Goal: Task Accomplishment & Management: Manage account settings

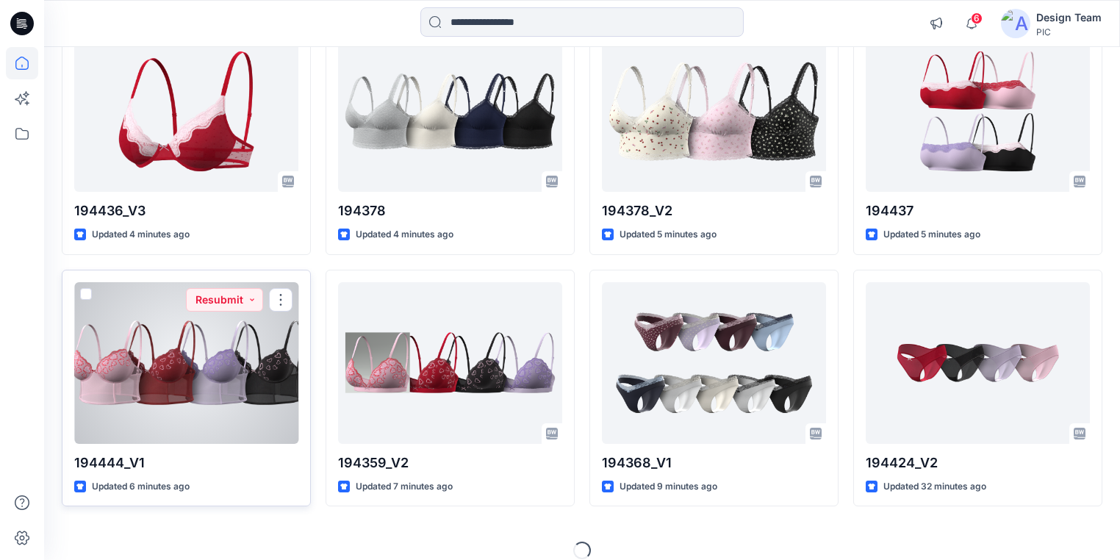
scroll to position [456, 0]
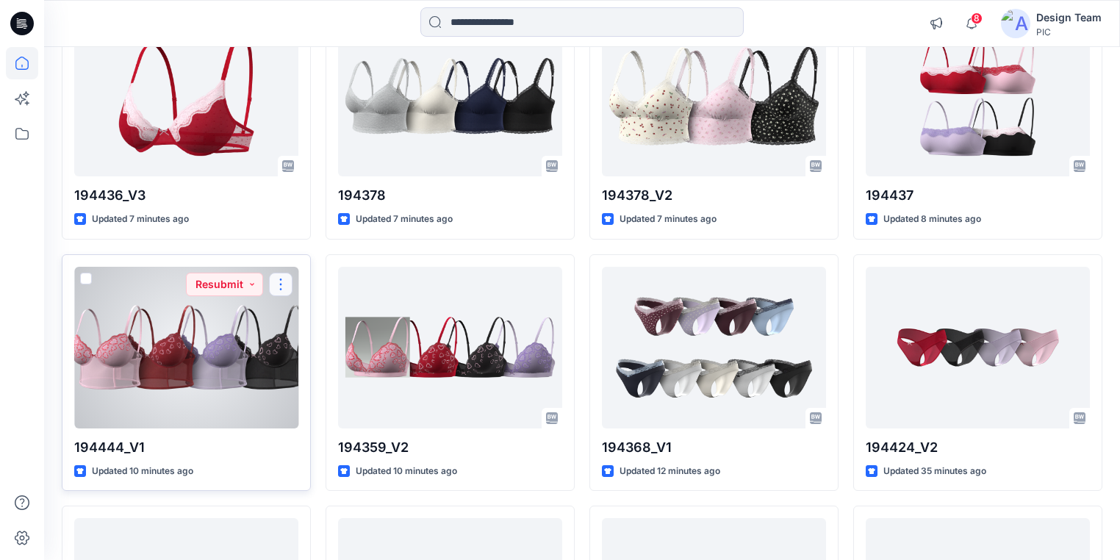
click at [281, 287] on button "button" at bounding box center [281, 285] width 24 height 24
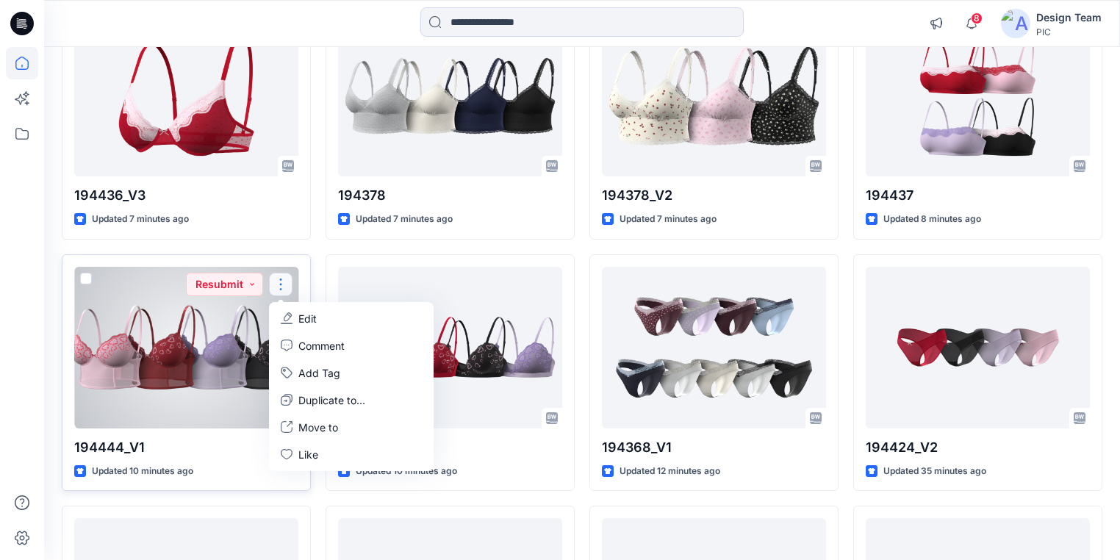
click at [309, 315] on p "Edit" at bounding box center [307, 318] width 18 height 15
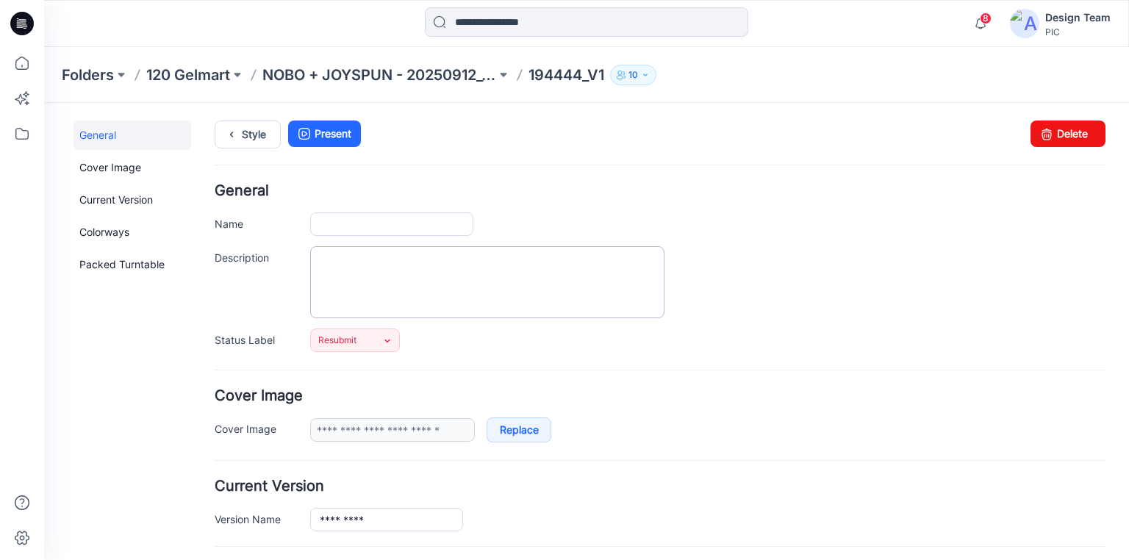
type input "*********"
type input "**********"
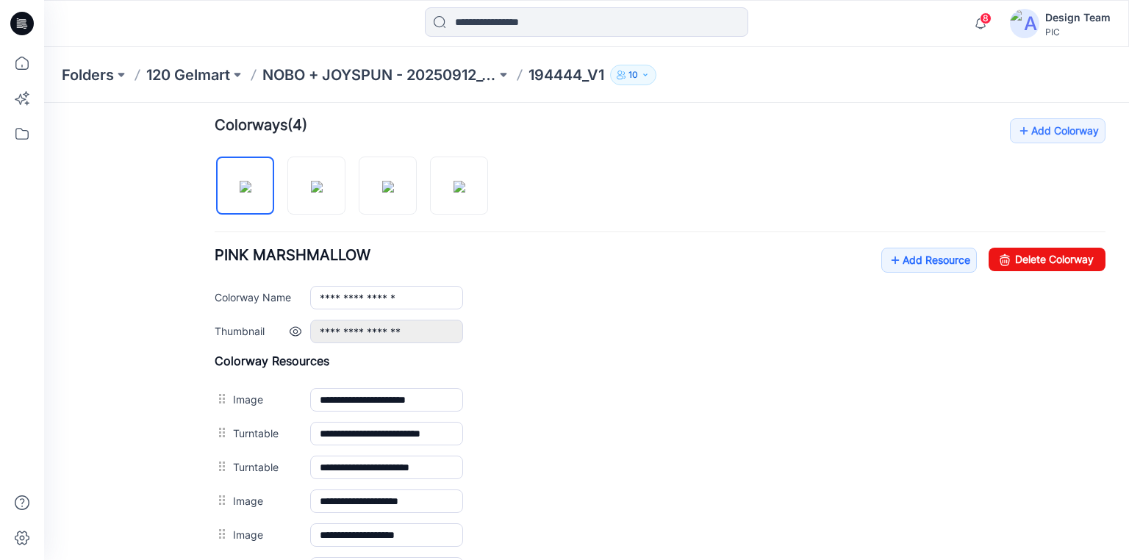
scroll to position [588, 0]
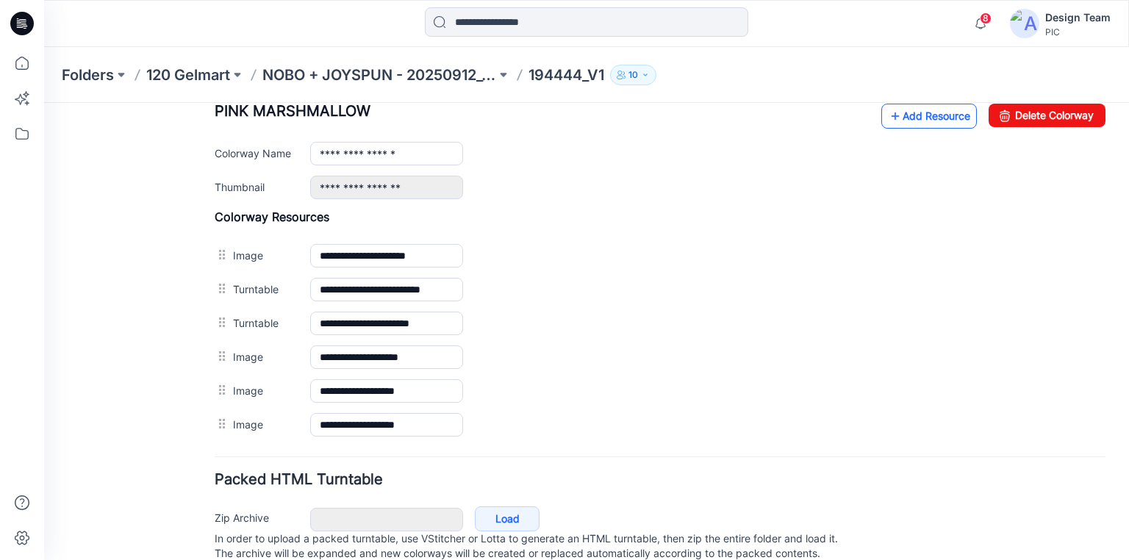
click at [895, 114] on link "Add Resource" at bounding box center [929, 116] width 96 height 25
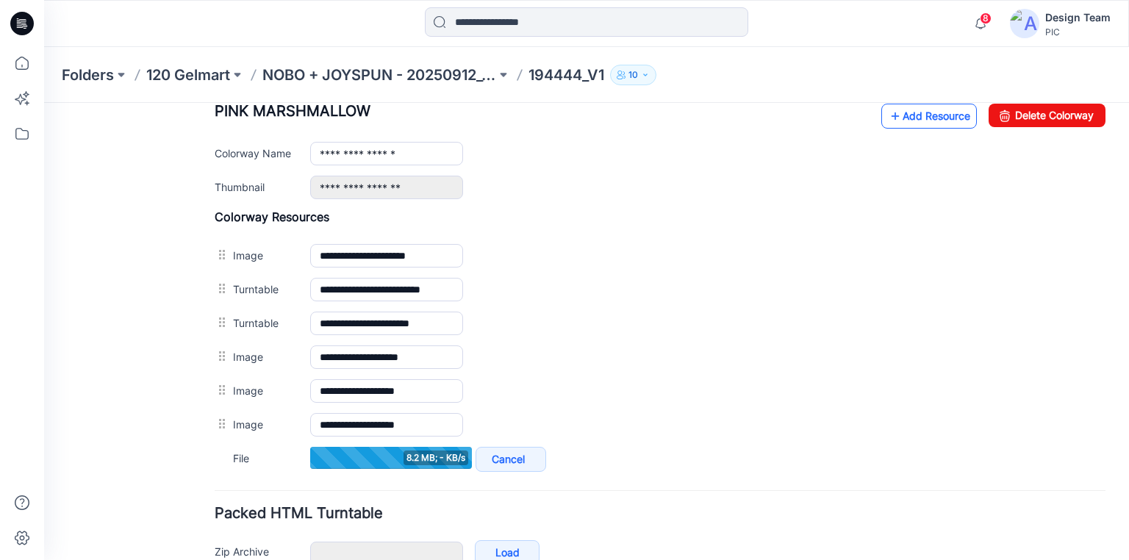
click at [913, 116] on link "Add Resource" at bounding box center [929, 116] width 96 height 25
click at [917, 113] on link "Add Resource" at bounding box center [929, 116] width 96 height 25
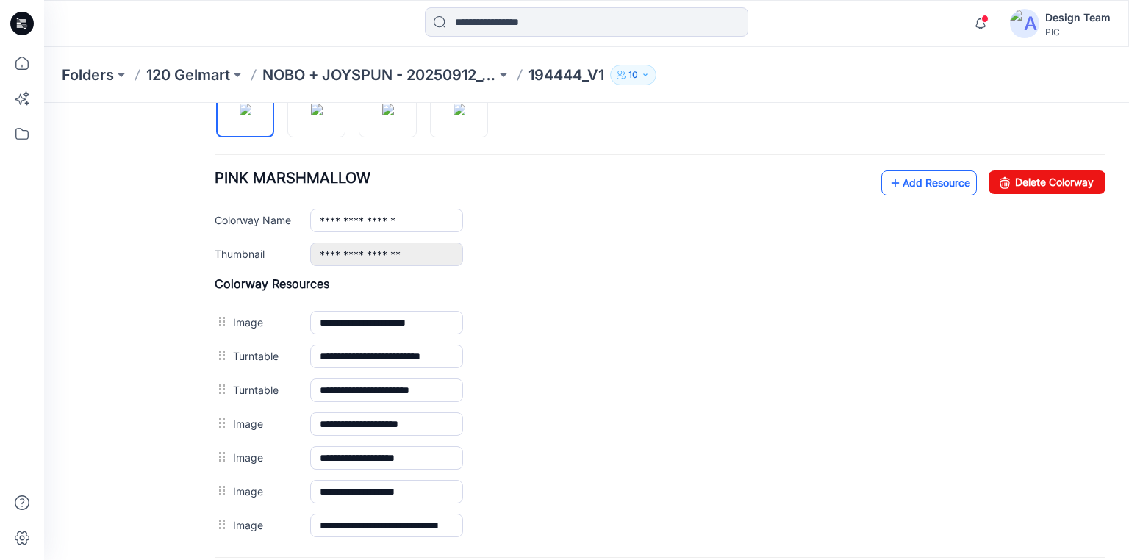
scroll to position [549, 0]
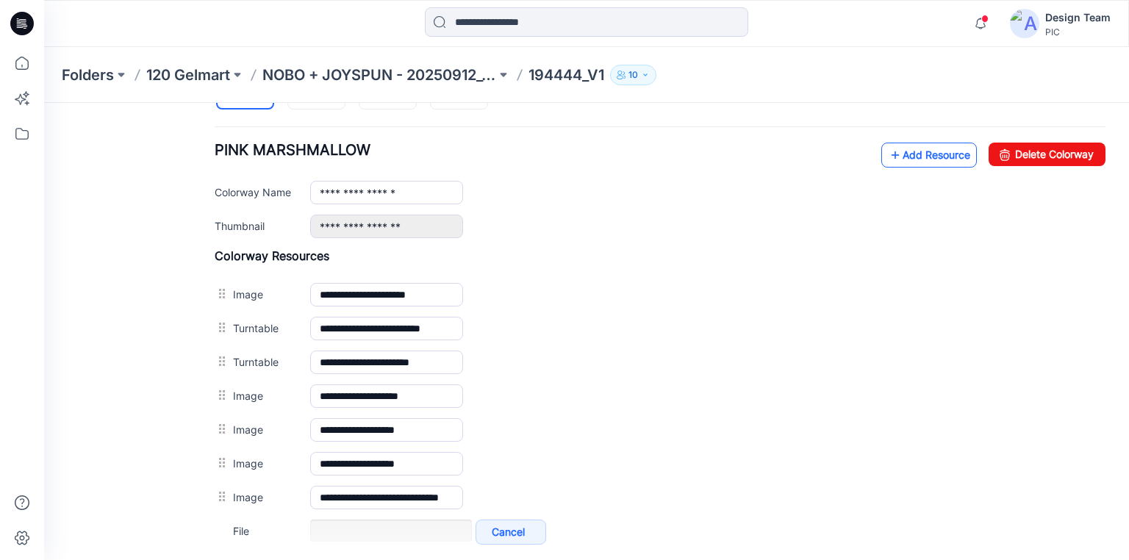
click at [894, 149] on link "Add Resource" at bounding box center [929, 155] width 96 height 25
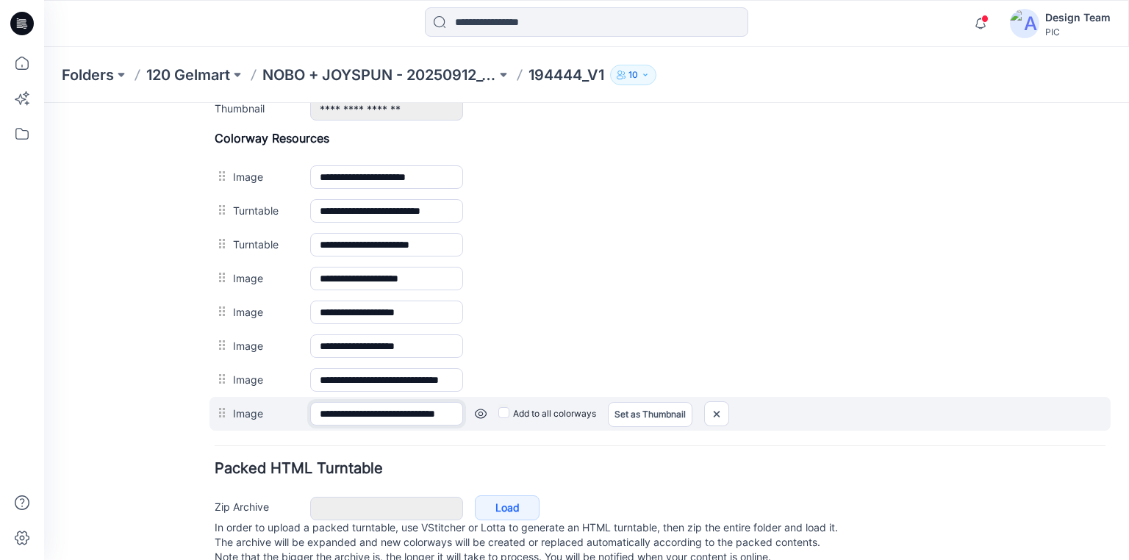
scroll to position [0, 51]
drag, startPoint x: 442, startPoint y: 410, endPoint x: 481, endPoint y: 407, distance: 39.1
click at [481, 407] on div "**********" at bounding box center [659, 414] width 901 height 34
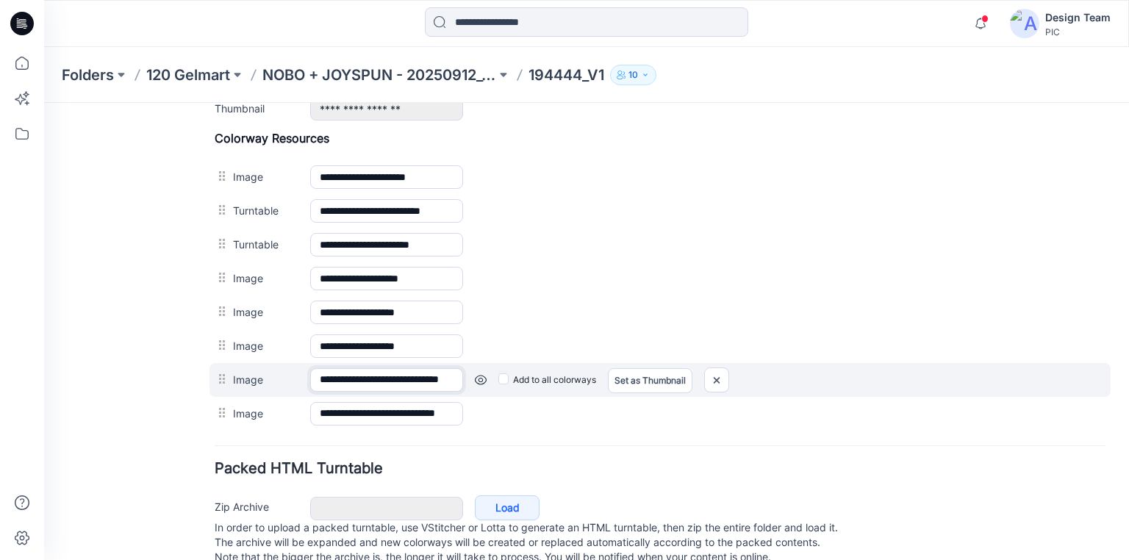
scroll to position [0, 53]
drag, startPoint x: 434, startPoint y: 374, endPoint x: 462, endPoint y: 371, distance: 27.4
click at [462, 371] on input "**********" at bounding box center [386, 380] width 153 height 24
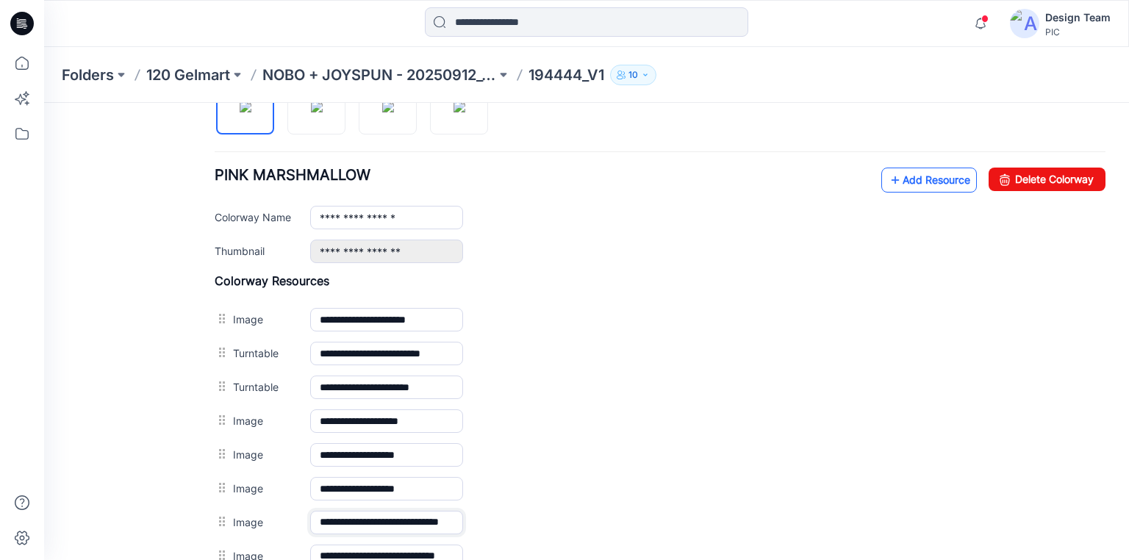
scroll to position [490, 0]
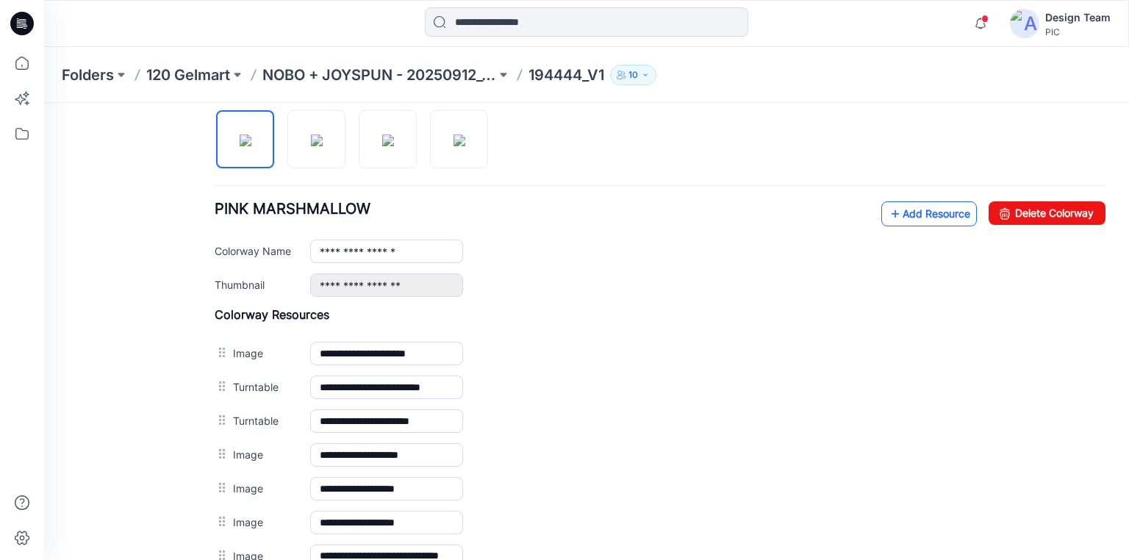
click at [926, 208] on link "Add Resource" at bounding box center [929, 213] width 96 height 25
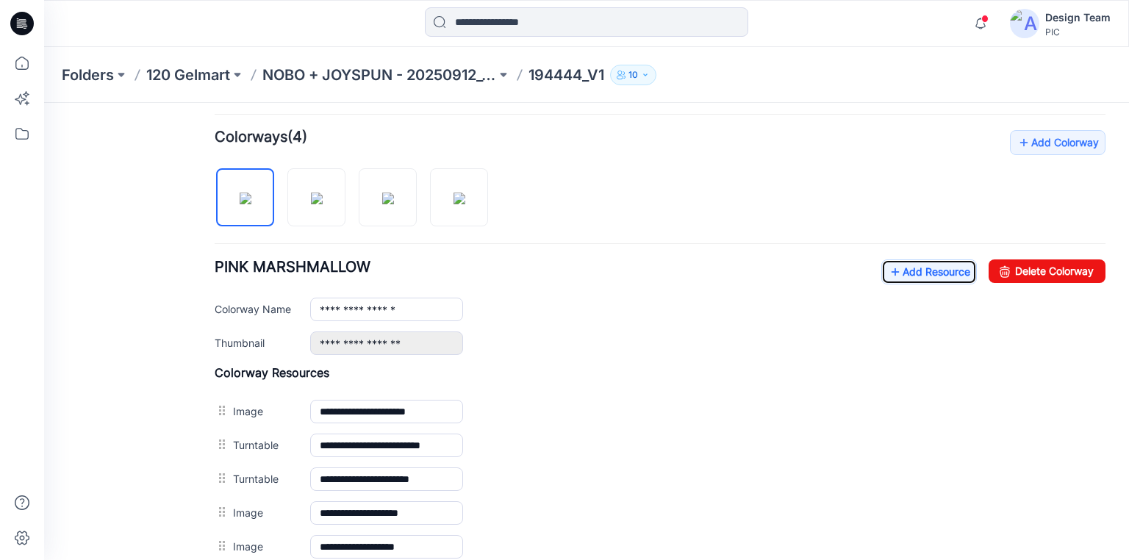
scroll to position [431, 0]
click at [311, 200] on img at bounding box center [317, 199] width 12 height 12
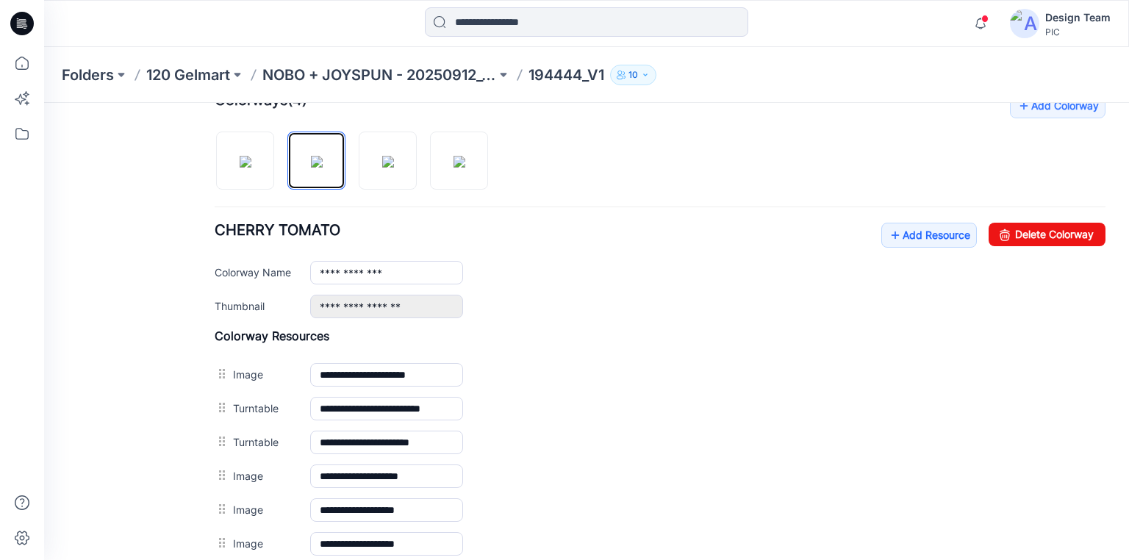
scroll to position [490, 0]
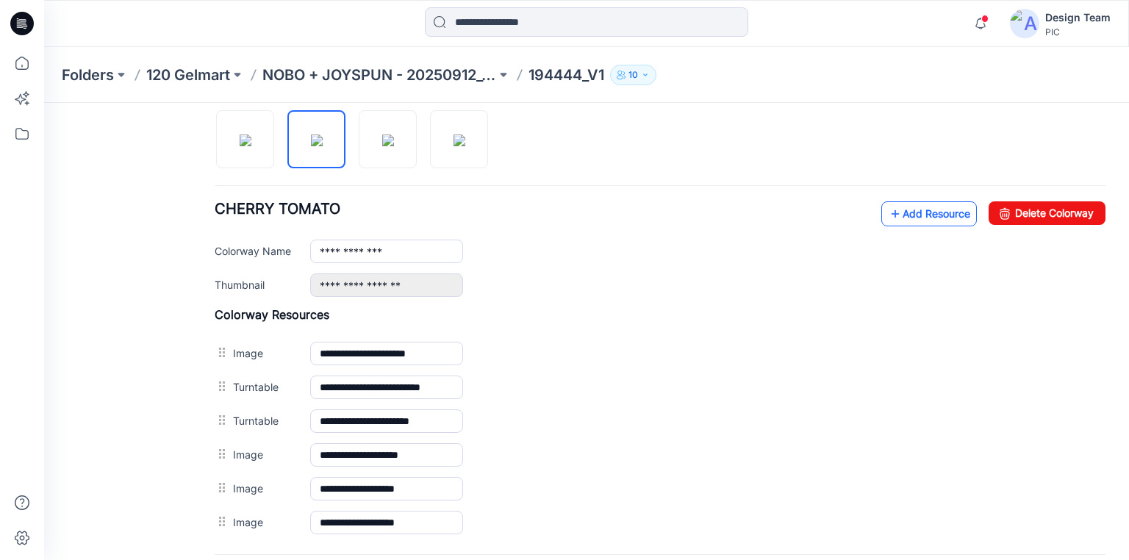
click at [905, 210] on link "Add Resource" at bounding box center [929, 213] width 96 height 25
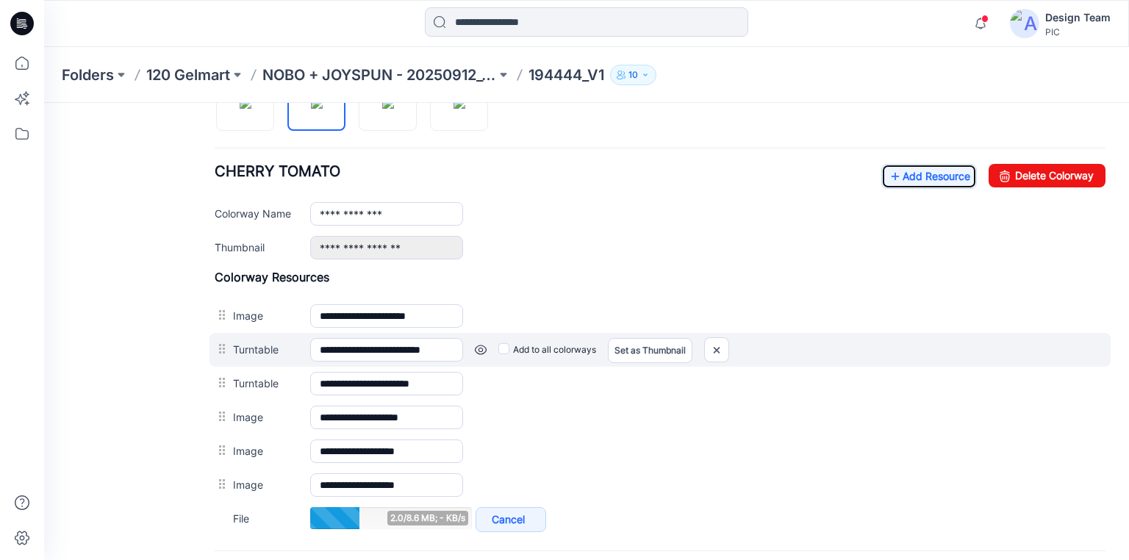
scroll to position [549, 0]
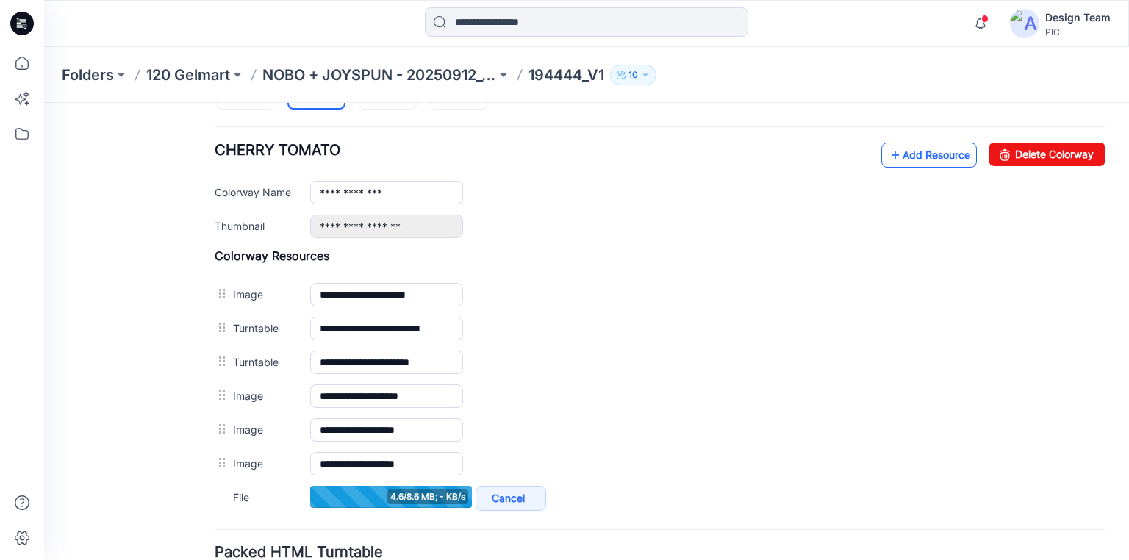
click at [906, 155] on link "Add Resource" at bounding box center [929, 155] width 96 height 25
click at [888, 153] on icon at bounding box center [895, 155] width 15 height 24
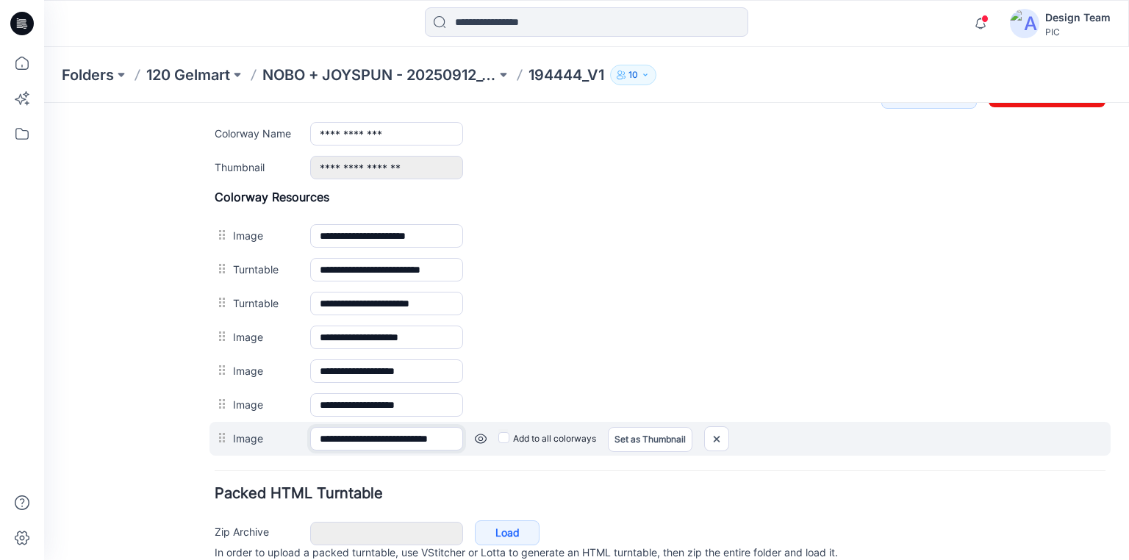
drag, startPoint x: 402, startPoint y: 431, endPoint x: 420, endPoint y: 432, distance: 18.4
click at [420, 432] on input "**********" at bounding box center [386, 439] width 153 height 24
drag, startPoint x: 433, startPoint y: 439, endPoint x: 427, endPoint y: 431, distance: 9.4
click at [427, 431] on input "**********" at bounding box center [386, 439] width 153 height 24
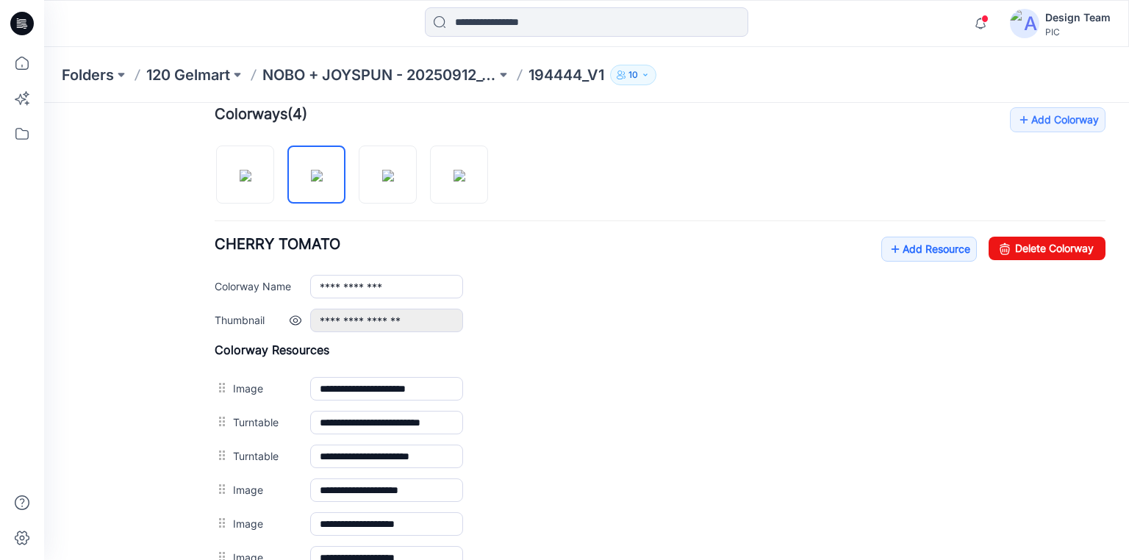
scroll to position [431, 0]
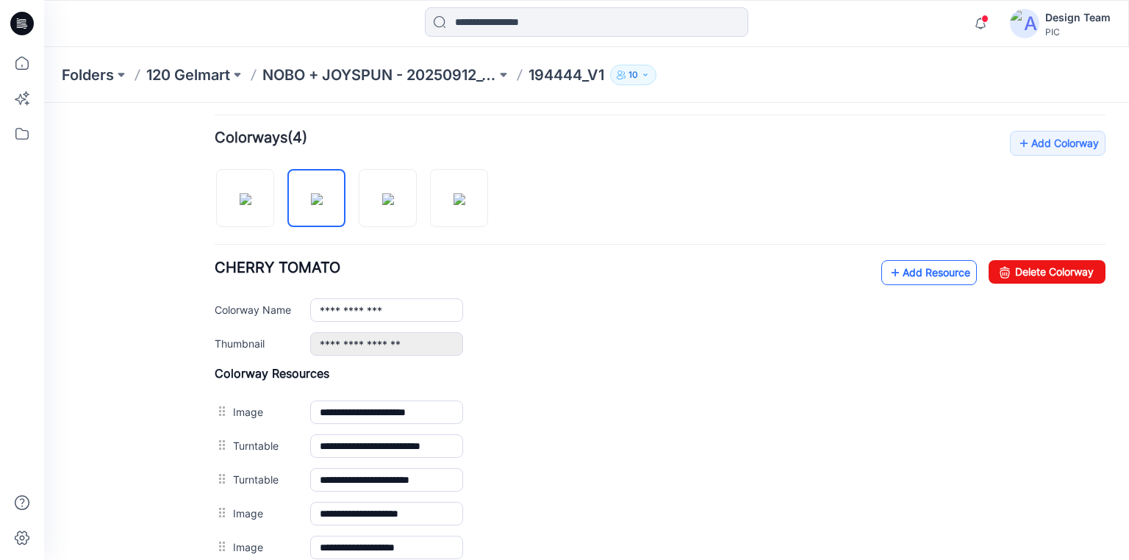
click at [921, 265] on link "Add Resource" at bounding box center [929, 272] width 96 height 25
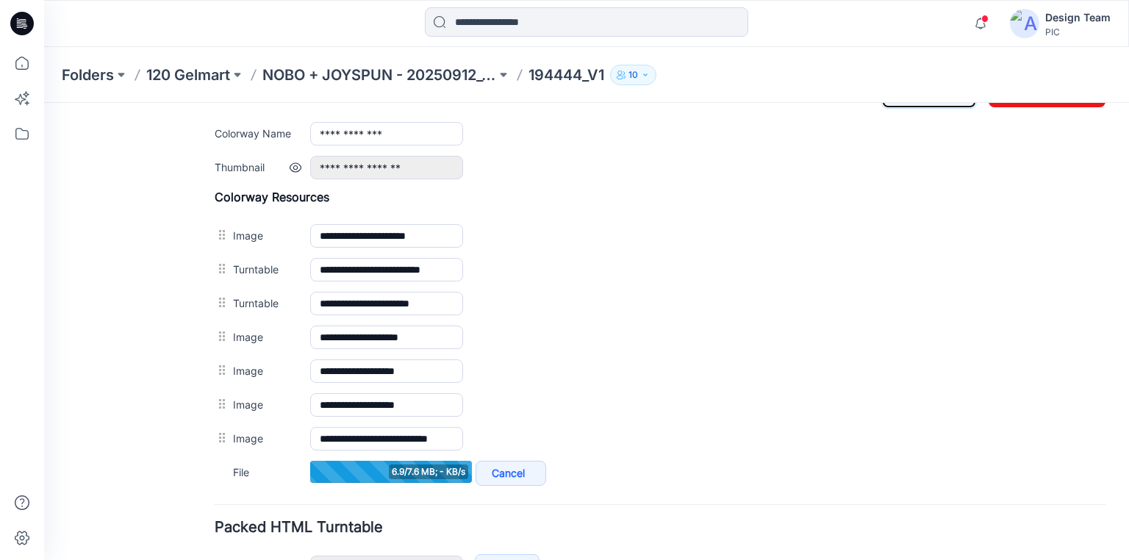
scroll to position [549, 0]
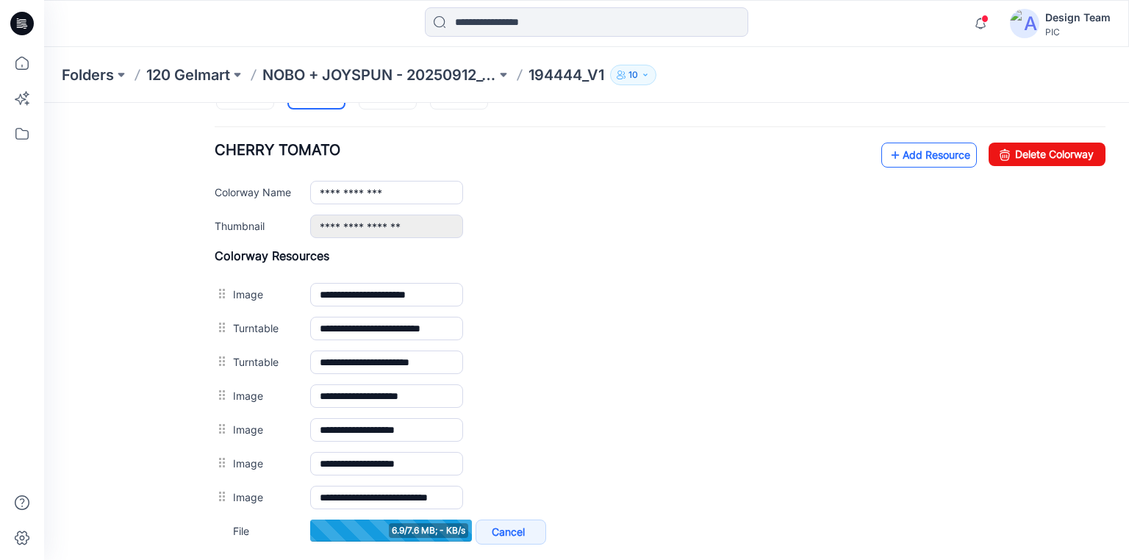
click at [927, 153] on link "Add Resource" at bounding box center [929, 155] width 96 height 25
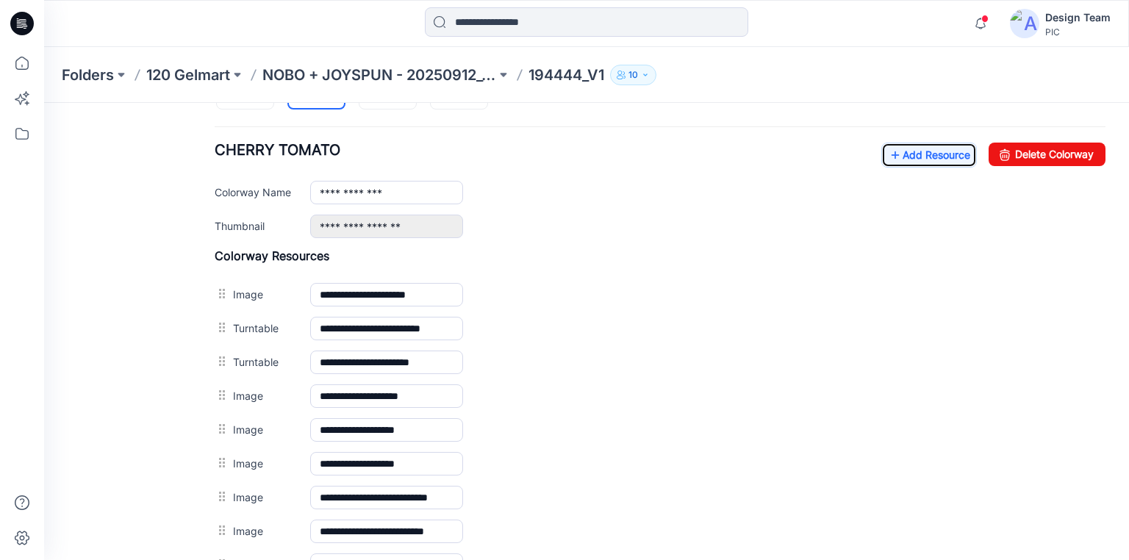
scroll to position [490, 0]
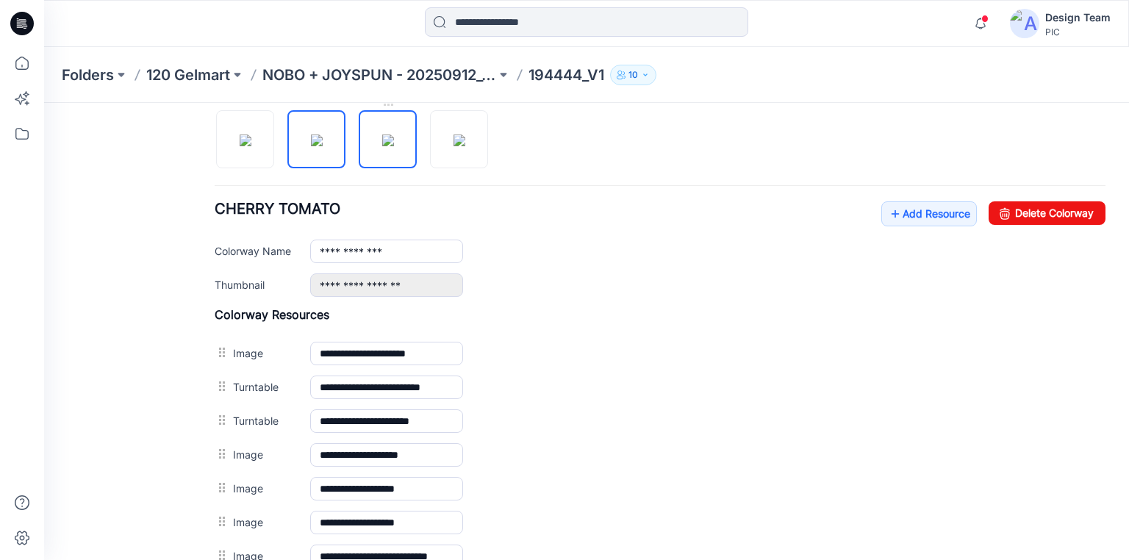
click at [382, 146] on img at bounding box center [388, 140] width 12 height 12
type input "**********"
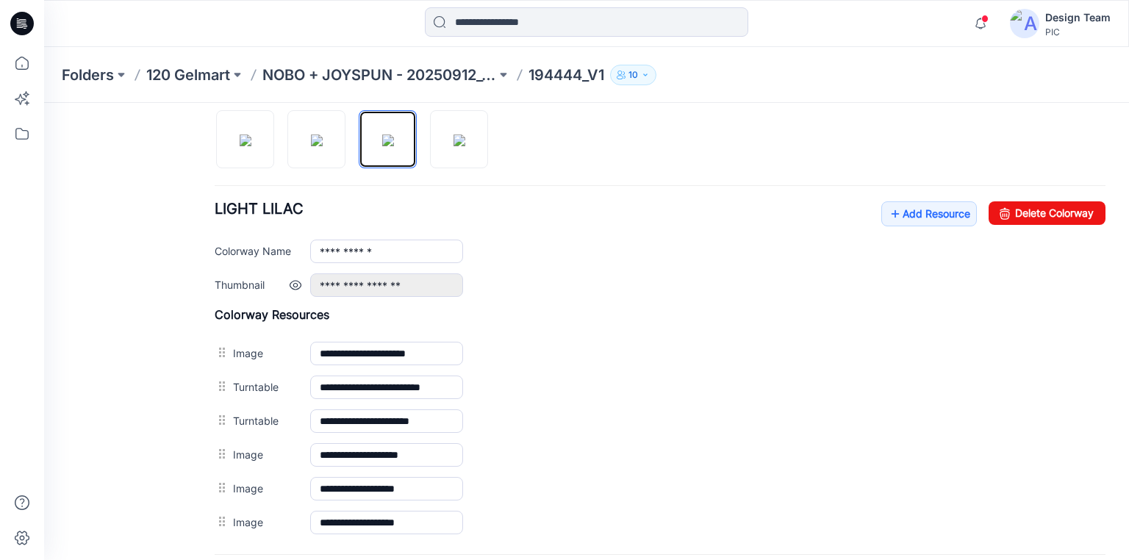
scroll to position [549, 0]
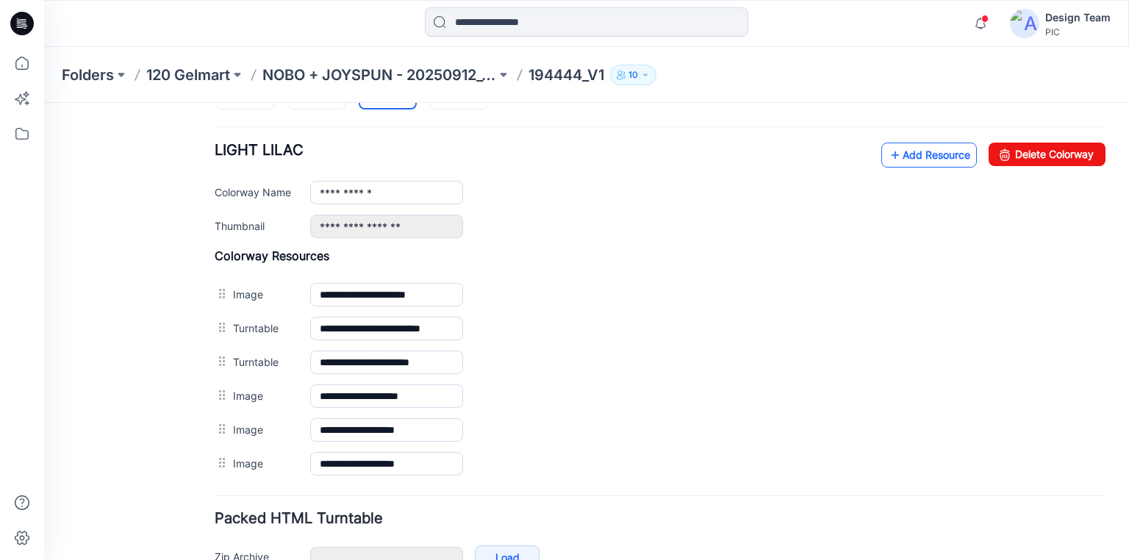
click at [902, 150] on link "Add Resource" at bounding box center [929, 155] width 96 height 25
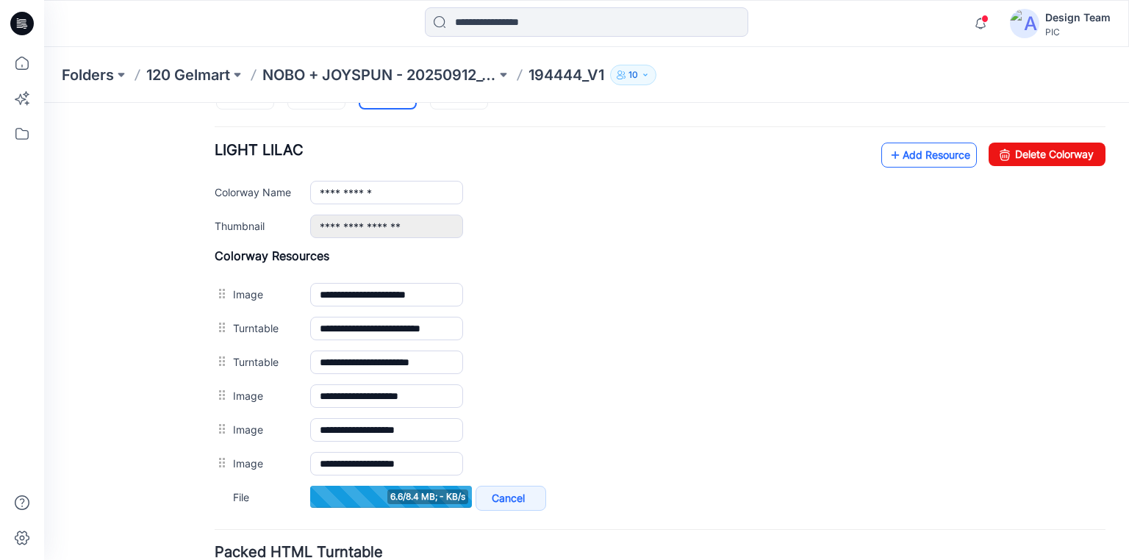
click at [905, 154] on link "Add Resource" at bounding box center [929, 155] width 96 height 25
click at [913, 156] on link "Add Resource" at bounding box center [929, 155] width 96 height 25
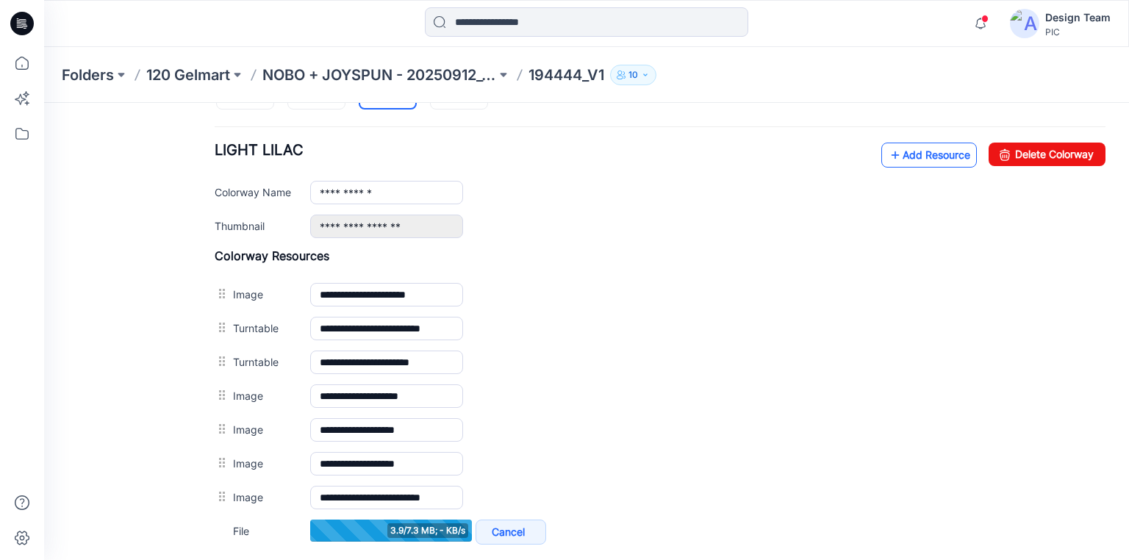
click at [910, 151] on link "Add Resource" at bounding box center [929, 155] width 96 height 25
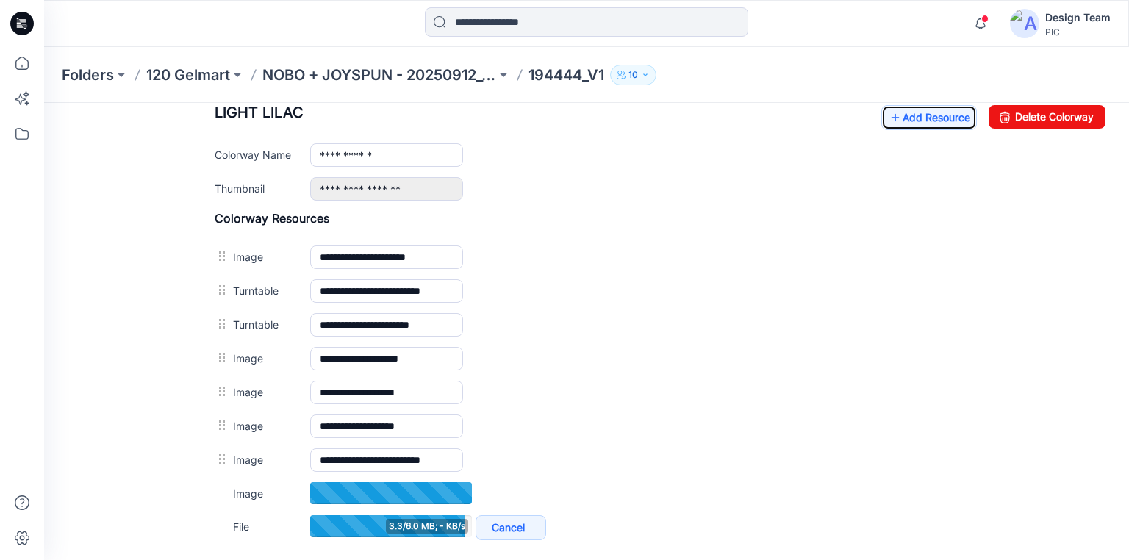
scroll to position [608, 0]
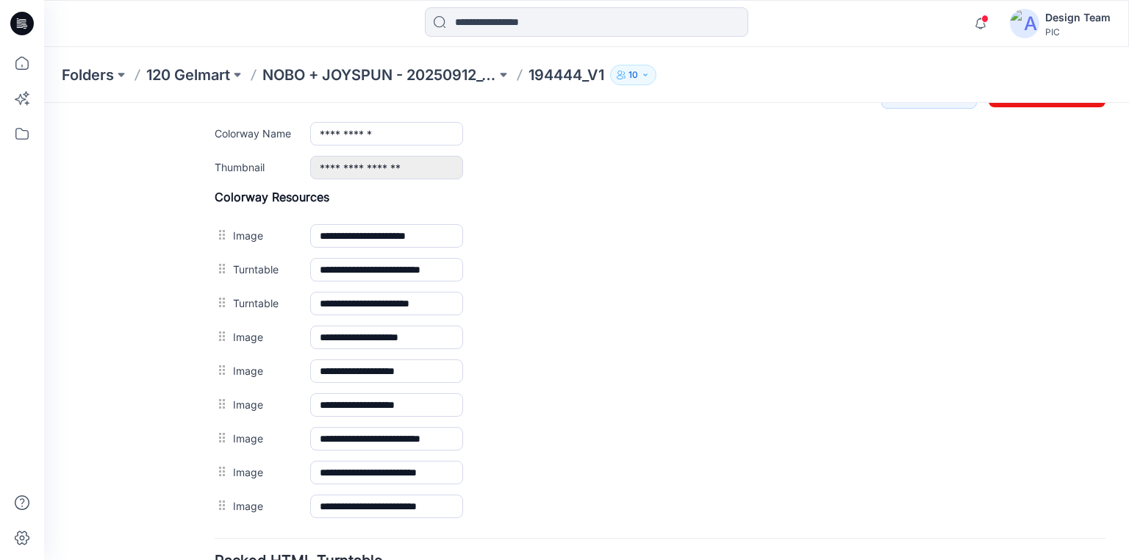
click at [21, 21] on icon at bounding box center [23, 21] width 7 height 1
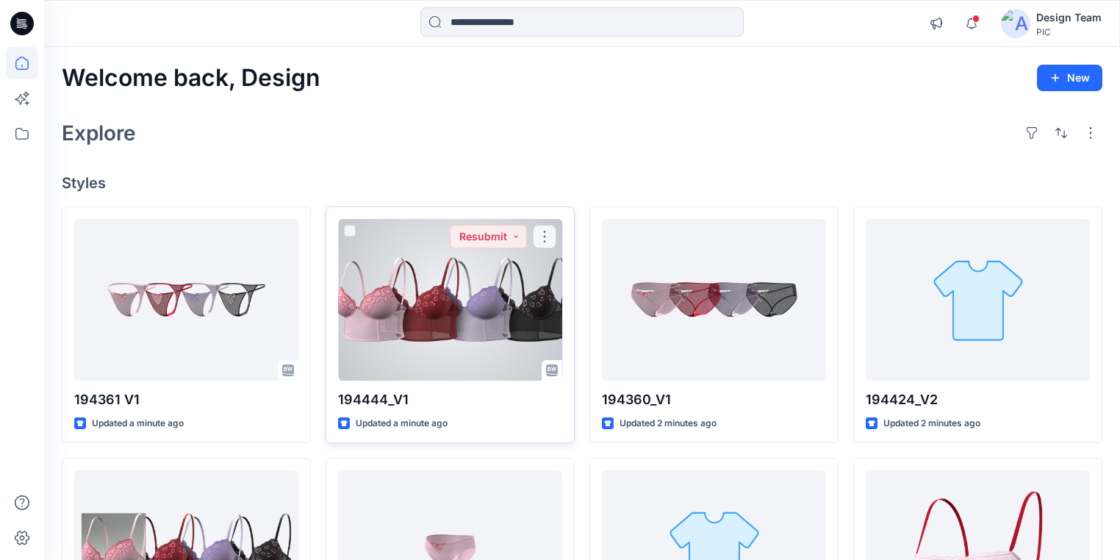
click at [448, 327] on div at bounding box center [450, 300] width 224 height 162
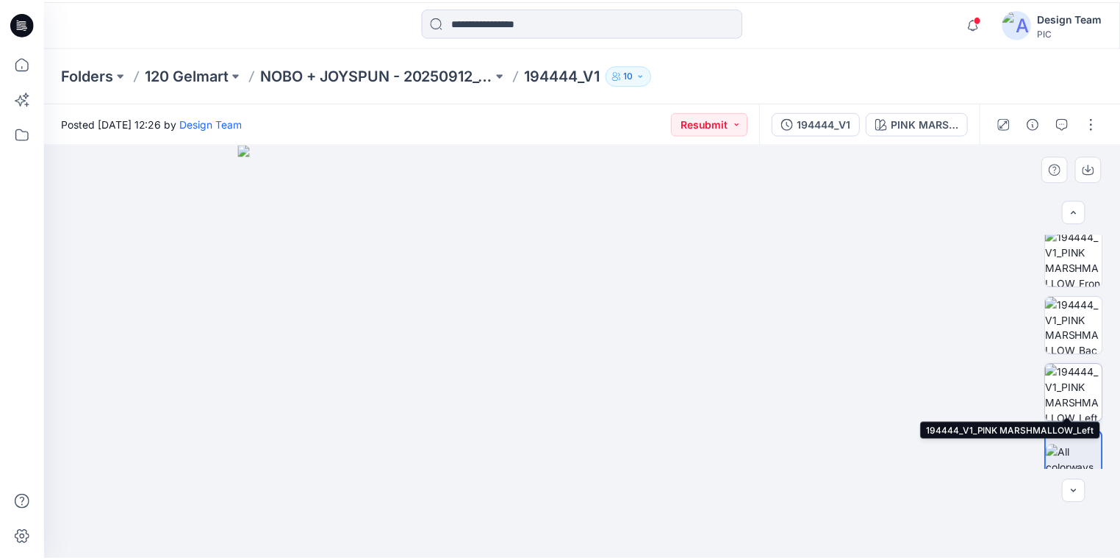
scroll to position [431, 0]
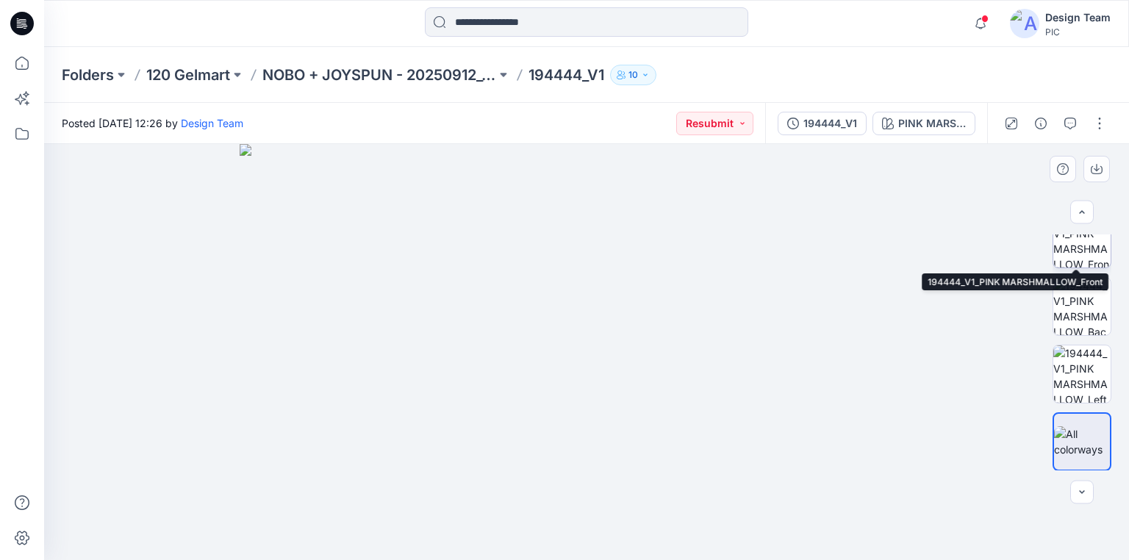
click at [1086, 259] on img at bounding box center [1081, 238] width 57 height 57
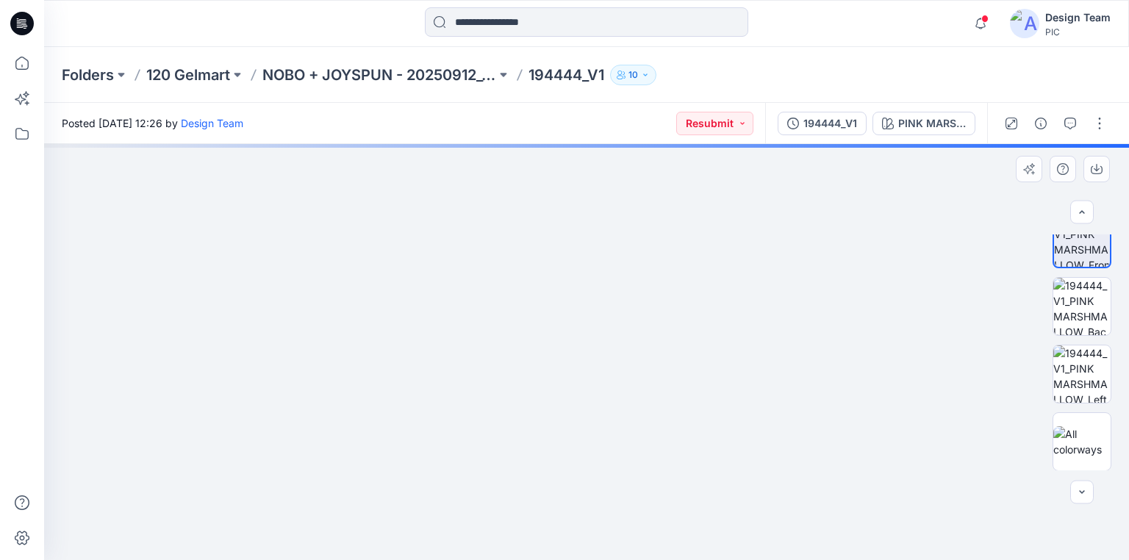
drag, startPoint x: 623, startPoint y: 360, endPoint x: 635, endPoint y: 297, distance: 64.3
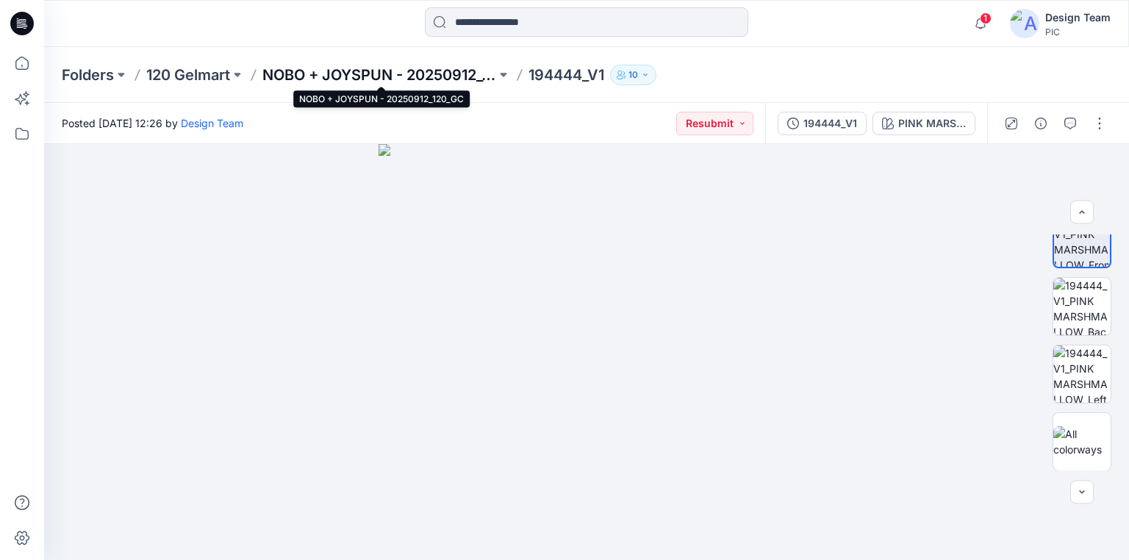
click at [295, 76] on p "NOBO + JOYSPUN - 20250912_120_GC" at bounding box center [379, 75] width 234 height 21
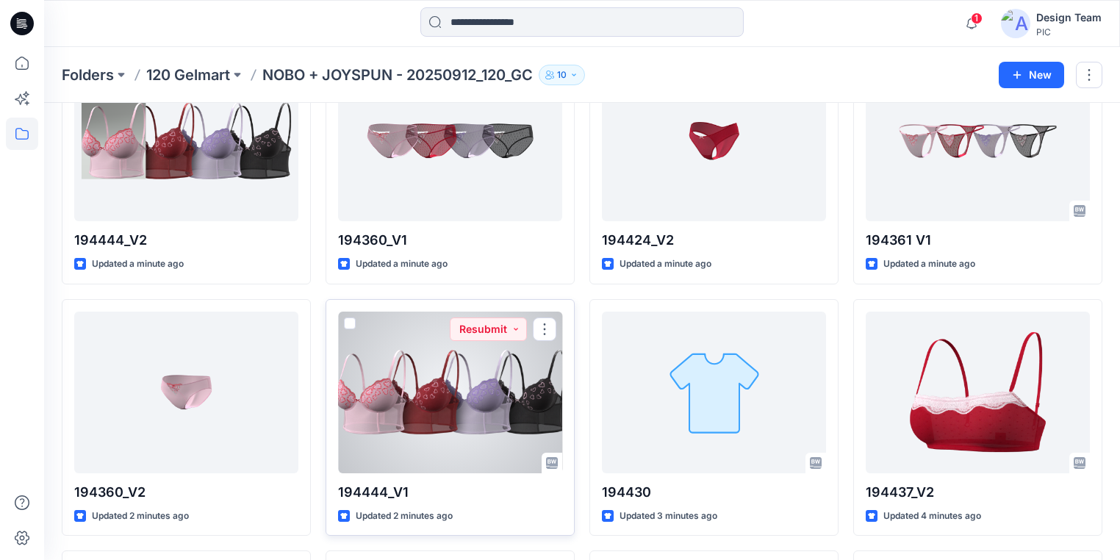
scroll to position [59, 0]
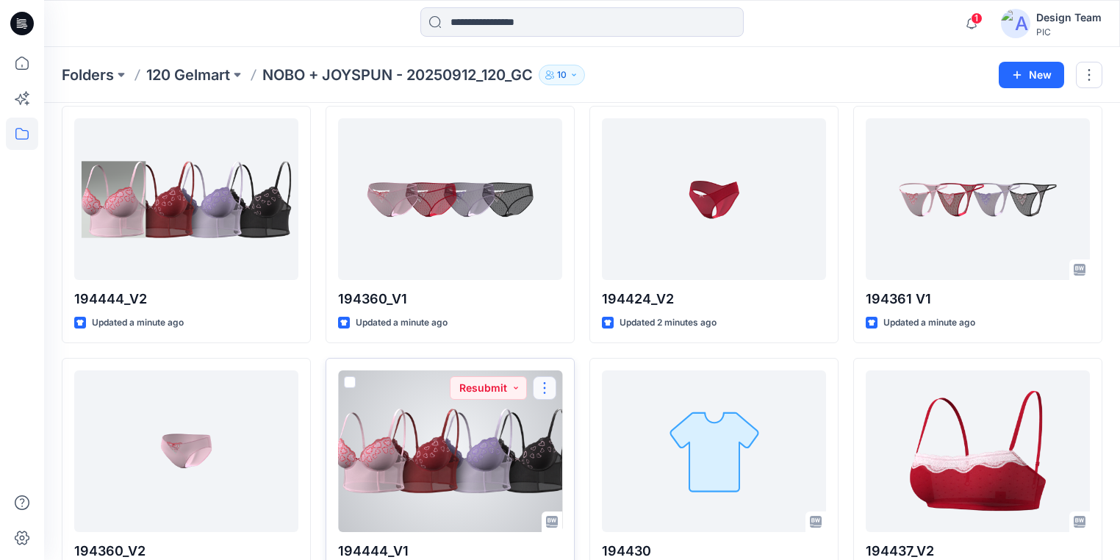
click at [544, 385] on button "button" at bounding box center [545, 388] width 24 height 24
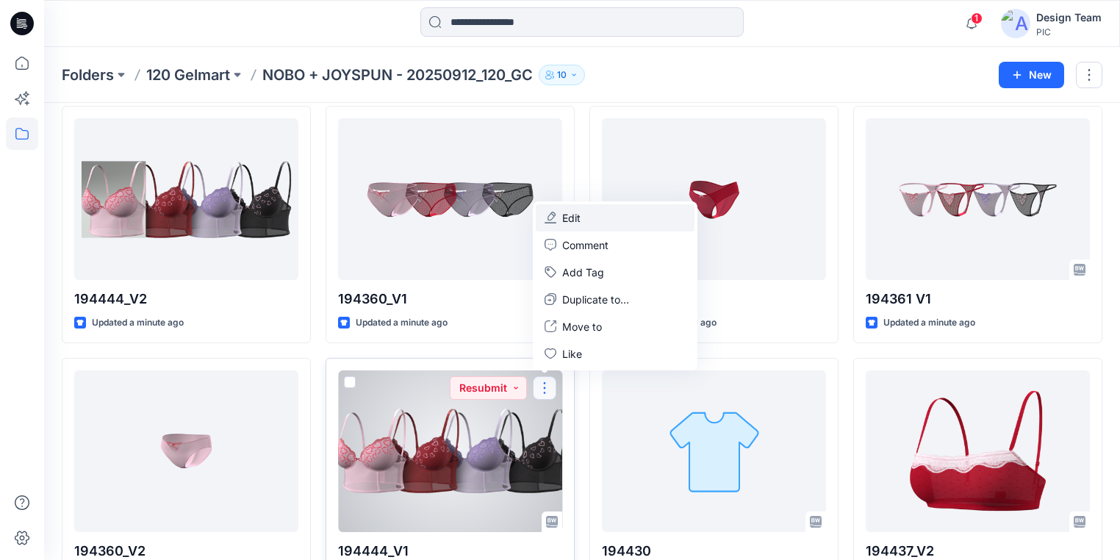
click at [578, 216] on p "Edit" at bounding box center [571, 217] width 18 height 15
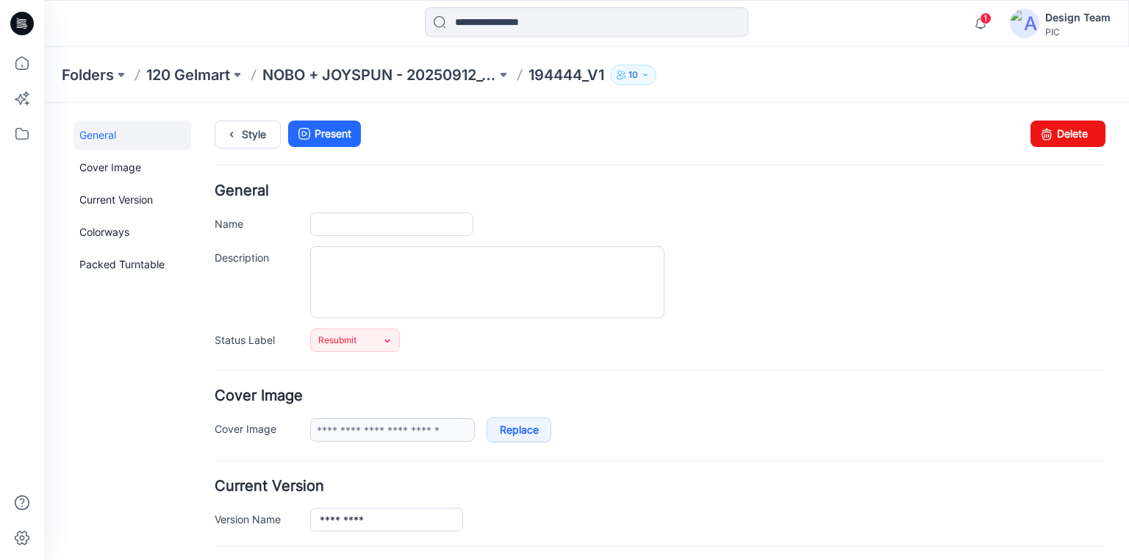
type input "*********"
type input "**********"
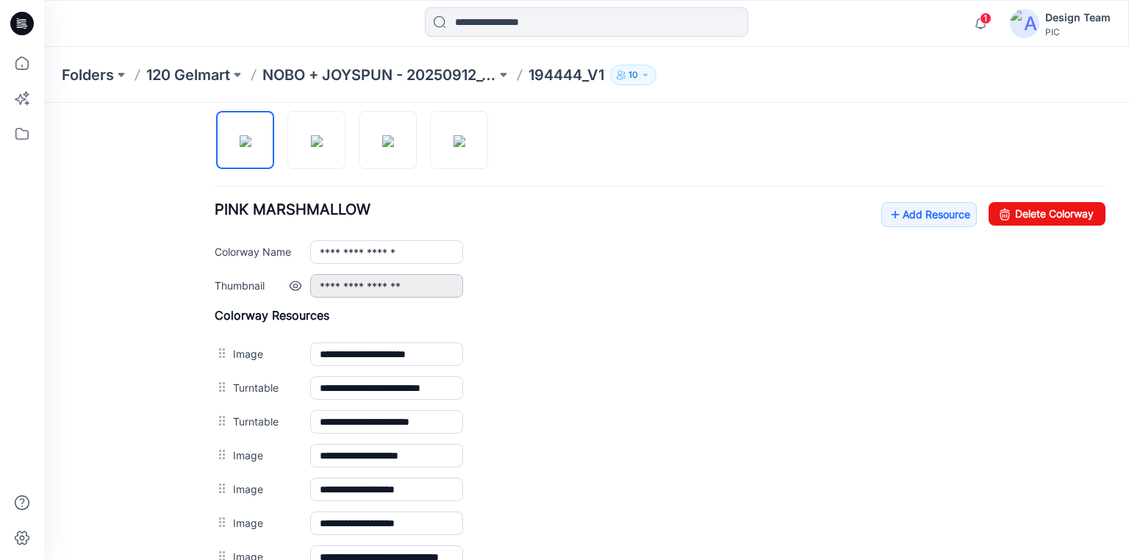
scroll to position [470, 0]
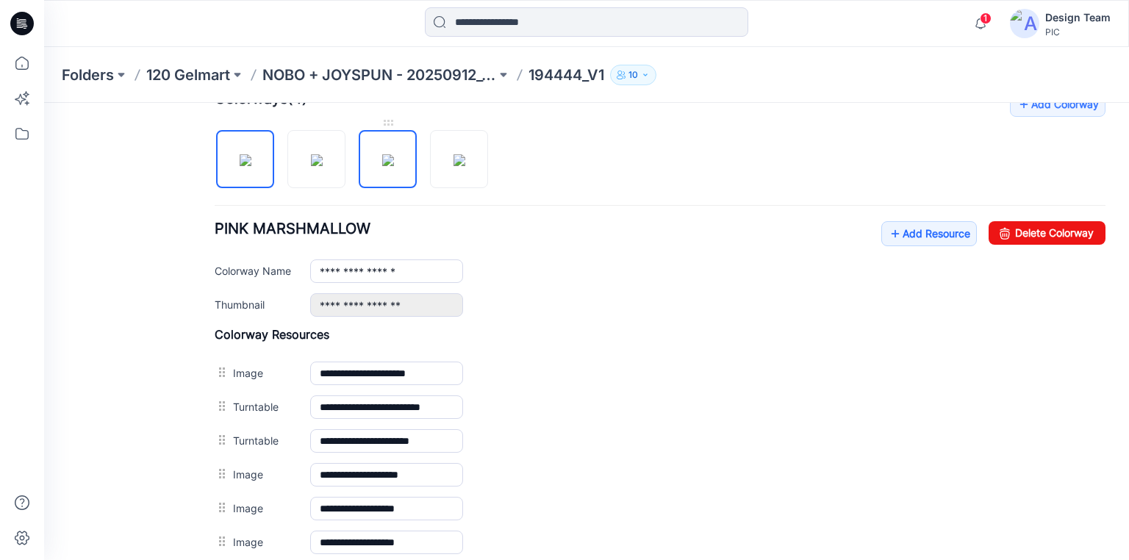
click at [382, 166] on img at bounding box center [388, 160] width 12 height 12
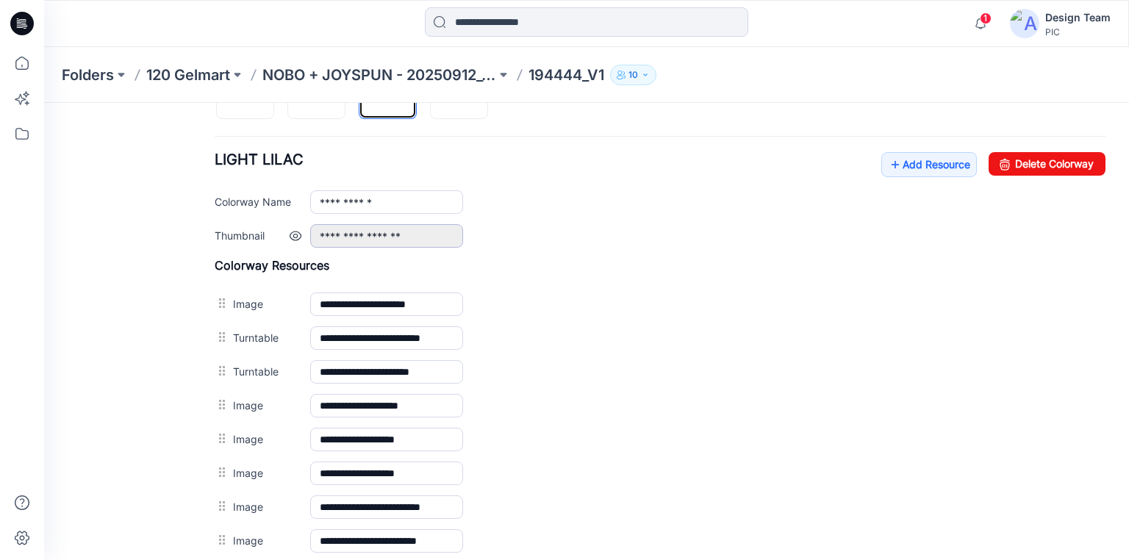
scroll to position [529, 0]
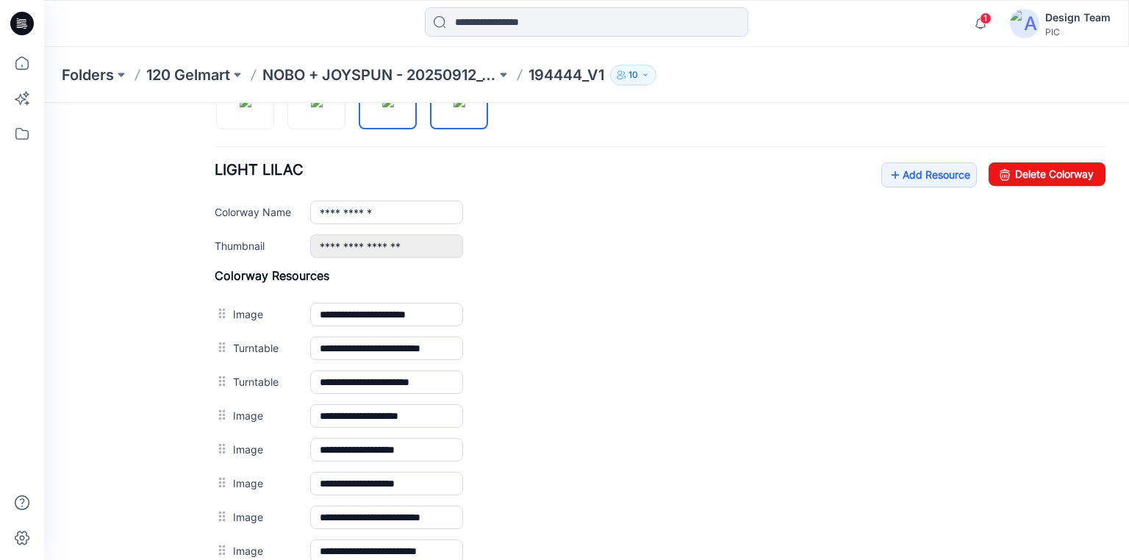
click at [462, 107] on img at bounding box center [459, 102] width 12 height 12
type input "**********"
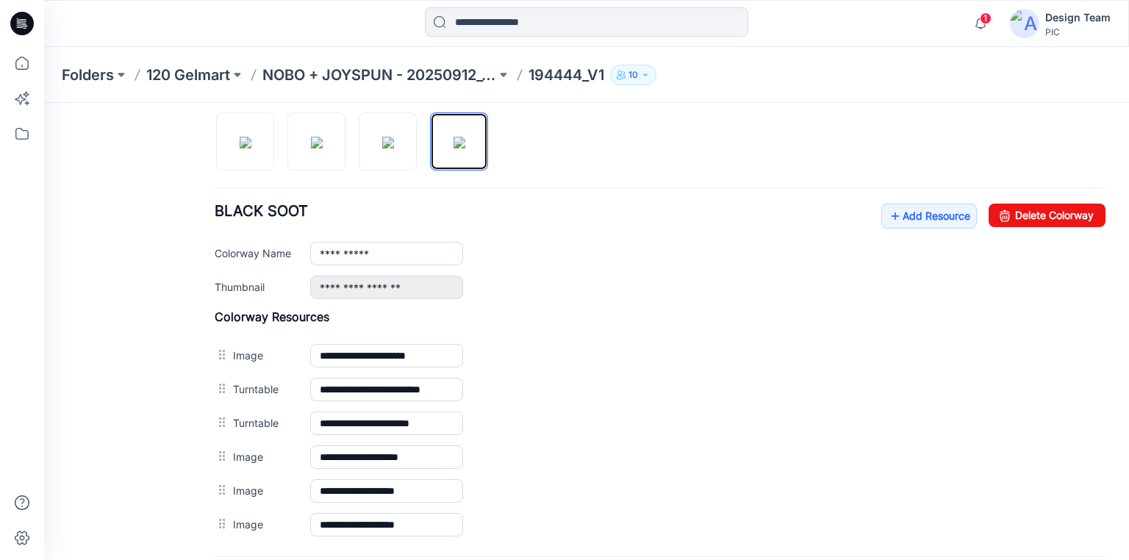
scroll to position [470, 0]
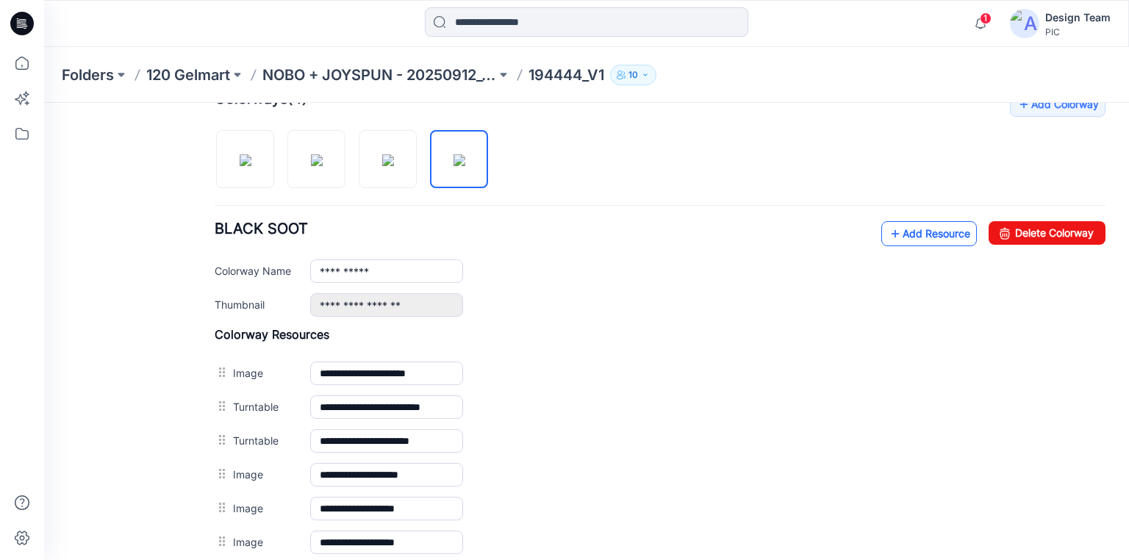
click at [906, 232] on link "Add Resource" at bounding box center [929, 233] width 96 height 25
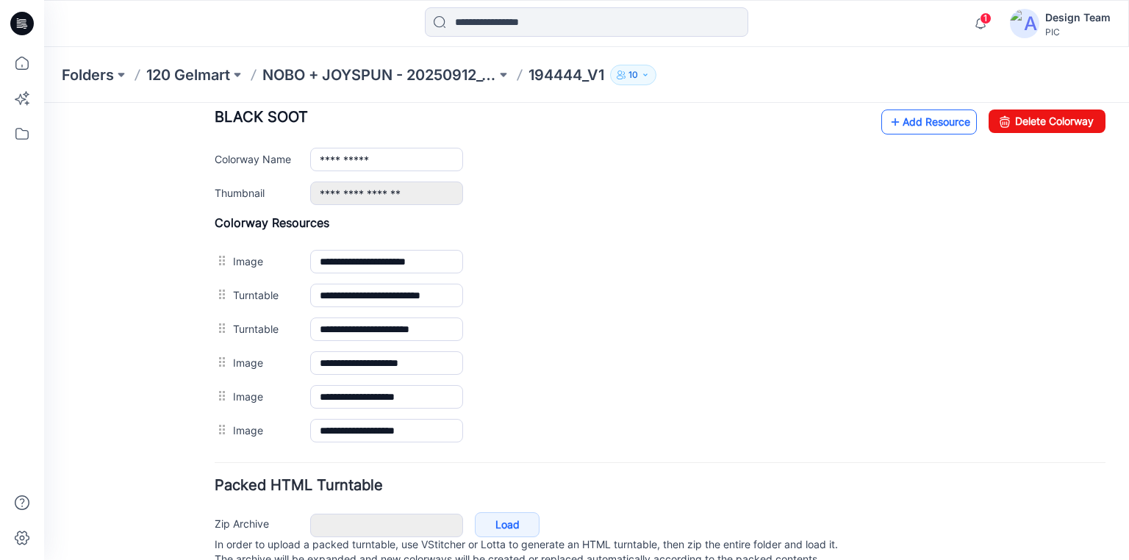
scroll to position [588, 0]
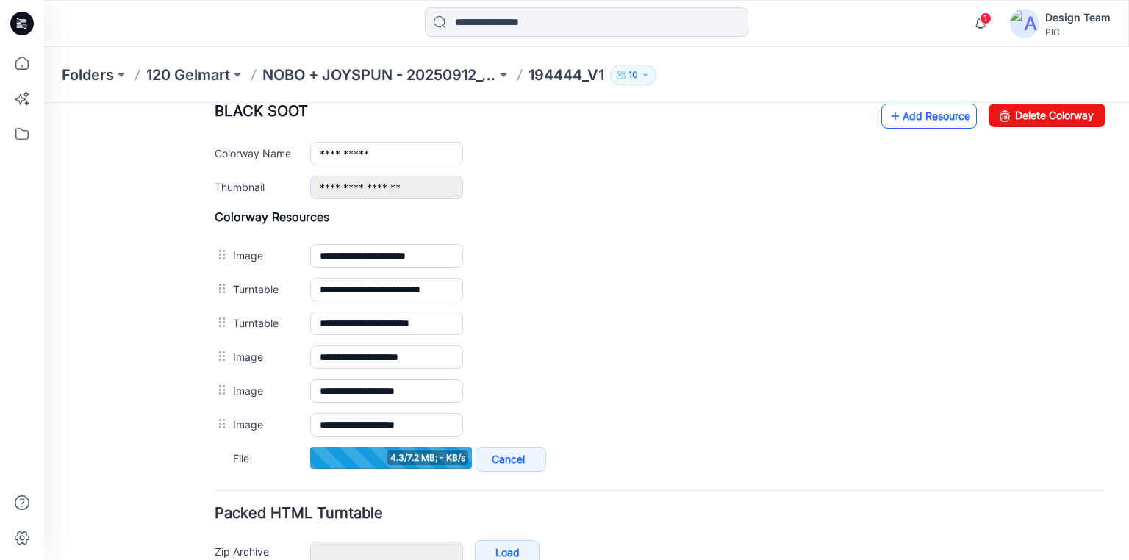
click at [908, 115] on link "Add Resource" at bounding box center [929, 116] width 96 height 25
click at [913, 112] on link "Add Resource" at bounding box center [929, 116] width 96 height 25
click at [926, 117] on link "Add Resource" at bounding box center [929, 116] width 96 height 25
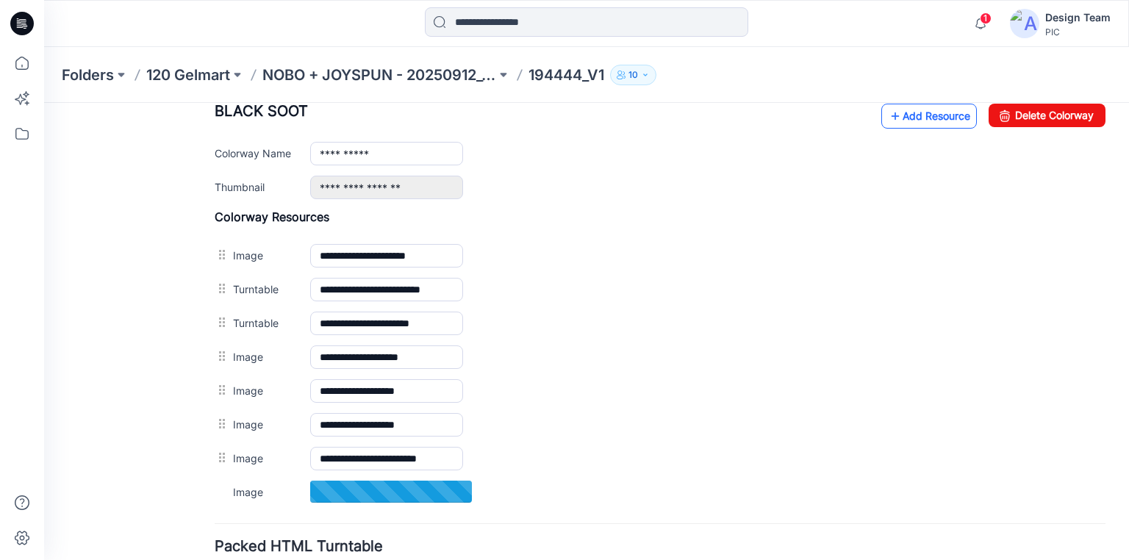
click at [905, 114] on link "Add Resource" at bounding box center [929, 116] width 96 height 25
click at [919, 116] on link "Add Resource" at bounding box center [929, 116] width 96 height 25
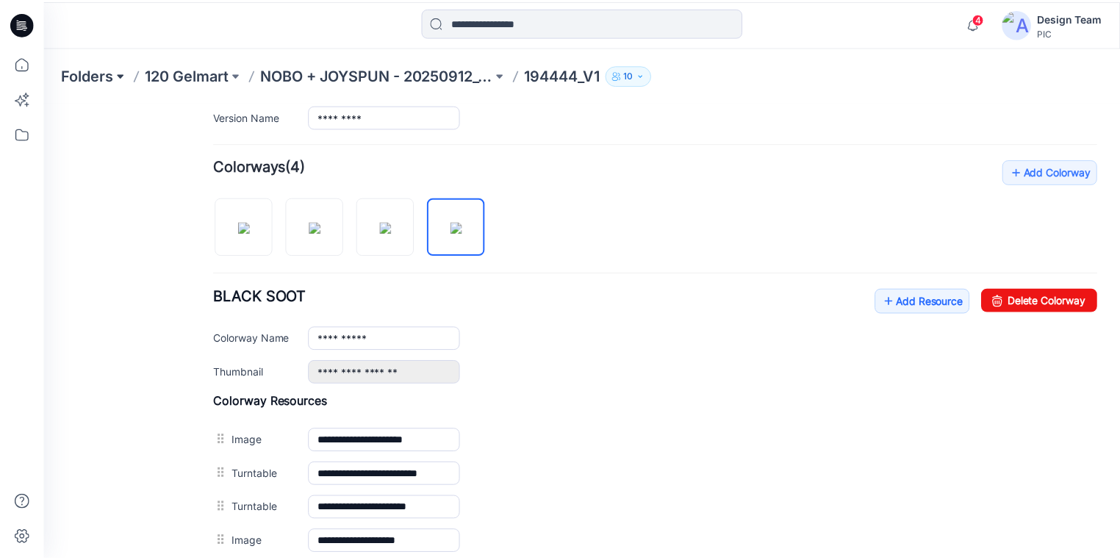
scroll to position [294, 0]
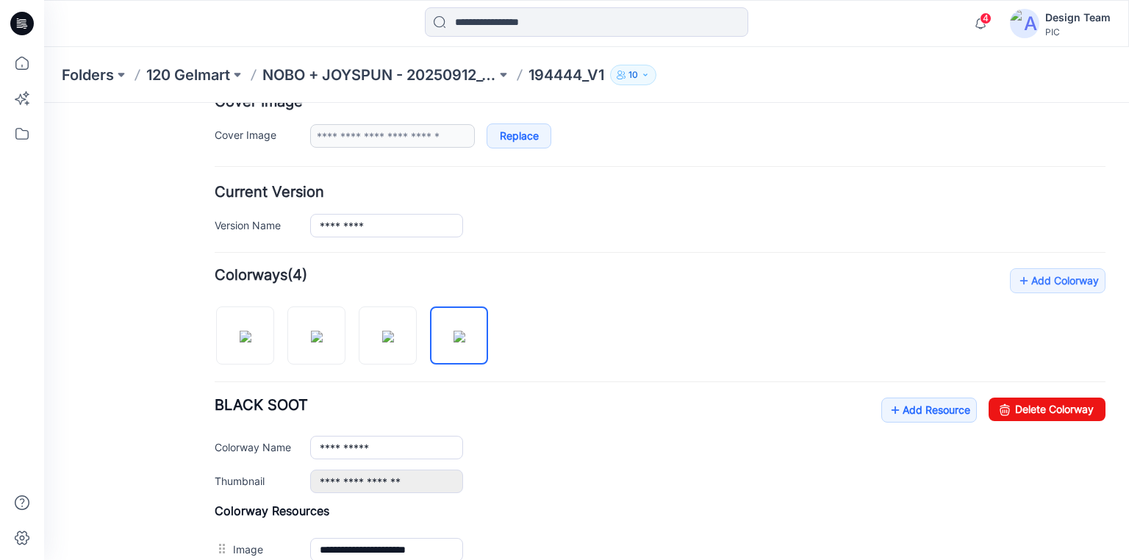
click at [20, 15] on icon at bounding box center [22, 24] width 24 height 24
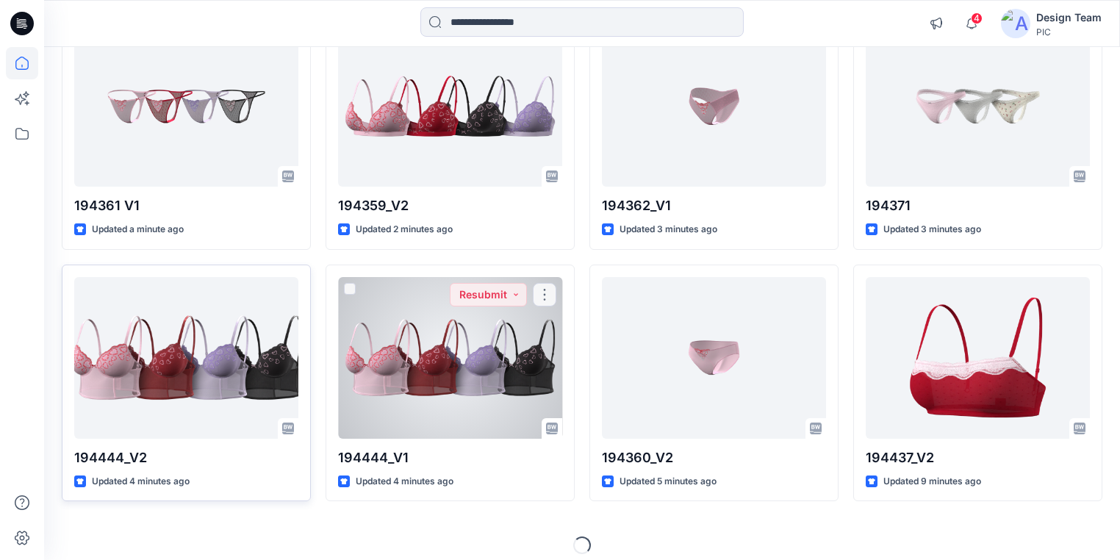
scroll to position [456, 0]
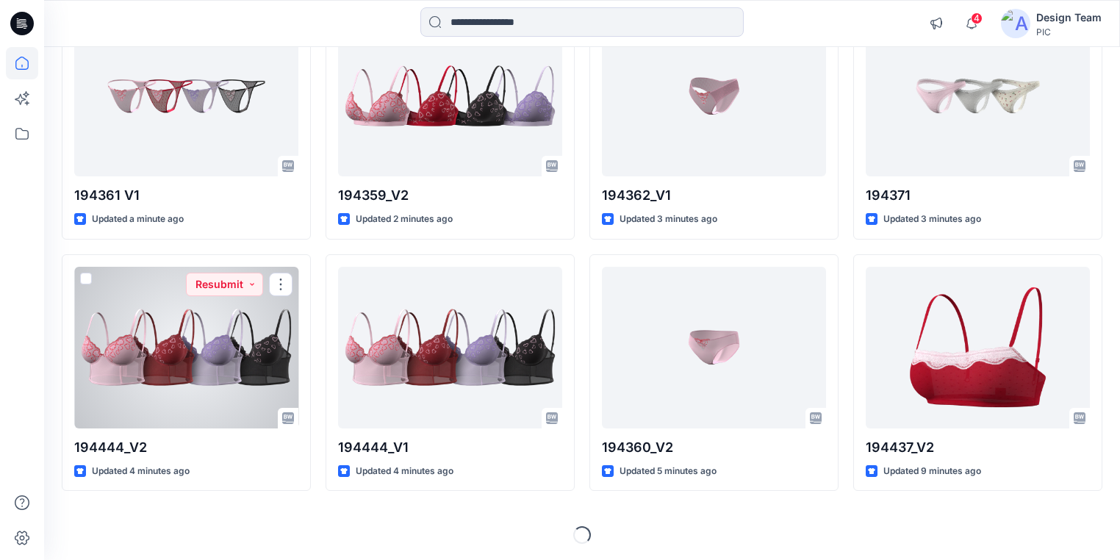
drag, startPoint x: 209, startPoint y: 338, endPoint x: 210, endPoint y: 329, distance: 8.9
click at [209, 337] on div at bounding box center [186, 348] width 224 height 162
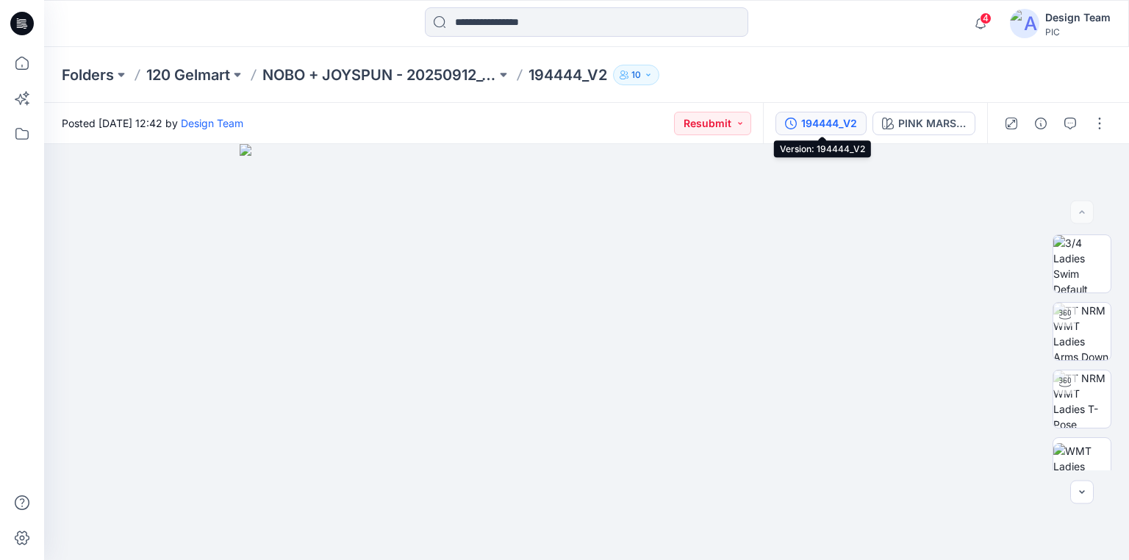
click at [839, 122] on div "194444_V2" at bounding box center [829, 123] width 56 height 16
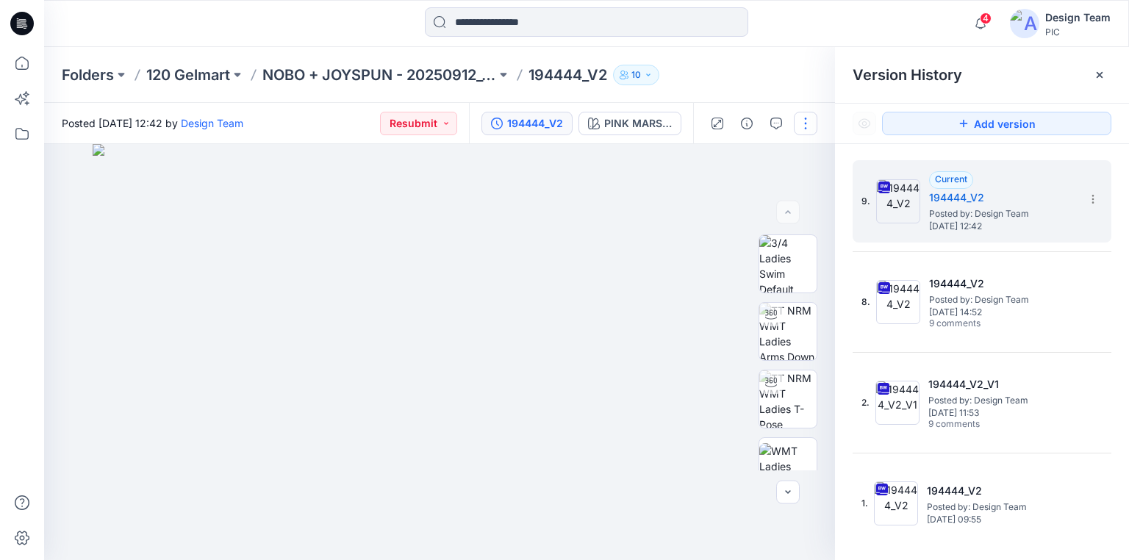
click at [802, 122] on button "button" at bounding box center [806, 124] width 24 height 24
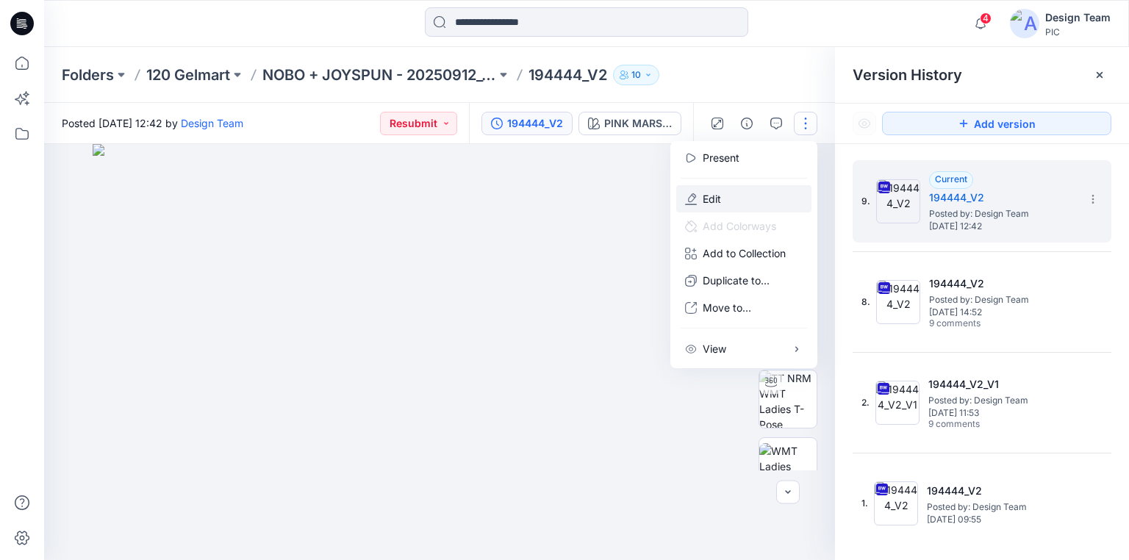
click at [711, 193] on p "Edit" at bounding box center [712, 198] width 18 height 15
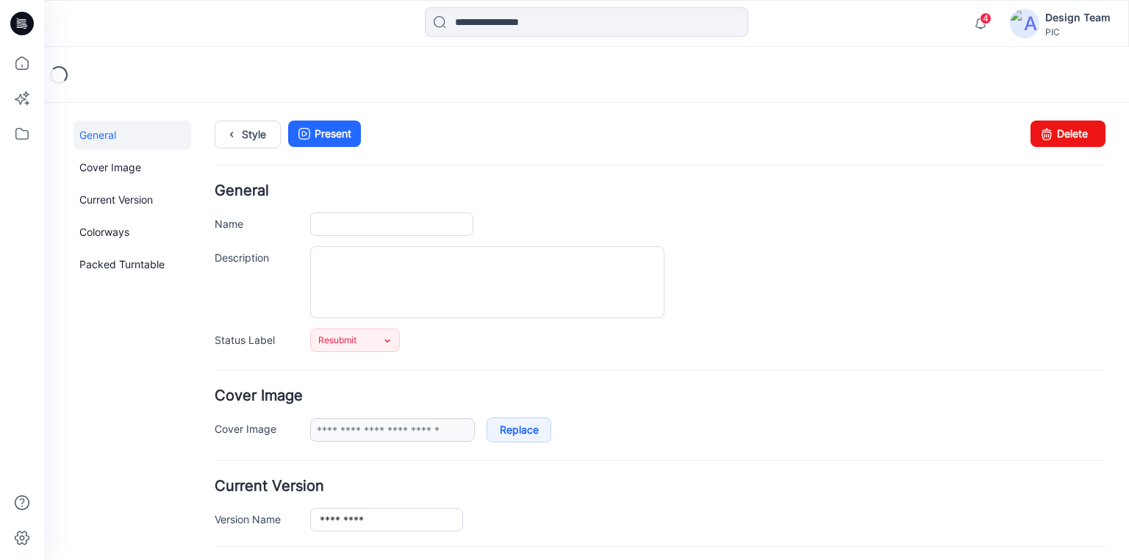
type input "*********"
type input "**********"
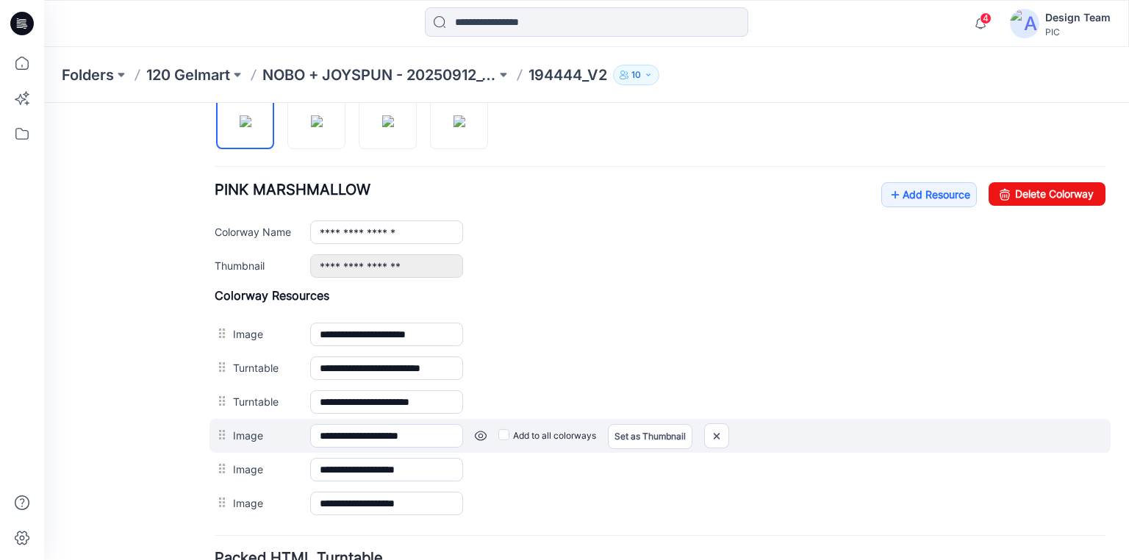
scroll to position [529, 0]
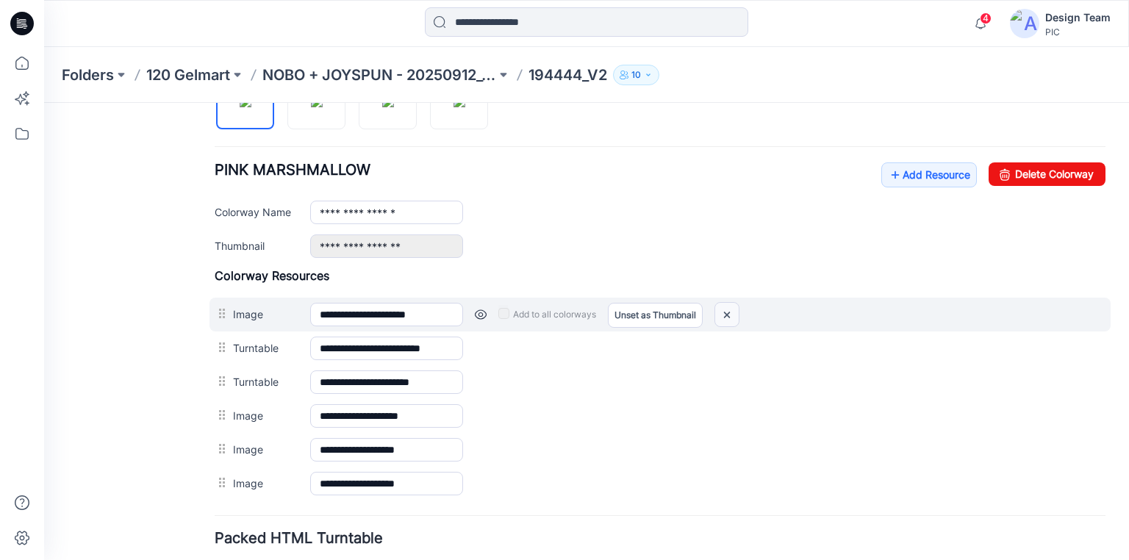
drag, startPoint x: 729, startPoint y: 312, endPoint x: 656, endPoint y: 167, distance: 162.0
click at [729, 312] on img at bounding box center [727, 315] width 24 height 24
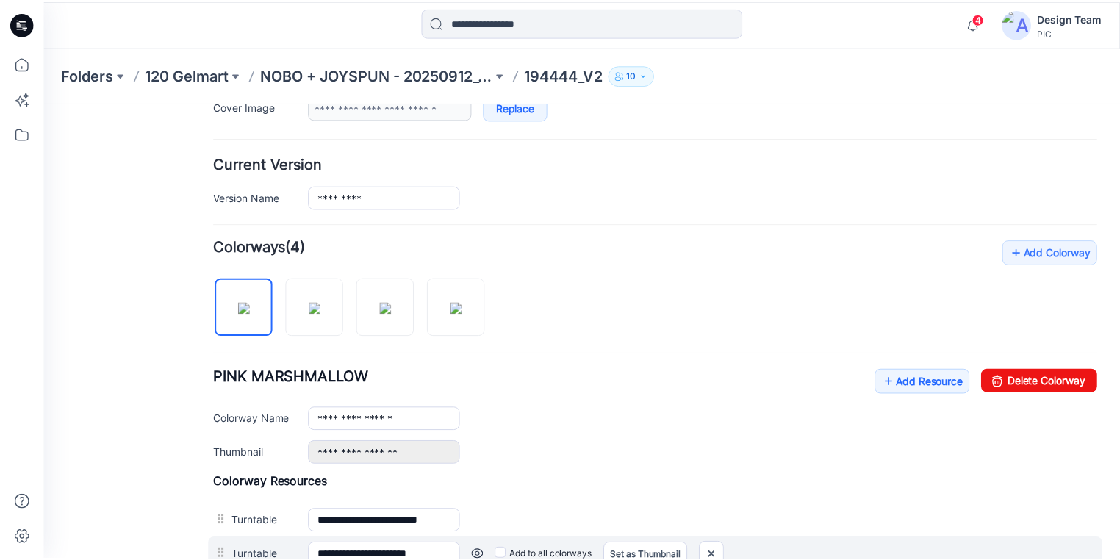
scroll to position [294, 0]
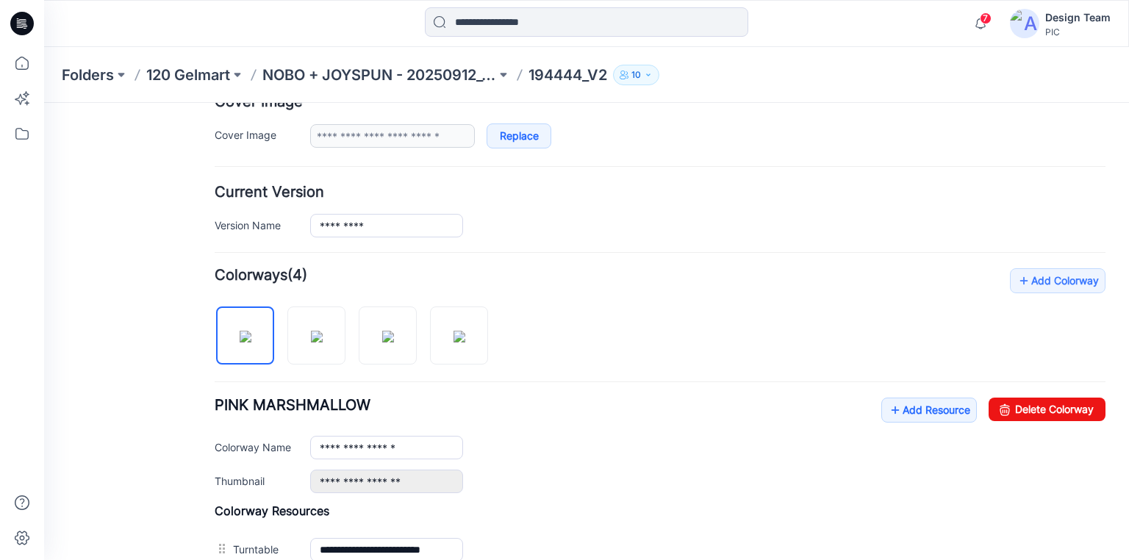
click at [24, 20] on icon at bounding box center [22, 19] width 7 height 1
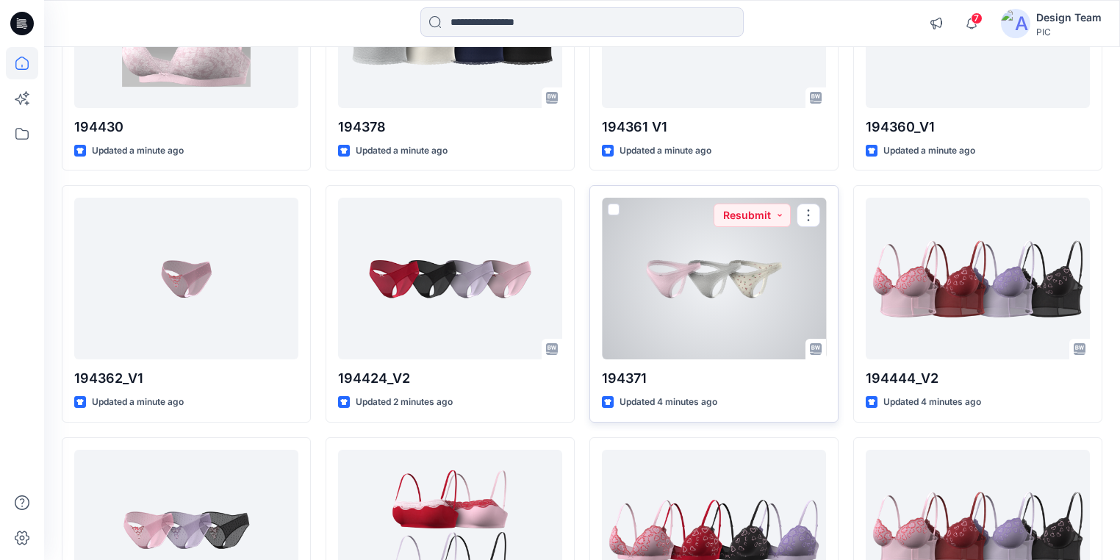
scroll to position [294, 0]
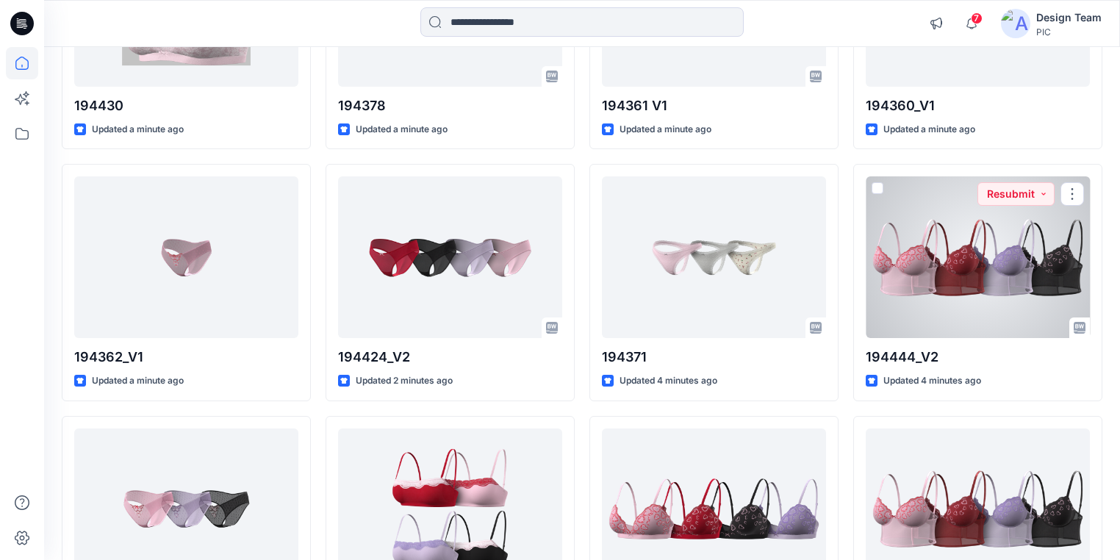
click at [927, 294] on div at bounding box center [978, 257] width 224 height 162
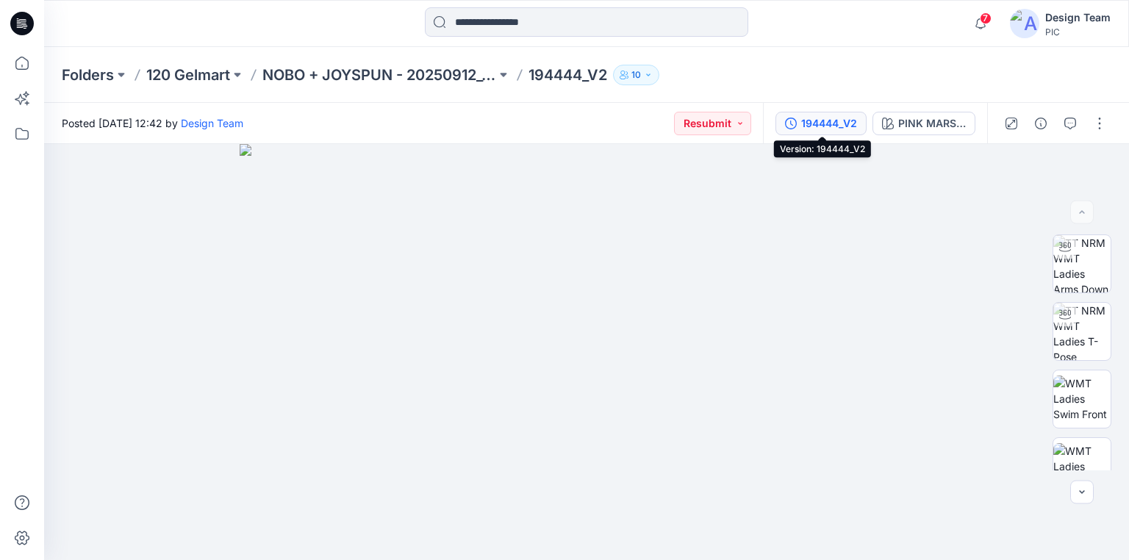
click at [833, 123] on div "194444_V2" at bounding box center [829, 123] width 56 height 16
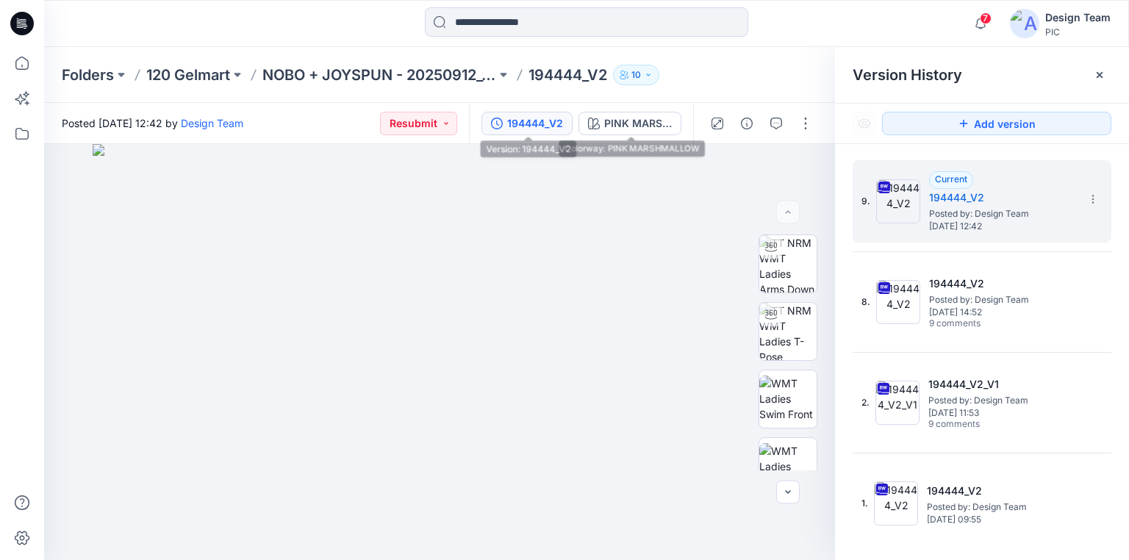
click at [517, 121] on div "194444_V2" at bounding box center [535, 123] width 56 height 16
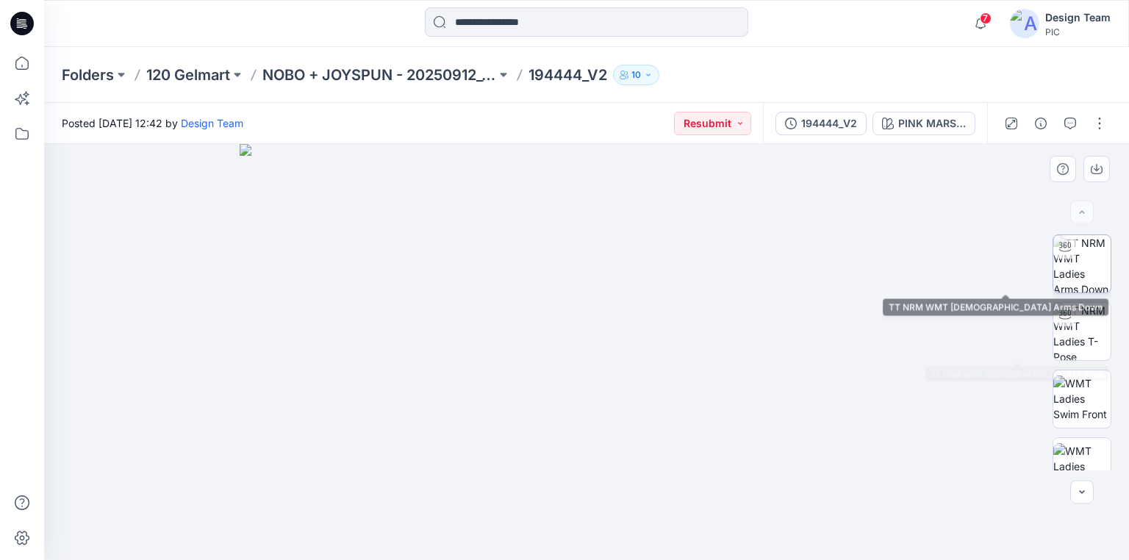
click at [1083, 276] on img at bounding box center [1081, 263] width 57 height 57
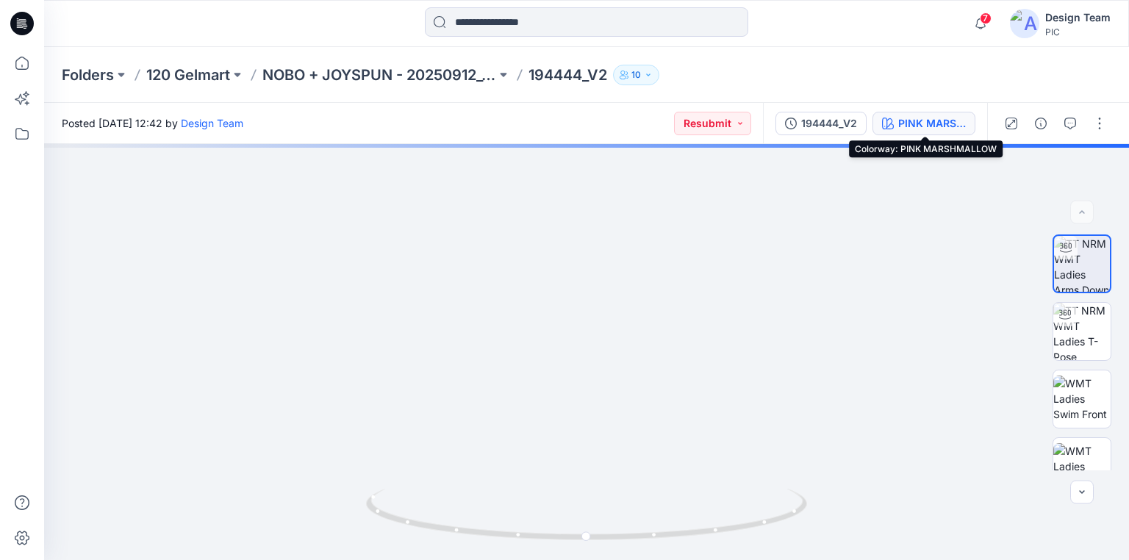
click at [923, 119] on div "PINK MARSHMALLOW" at bounding box center [932, 123] width 68 height 16
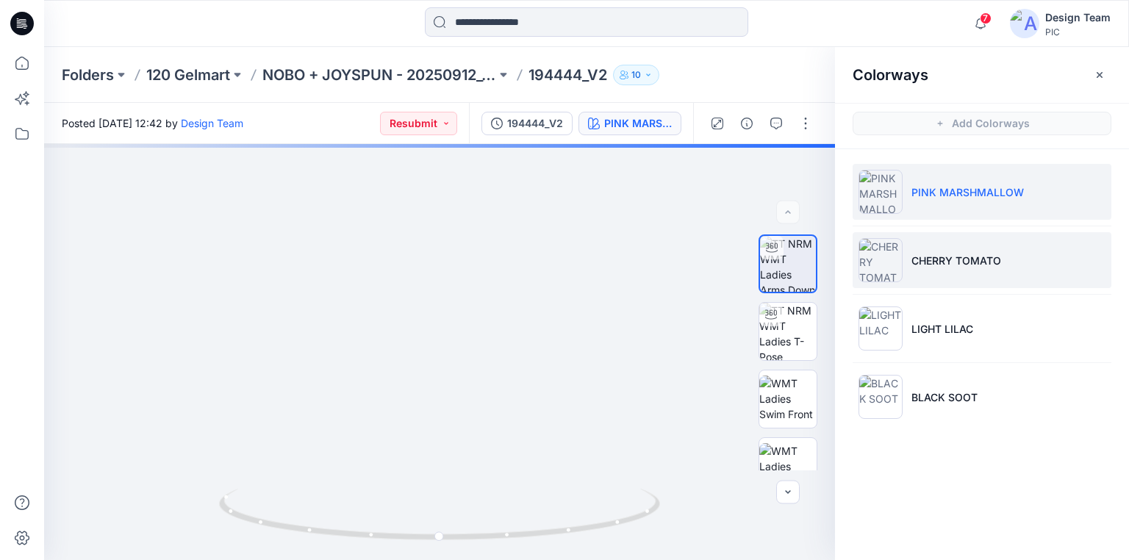
click at [963, 250] on li "CHERRY TOMATO" at bounding box center [981, 260] width 259 height 56
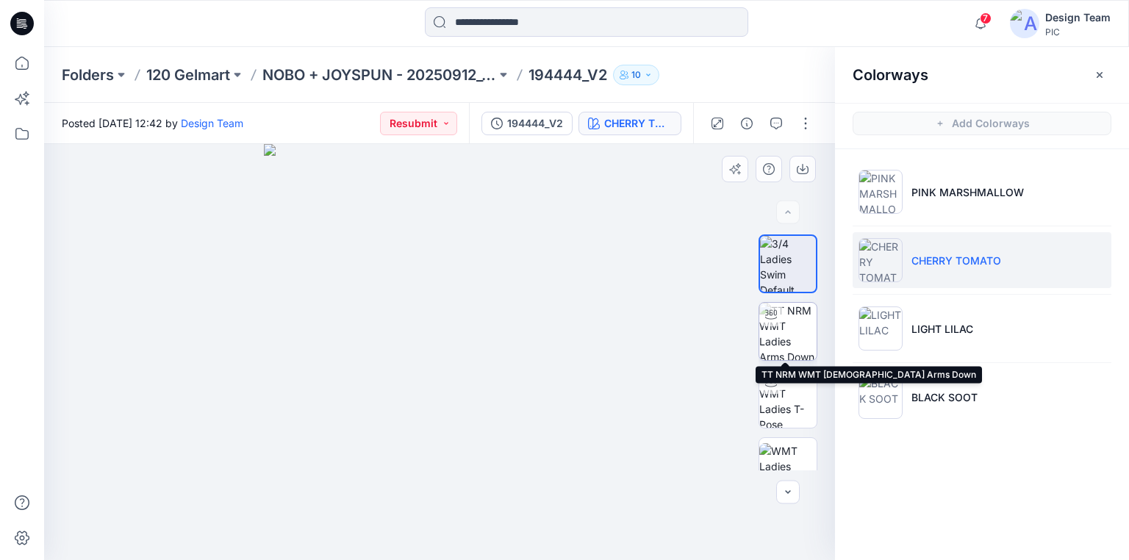
click at [785, 326] on img at bounding box center [787, 331] width 57 height 57
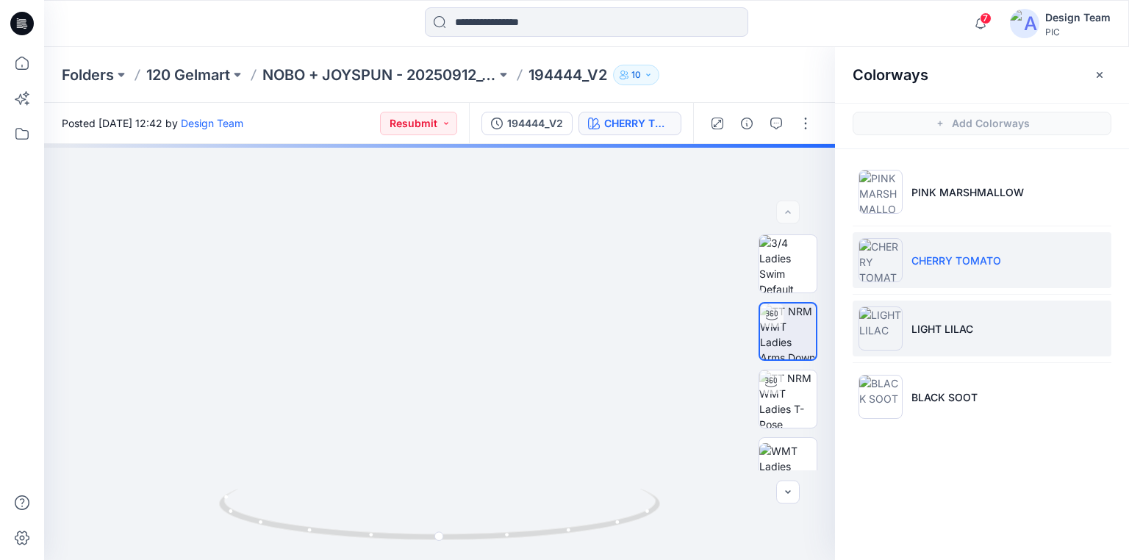
click at [938, 316] on li "LIGHT LILAC" at bounding box center [981, 329] width 259 height 56
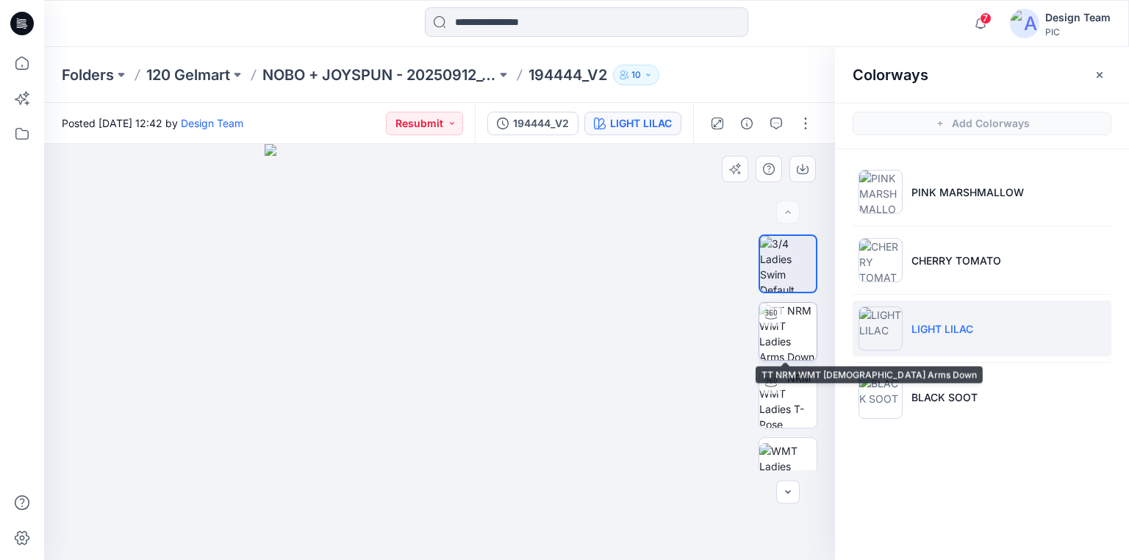
click at [794, 334] on img at bounding box center [787, 331] width 57 height 57
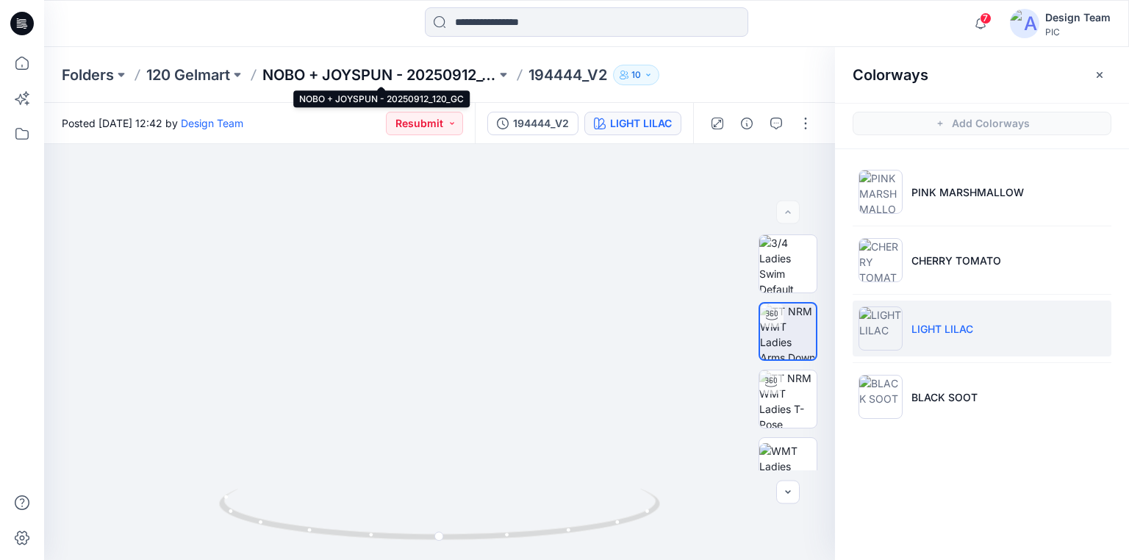
click at [435, 75] on p "NOBO + JOYSPUN - 20250912_120_GC" at bounding box center [379, 75] width 234 height 21
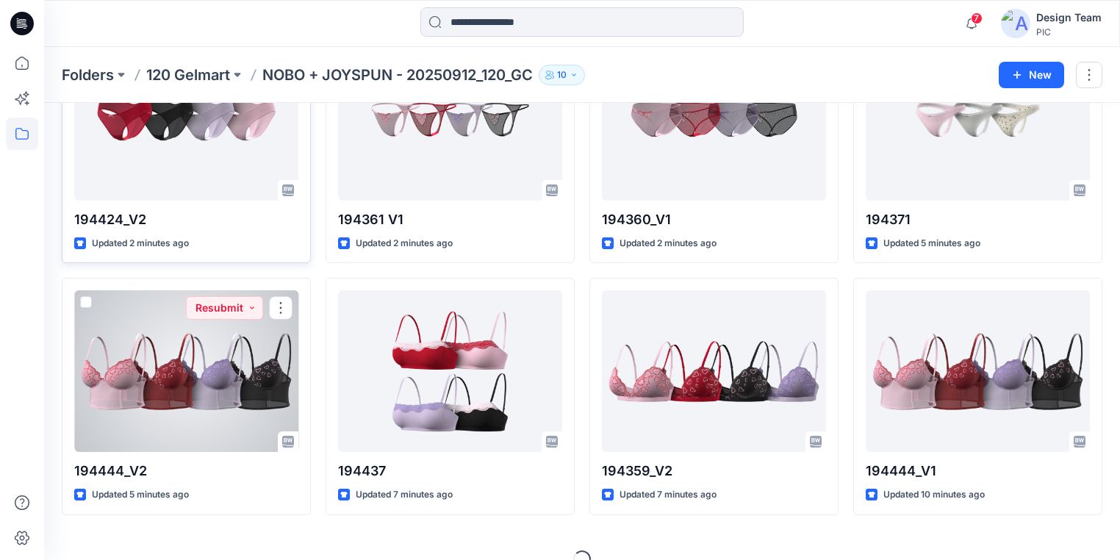
scroll to position [412, 0]
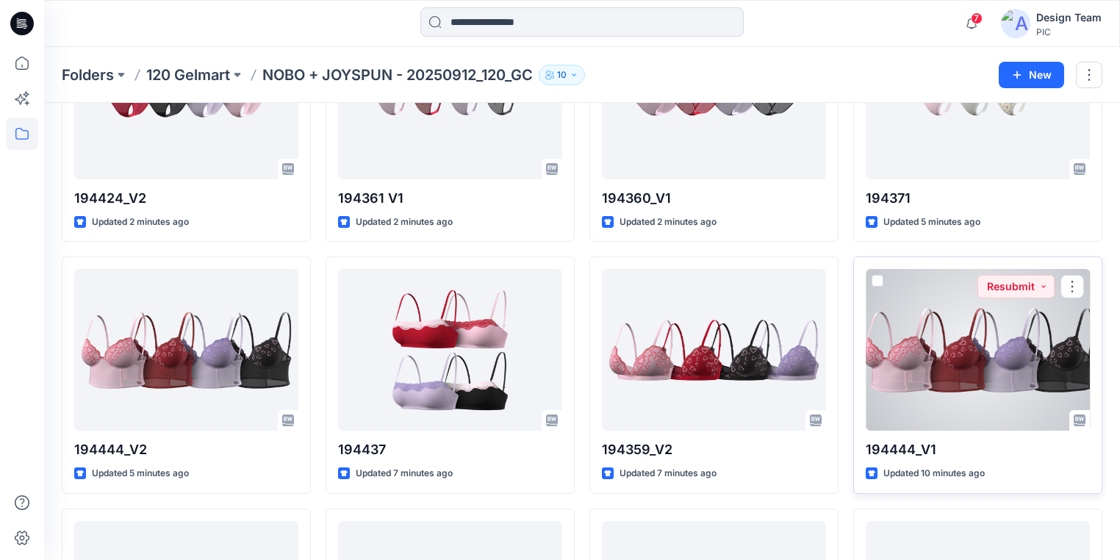
click at [939, 392] on div at bounding box center [978, 350] width 224 height 162
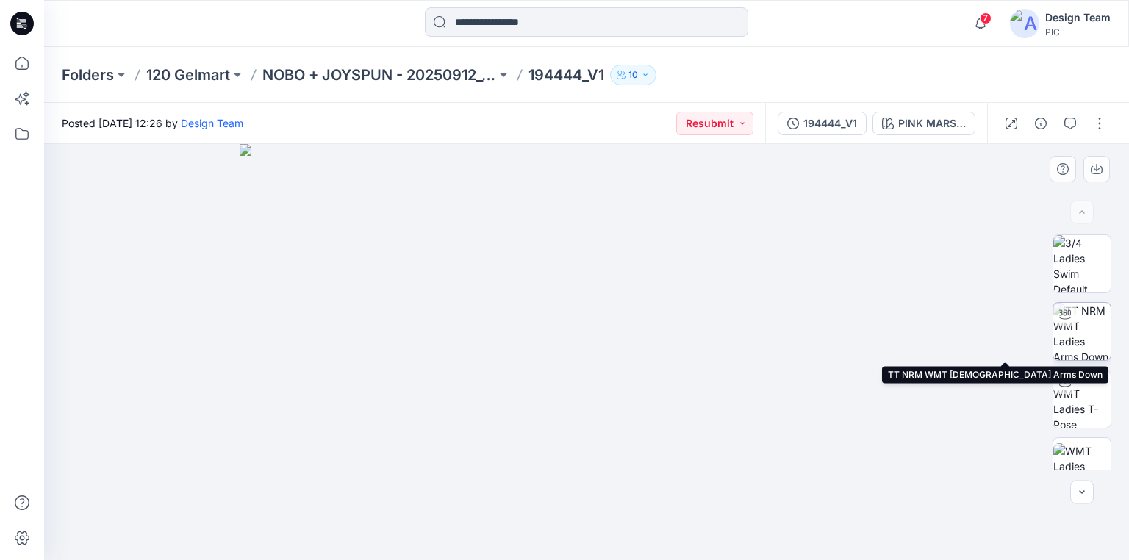
click at [1083, 338] on img at bounding box center [1081, 331] width 57 height 57
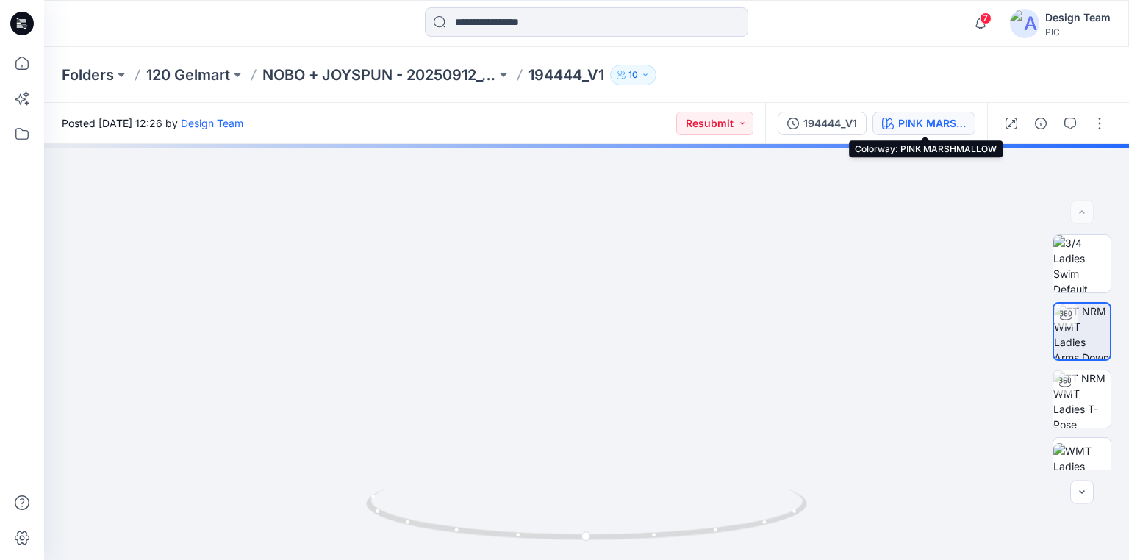
click at [926, 123] on div "PINK MARSHMALLOW" at bounding box center [932, 123] width 68 height 16
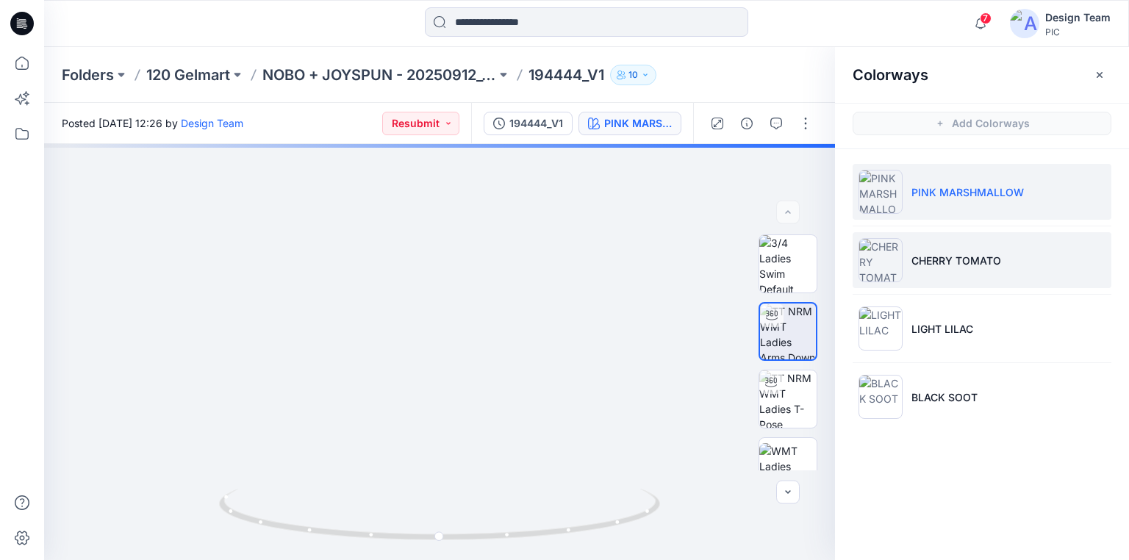
click at [969, 256] on p "CHERRY TOMATO" at bounding box center [956, 260] width 90 height 15
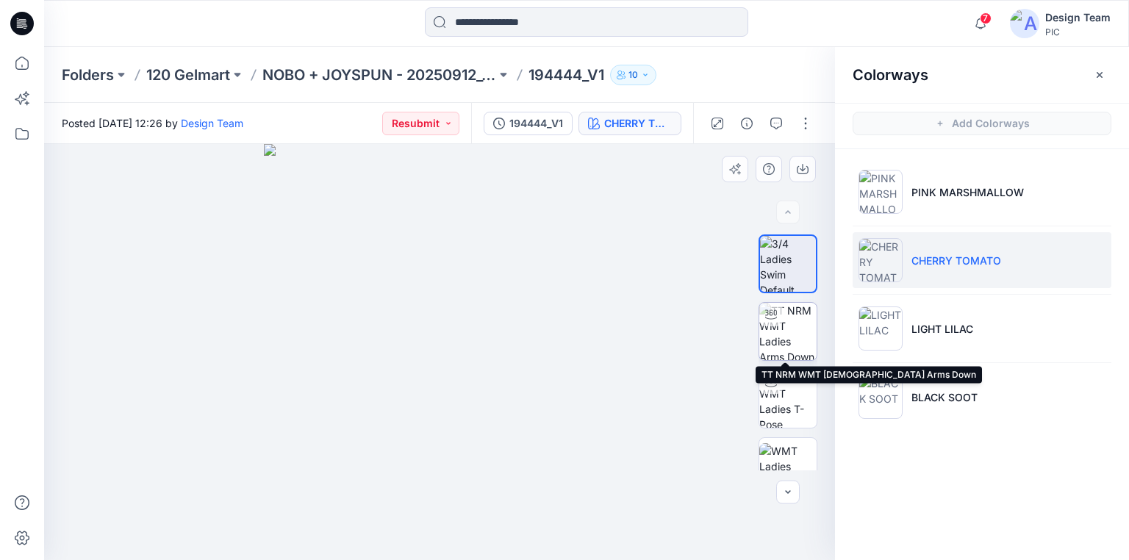
click at [790, 338] on img at bounding box center [787, 331] width 57 height 57
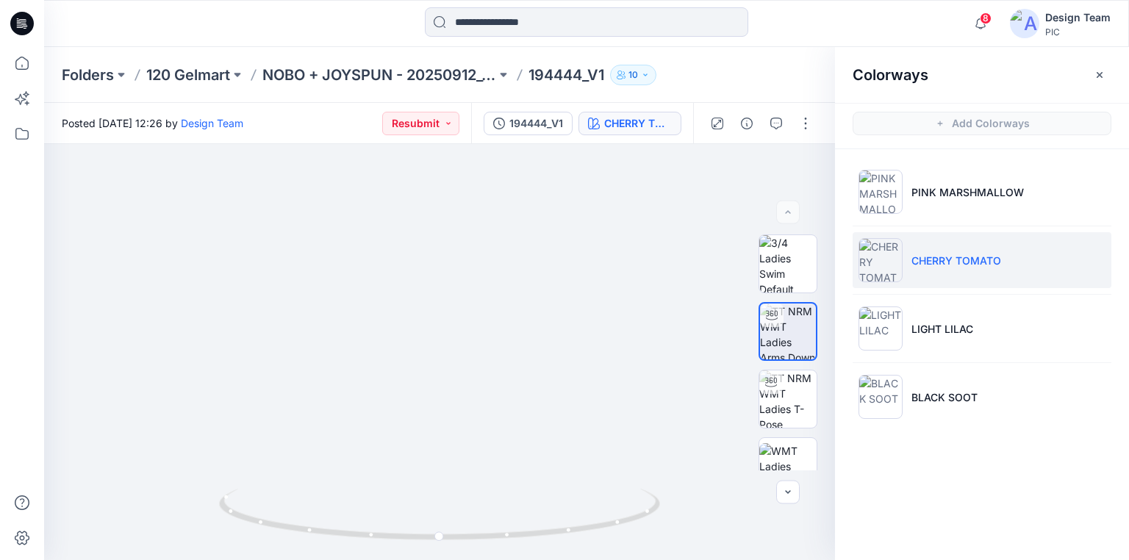
drag, startPoint x: 29, startPoint y: 21, endPoint x: 37, endPoint y: 18, distance: 8.6
click at [29, 21] on icon at bounding box center [22, 24] width 24 height 24
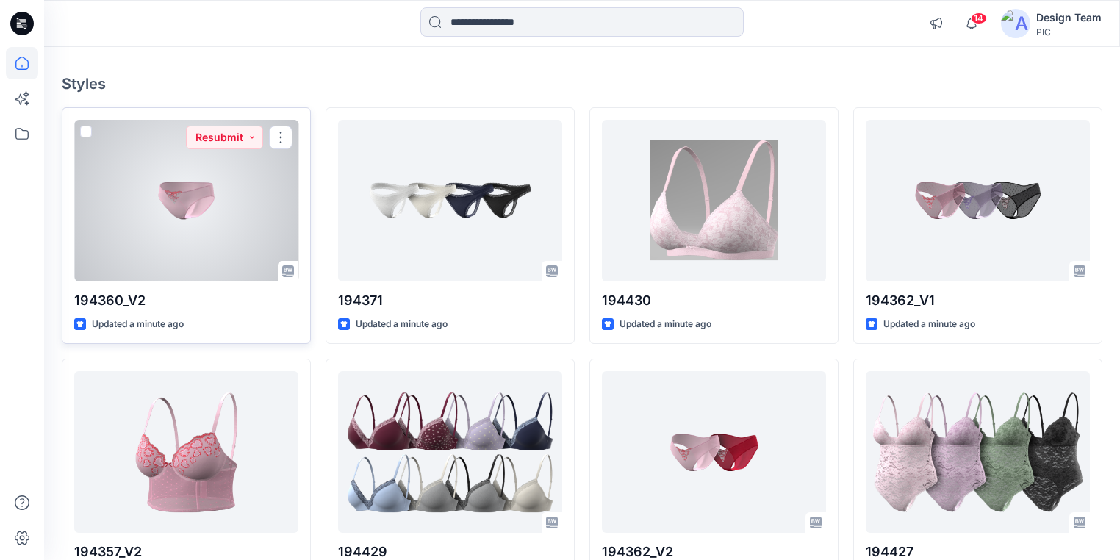
scroll to position [176, 0]
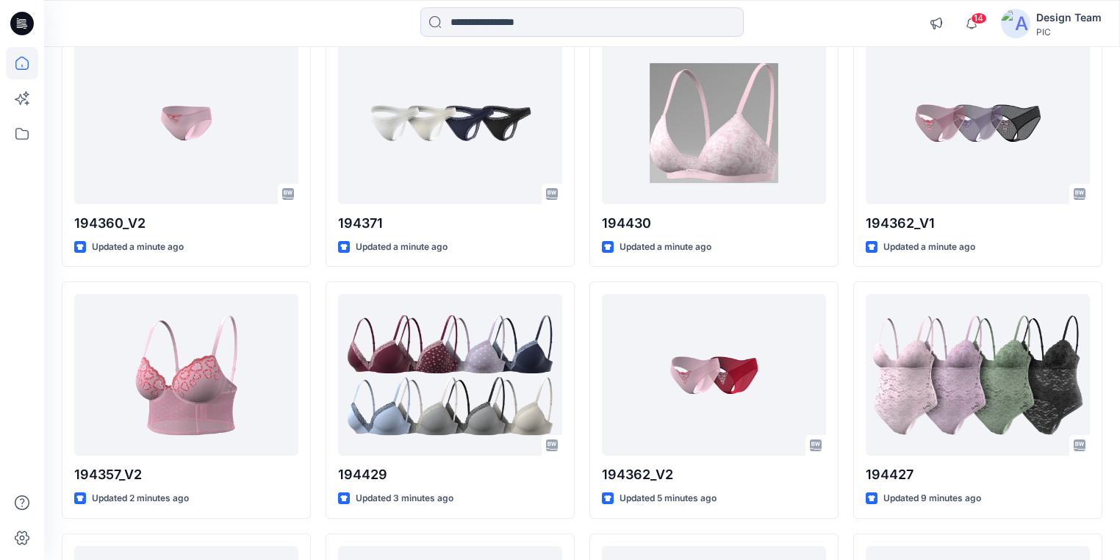
click at [24, 18] on icon at bounding box center [22, 24] width 24 height 24
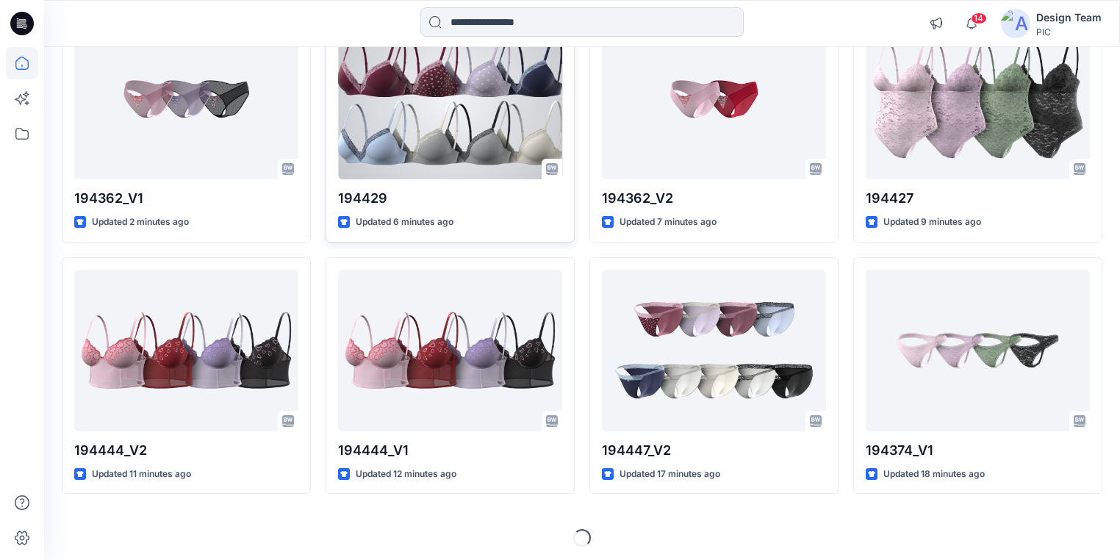
scroll to position [456, 0]
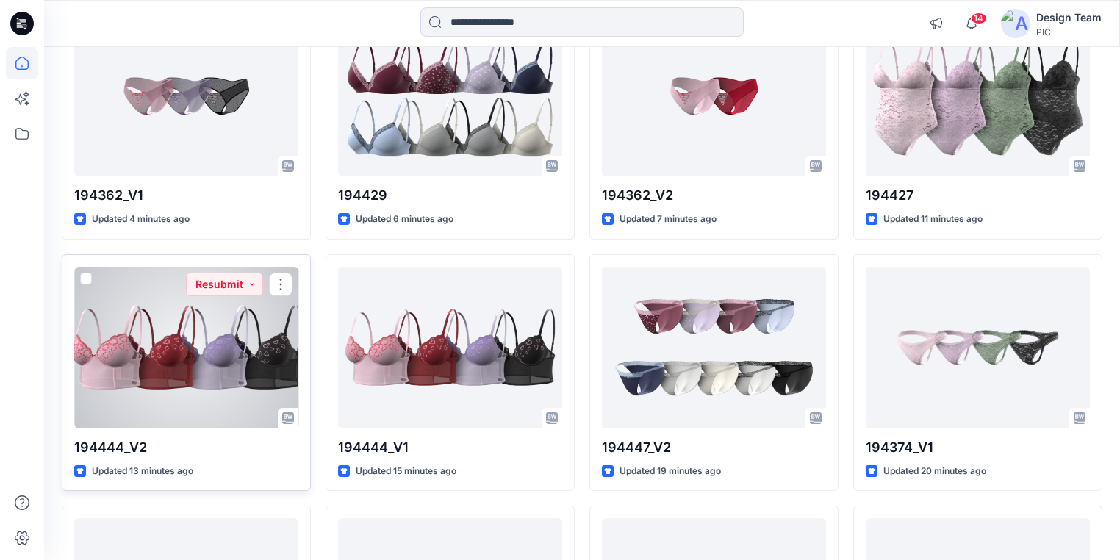
click at [233, 350] on div at bounding box center [186, 348] width 224 height 162
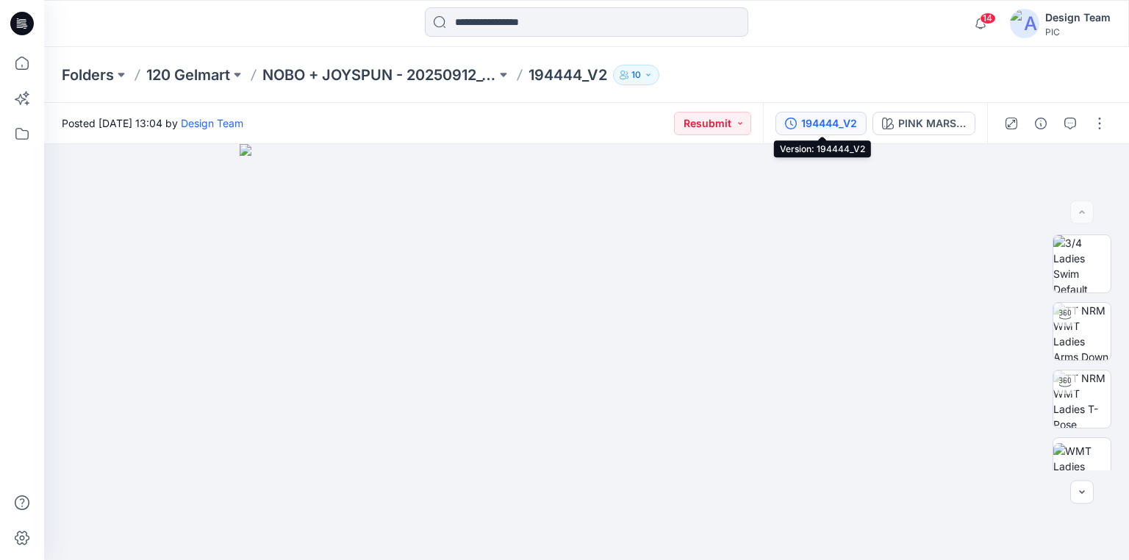
click at [826, 123] on div "194444_V2" at bounding box center [829, 123] width 56 height 16
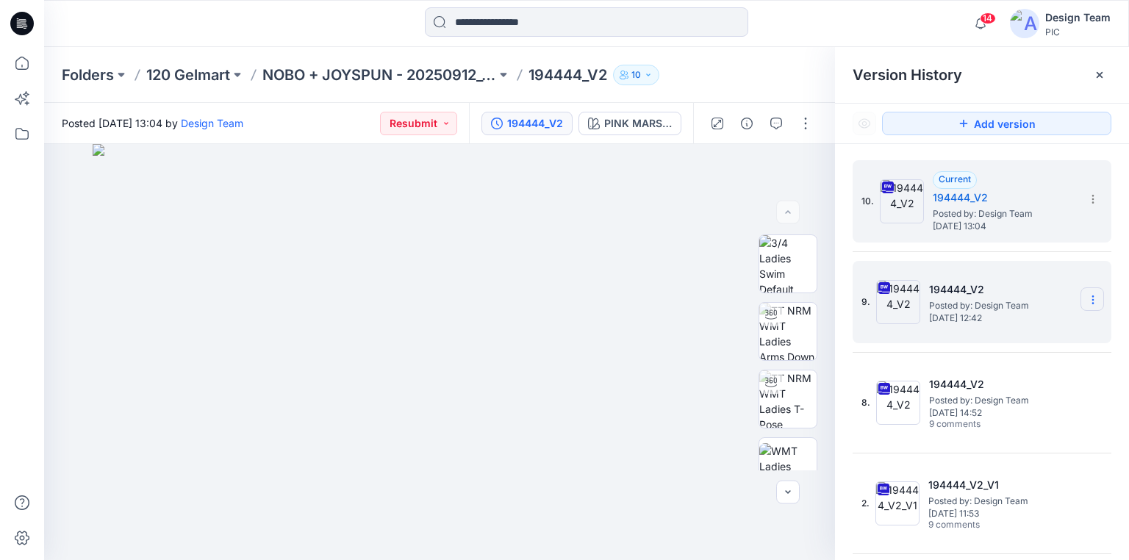
click at [1088, 301] on icon at bounding box center [1093, 300] width 12 height 12
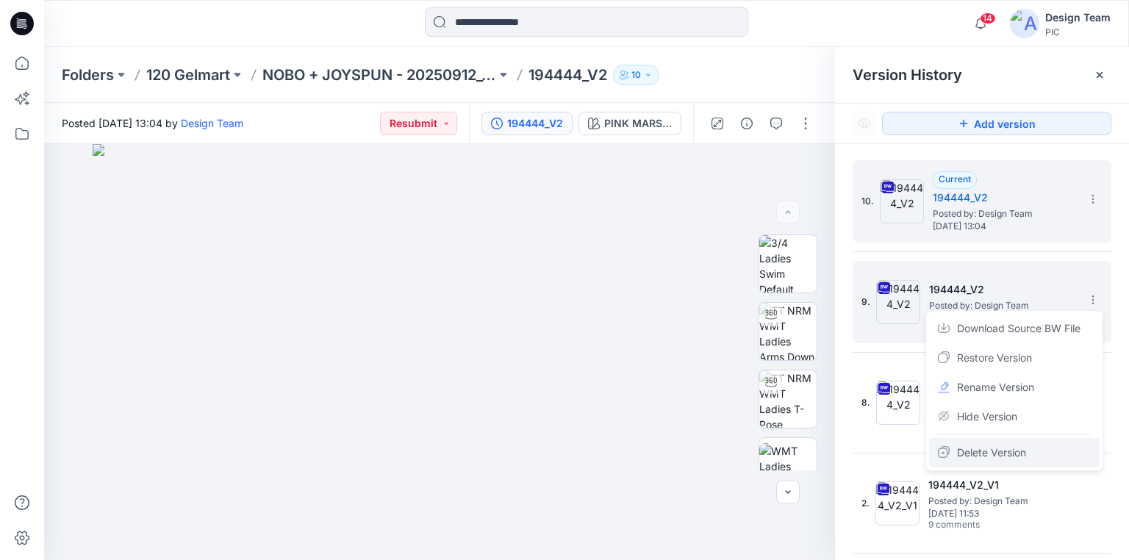
click at [999, 449] on span "Delete Version" at bounding box center [991, 453] width 69 height 18
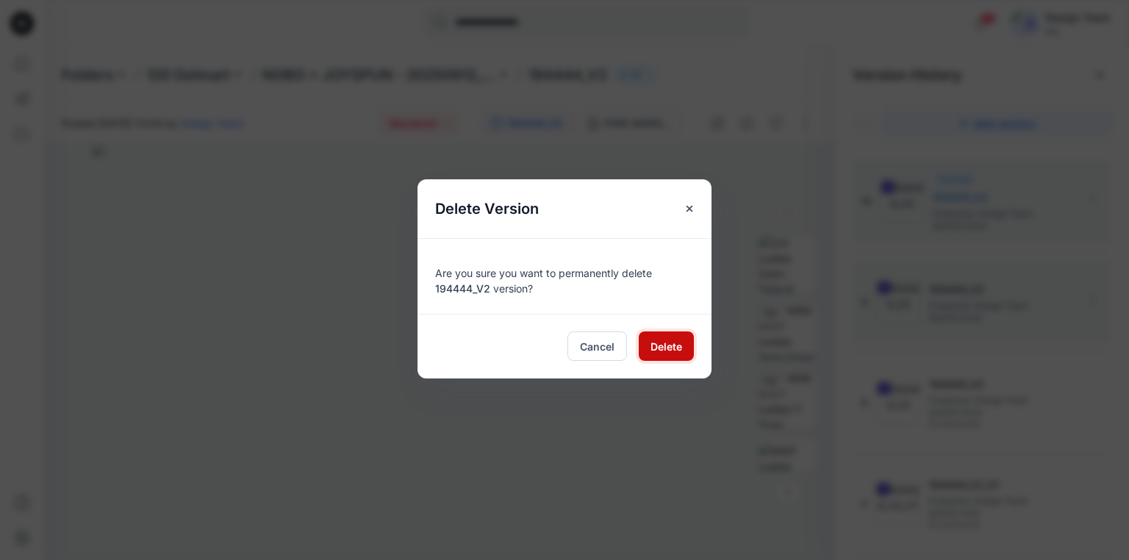
click at [669, 342] on span "Delete" at bounding box center [666, 346] width 32 height 15
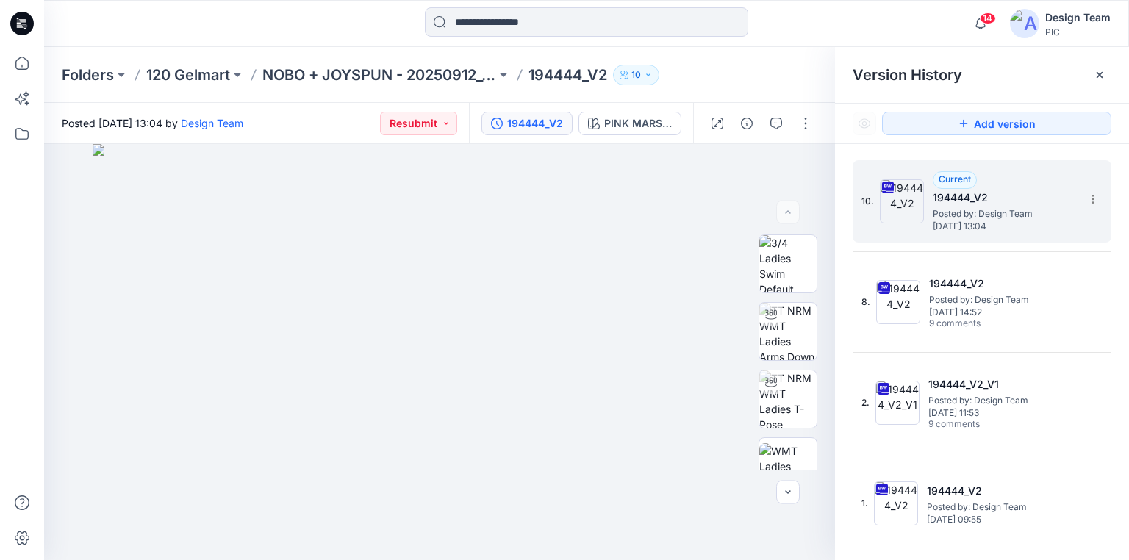
click at [983, 207] on span "Posted by: Design Team" at bounding box center [1006, 214] width 147 height 15
click at [538, 123] on div "194444_V2" at bounding box center [535, 123] width 56 height 16
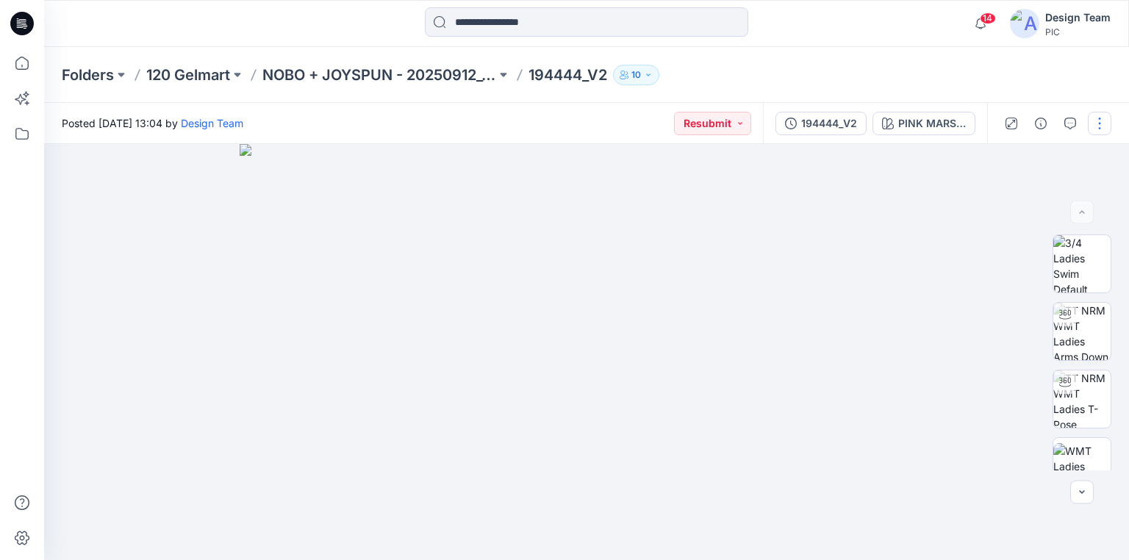
click at [1102, 123] on button "button" at bounding box center [1100, 124] width 24 height 24
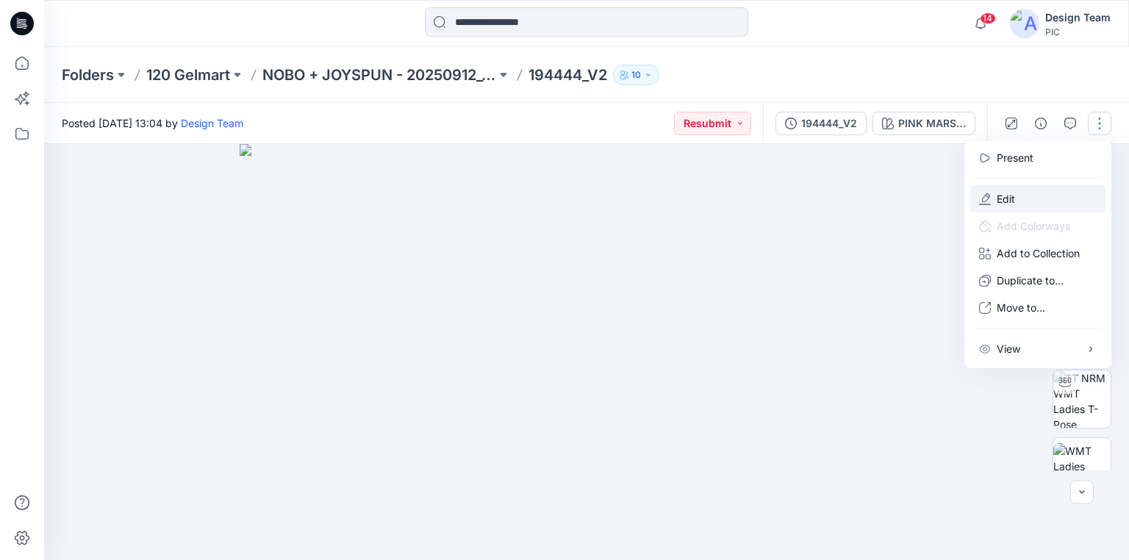
click at [1002, 194] on p "Edit" at bounding box center [1006, 198] width 18 height 15
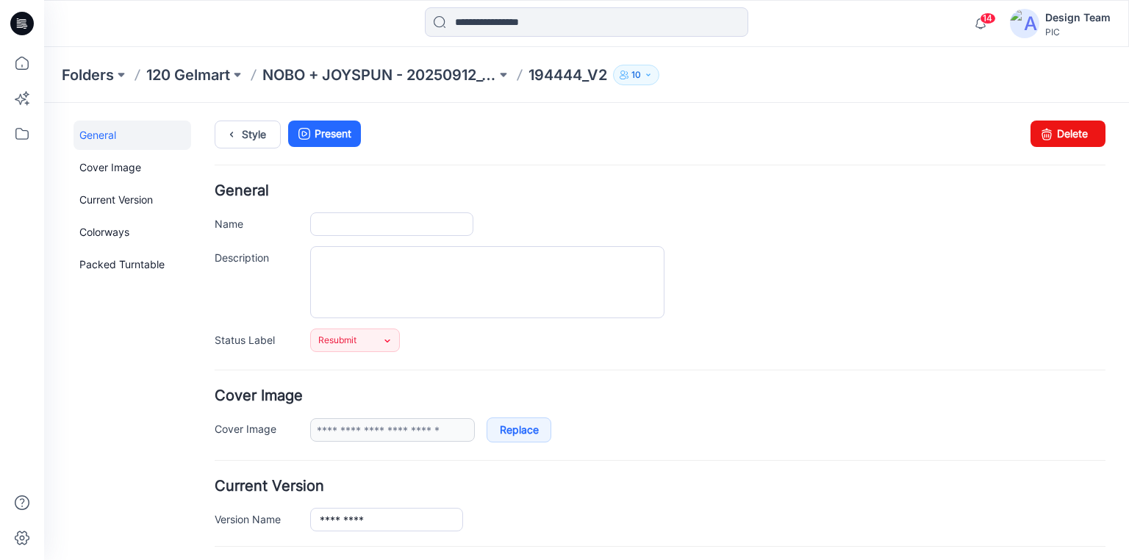
type input "*********"
type input "**********"
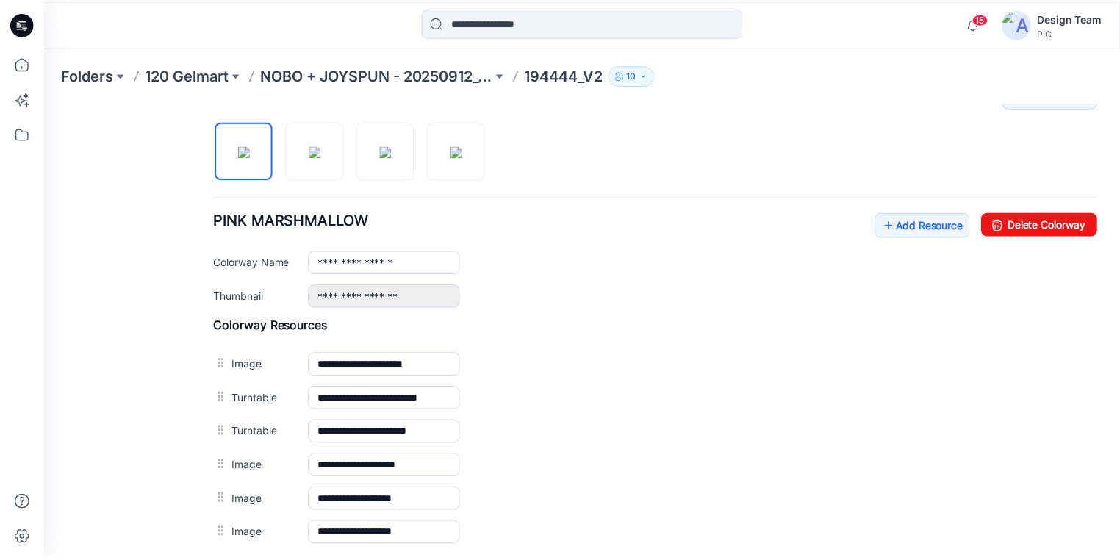
scroll to position [456, 0]
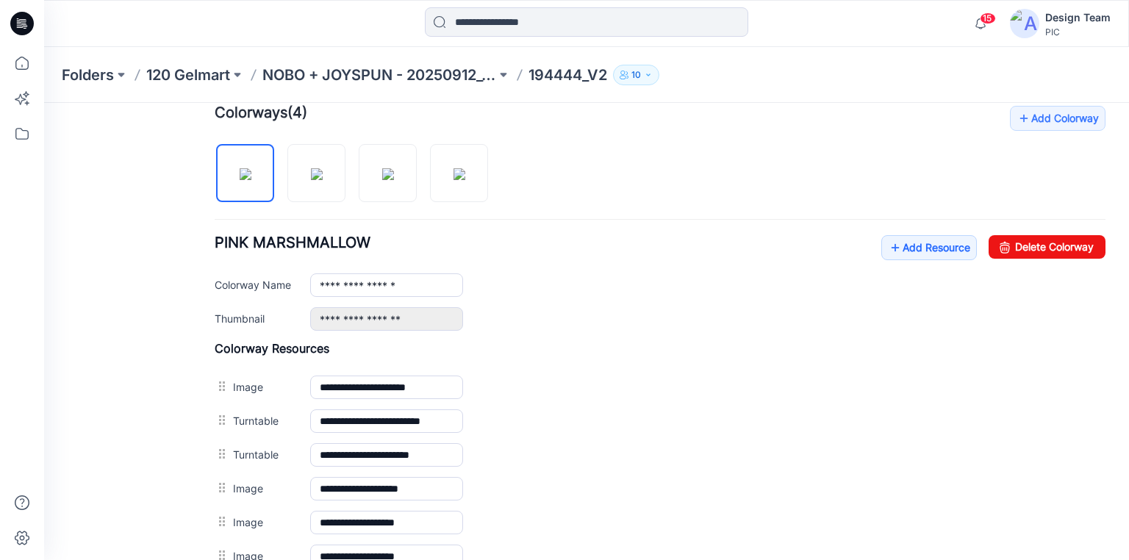
click at [21, 24] on icon at bounding box center [24, 24] width 6 height 1
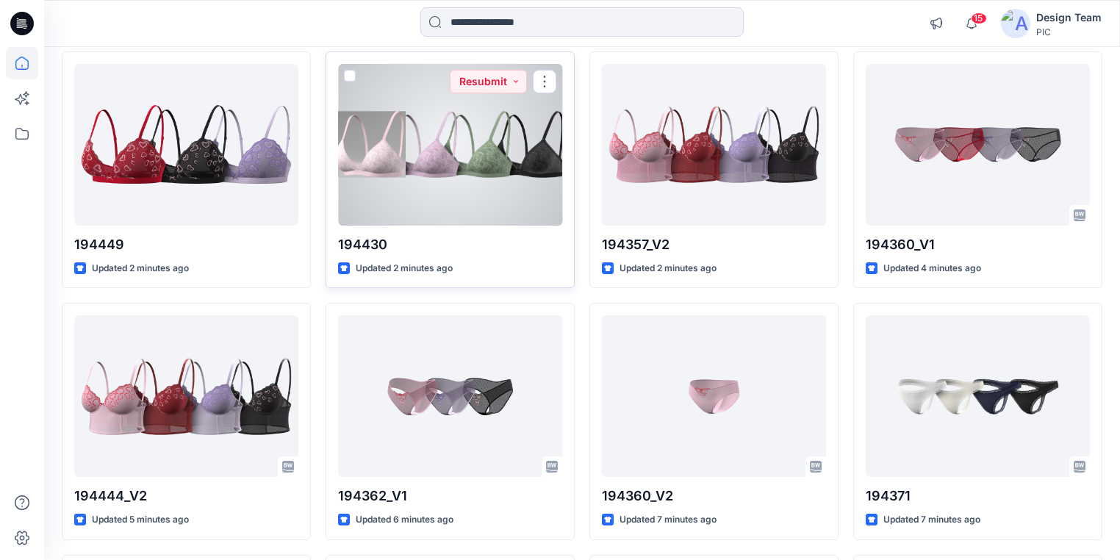
scroll to position [176, 0]
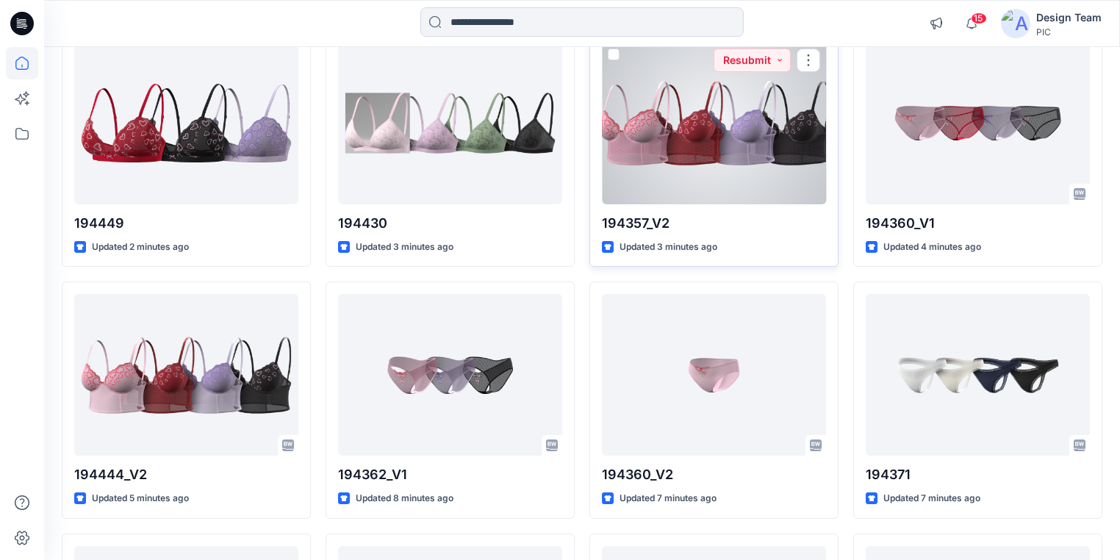
click at [650, 175] on div at bounding box center [714, 124] width 224 height 162
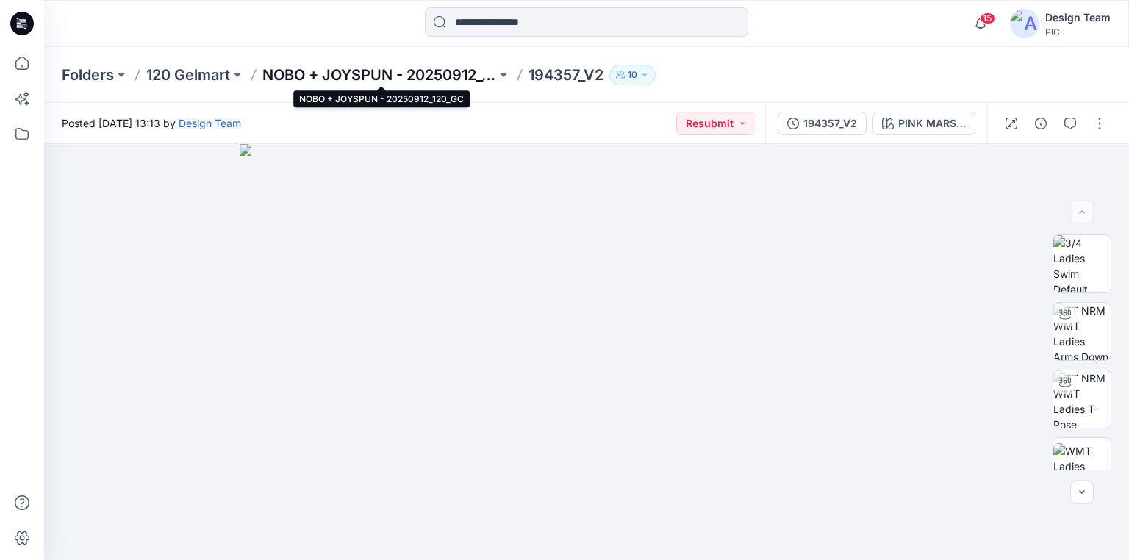
click at [469, 73] on p "NOBO + JOYSPUN - 20250912_120_GC" at bounding box center [379, 75] width 234 height 21
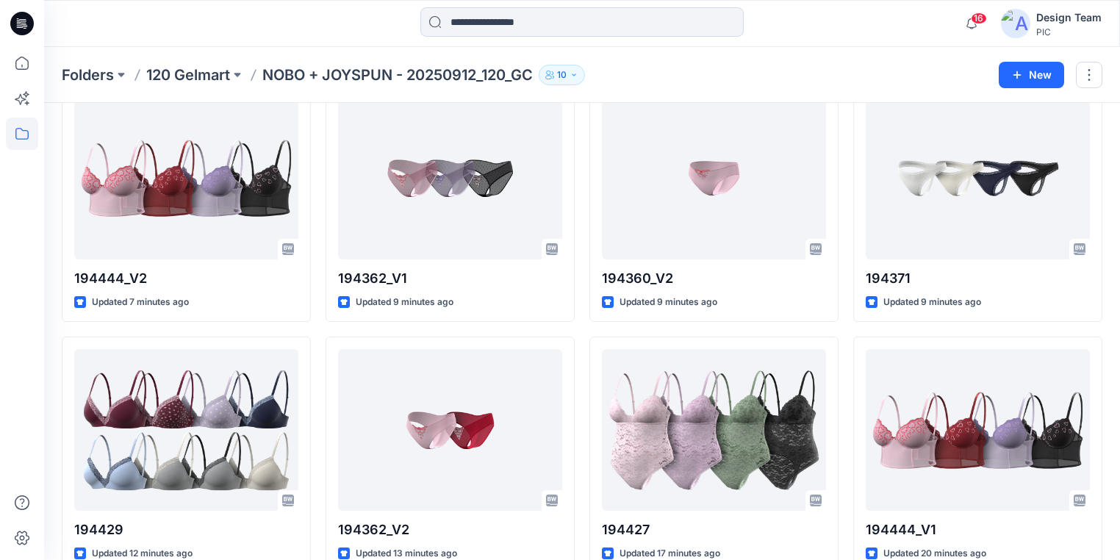
scroll to position [353, 0]
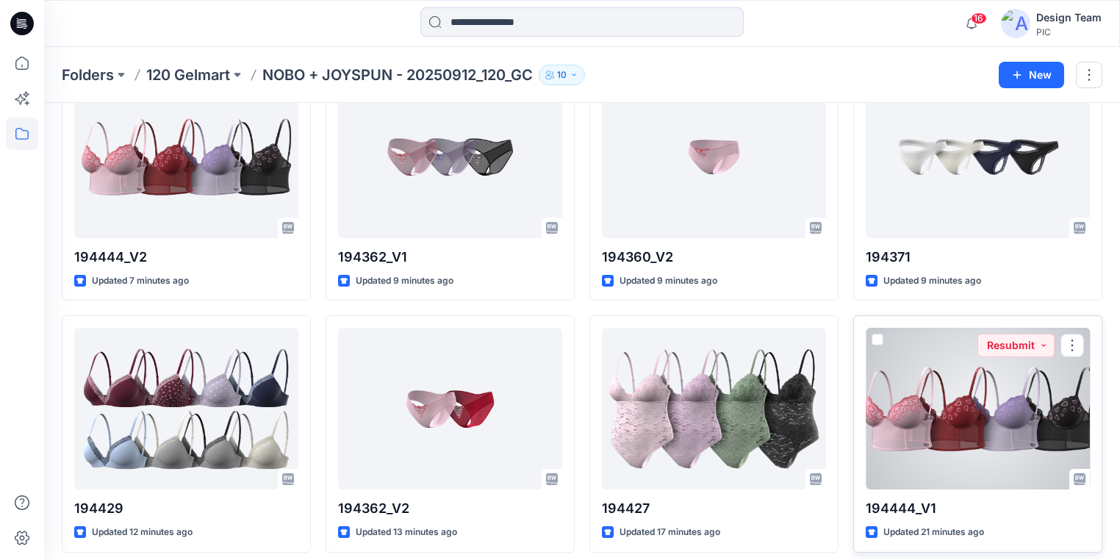
click at [977, 429] on div at bounding box center [978, 409] width 224 height 162
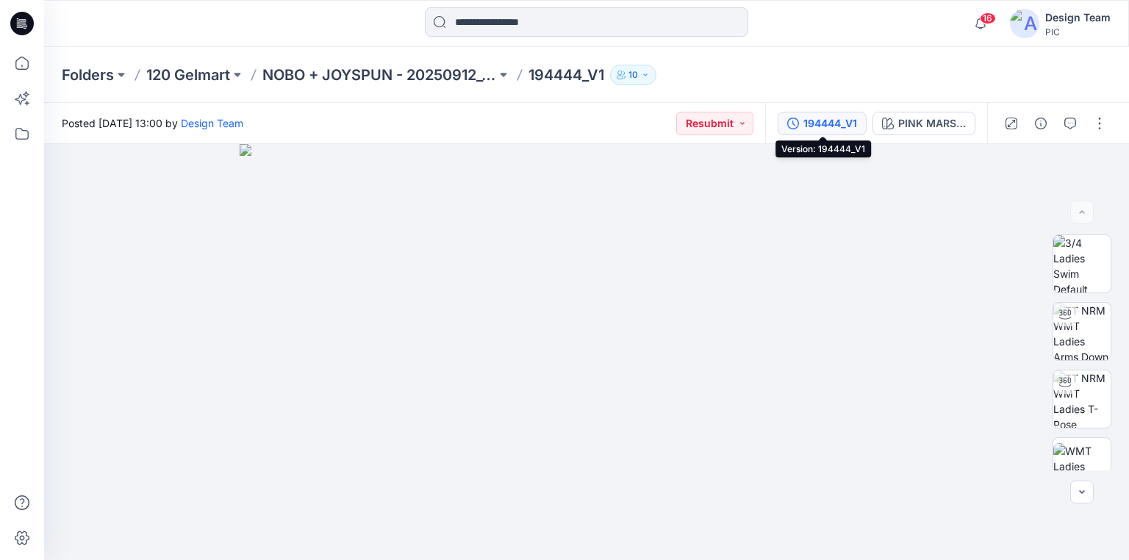
click at [840, 122] on div "194444_V1" at bounding box center [830, 123] width 54 height 16
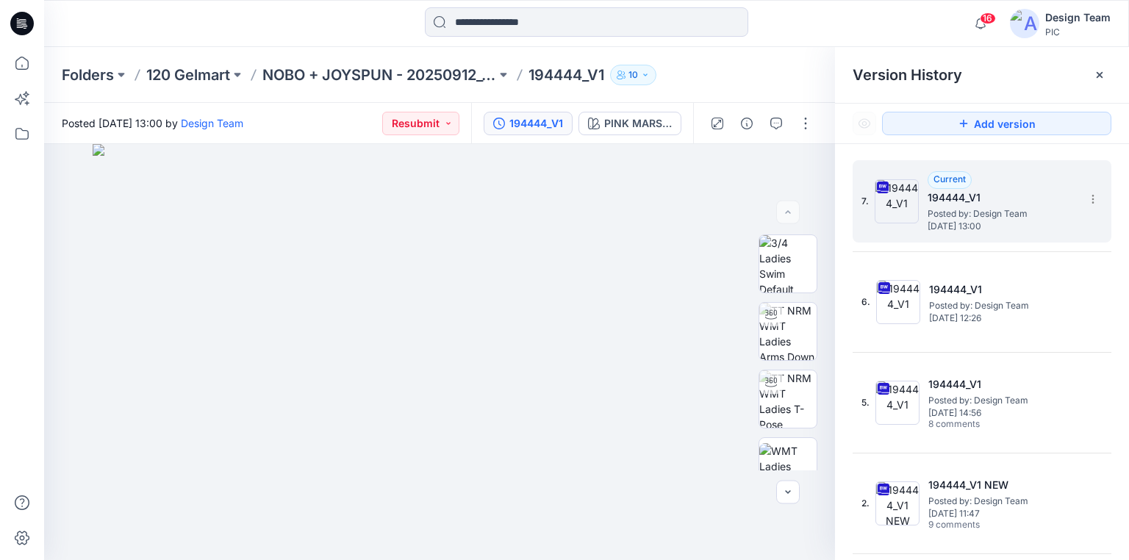
click at [947, 217] on span "Posted by: Design Team" at bounding box center [1000, 214] width 147 height 15
click at [639, 123] on div "PINK MARSHMALLOW" at bounding box center [638, 123] width 68 height 16
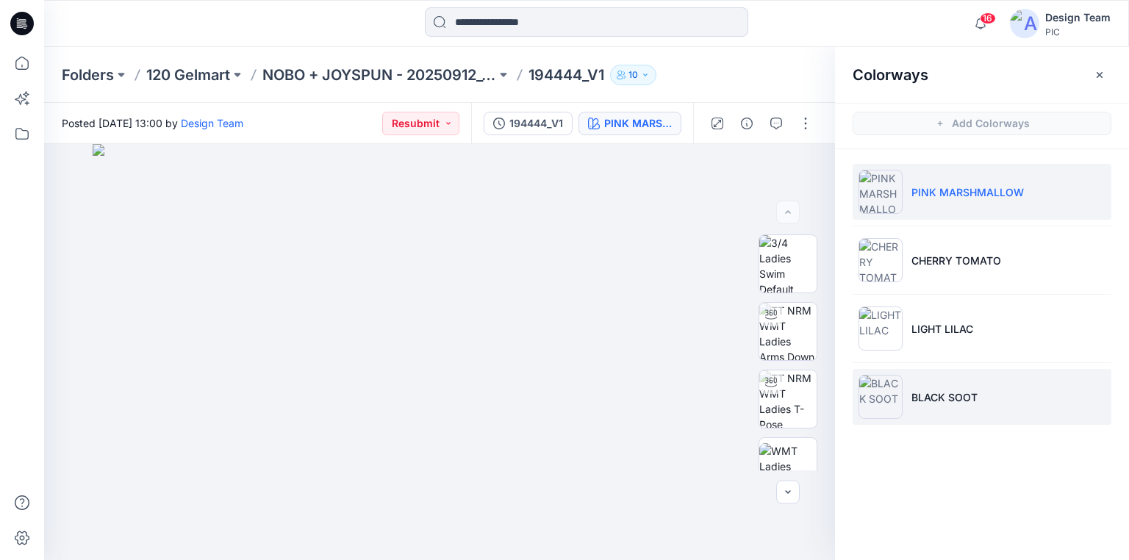
click at [931, 382] on li "BLACK SOOT" at bounding box center [981, 397] width 259 height 56
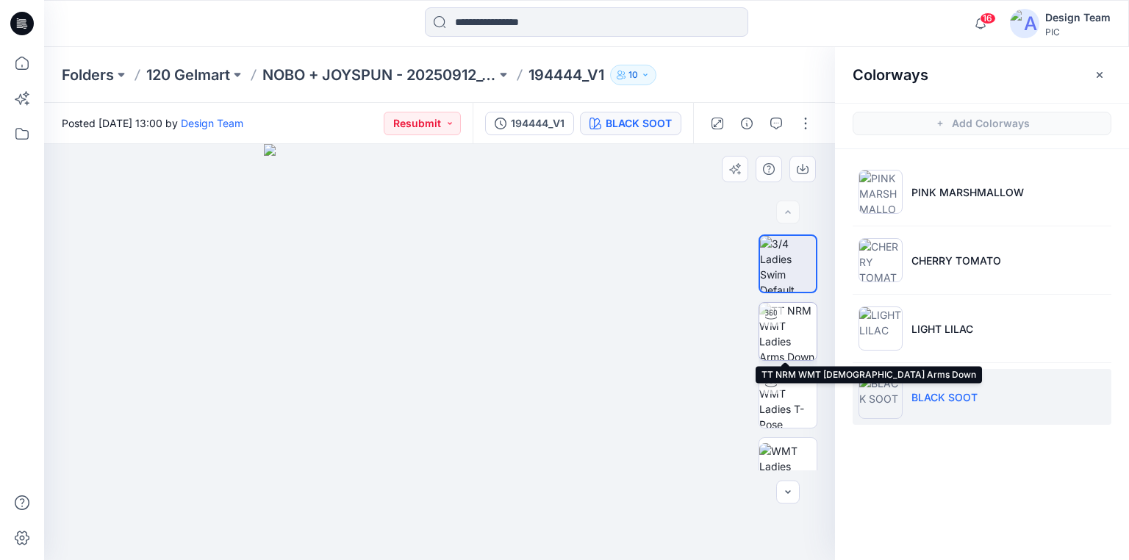
click at [794, 328] on img at bounding box center [787, 331] width 57 height 57
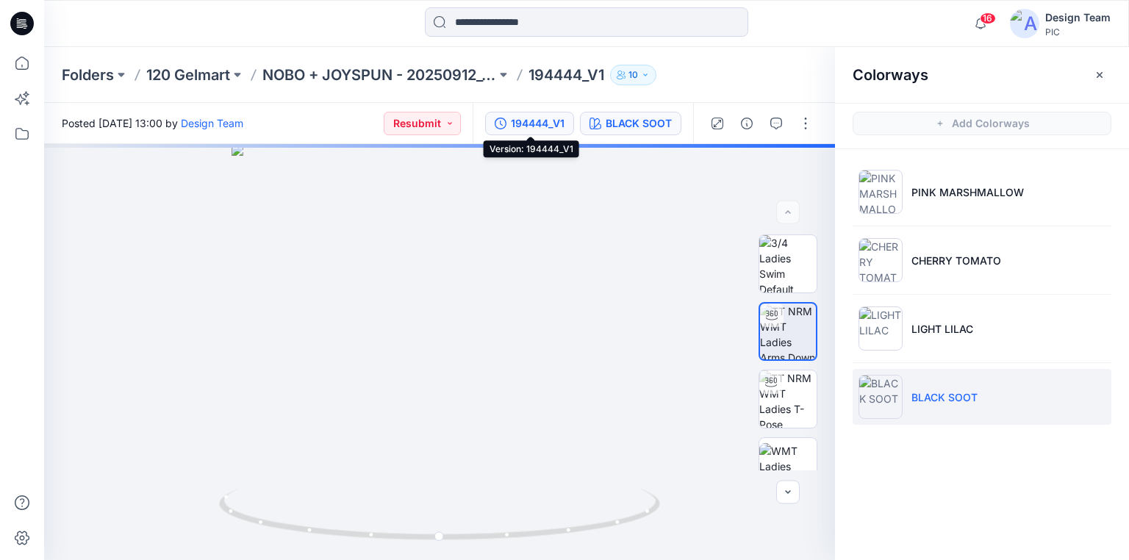
click at [553, 123] on div "194444_V1" at bounding box center [538, 123] width 54 height 16
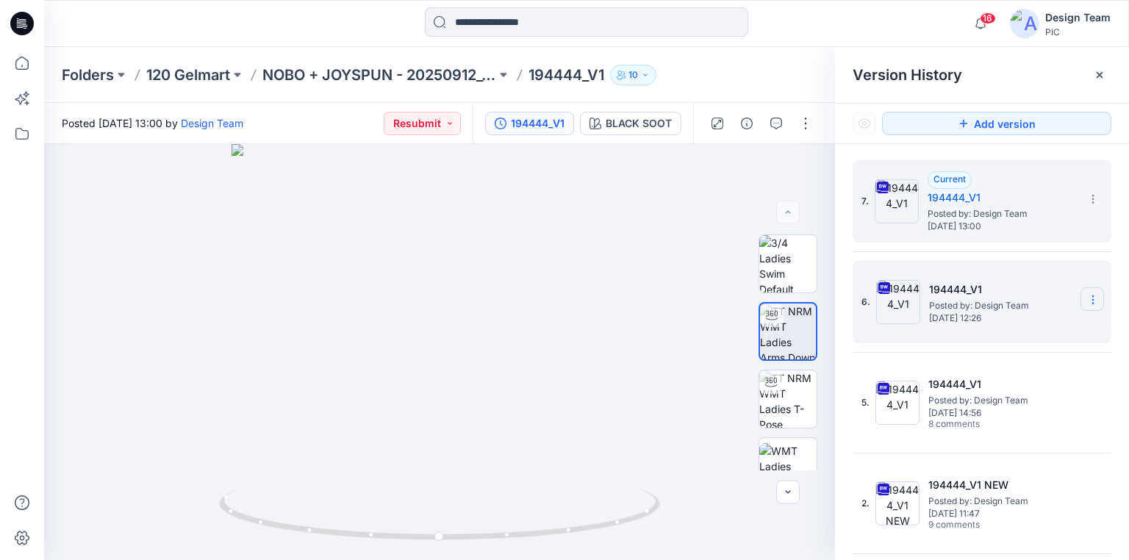
click at [1088, 297] on icon at bounding box center [1093, 300] width 12 height 12
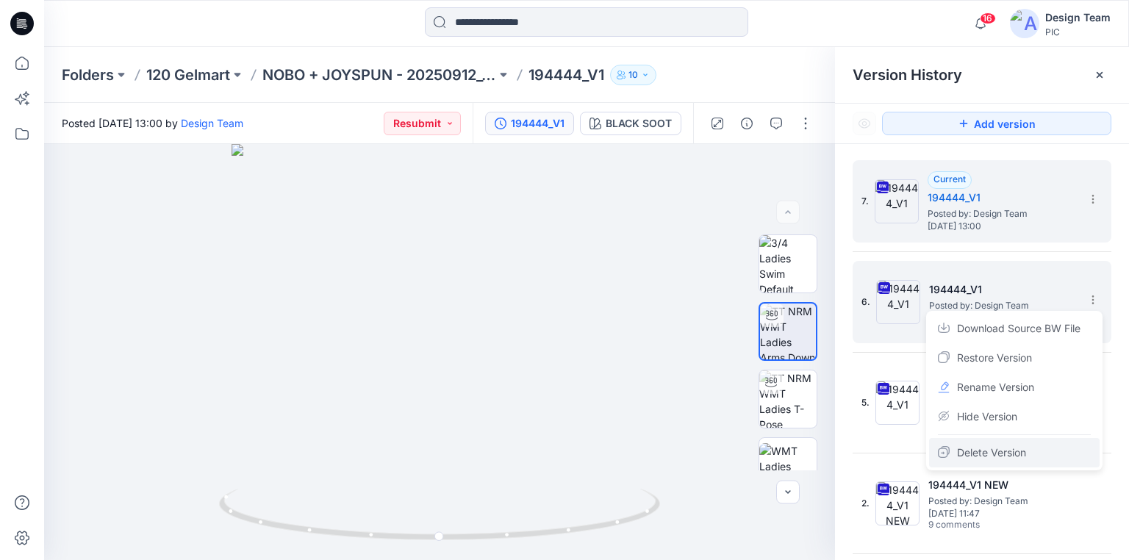
click at [1005, 452] on span "Delete Version" at bounding box center [991, 453] width 69 height 18
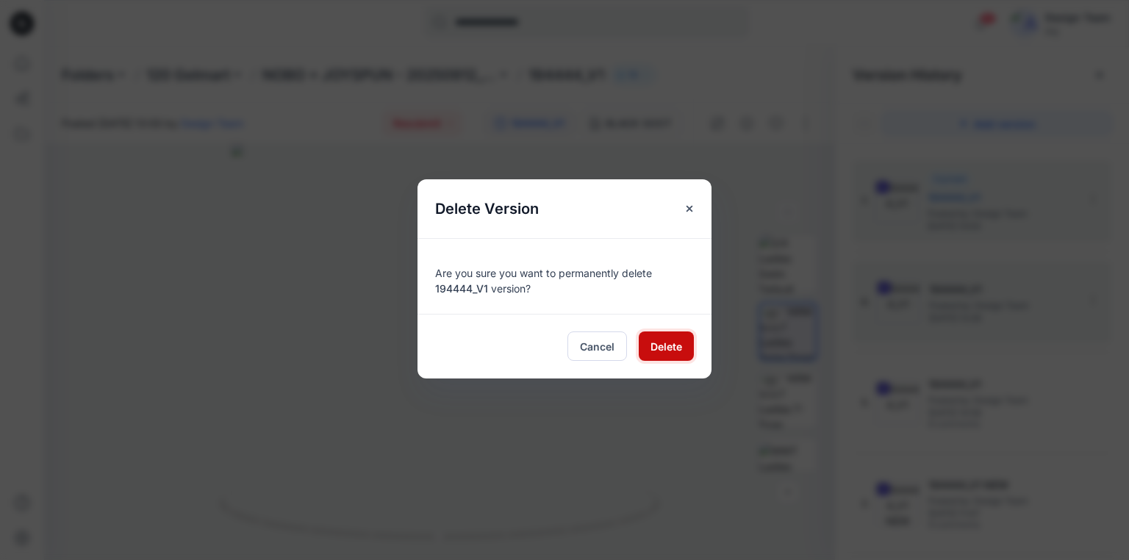
click at [645, 335] on button "Delete" at bounding box center [666, 345] width 55 height 29
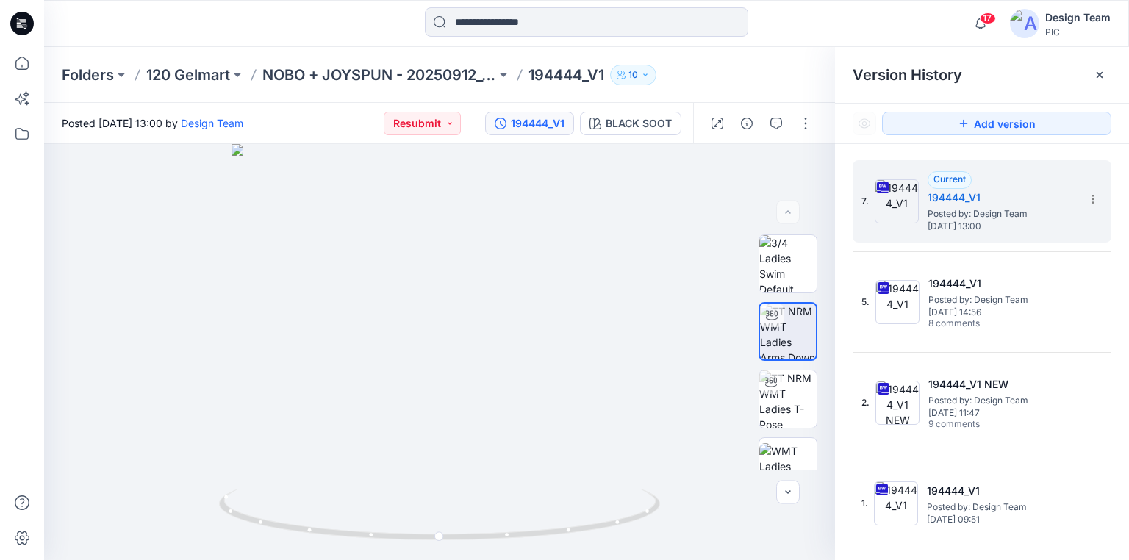
drag, startPoint x: 25, startPoint y: 21, endPoint x: 38, endPoint y: 21, distance: 13.2
click at [26, 21] on icon at bounding box center [22, 24] width 24 height 24
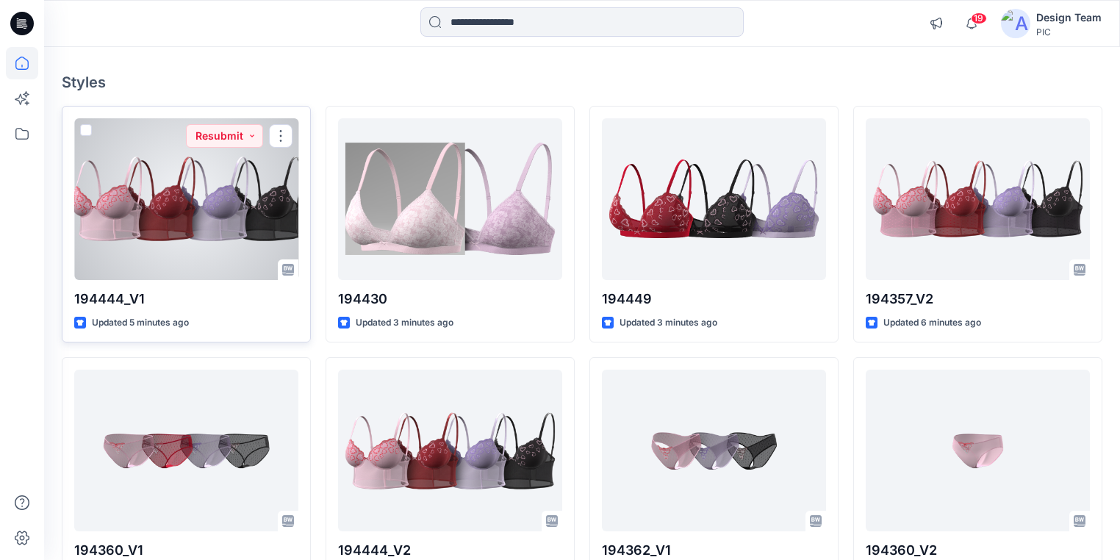
scroll to position [59, 0]
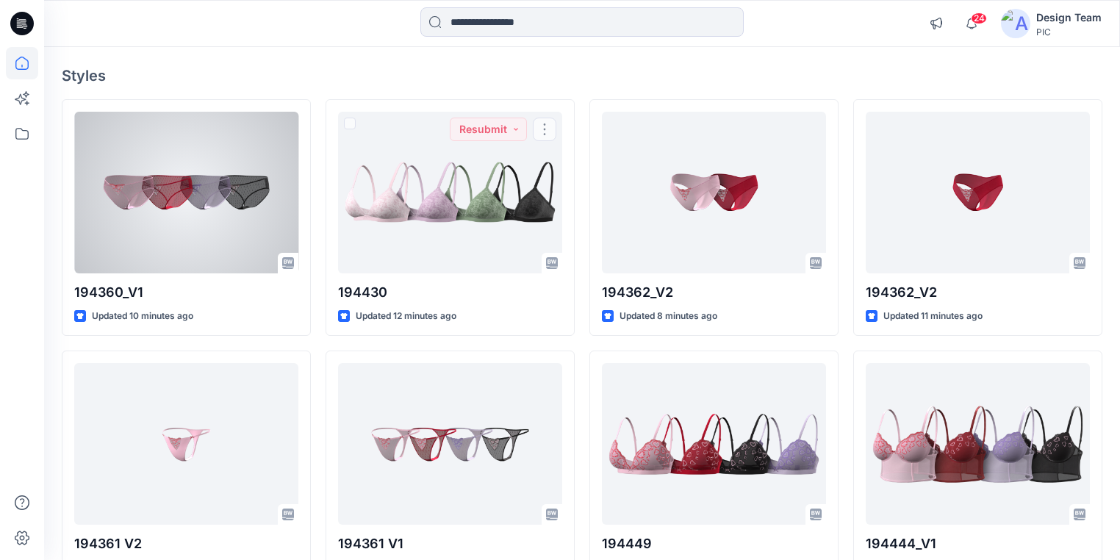
scroll to position [103, 0]
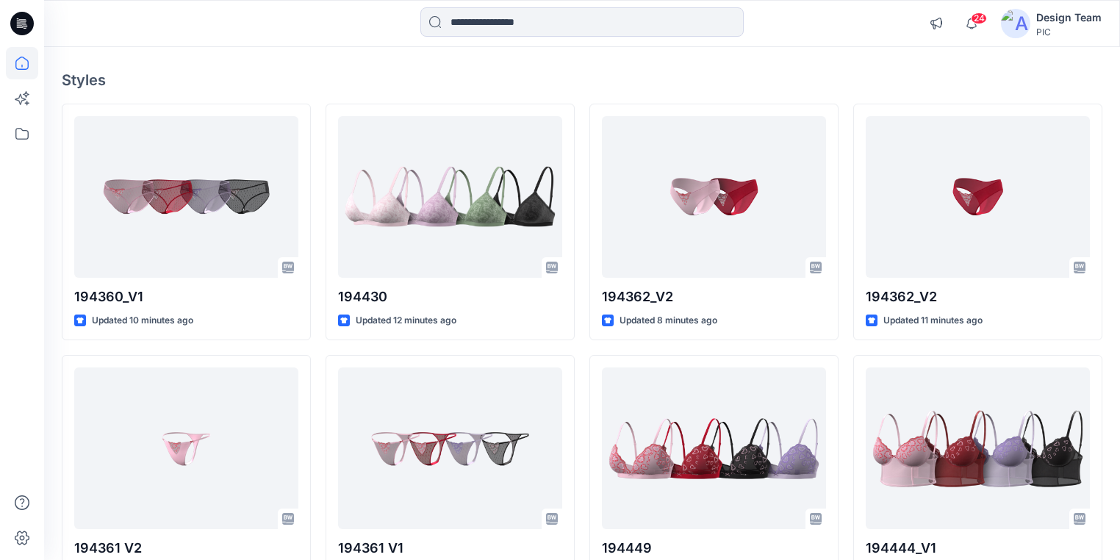
click at [21, 17] on icon at bounding box center [22, 24] width 24 height 24
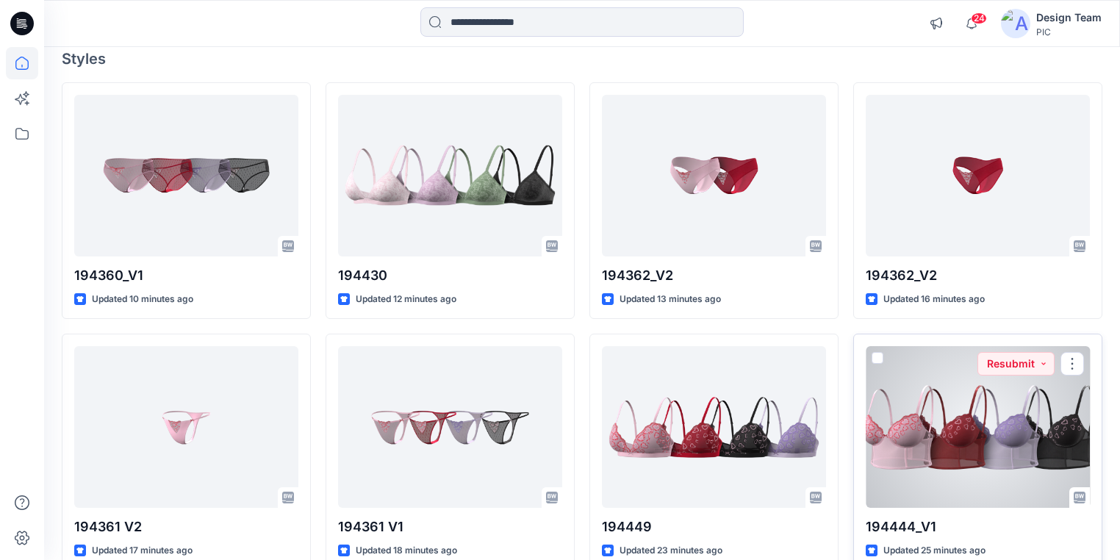
scroll to position [162, 0]
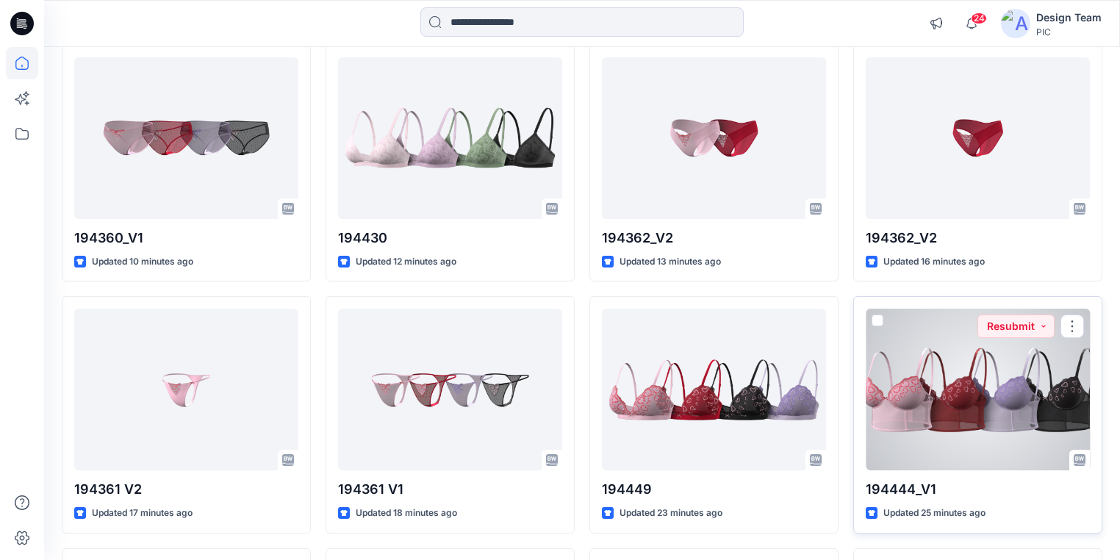
click at [1019, 368] on div at bounding box center [978, 390] width 224 height 162
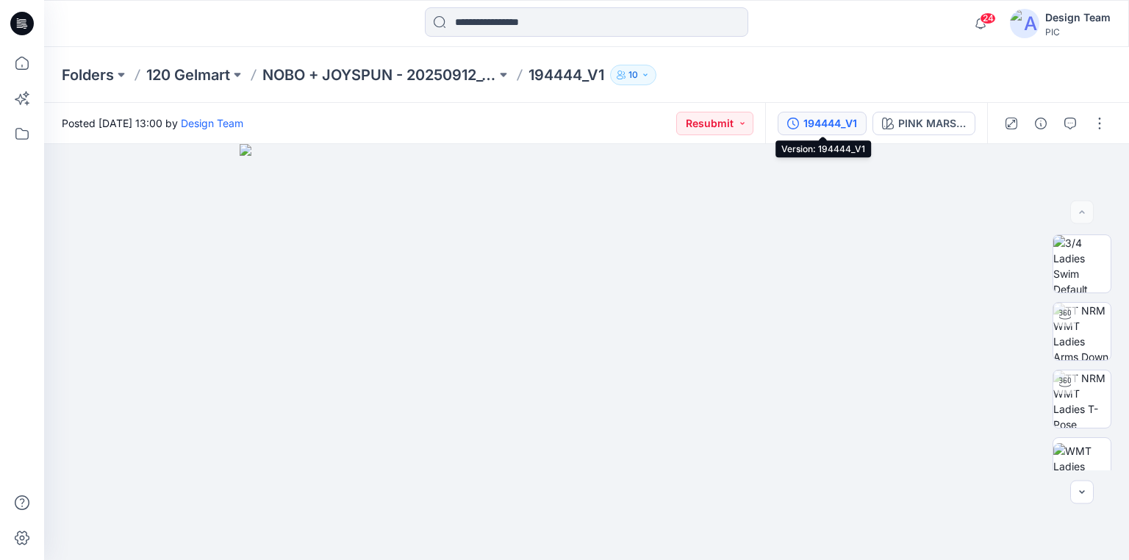
click at [817, 125] on div "194444_V1" at bounding box center [830, 123] width 54 height 16
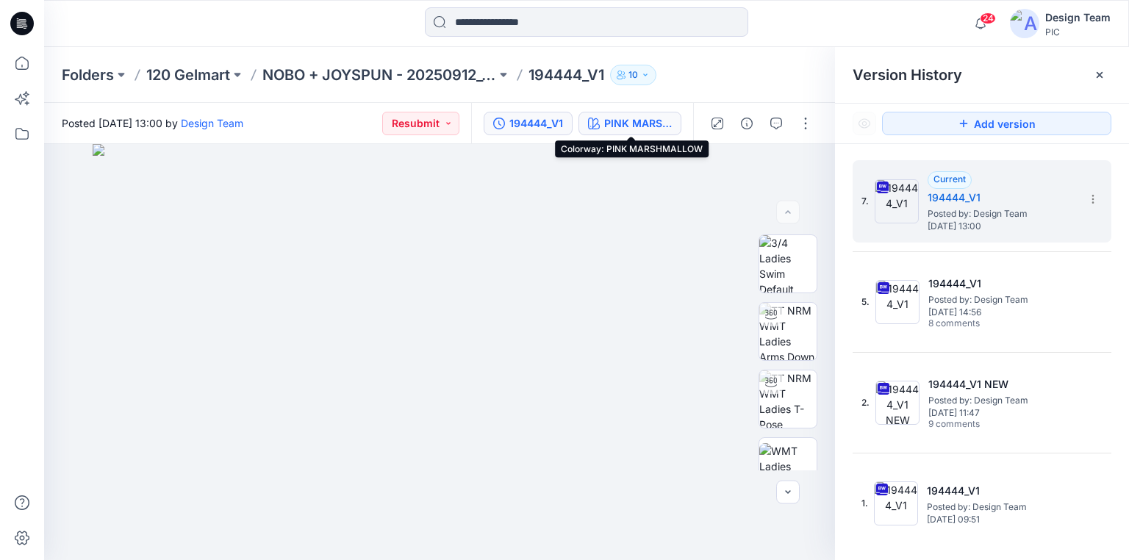
click at [653, 126] on div "PINK MARSHMALLOW" at bounding box center [638, 123] width 68 height 16
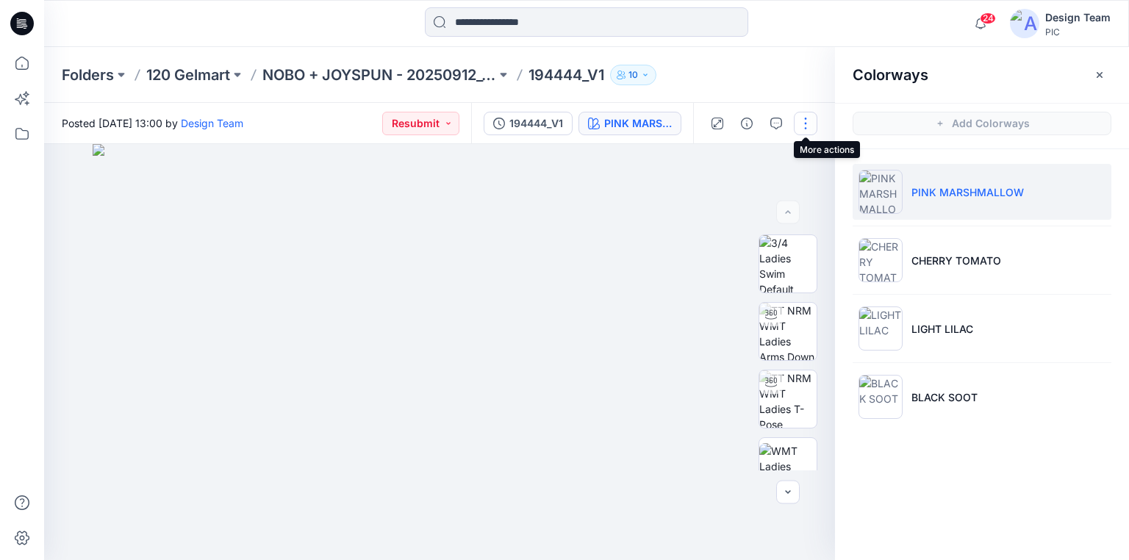
click at [807, 123] on button "button" at bounding box center [806, 124] width 24 height 24
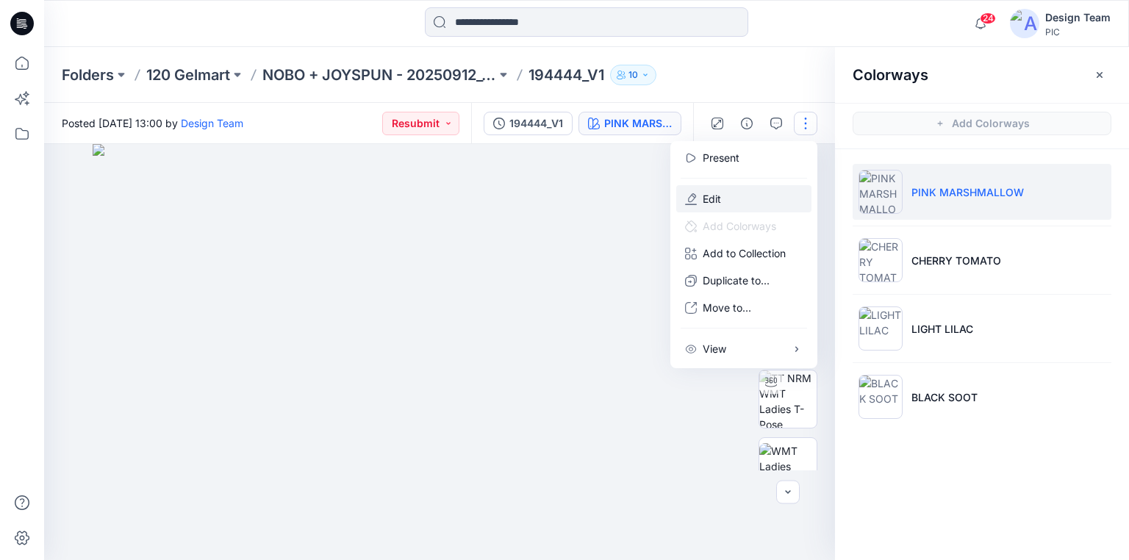
click at [728, 194] on button "Edit" at bounding box center [743, 198] width 135 height 27
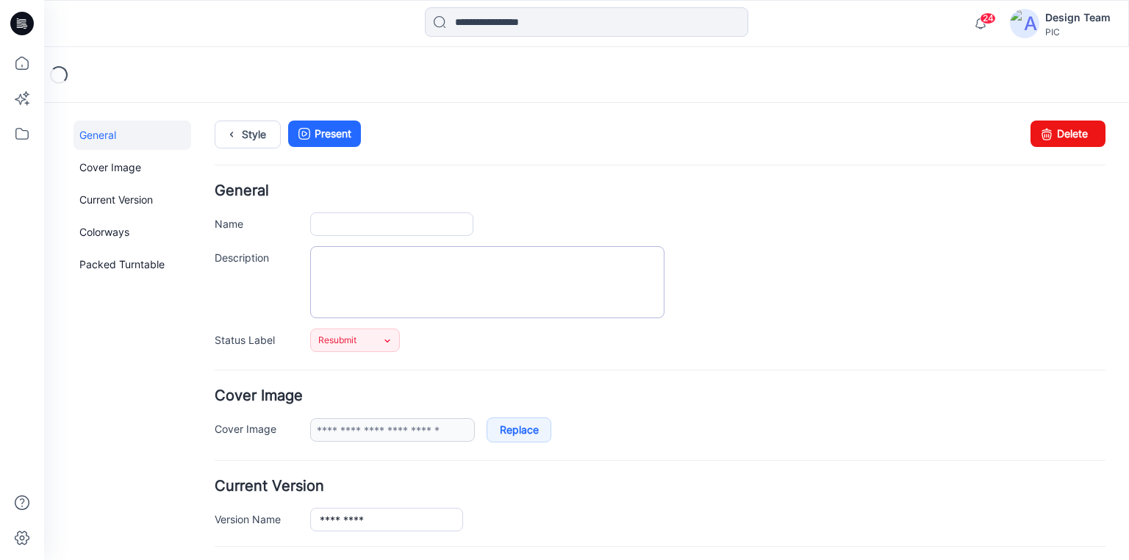
type input "*********"
type input "**********"
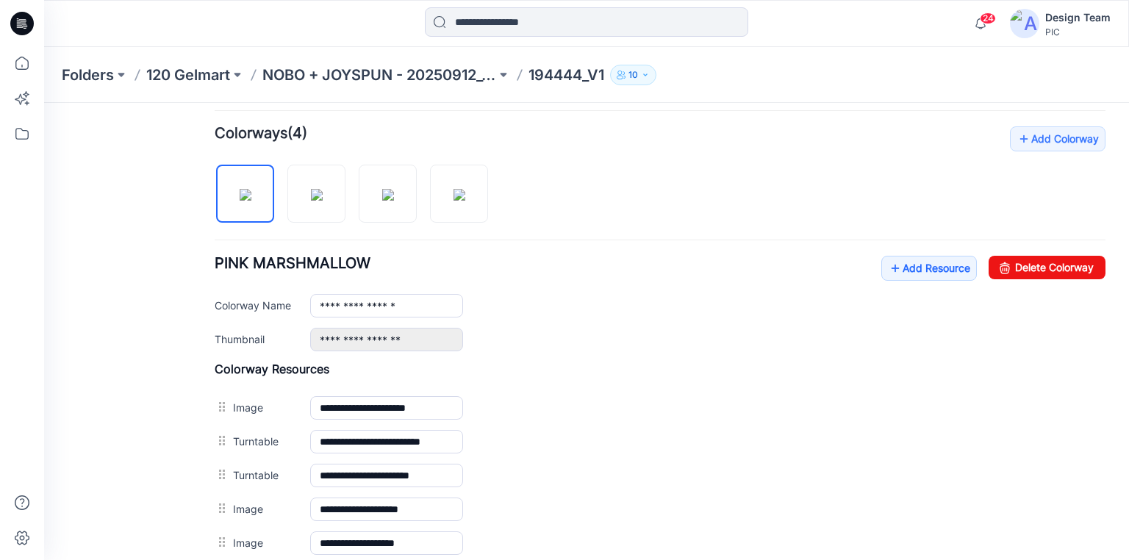
scroll to position [470, 0]
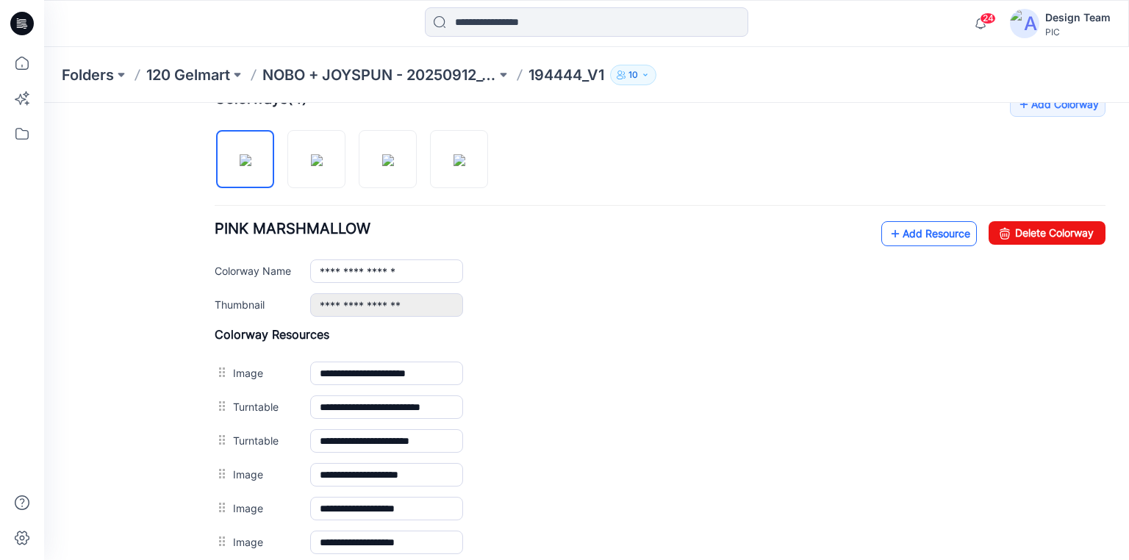
click at [888, 234] on icon at bounding box center [895, 234] width 15 height 24
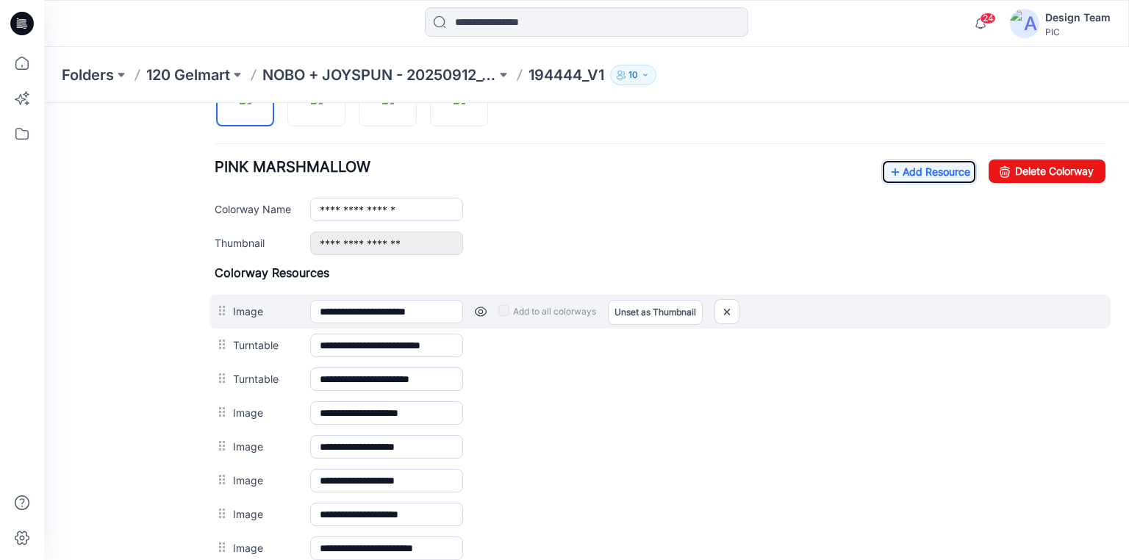
scroll to position [529, 0]
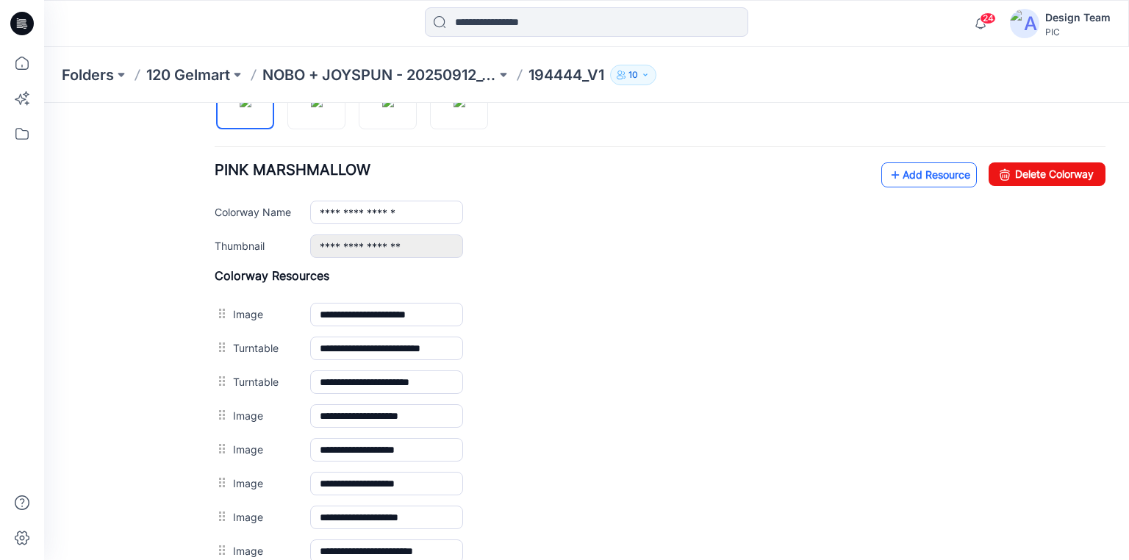
click at [904, 174] on link "Add Resource" at bounding box center [929, 174] width 96 height 25
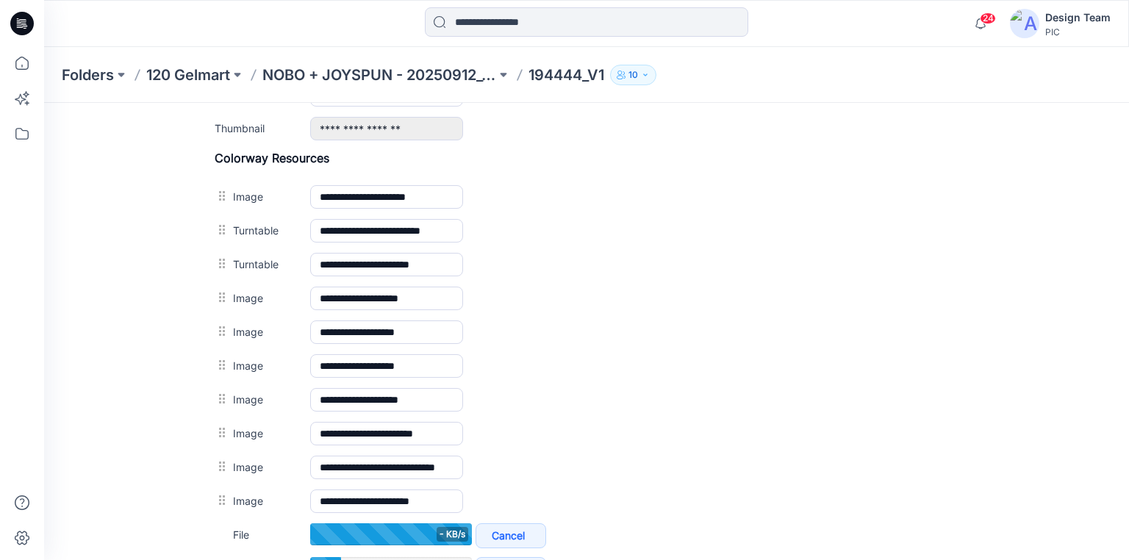
scroll to position [588, 0]
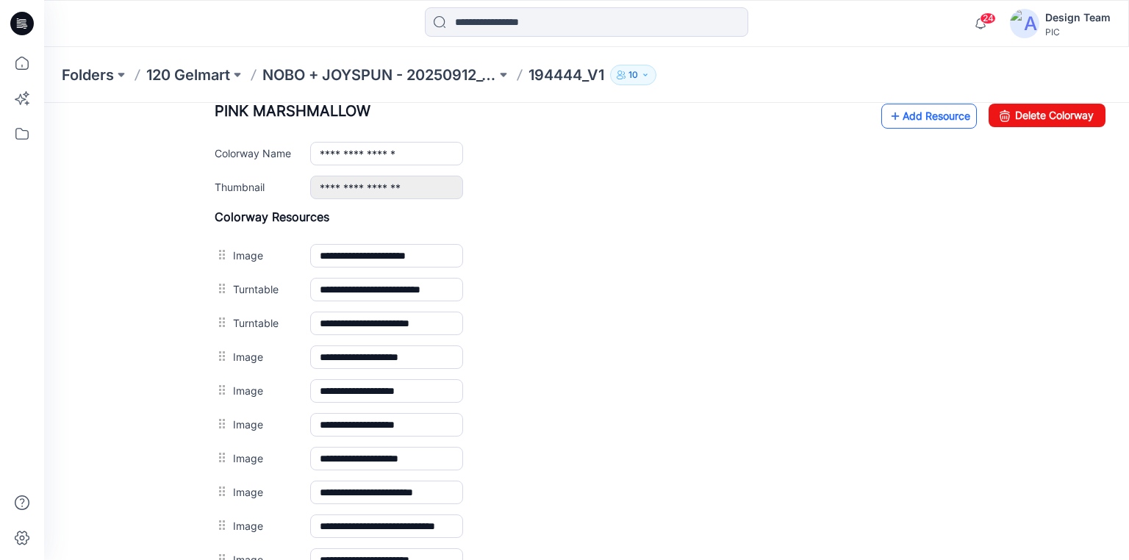
click at [917, 115] on link "Add Resource" at bounding box center [929, 116] width 96 height 25
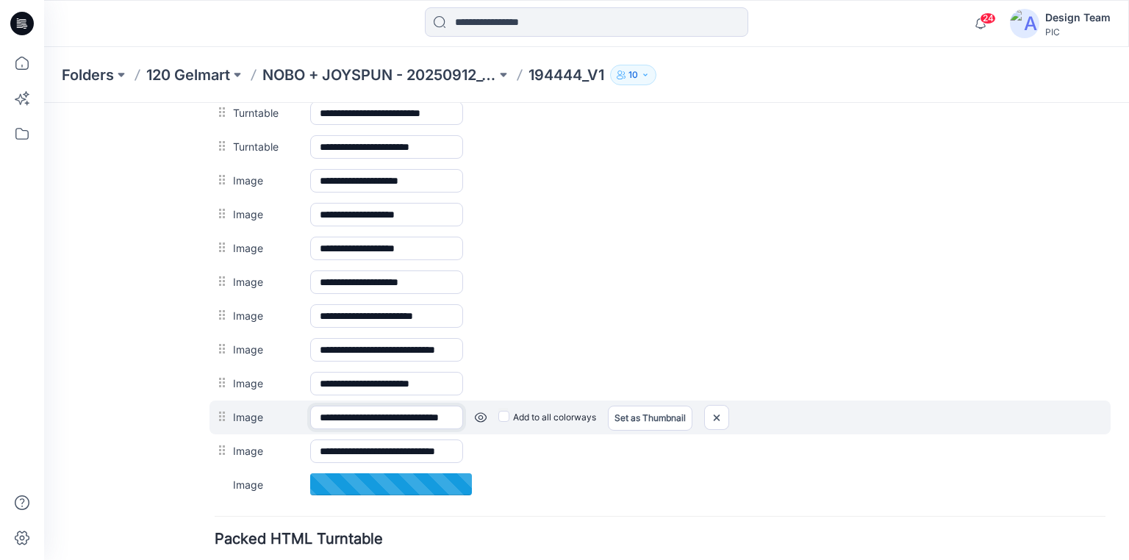
scroll to position [0, 53]
drag, startPoint x: 409, startPoint y: 414, endPoint x: 497, endPoint y: 410, distance: 88.3
click at [497, 410] on div "**********" at bounding box center [659, 418] width 901 height 34
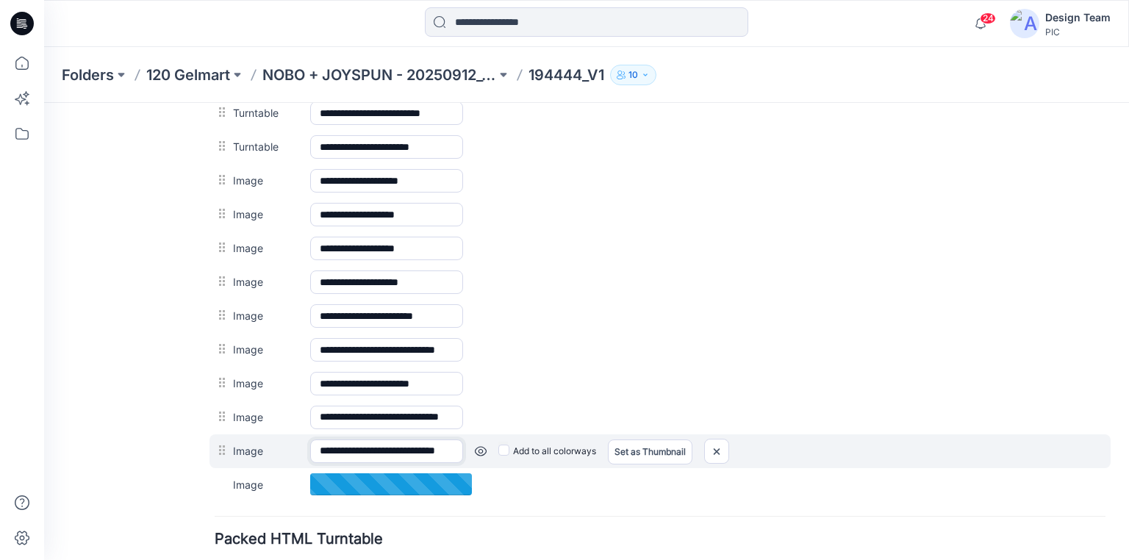
scroll to position [0, 51]
drag, startPoint x: 417, startPoint y: 444, endPoint x: 493, endPoint y: 442, distance: 76.4
click at [493, 442] on div "**********" at bounding box center [659, 451] width 901 height 34
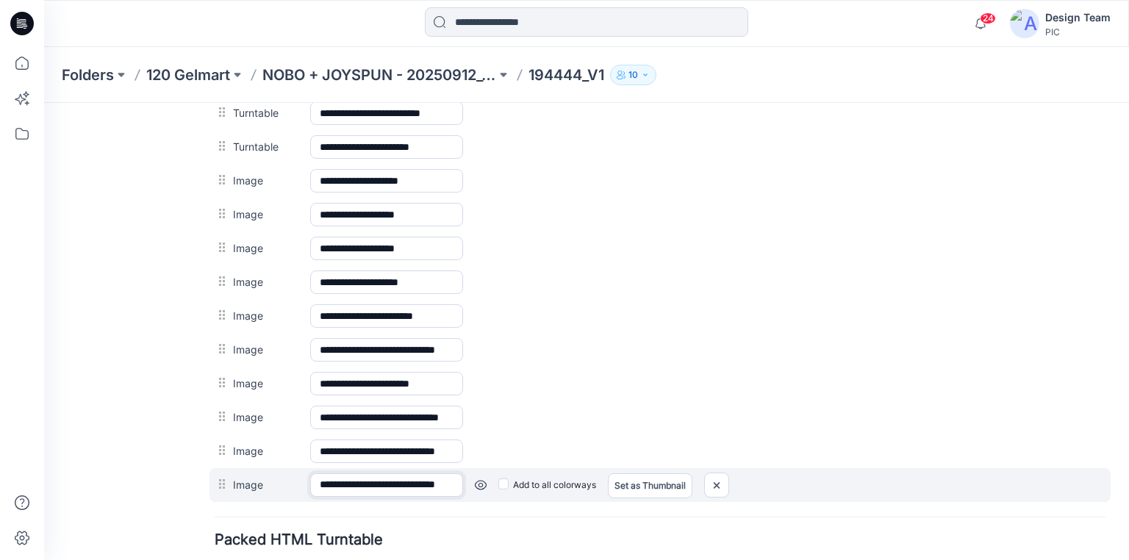
drag, startPoint x: 435, startPoint y: 475, endPoint x: 484, endPoint y: 477, distance: 49.3
click at [484, 477] on div "**********" at bounding box center [659, 485] width 901 height 34
drag, startPoint x: 667, startPoint y: 177, endPoint x: 724, endPoint y: 478, distance: 305.9
click at [724, 478] on img at bounding box center [717, 485] width 24 height 24
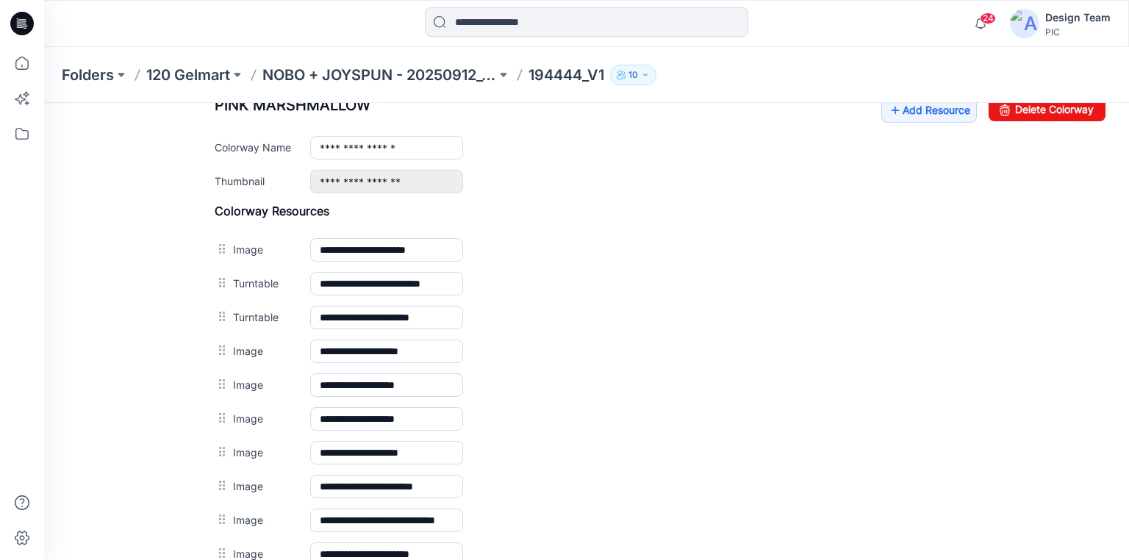
scroll to position [529, 0]
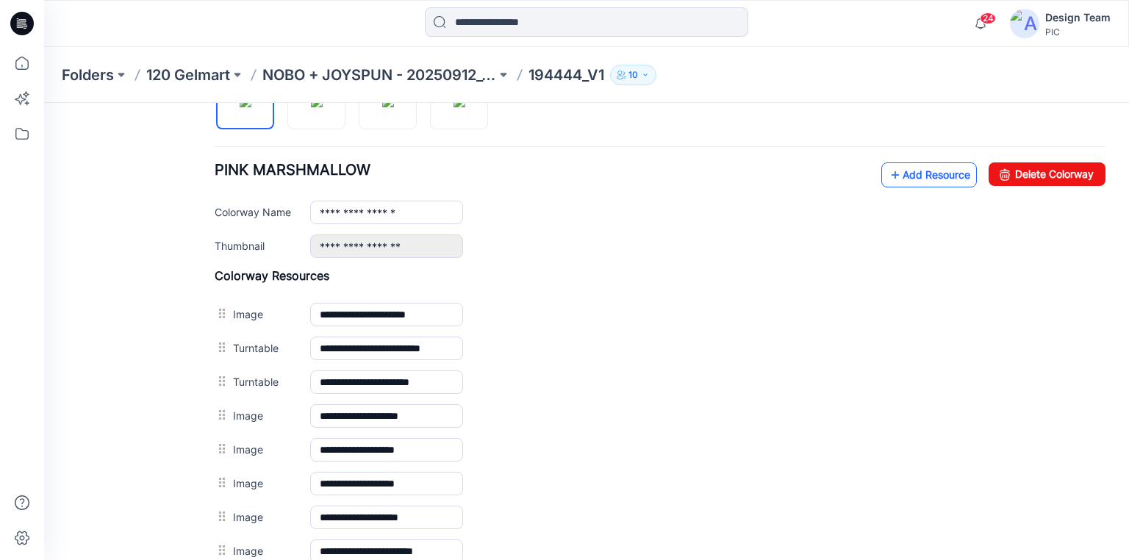
click at [888, 170] on icon at bounding box center [895, 175] width 15 height 24
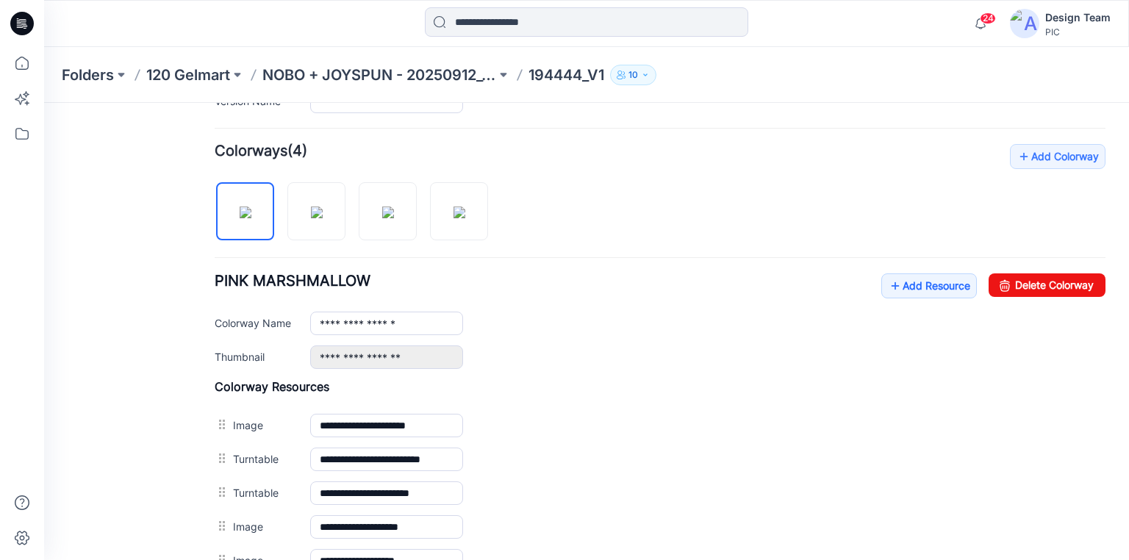
scroll to position [412, 0]
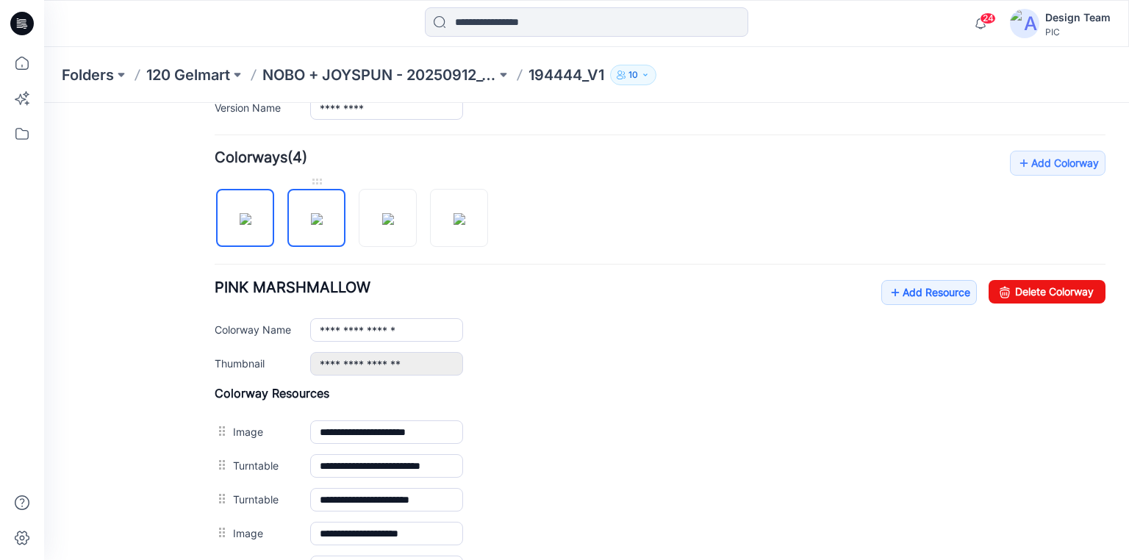
click at [323, 213] on img at bounding box center [317, 219] width 12 height 12
click at [900, 288] on link "Add Resource" at bounding box center [929, 292] width 96 height 25
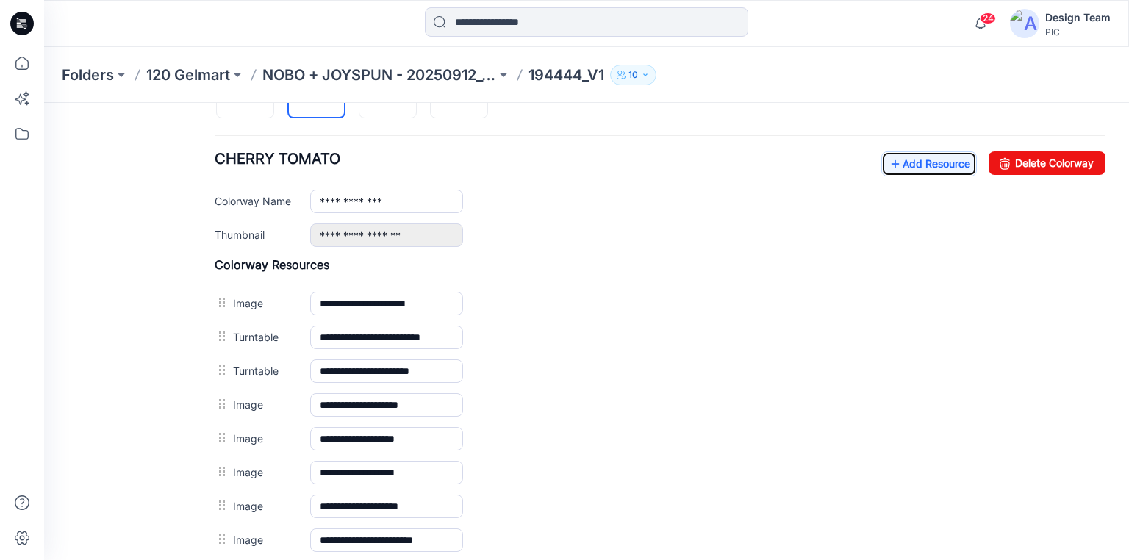
scroll to position [529, 0]
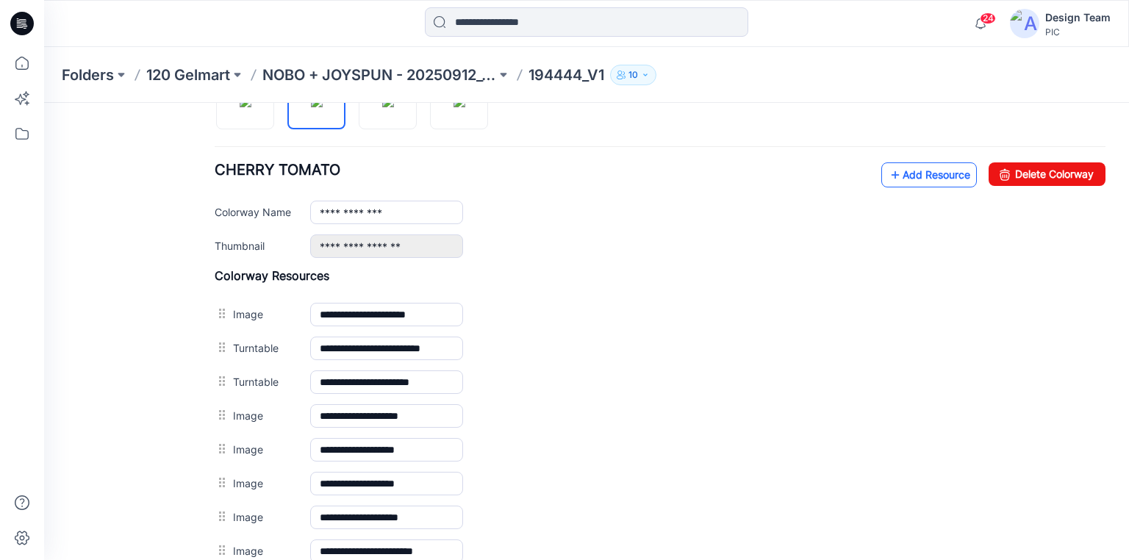
click at [901, 167] on link "Add Resource" at bounding box center [929, 174] width 96 height 25
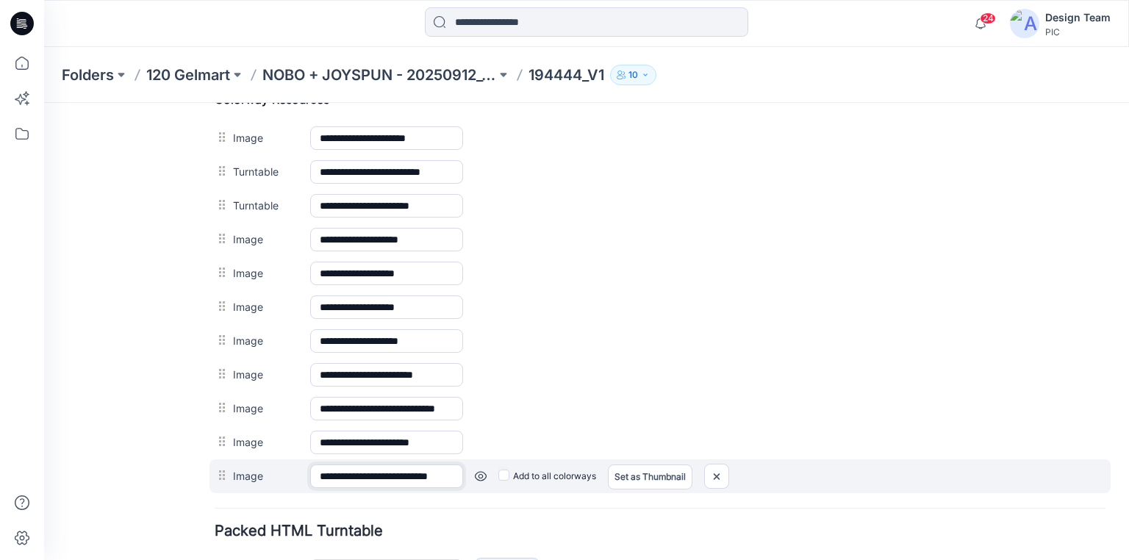
scroll to position [0, 32]
drag, startPoint x: 417, startPoint y: 467, endPoint x: 471, endPoint y: 467, distance: 54.4
click at [471, 467] on div "**********" at bounding box center [659, 476] width 901 height 34
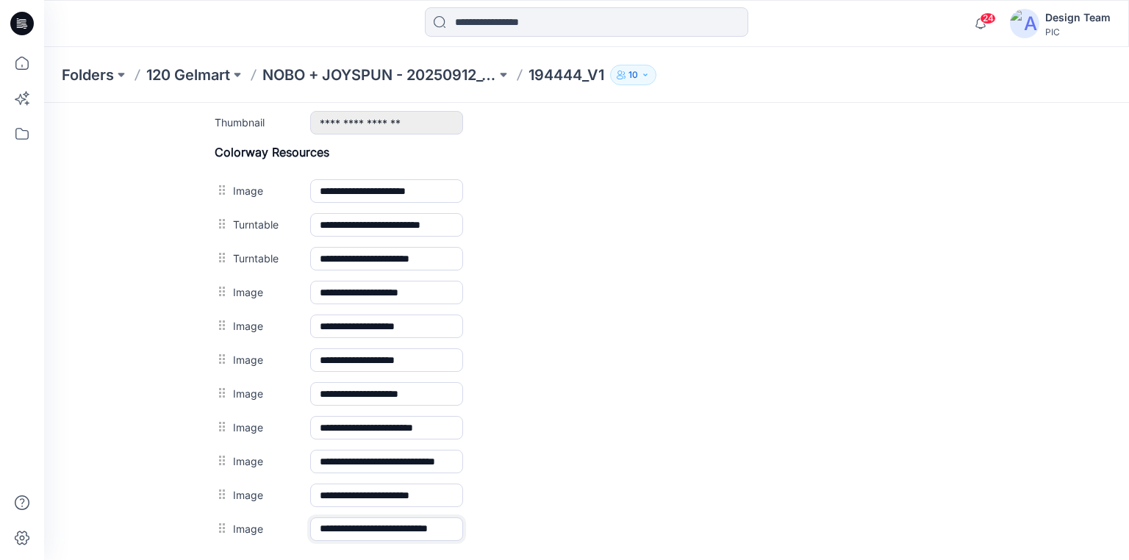
scroll to position [588, 0]
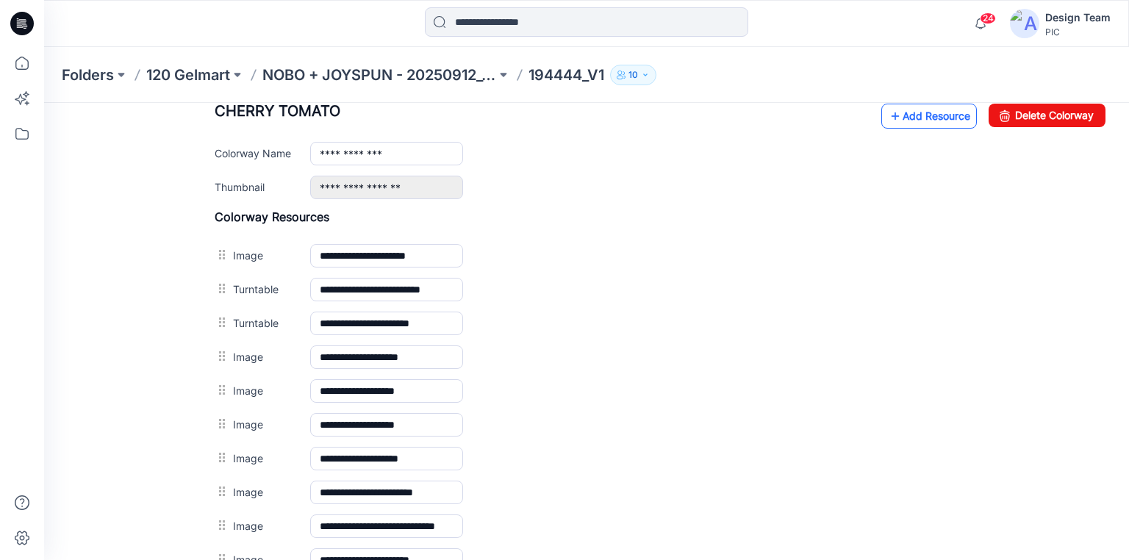
click at [917, 115] on link "Add Resource" at bounding box center [929, 116] width 96 height 25
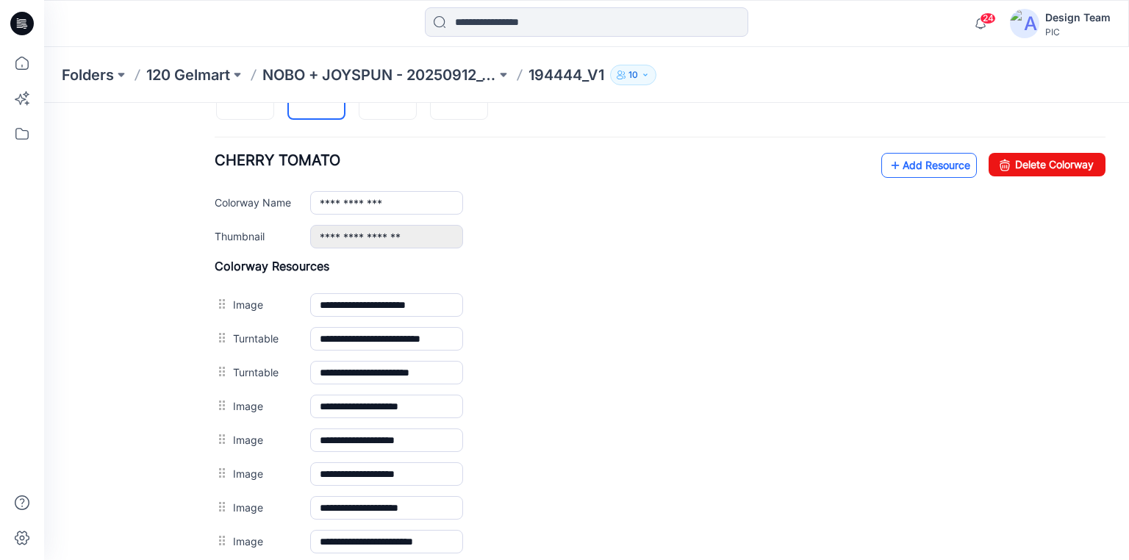
scroll to position [529, 0]
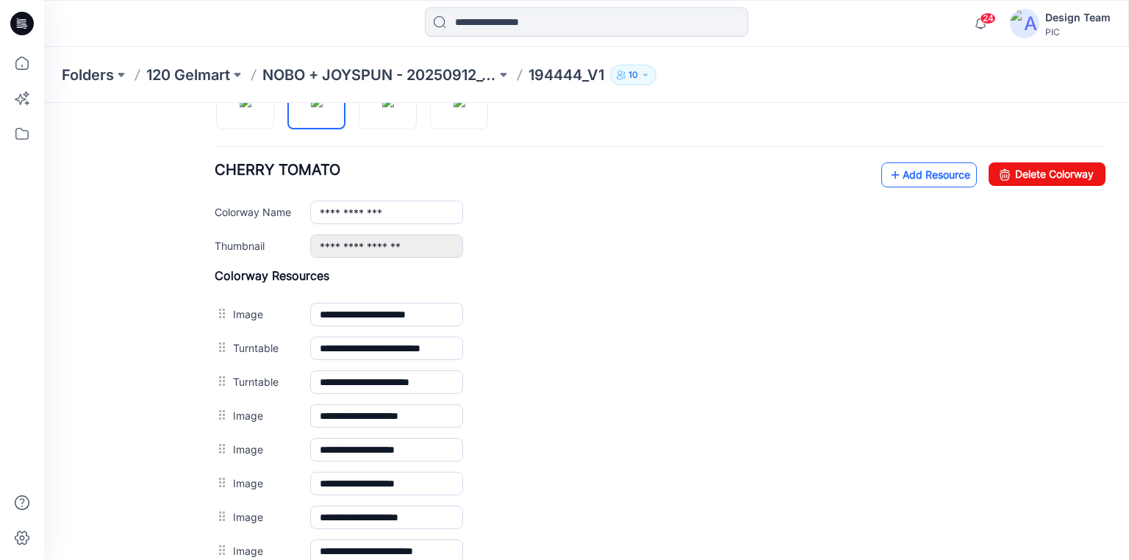
click at [908, 168] on link "Add Resource" at bounding box center [929, 174] width 96 height 25
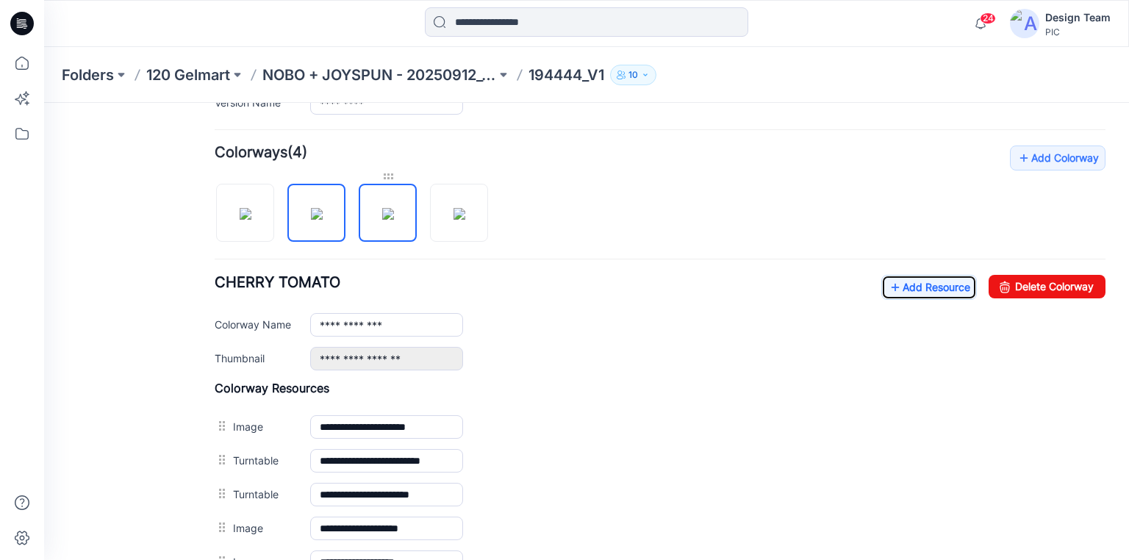
scroll to position [412, 0]
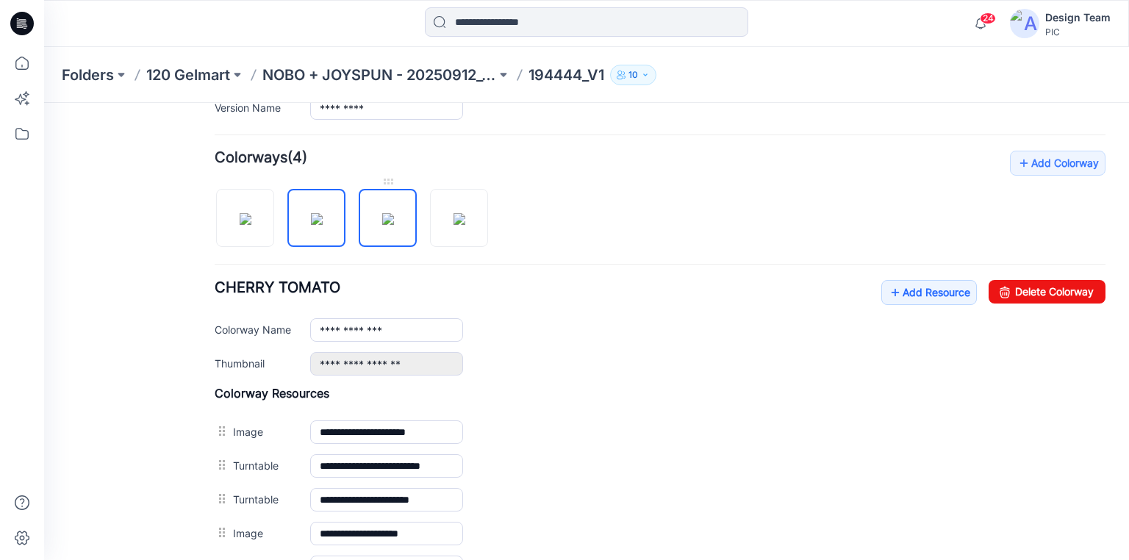
click at [385, 213] on img at bounding box center [388, 219] width 12 height 12
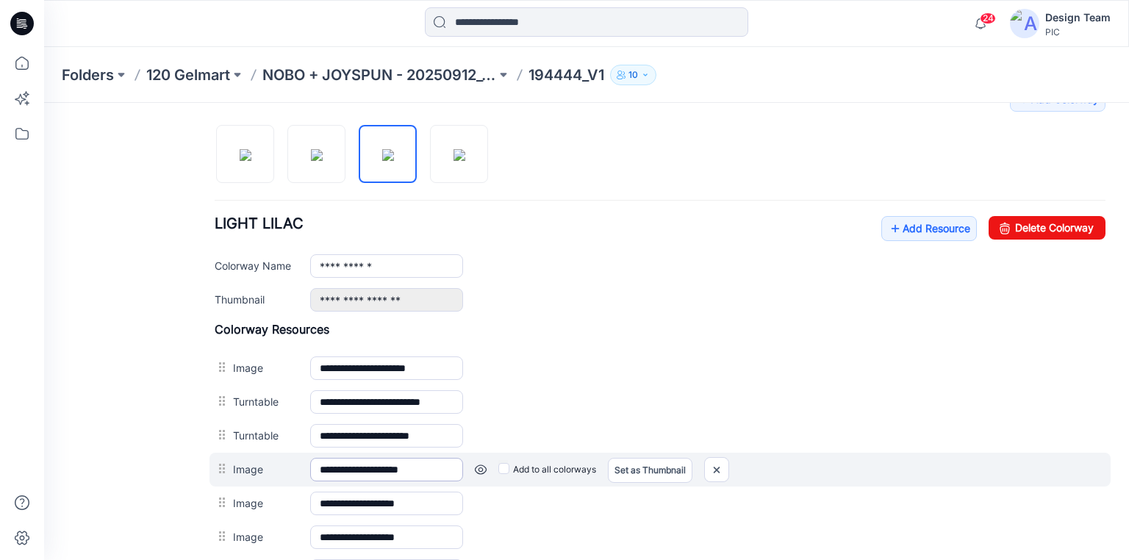
scroll to position [647, 0]
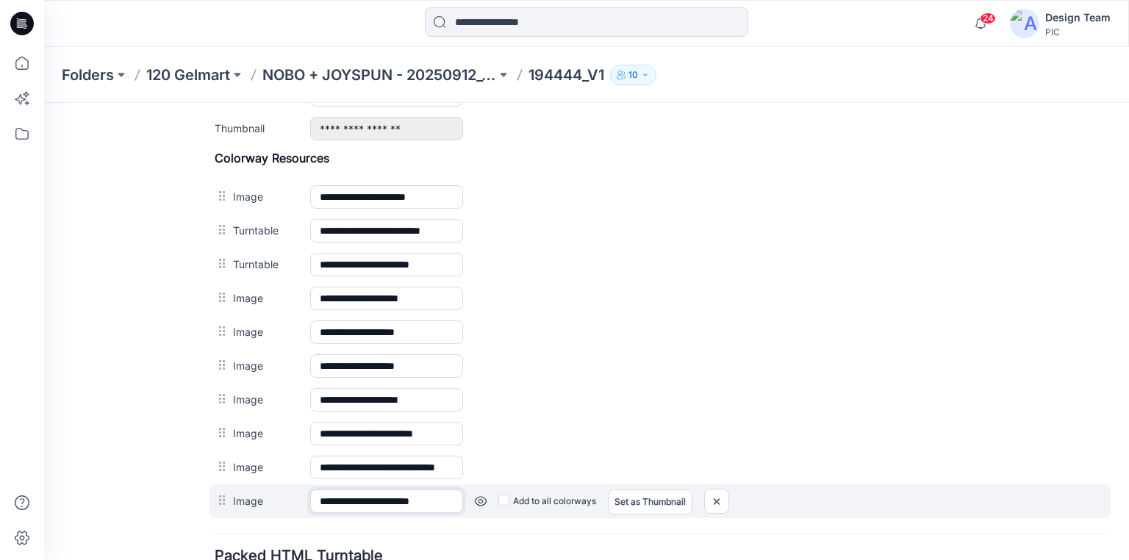
drag, startPoint x: 423, startPoint y: 492, endPoint x: 482, endPoint y: 497, distance: 59.7
click at [482, 497] on div "**********" at bounding box center [659, 501] width 901 height 34
drag, startPoint x: 341, startPoint y: 498, endPoint x: 370, endPoint y: 496, distance: 29.5
click at [370, 497] on input "**********" at bounding box center [386, 501] width 153 height 24
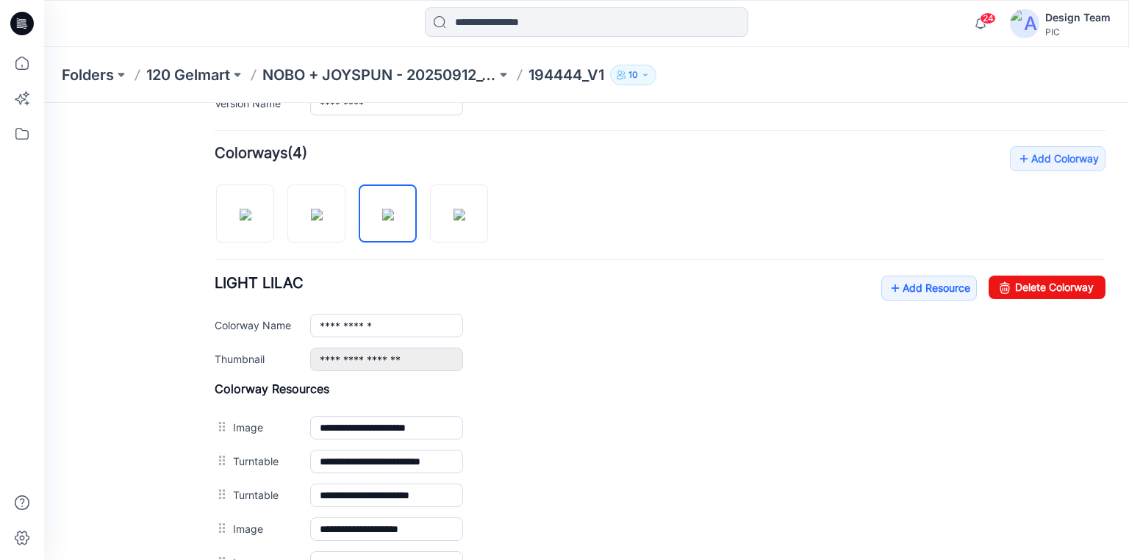
scroll to position [412, 0]
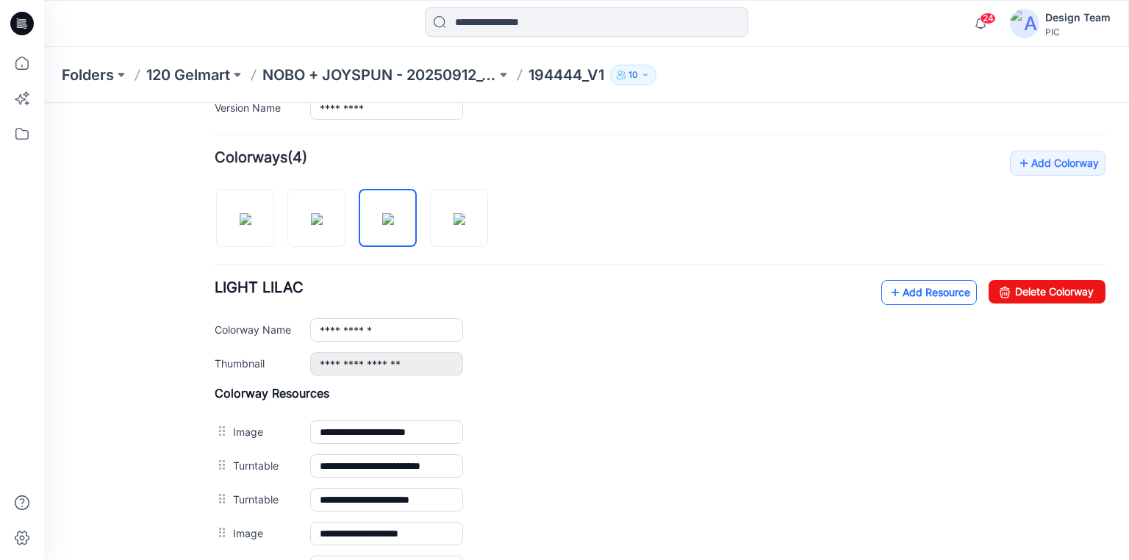
click at [897, 290] on link "Add Resource" at bounding box center [929, 292] width 96 height 25
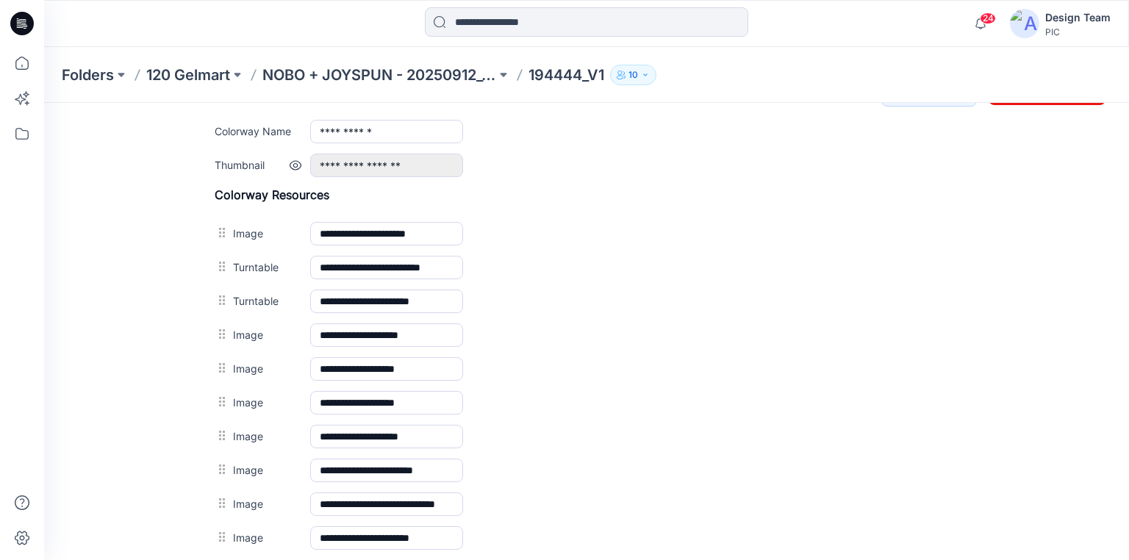
scroll to position [506, 0]
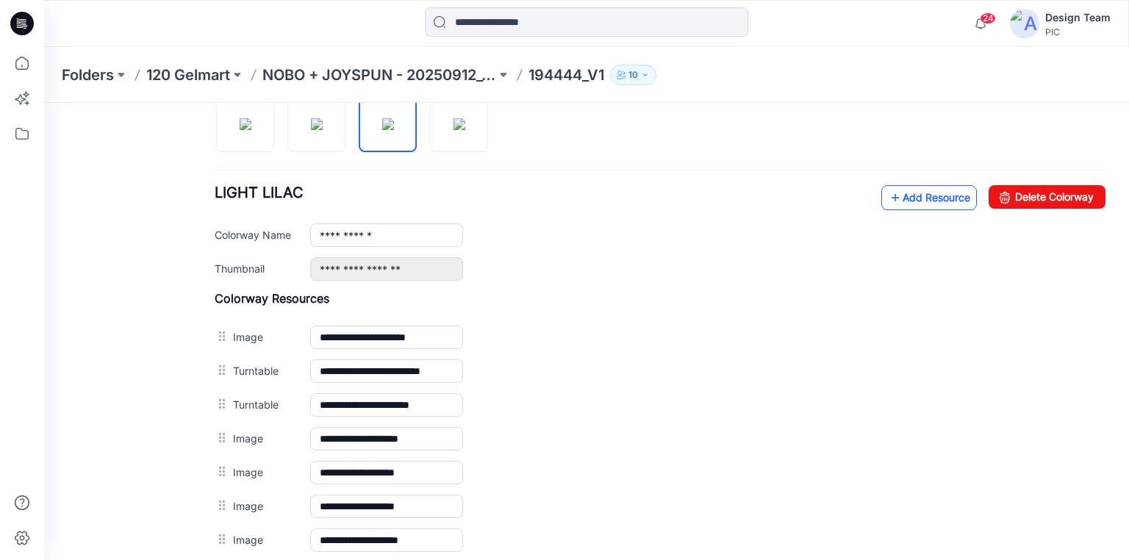
click at [889, 196] on icon at bounding box center [895, 198] width 15 height 24
click at [908, 193] on link "Add Resource" at bounding box center [929, 197] width 96 height 25
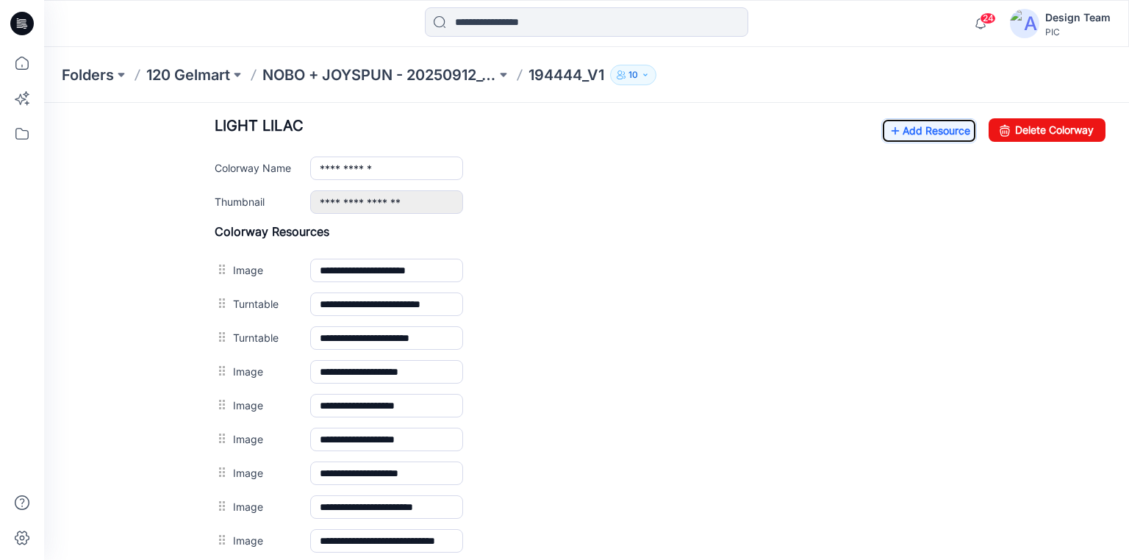
scroll to position [456, 0]
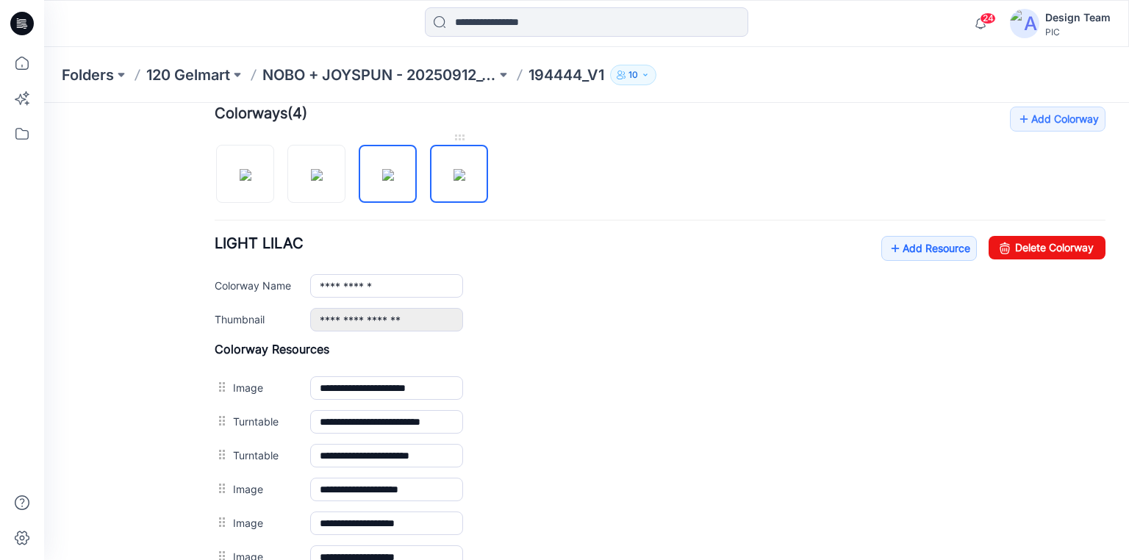
click at [465, 180] on img at bounding box center [459, 175] width 12 height 12
type input "**********"
click at [902, 244] on link "Add Resource" at bounding box center [929, 248] width 96 height 25
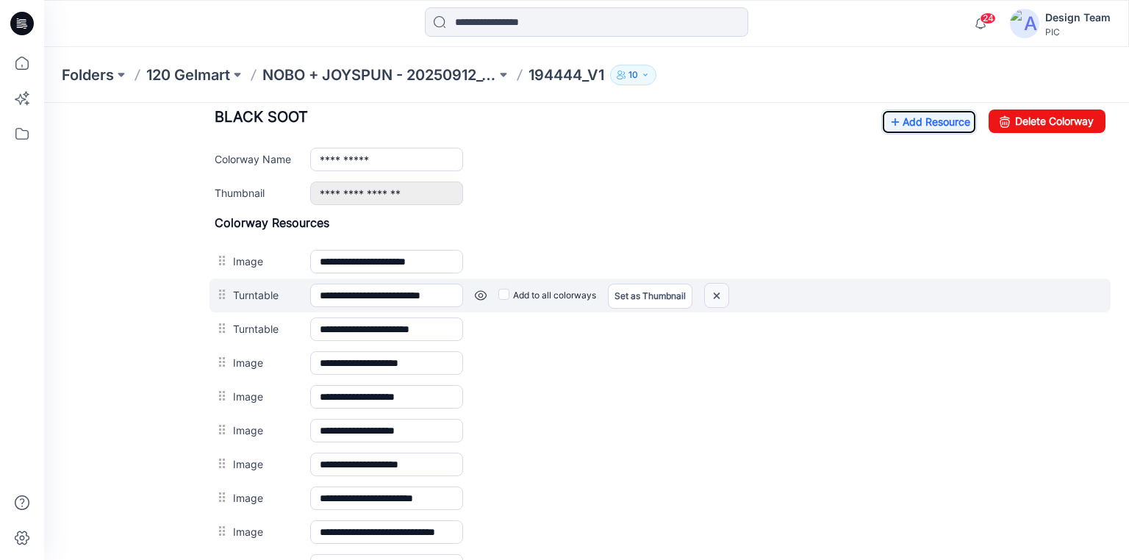
scroll to position [573, 0]
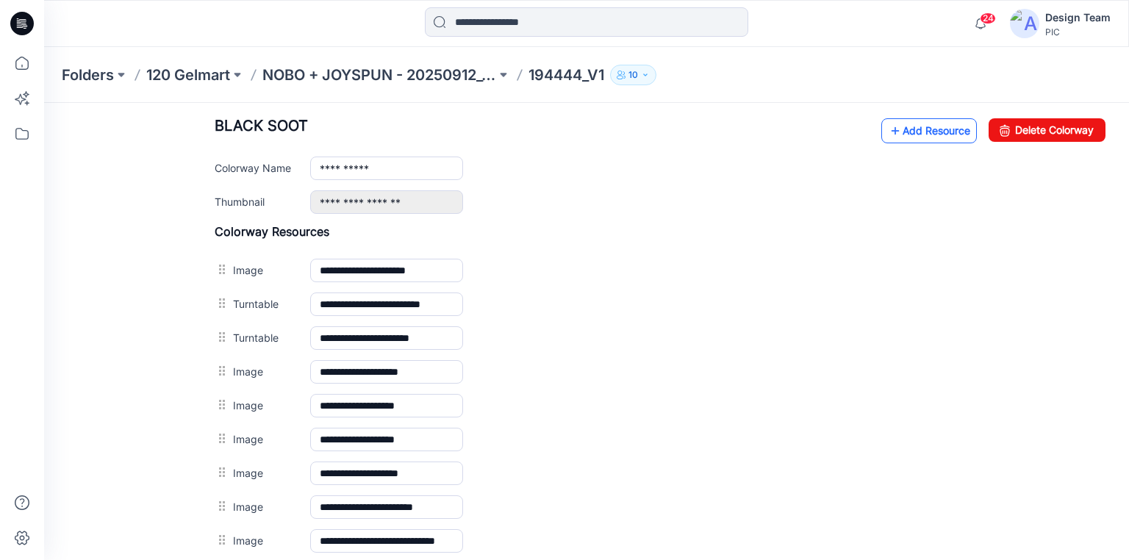
click at [902, 131] on link "Add Resource" at bounding box center [929, 130] width 96 height 25
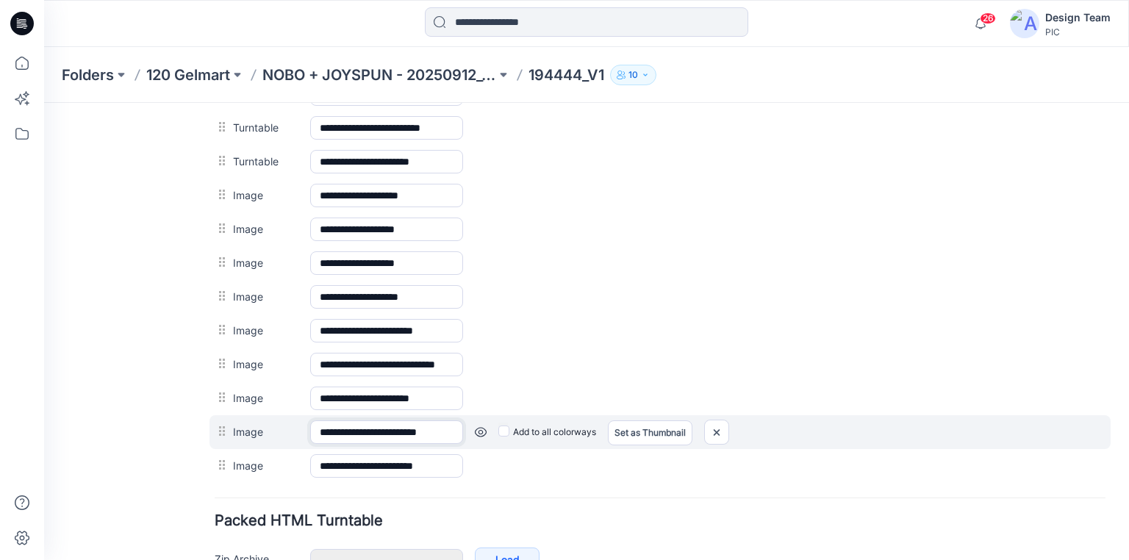
scroll to position [0, 10]
drag, startPoint x: 432, startPoint y: 425, endPoint x: 478, endPoint y: 425, distance: 45.6
click at [478, 425] on div "**********" at bounding box center [659, 432] width 901 height 34
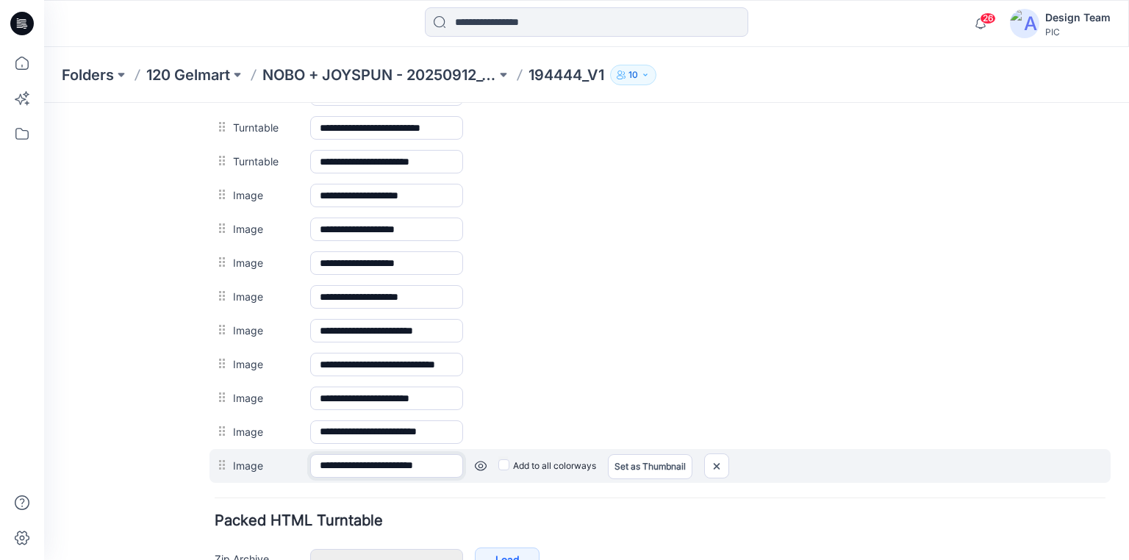
scroll to position [0, 8]
drag, startPoint x: 441, startPoint y: 459, endPoint x: 467, endPoint y: 459, distance: 26.5
click at [458, 459] on input "**********" at bounding box center [386, 466] width 153 height 24
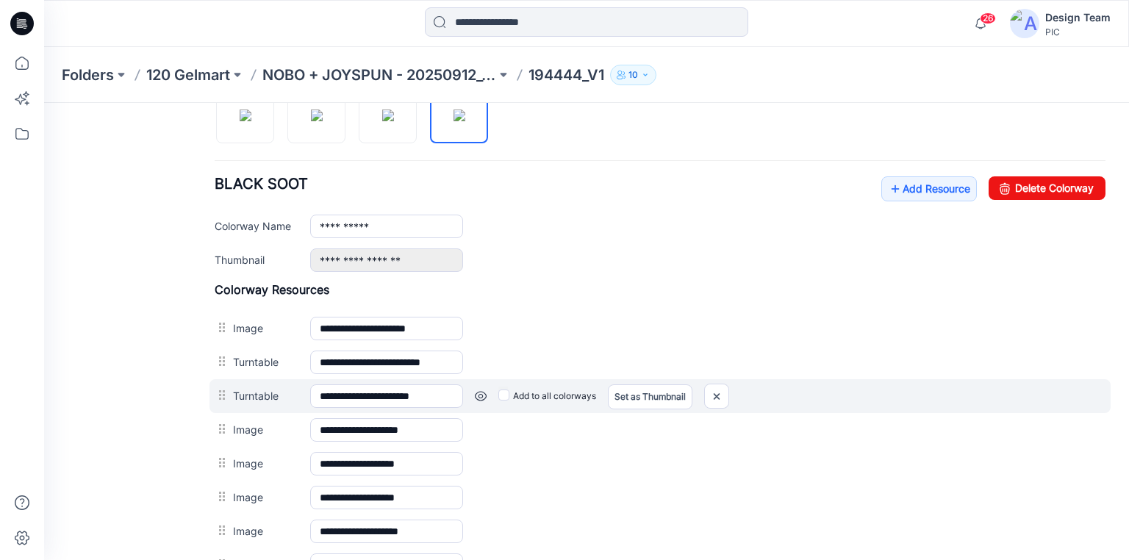
scroll to position [514, 0]
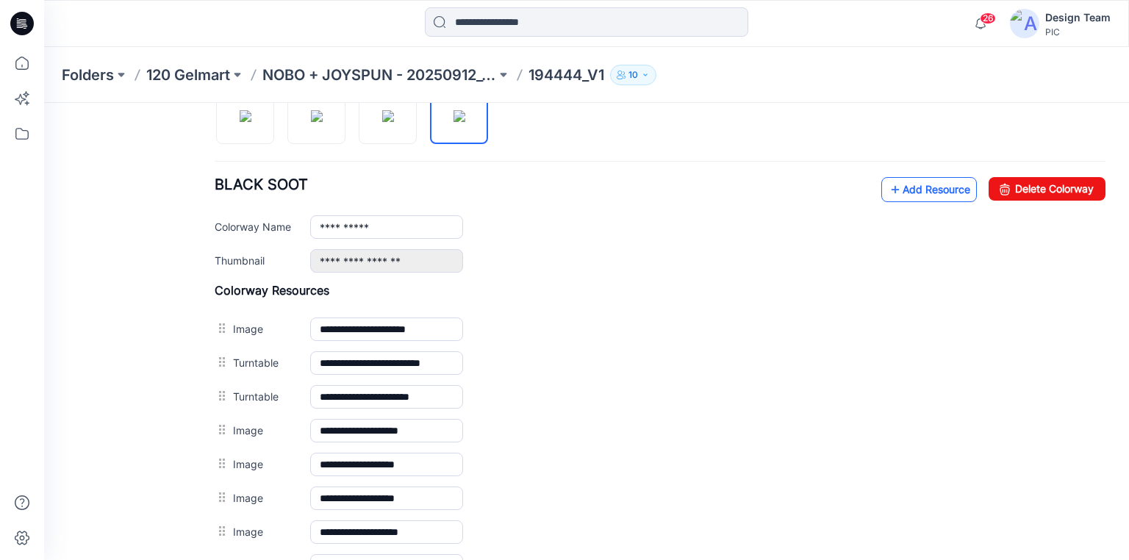
click at [888, 188] on icon at bounding box center [895, 190] width 15 height 24
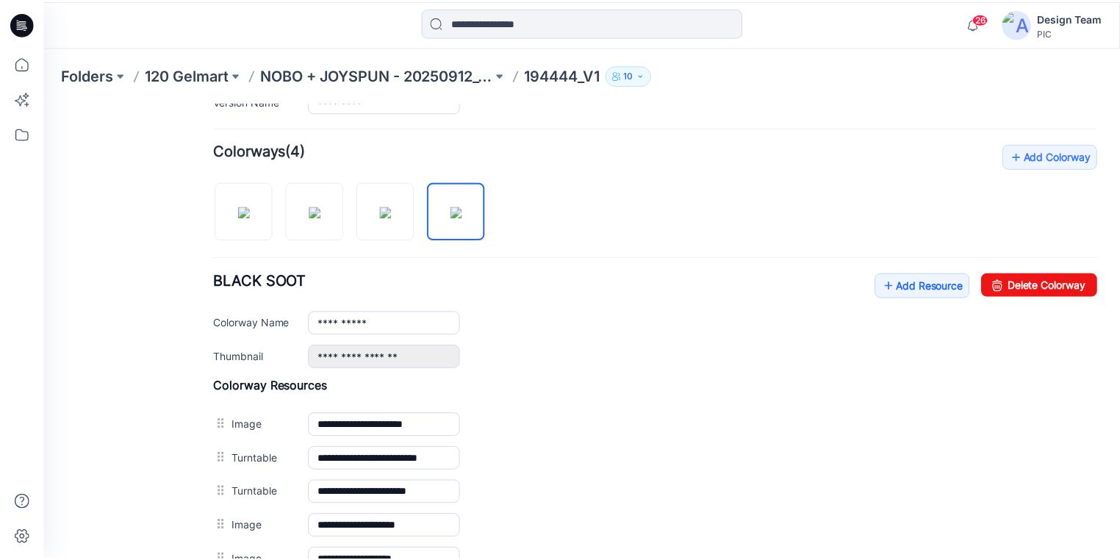
scroll to position [397, 0]
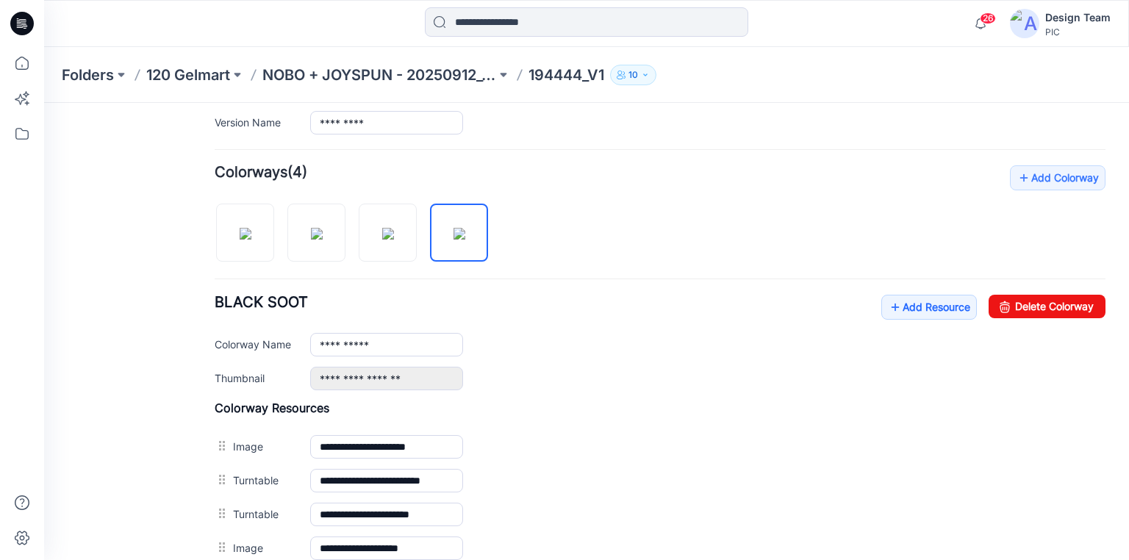
click at [18, 24] on icon at bounding box center [22, 24] width 24 height 24
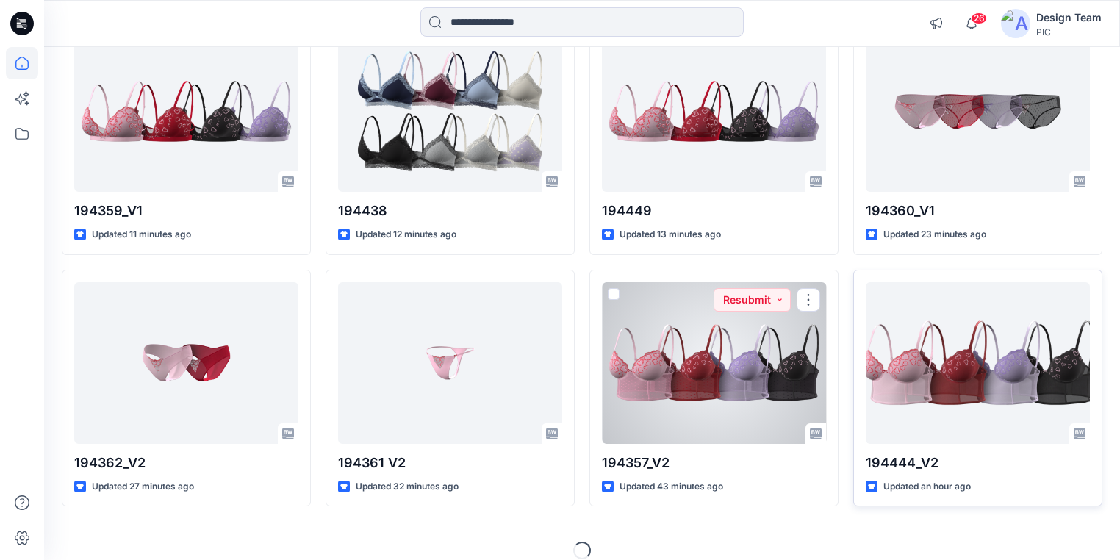
scroll to position [456, 0]
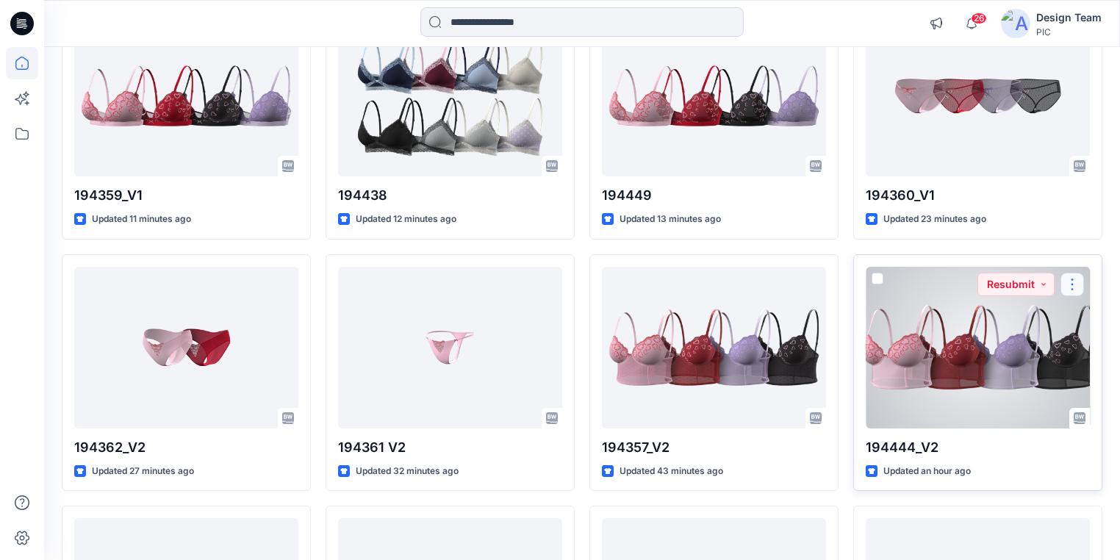
click at [1071, 284] on button "button" at bounding box center [1072, 285] width 24 height 24
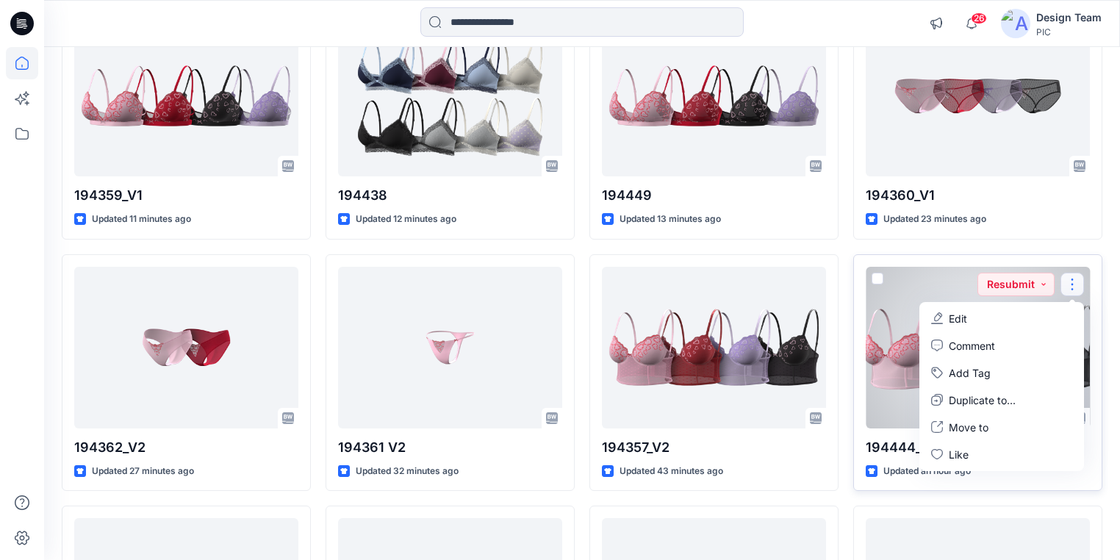
click at [982, 318] on button "Edit" at bounding box center [1001, 318] width 159 height 27
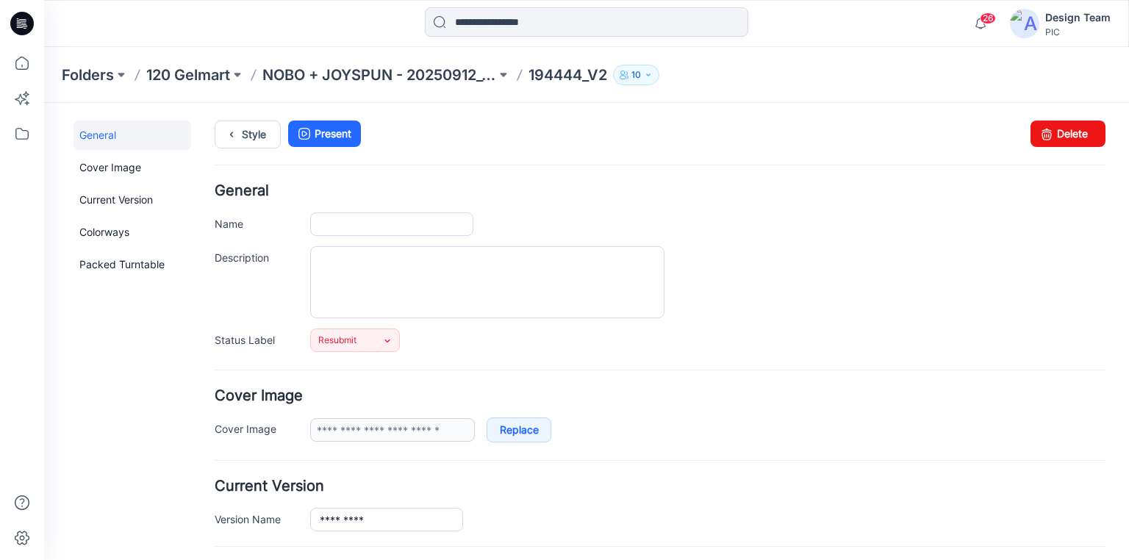
type input "*********"
type input "**********"
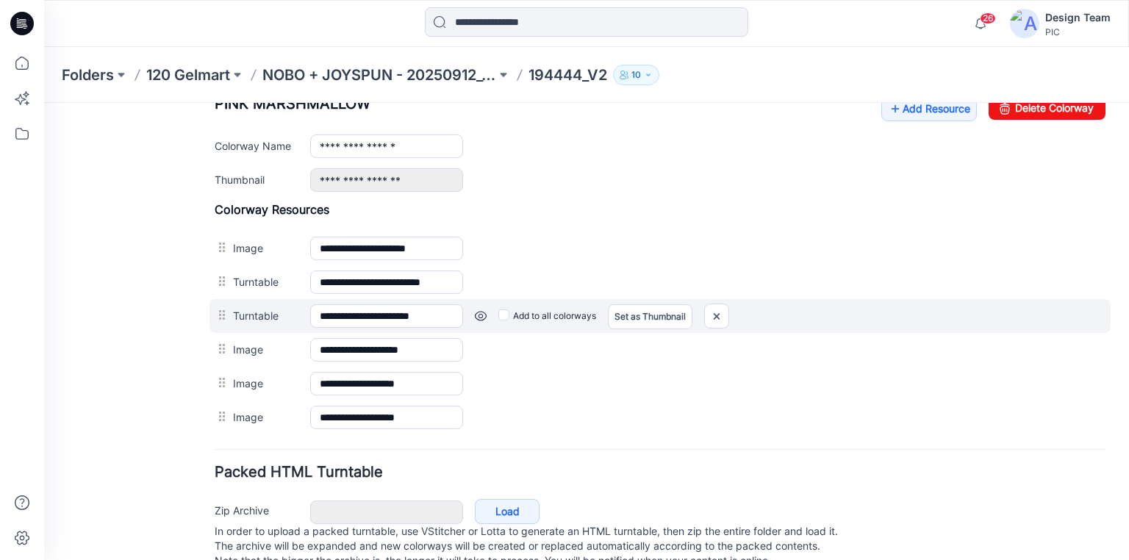
scroll to position [574, 0]
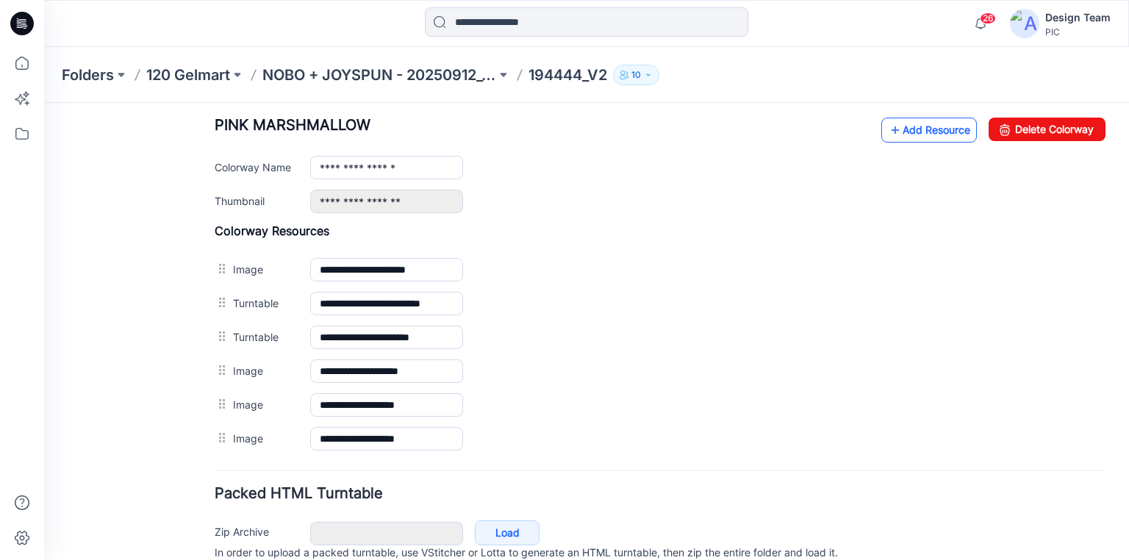
click at [888, 131] on icon at bounding box center [895, 130] width 15 height 24
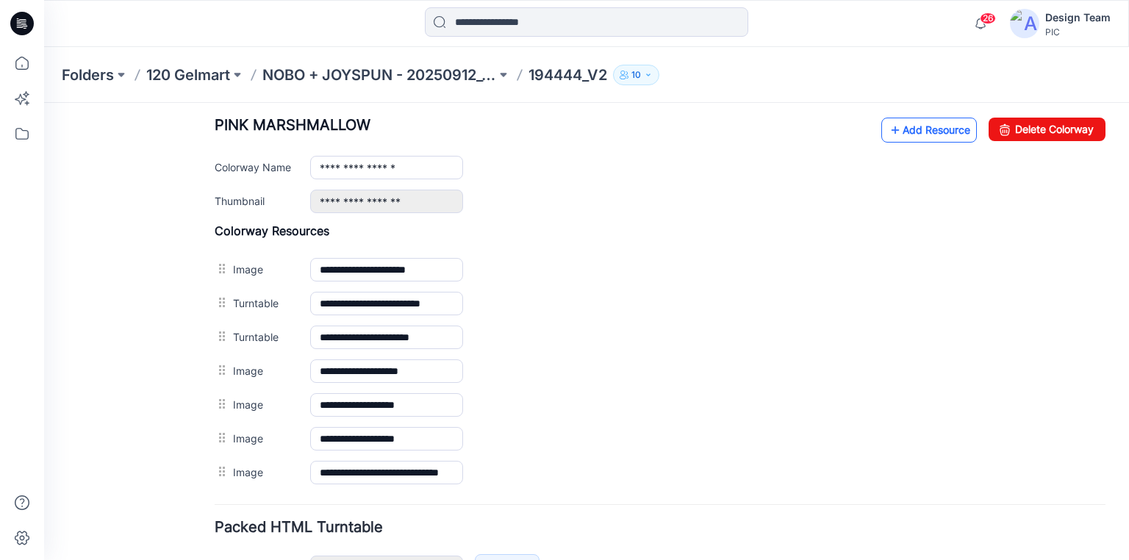
click at [909, 134] on link "Add Resource" at bounding box center [929, 130] width 96 height 25
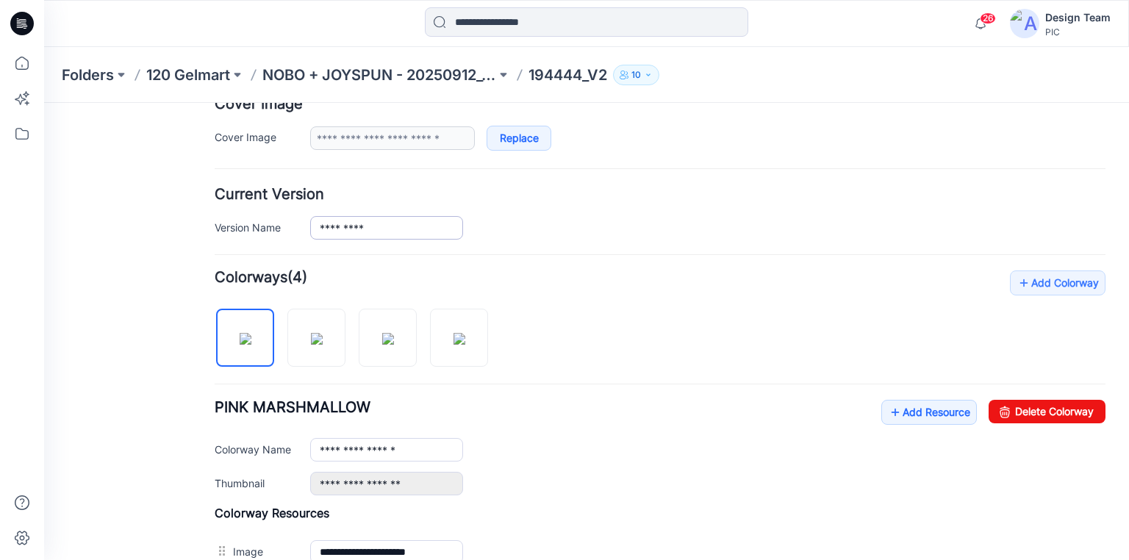
scroll to position [280, 0]
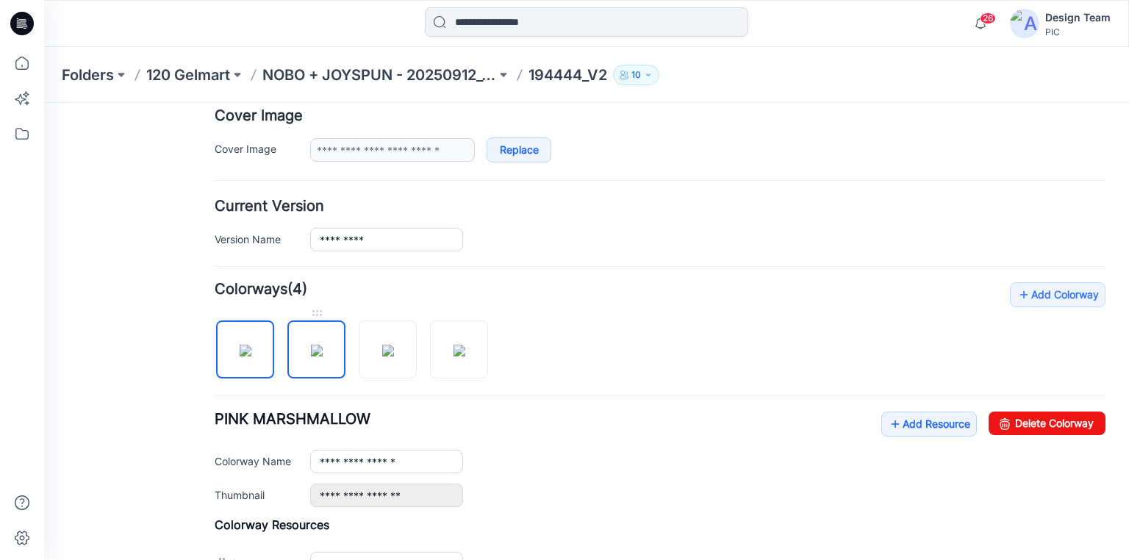
click at [320, 353] on img at bounding box center [317, 351] width 12 height 12
click at [900, 420] on link "Add Resource" at bounding box center [929, 424] width 96 height 25
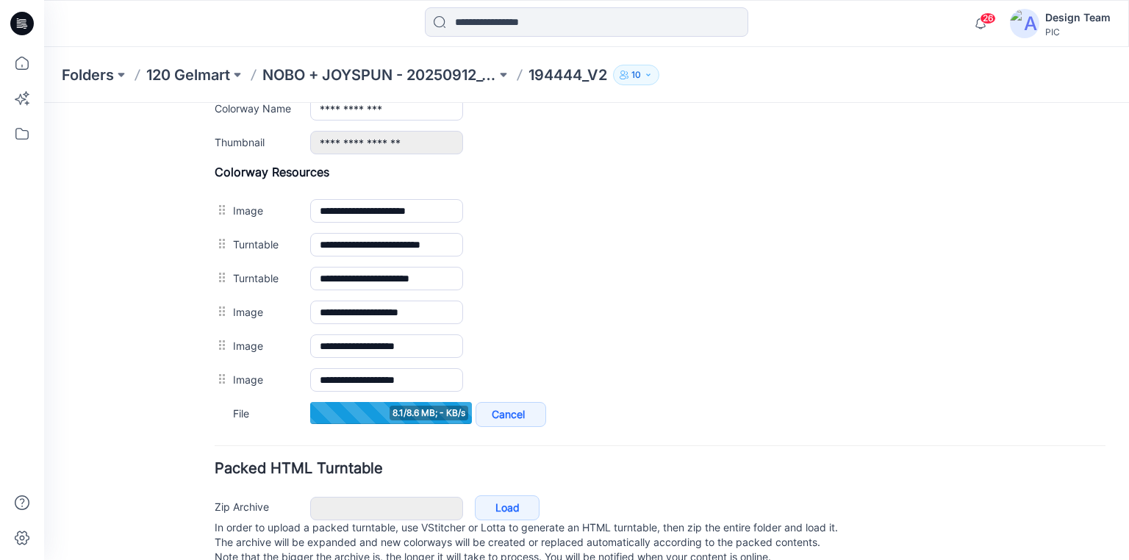
scroll to position [574, 0]
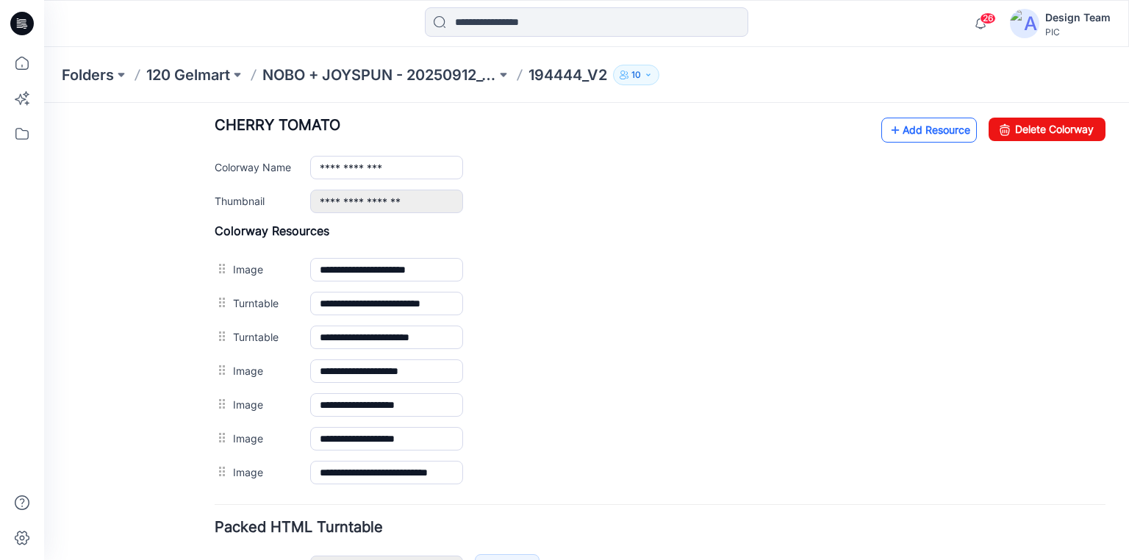
click at [892, 122] on link "Add Resource" at bounding box center [929, 130] width 96 height 25
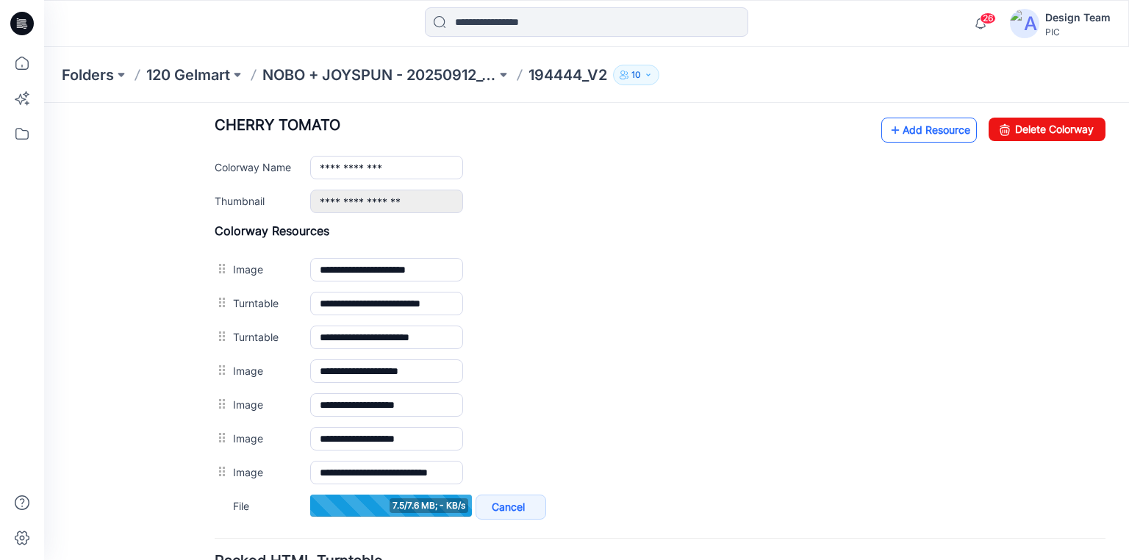
click at [913, 129] on link "Add Resource" at bounding box center [929, 130] width 96 height 25
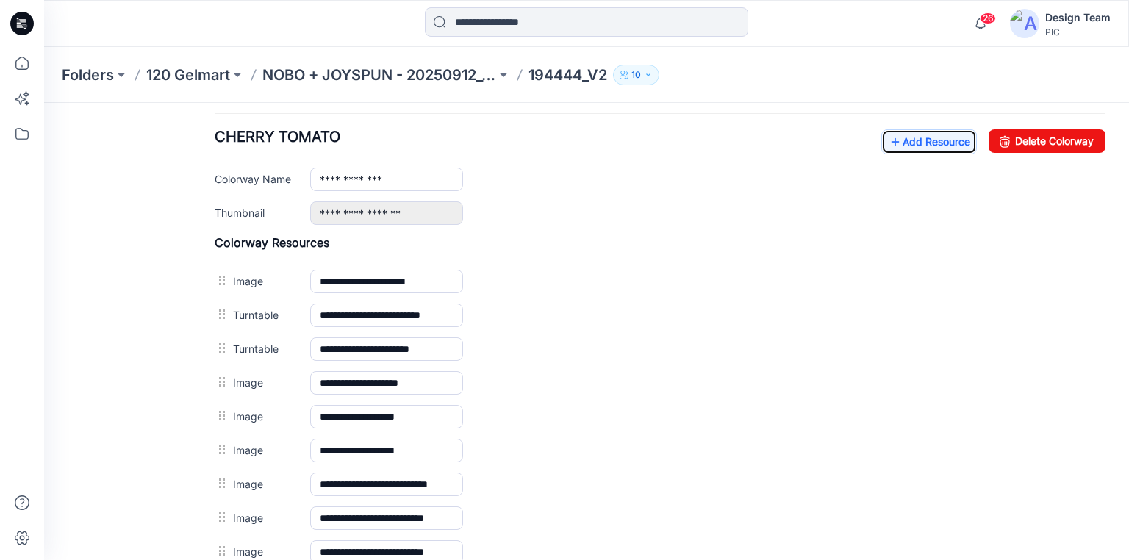
scroll to position [456, 0]
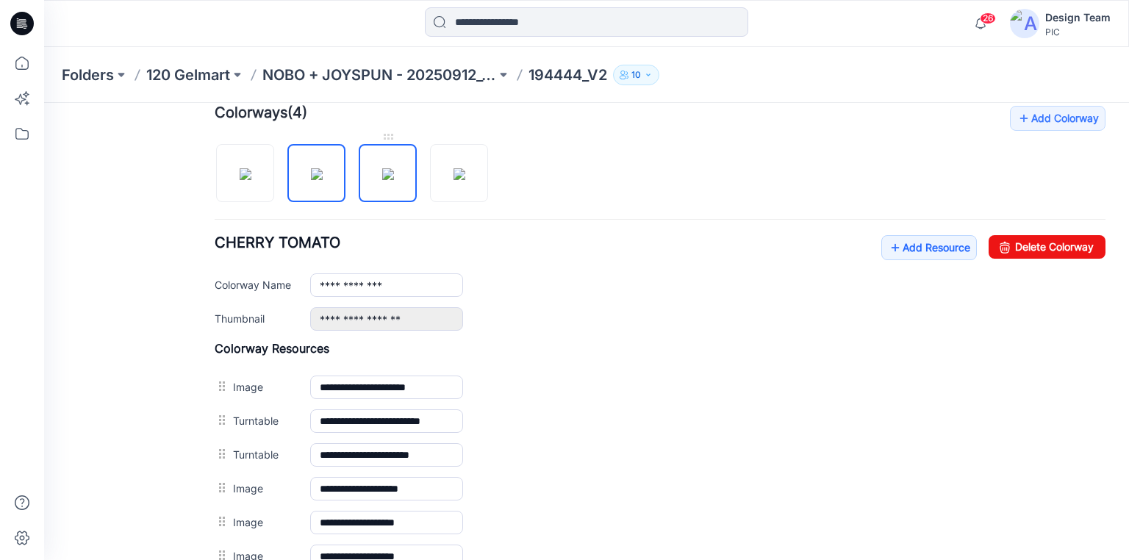
click at [382, 170] on img at bounding box center [388, 174] width 12 height 12
click at [899, 246] on link "Add Resource" at bounding box center [929, 247] width 96 height 25
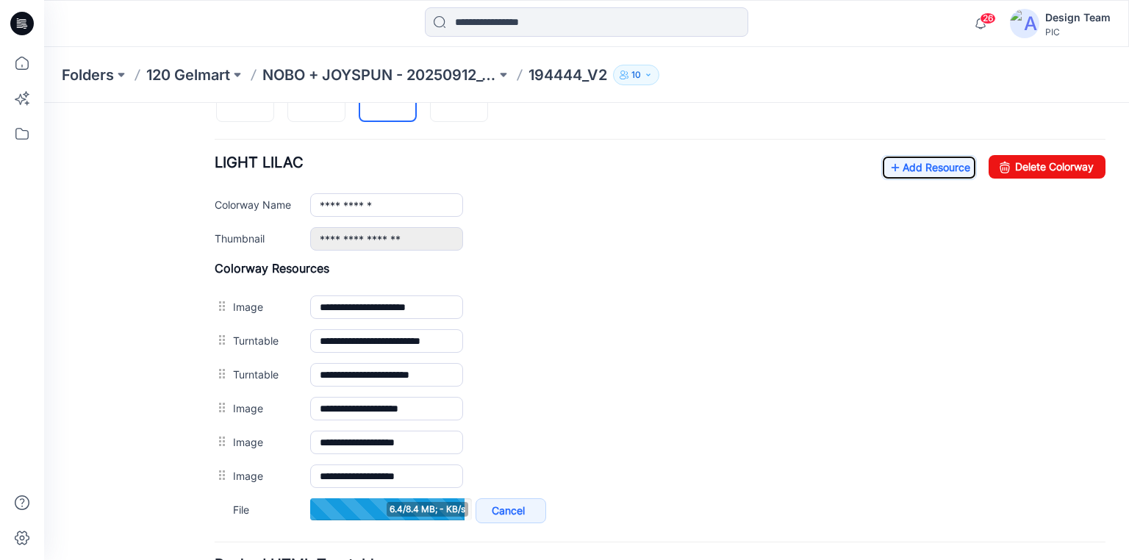
scroll to position [515, 0]
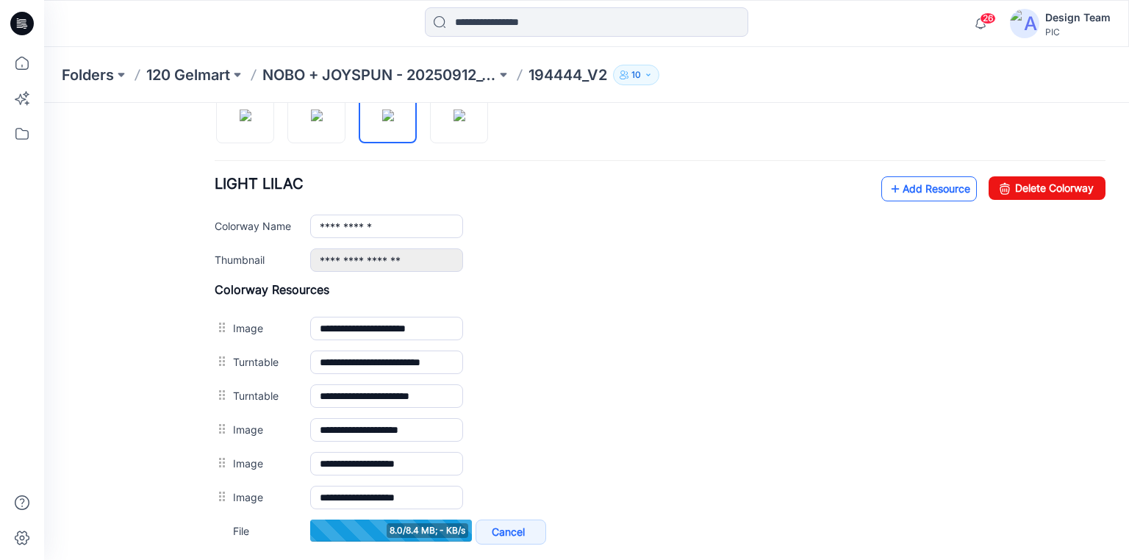
click at [888, 187] on icon at bounding box center [895, 189] width 15 height 24
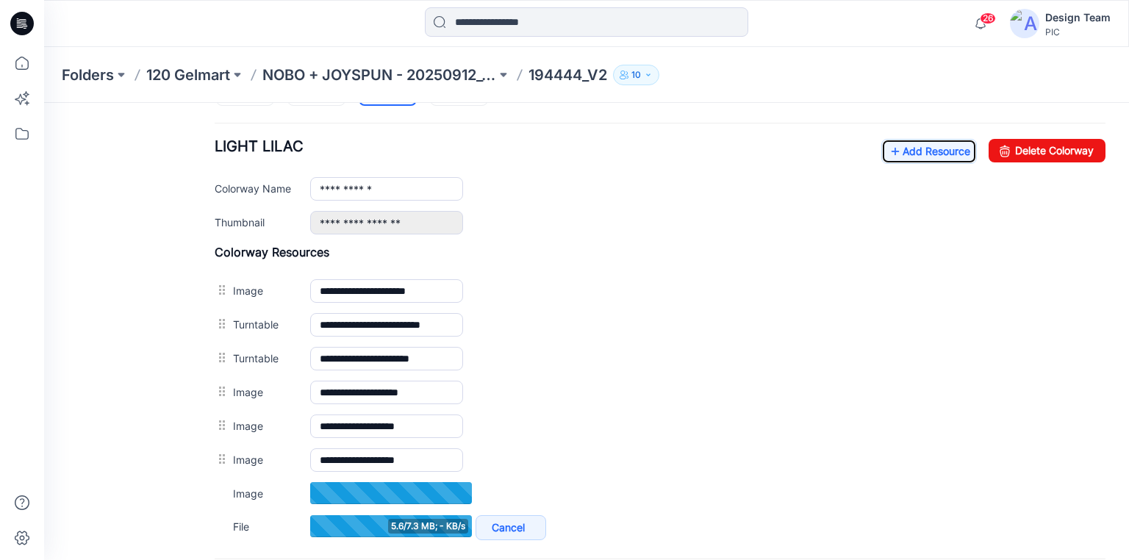
scroll to position [574, 0]
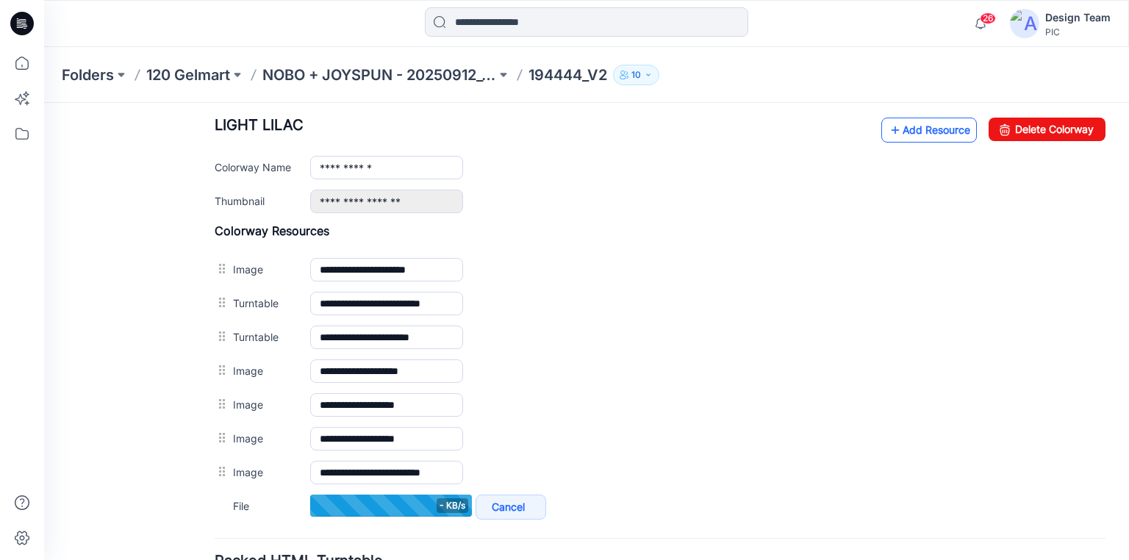
click at [895, 131] on link "Add Resource" at bounding box center [929, 130] width 96 height 25
click at [925, 123] on link "Add Resource" at bounding box center [929, 130] width 96 height 25
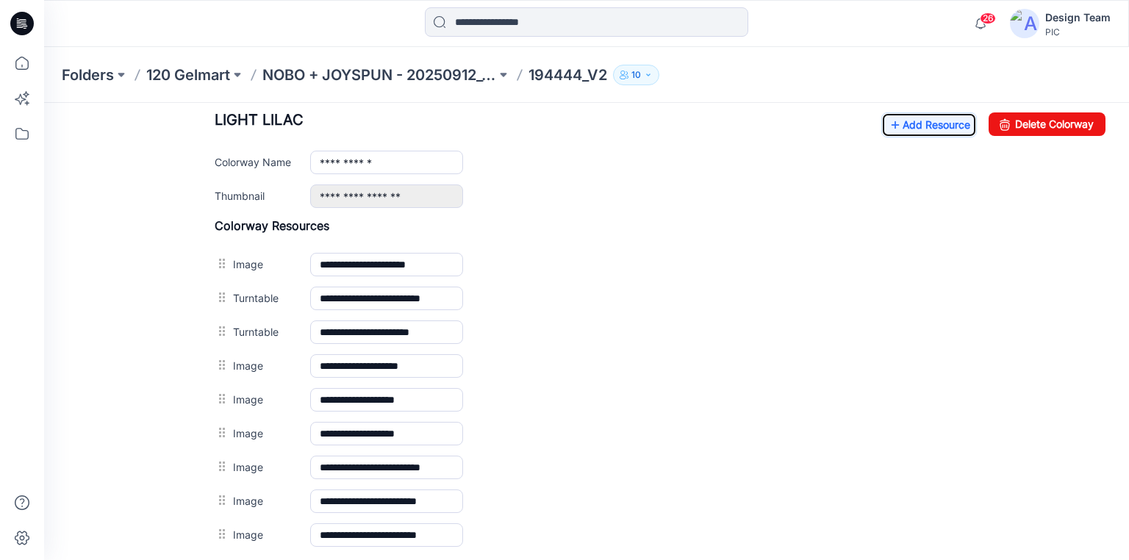
scroll to position [456, 0]
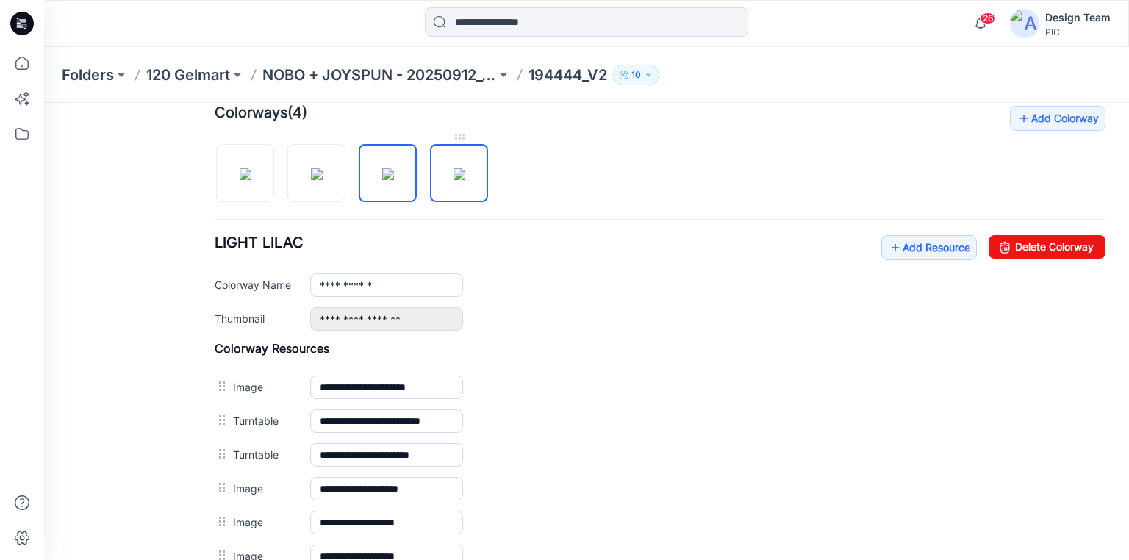
click at [453, 170] on img at bounding box center [459, 174] width 12 height 12
type input "**********"
click at [888, 243] on icon at bounding box center [895, 248] width 15 height 24
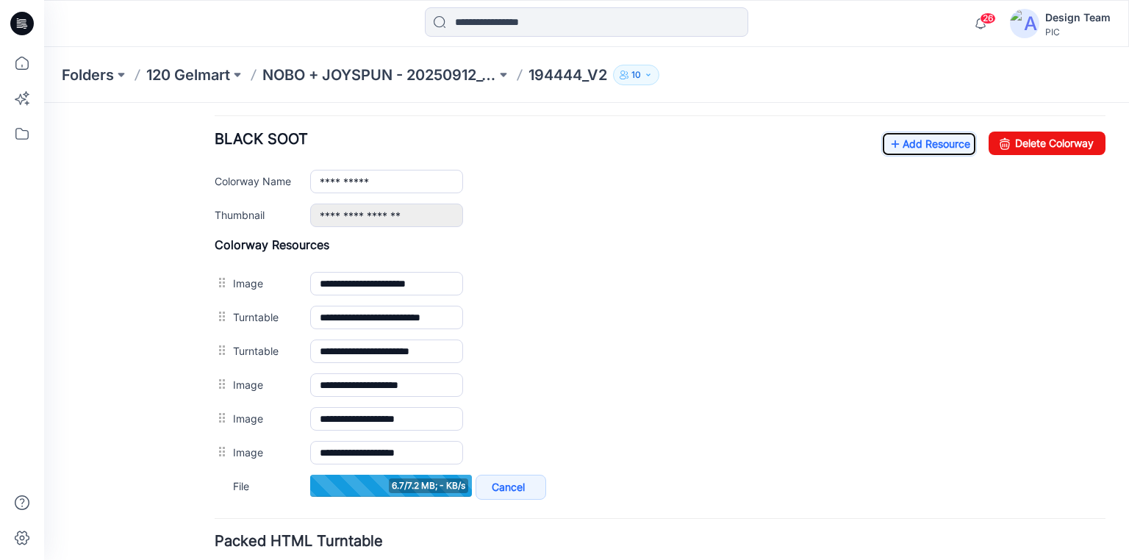
scroll to position [574, 0]
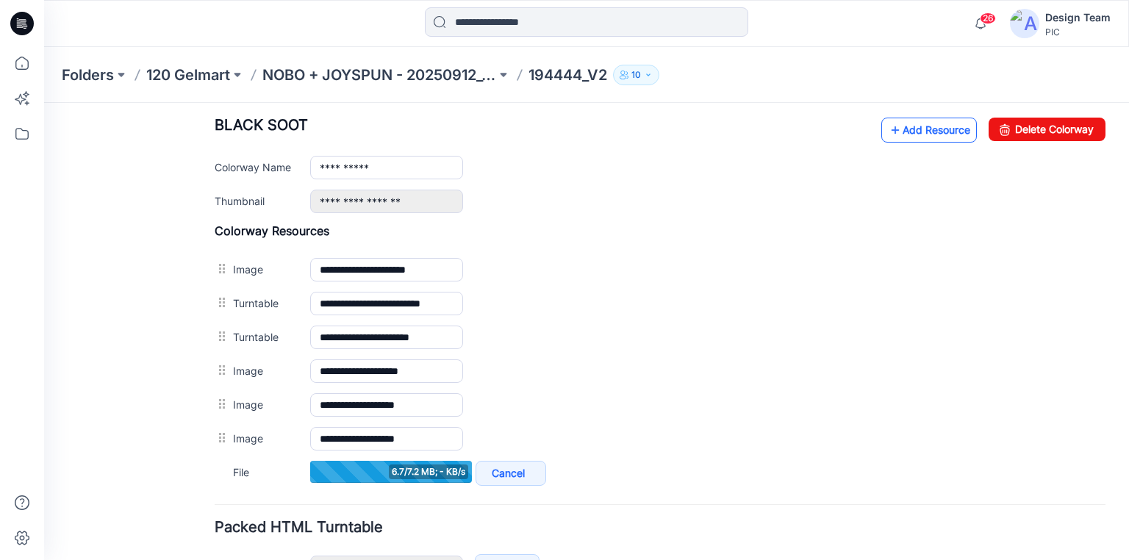
click at [911, 129] on link "Add Resource" at bounding box center [929, 130] width 96 height 25
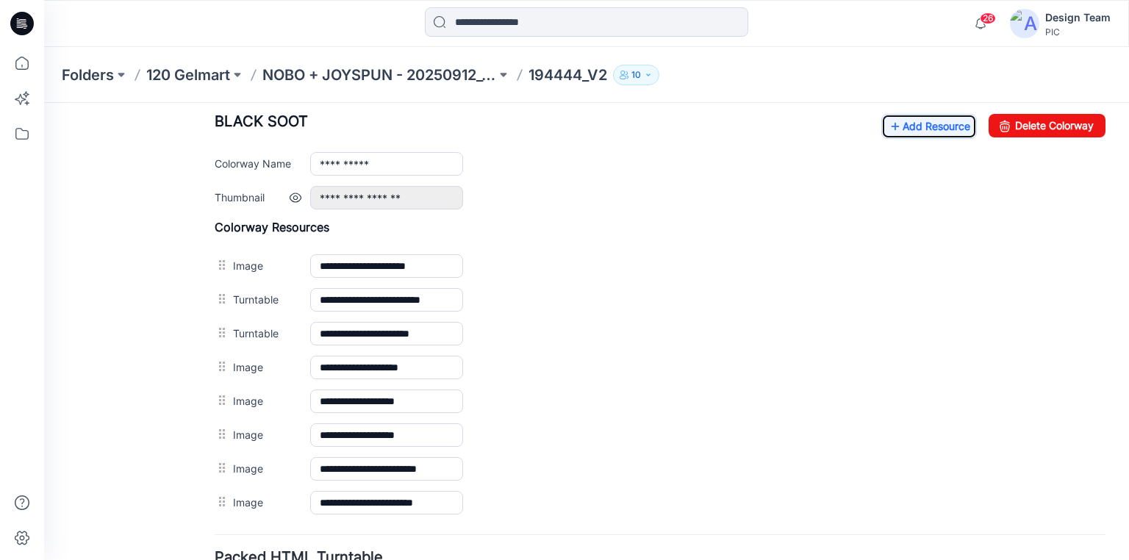
scroll to position [549, 0]
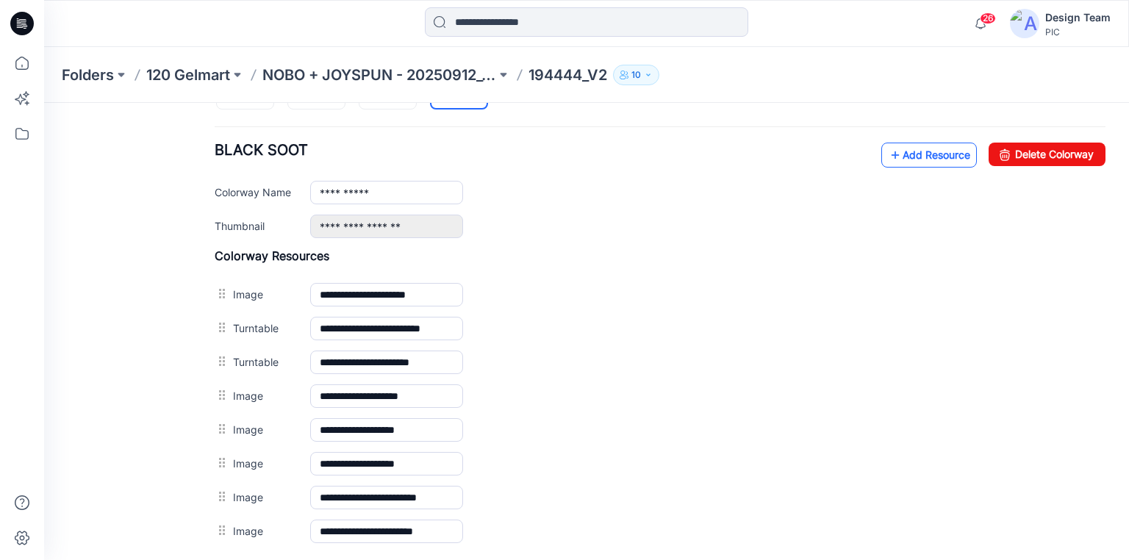
click at [897, 147] on link "Add Resource" at bounding box center [929, 155] width 96 height 25
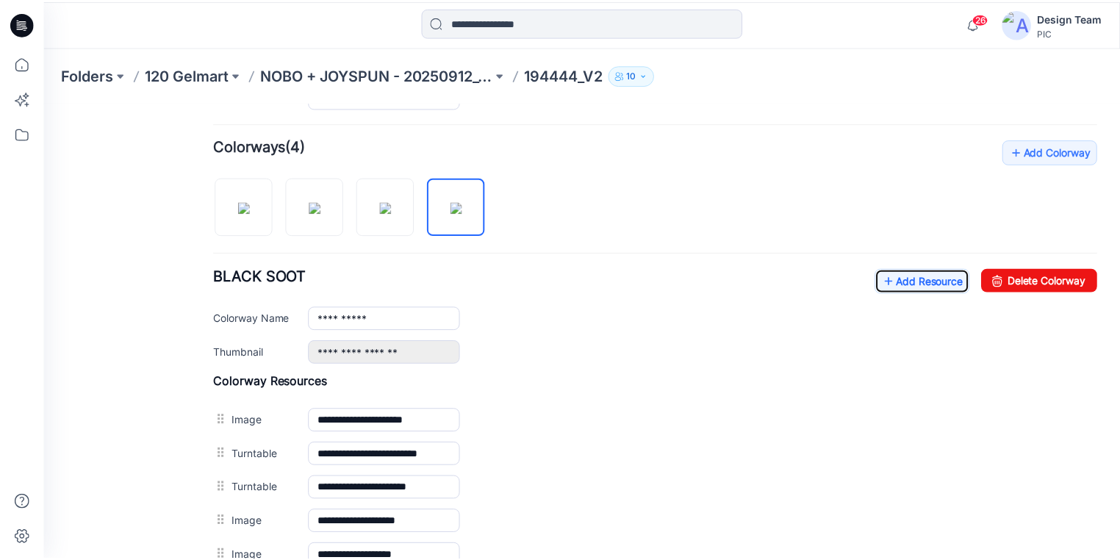
scroll to position [314, 0]
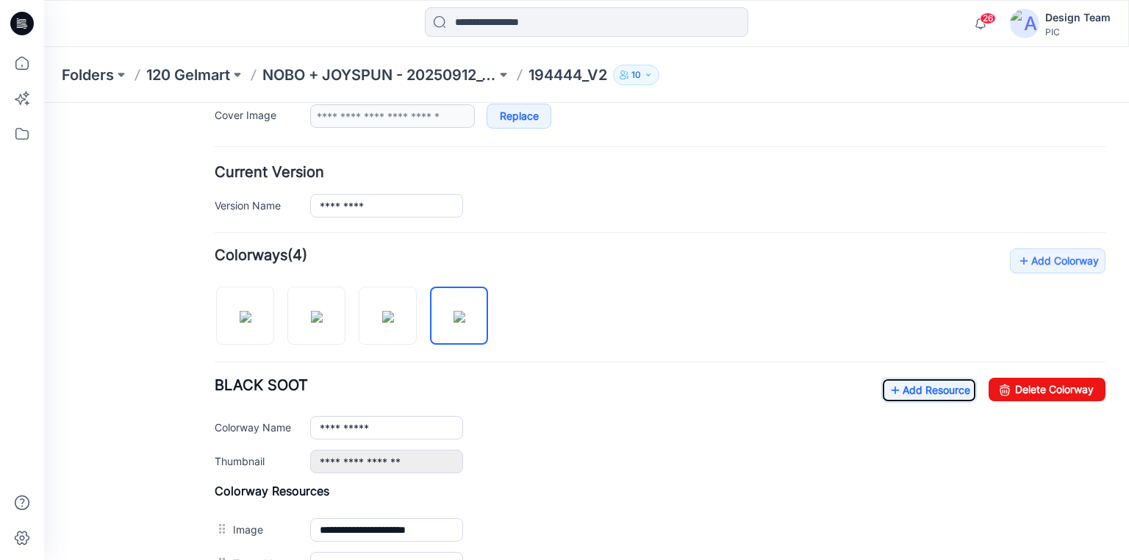
click at [30, 24] on icon at bounding box center [22, 24] width 24 height 24
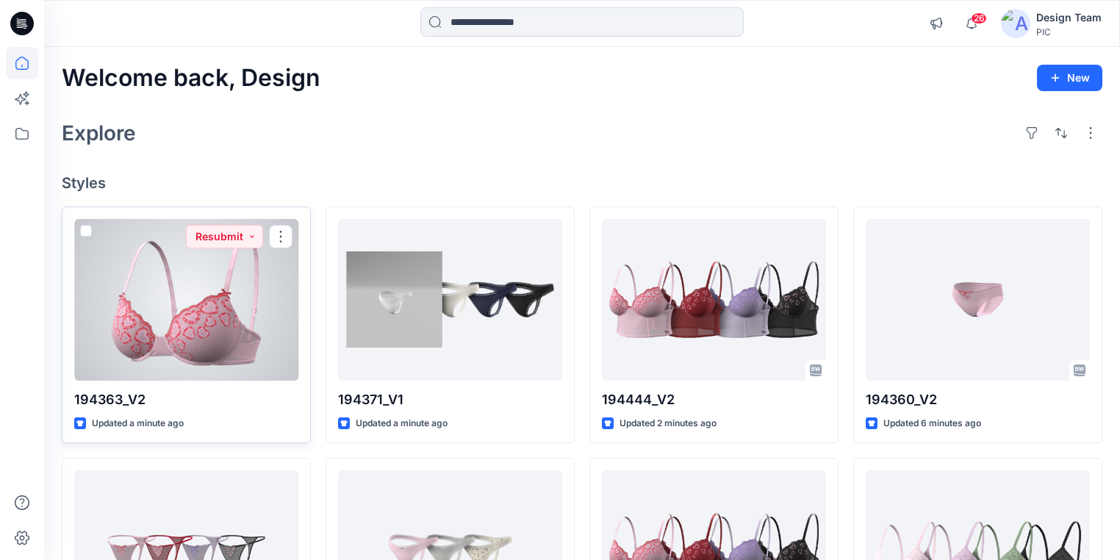
click at [254, 329] on div at bounding box center [186, 300] width 224 height 162
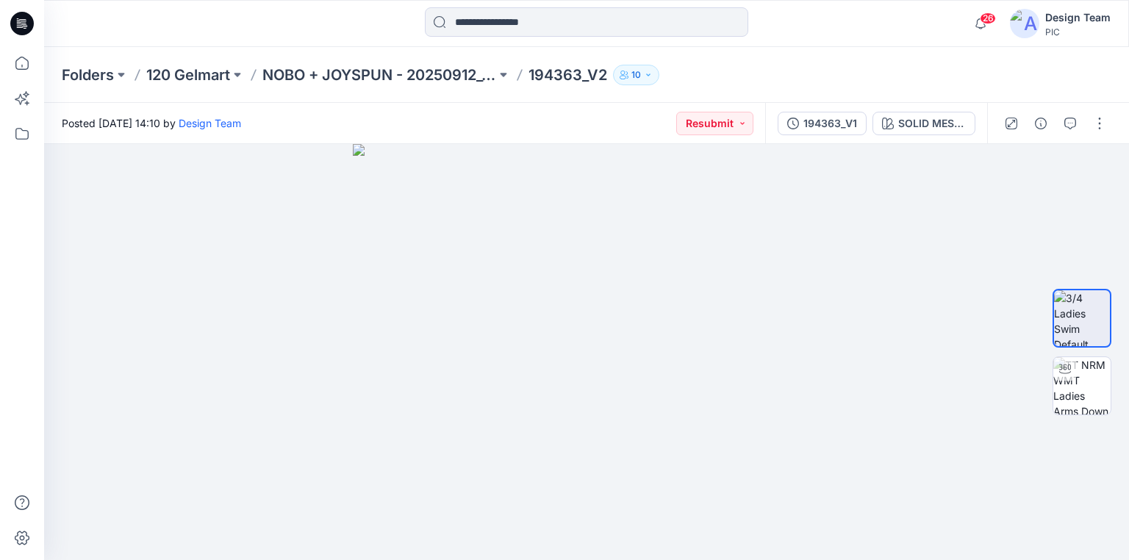
click at [26, 24] on icon at bounding box center [22, 24] width 24 height 24
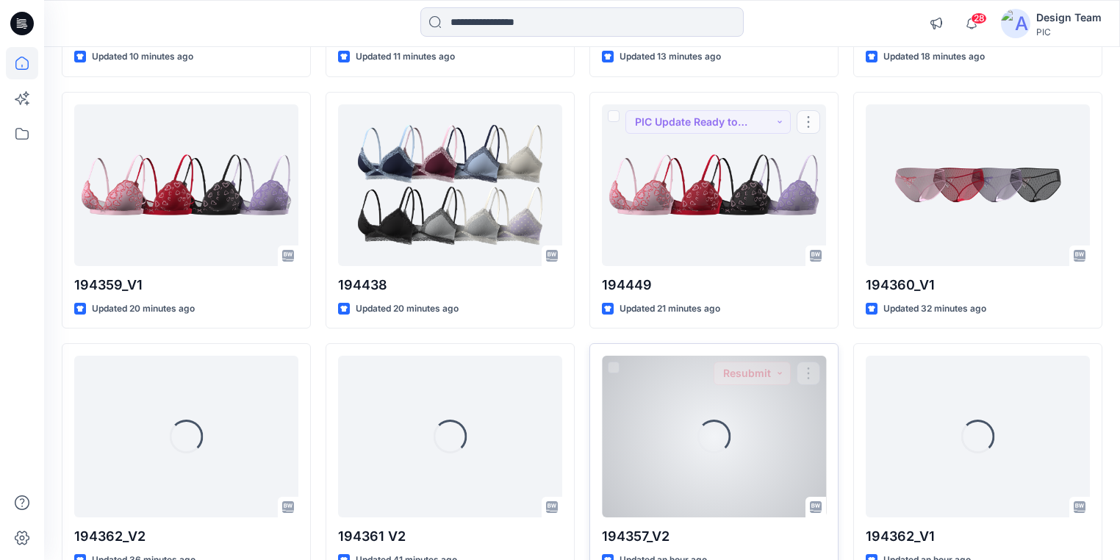
scroll to position [691, 0]
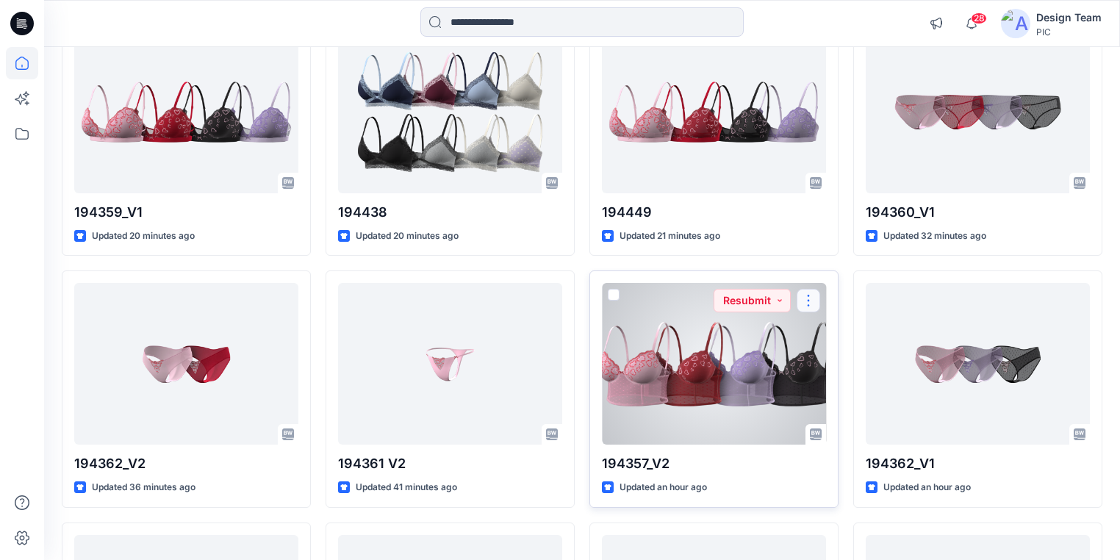
click at [806, 300] on button "button" at bounding box center [809, 301] width 24 height 24
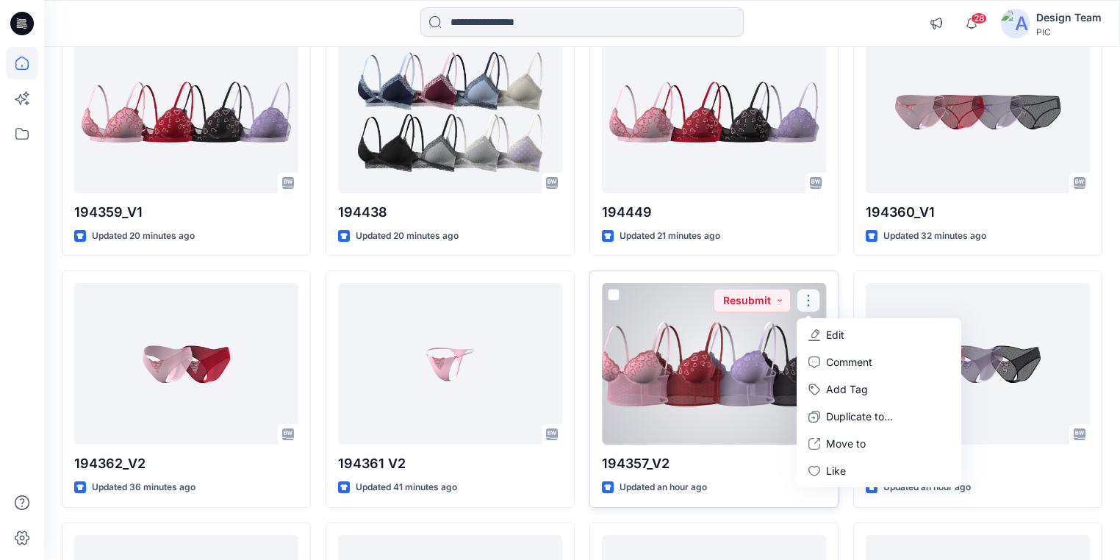
click at [840, 329] on p "Edit" at bounding box center [835, 334] width 18 height 15
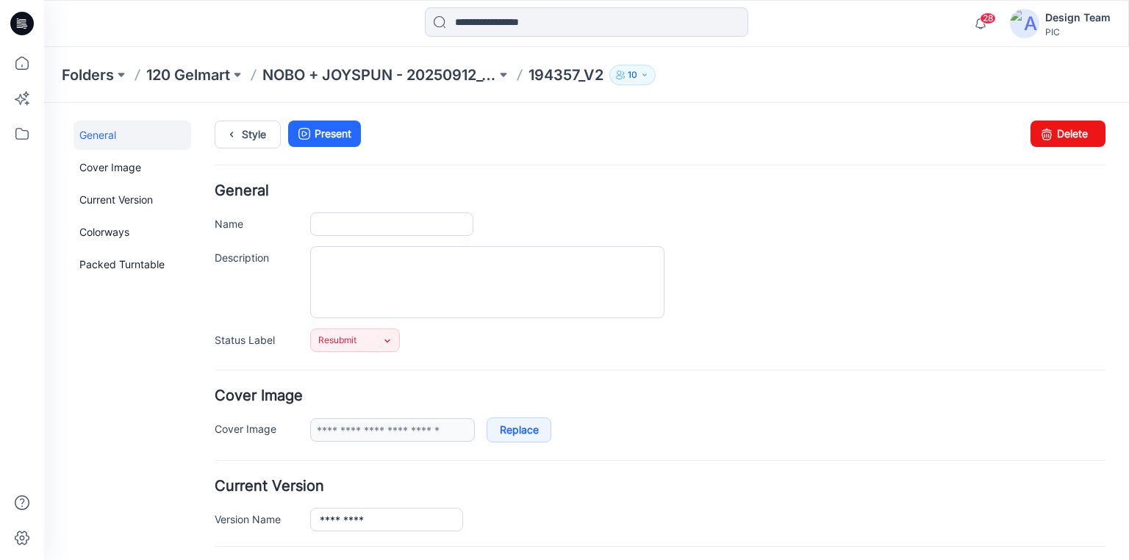
type input "*********"
type input "**********"
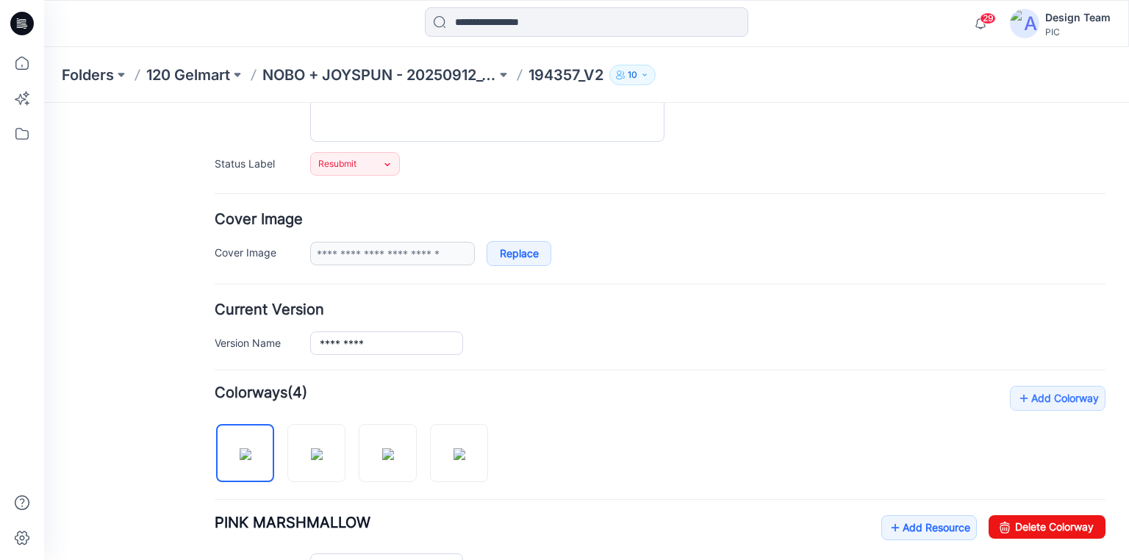
scroll to position [294, 0]
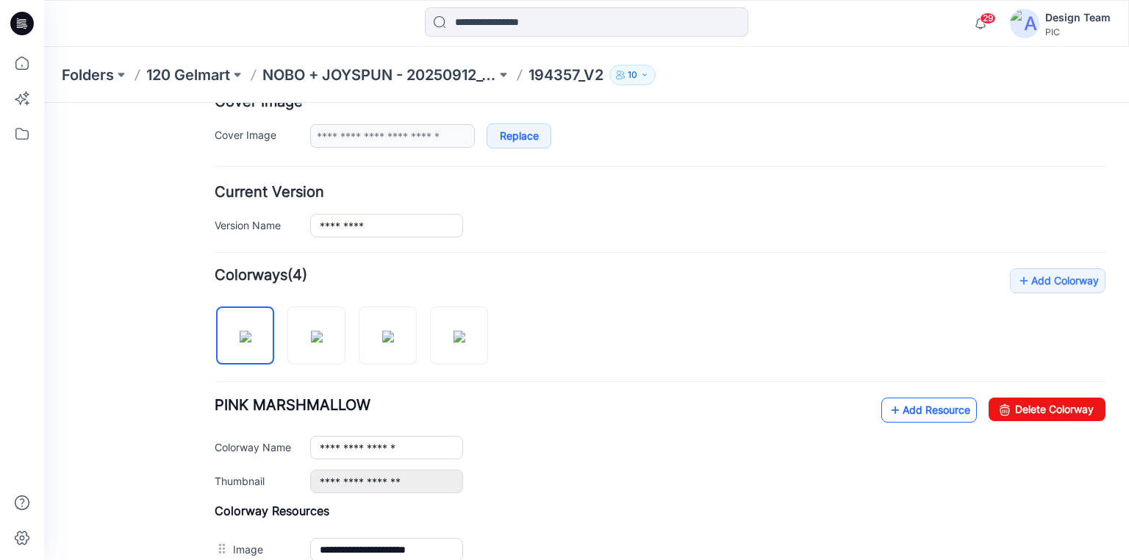
click at [903, 406] on link "Add Resource" at bounding box center [929, 410] width 96 height 25
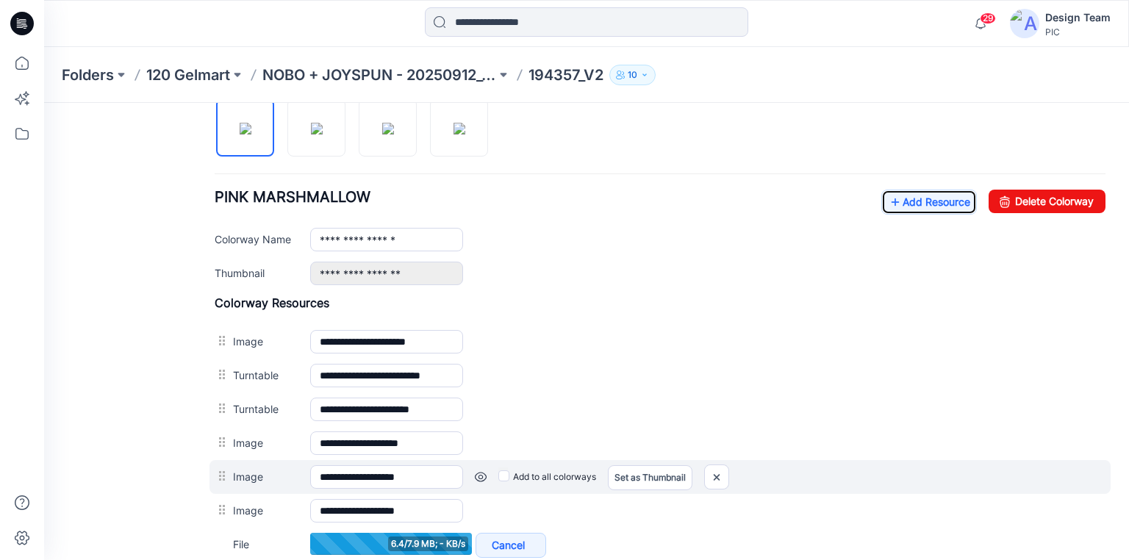
scroll to position [529, 0]
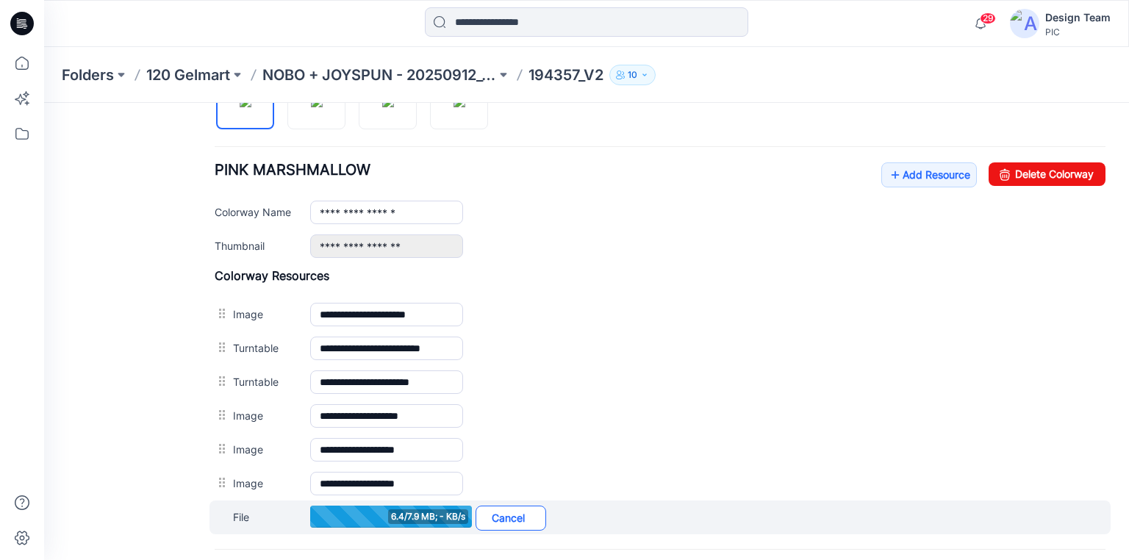
click at [519, 514] on link "Cancel" at bounding box center [510, 518] width 71 height 25
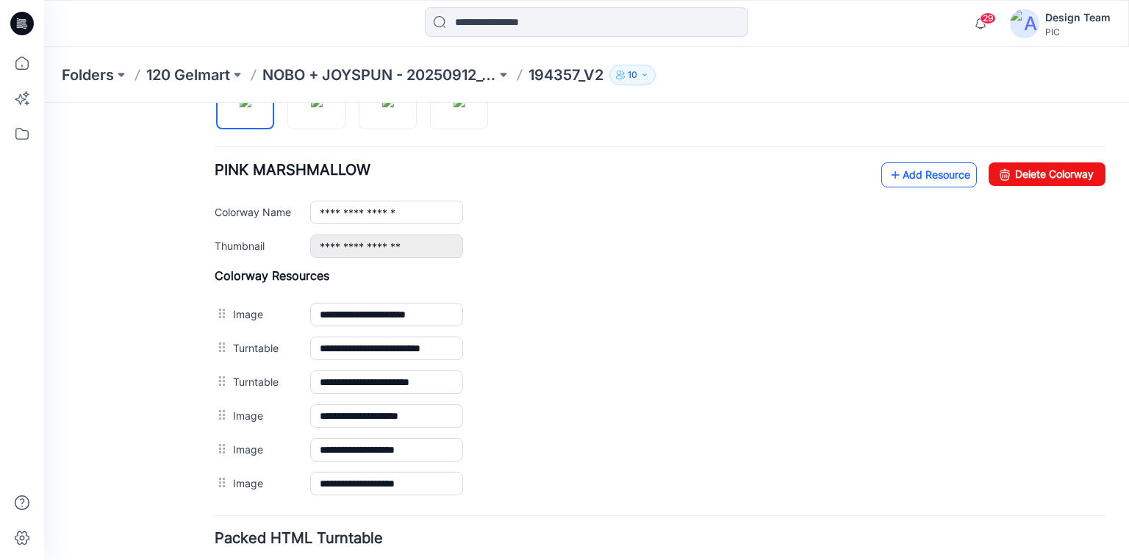
click at [901, 170] on link "Add Resource" at bounding box center [929, 174] width 96 height 25
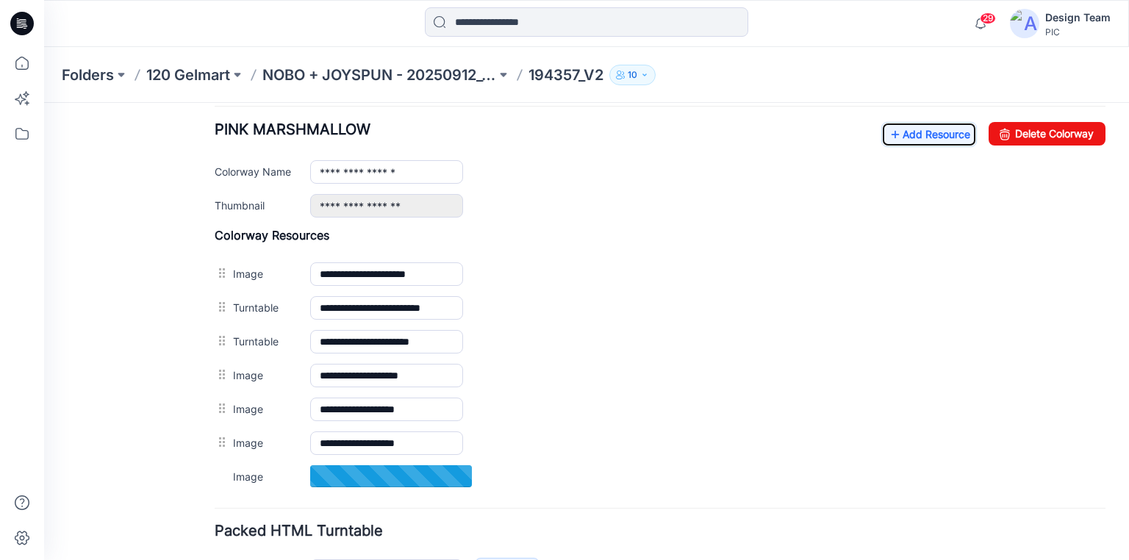
scroll to position [548, 0]
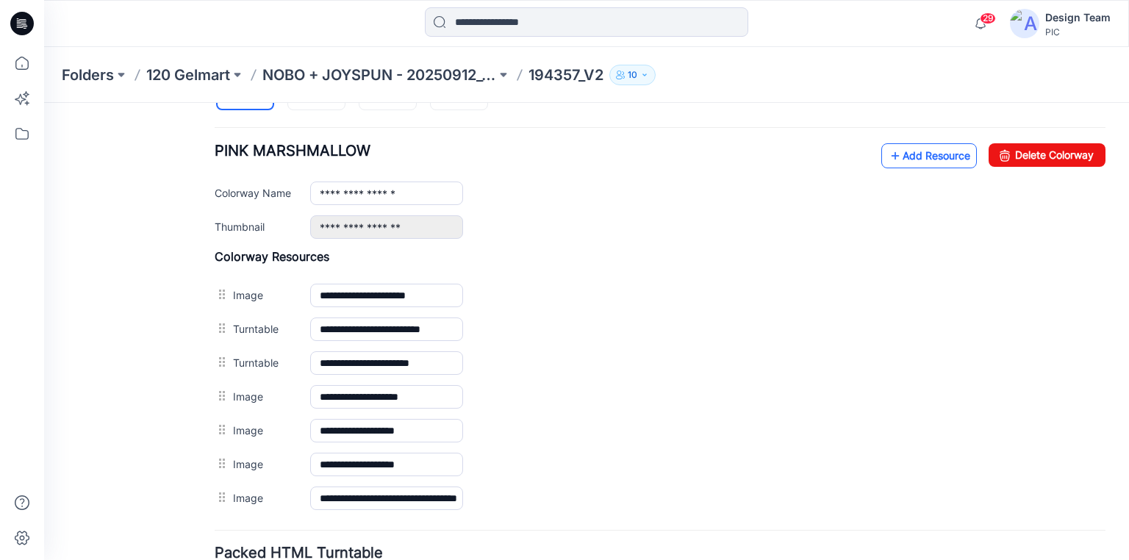
click at [905, 156] on link "Add Resource" at bounding box center [929, 155] width 96 height 25
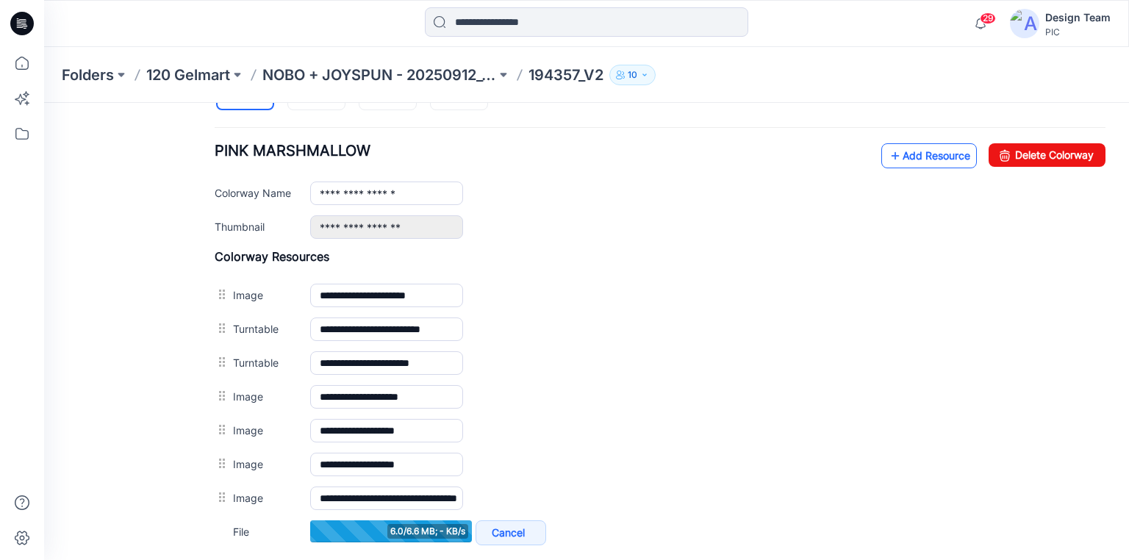
click at [894, 153] on link "Add Resource" at bounding box center [929, 155] width 96 height 25
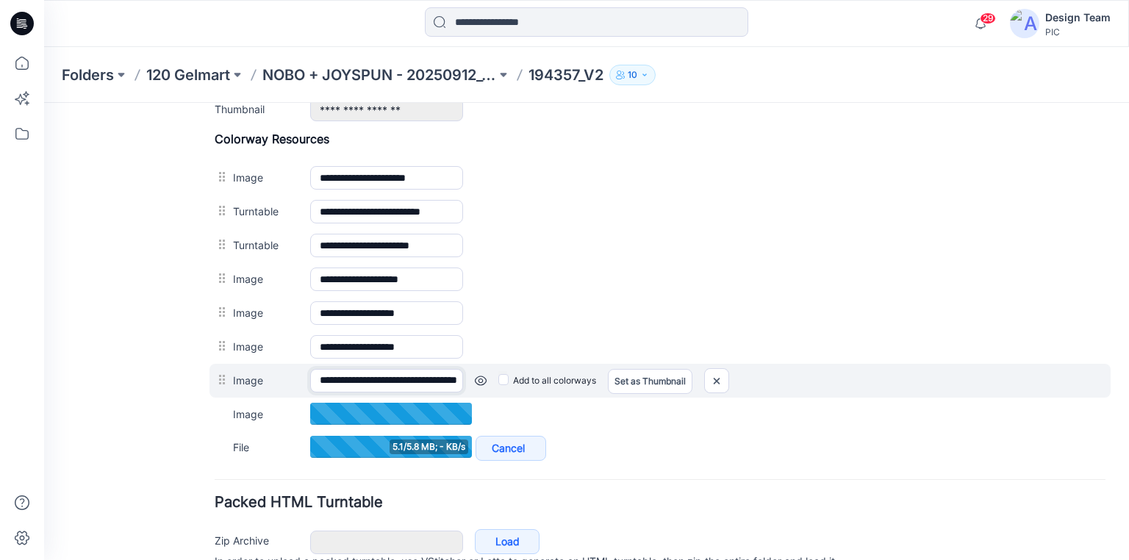
scroll to position [0, 79]
drag, startPoint x: 431, startPoint y: 370, endPoint x: 478, endPoint y: 362, distance: 47.1
click at [478, 364] on div "**********" at bounding box center [659, 381] width 901 height 34
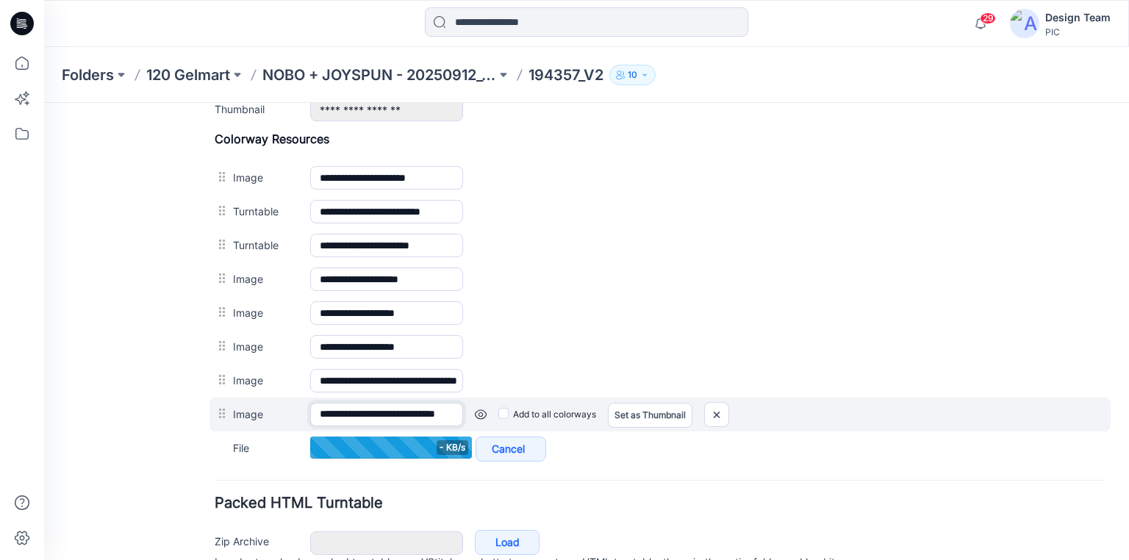
scroll to position [0, 50]
drag, startPoint x: 420, startPoint y: 409, endPoint x: 459, endPoint y: 403, distance: 38.7
click at [459, 403] on input "**********" at bounding box center [386, 415] width 153 height 24
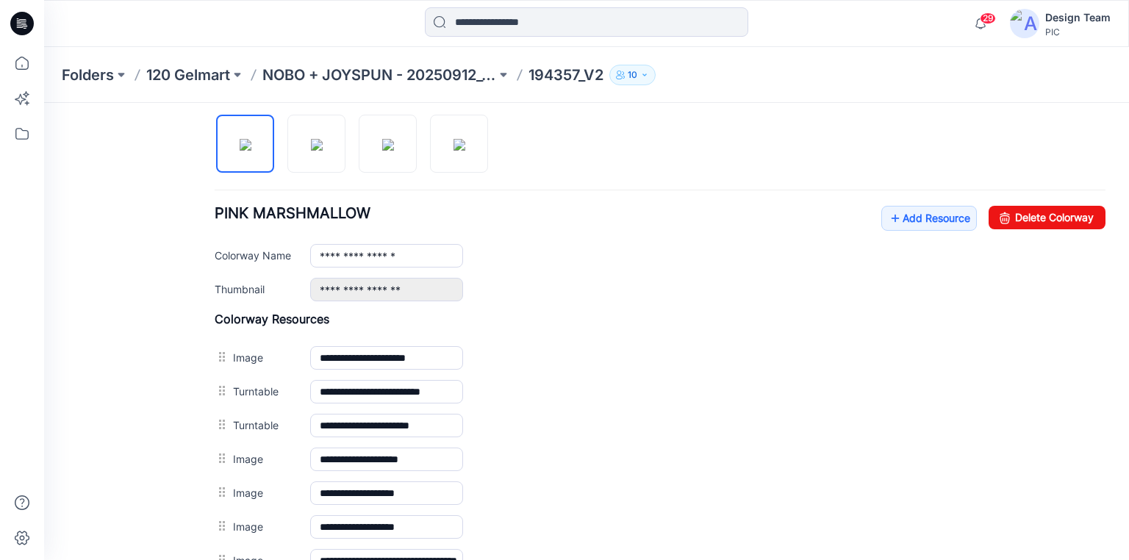
scroll to position [372, 0]
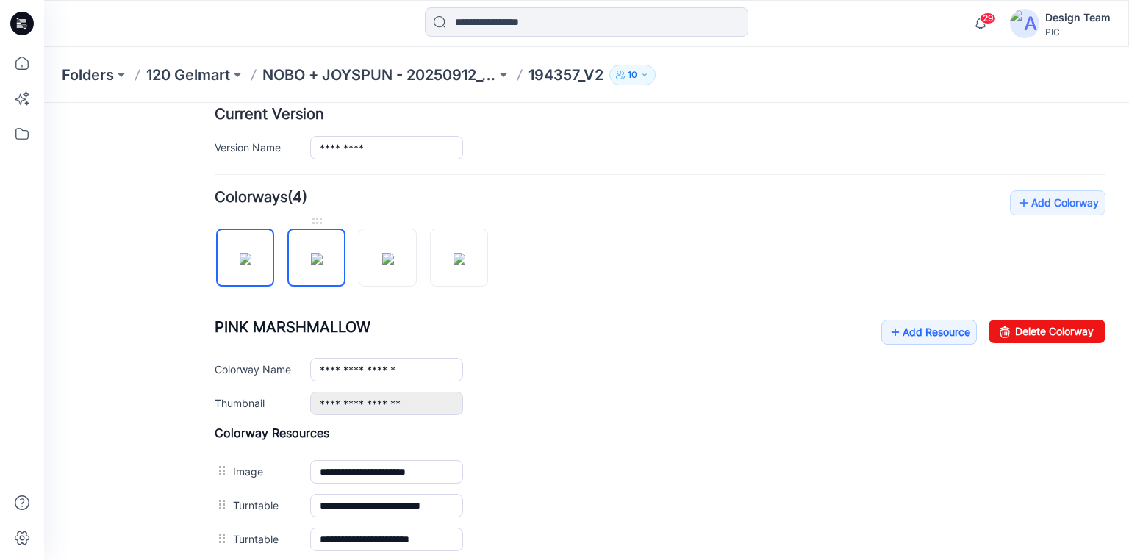
click at [315, 265] on img at bounding box center [317, 259] width 12 height 12
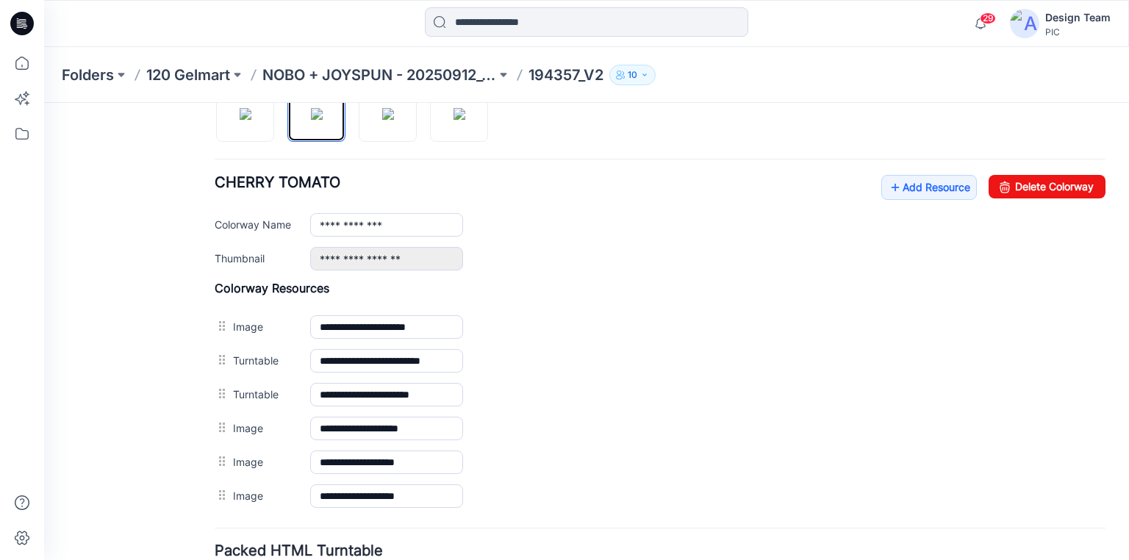
scroll to position [515, 0]
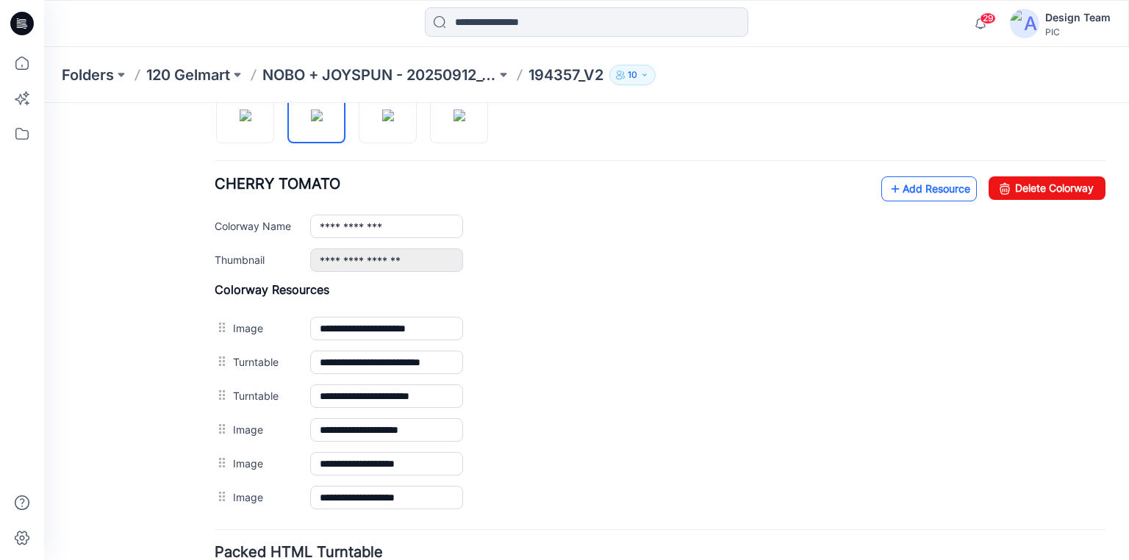
click at [920, 187] on link "Add Resource" at bounding box center [929, 188] width 96 height 25
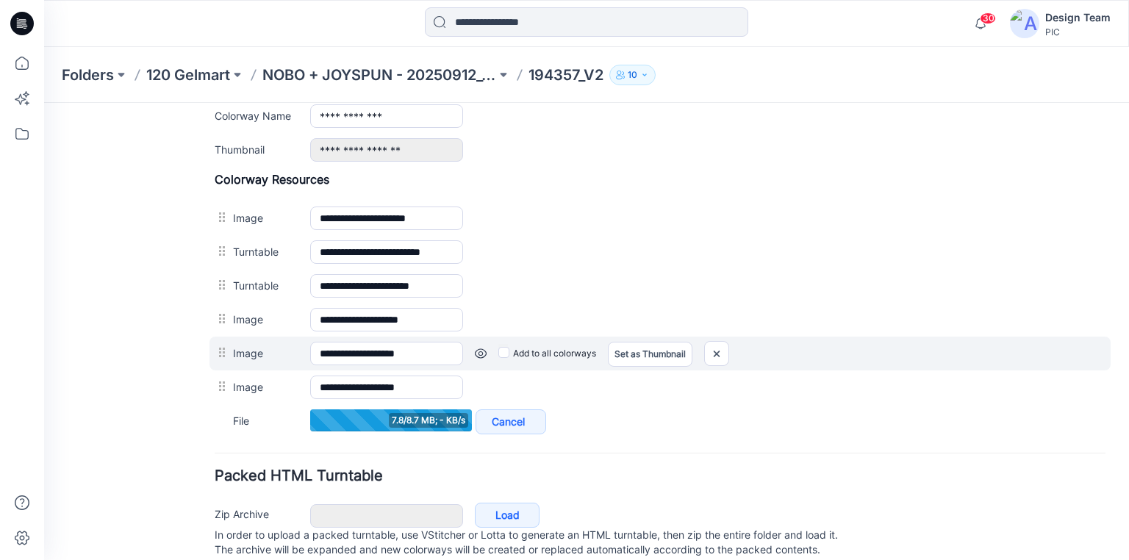
scroll to position [574, 0]
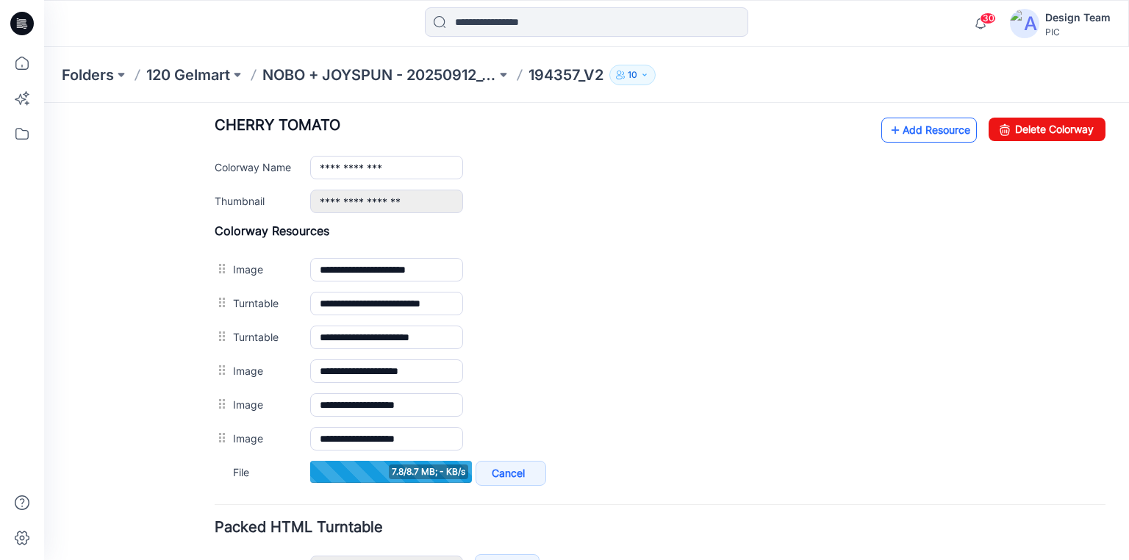
click at [915, 130] on link "Add Resource" at bounding box center [929, 130] width 96 height 25
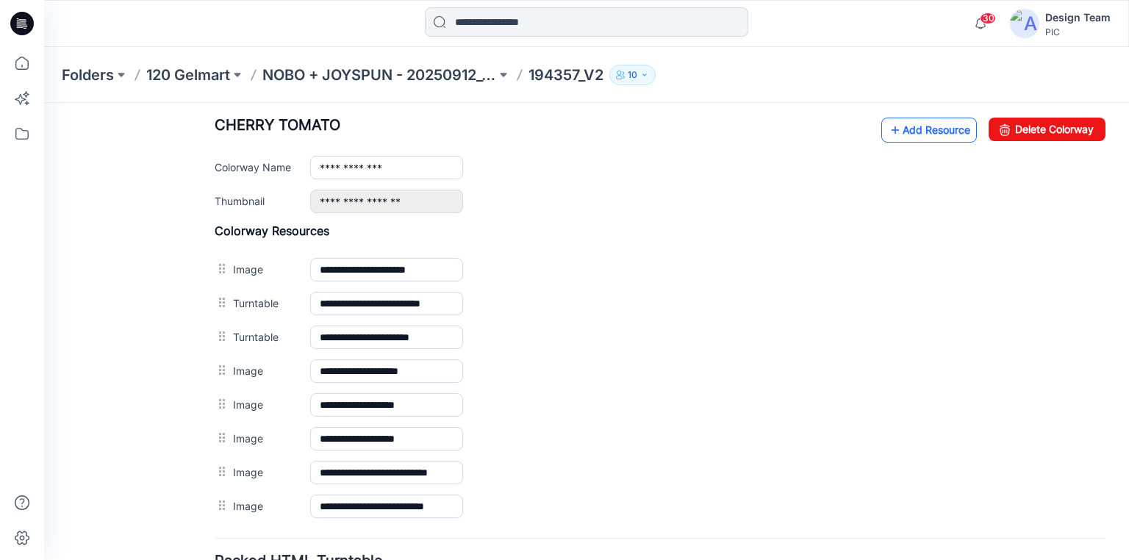
click at [915, 124] on link "Add Resource" at bounding box center [929, 130] width 96 height 25
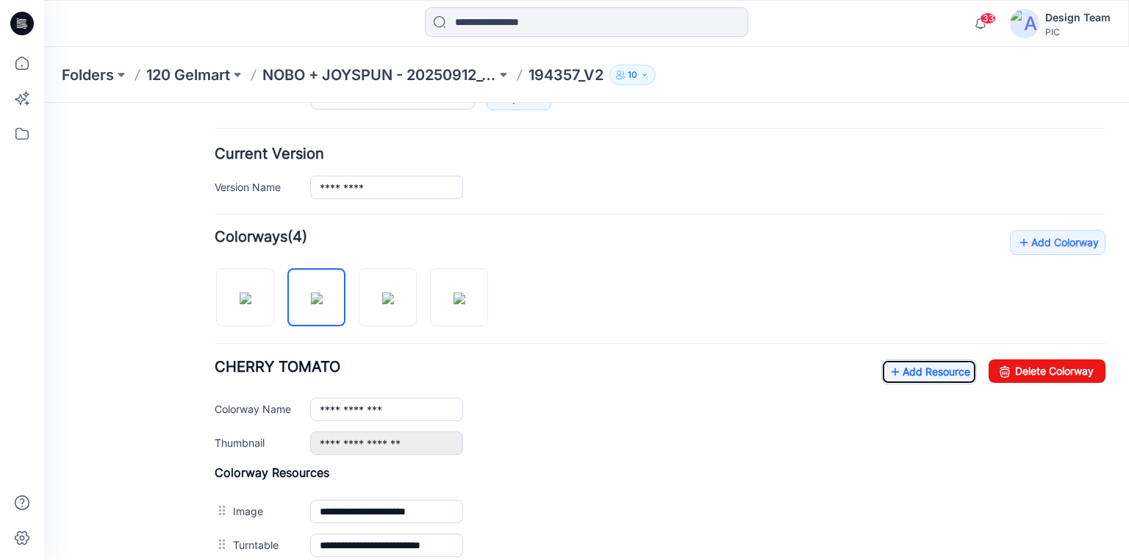
scroll to position [322, 0]
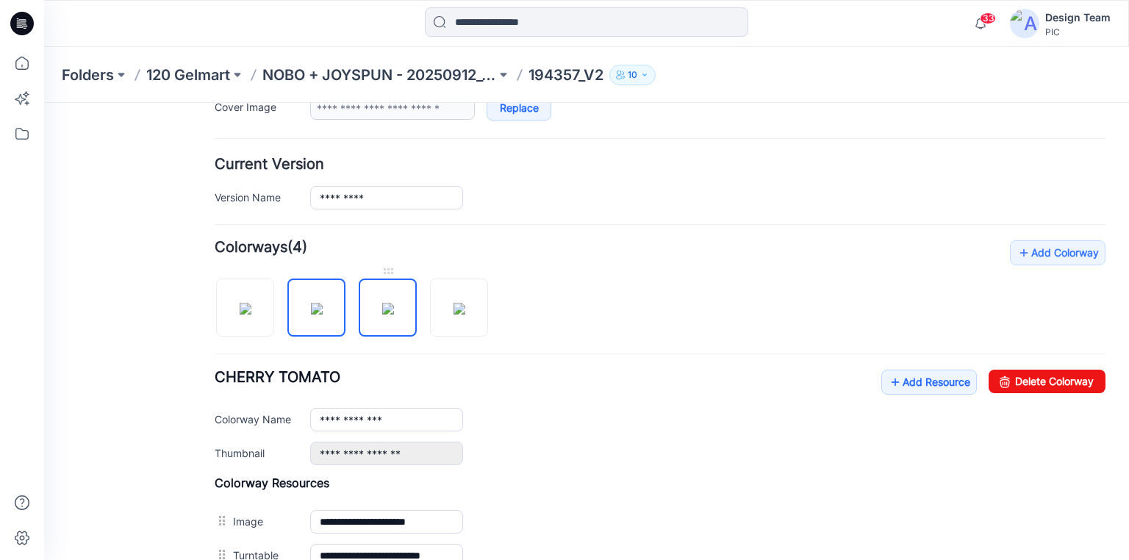
click at [394, 305] on img at bounding box center [388, 309] width 12 height 12
click at [896, 379] on link "Add Resource" at bounding box center [929, 382] width 96 height 25
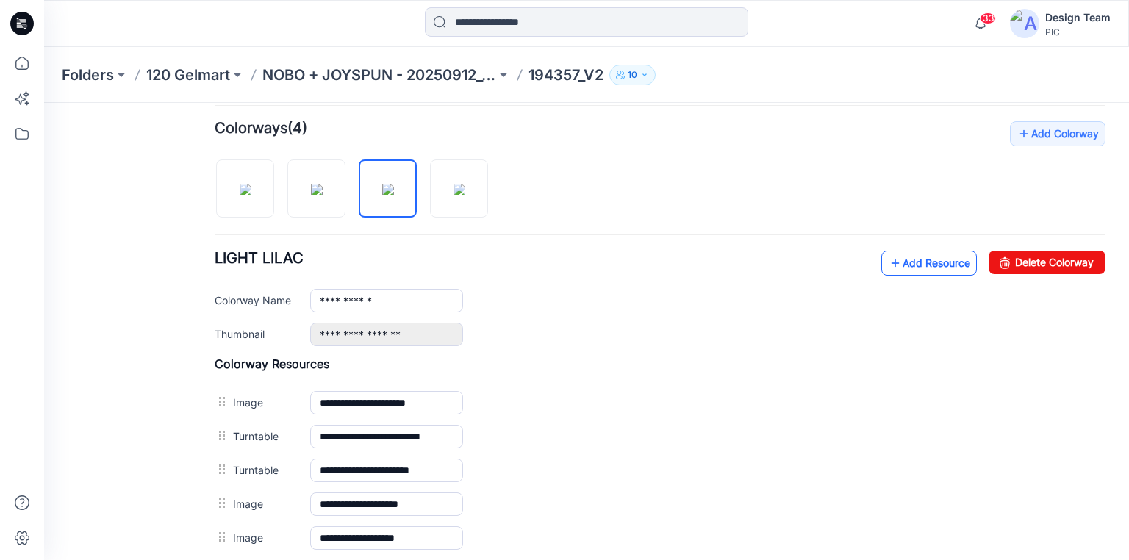
scroll to position [439, 0]
click at [908, 262] on link "Add Resource" at bounding box center [929, 264] width 96 height 25
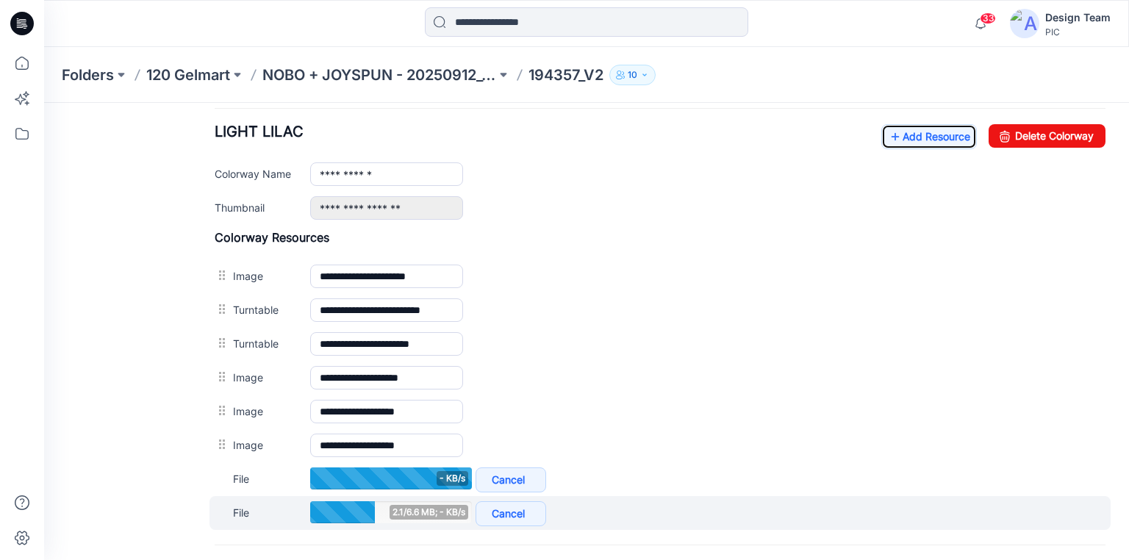
scroll to position [557, 0]
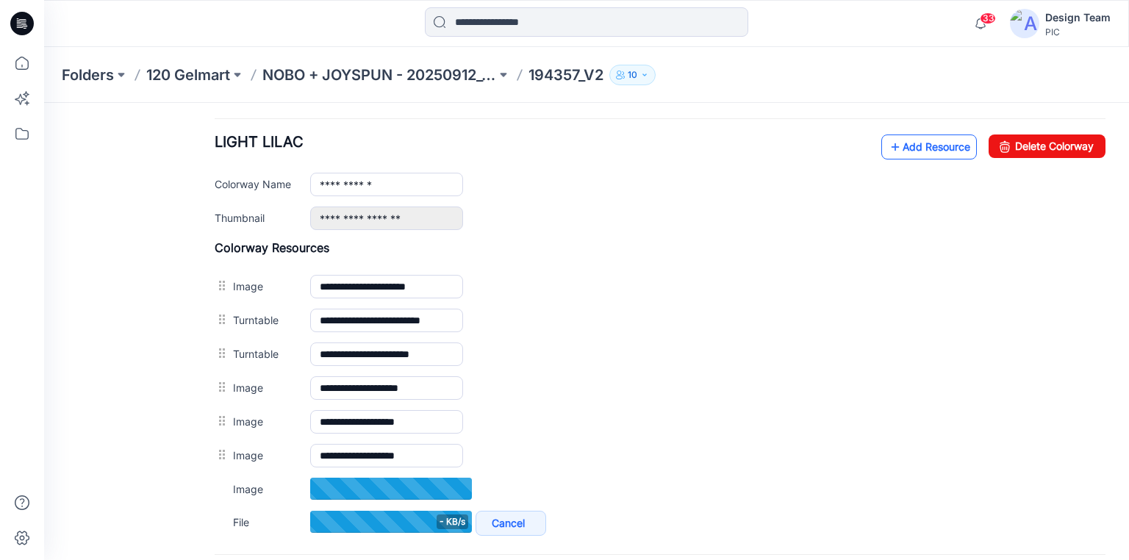
click at [902, 144] on link "Add Resource" at bounding box center [929, 146] width 96 height 25
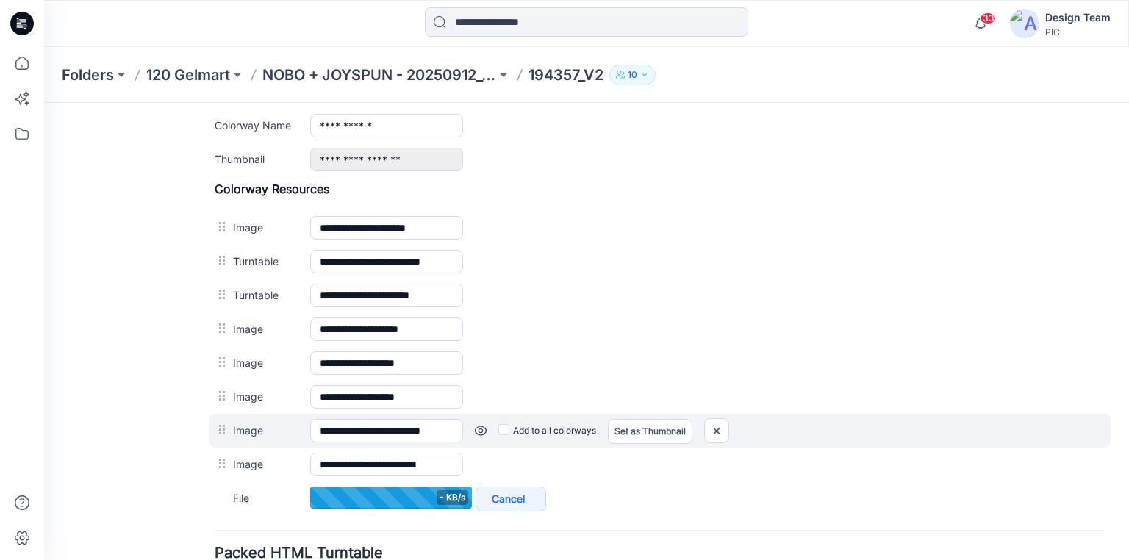
scroll to position [439, 0]
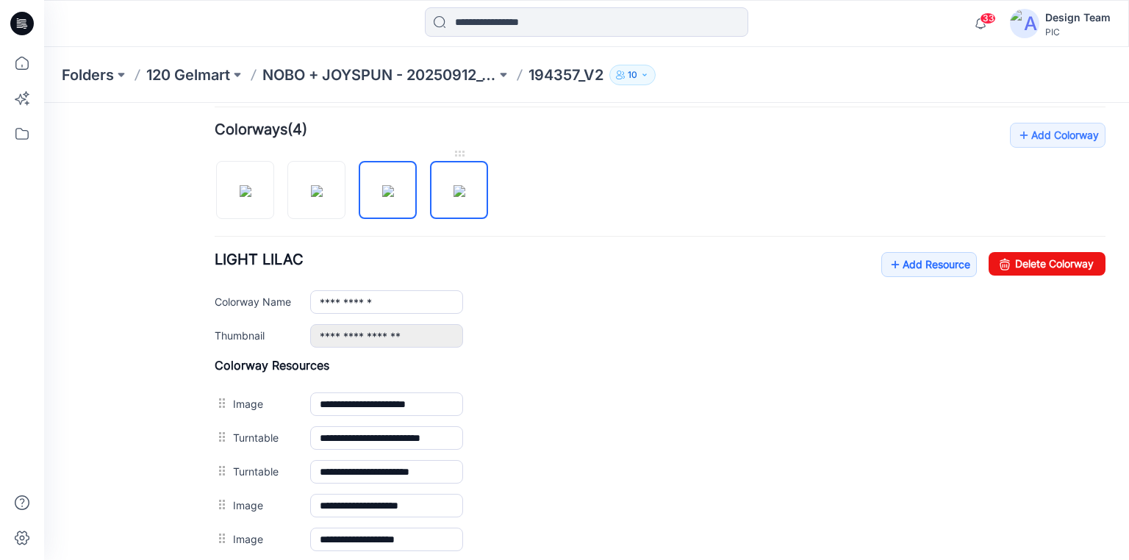
click at [459, 191] on img at bounding box center [459, 191] width 12 height 12
click at [384, 185] on img at bounding box center [388, 191] width 12 height 12
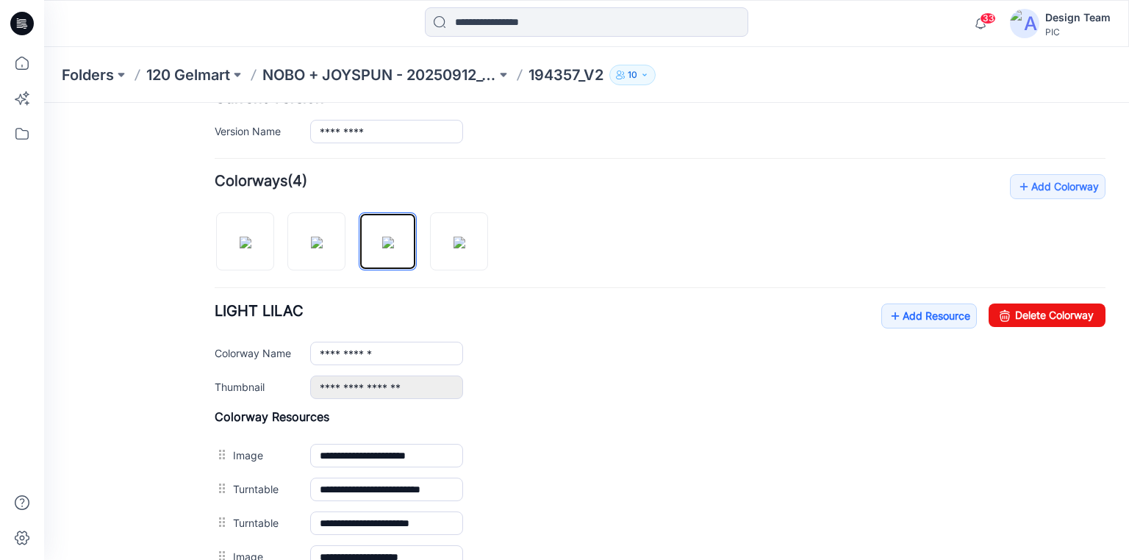
scroll to position [381, 0]
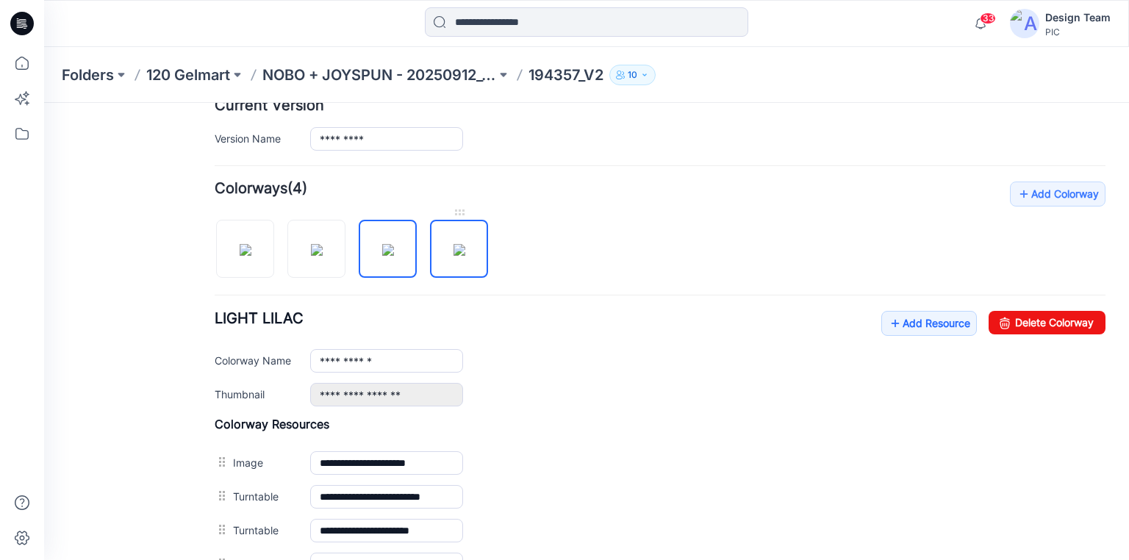
click at [453, 248] on img at bounding box center [459, 250] width 12 height 12
type input "**********"
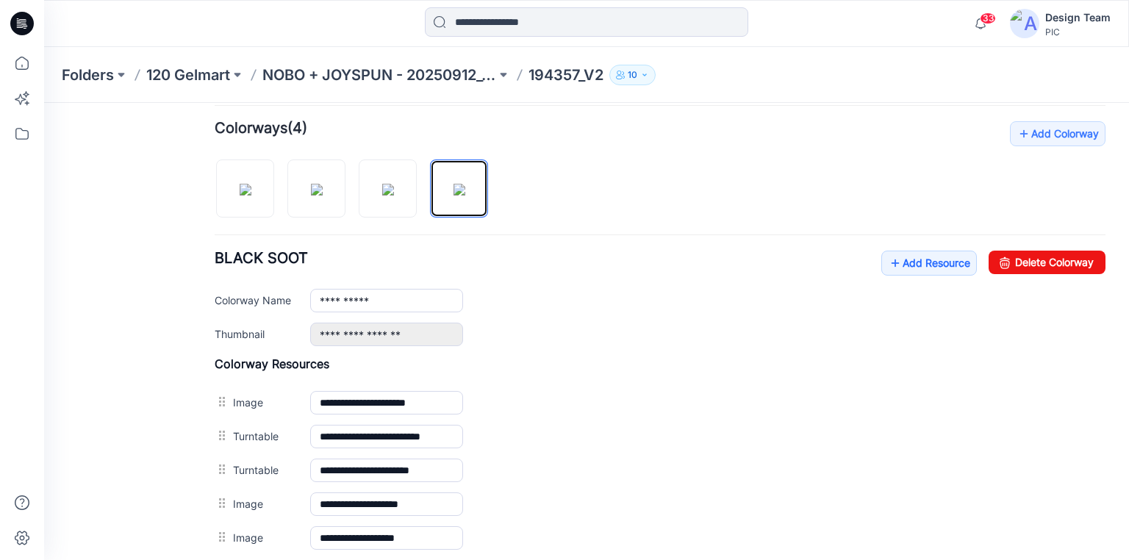
scroll to position [439, 0]
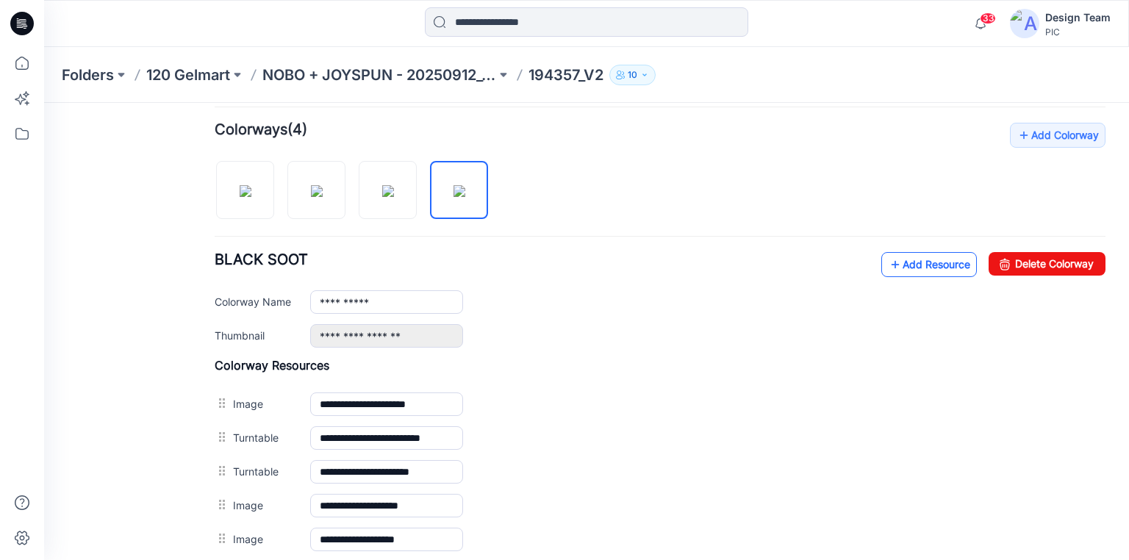
click at [897, 258] on link "Add Resource" at bounding box center [929, 264] width 96 height 25
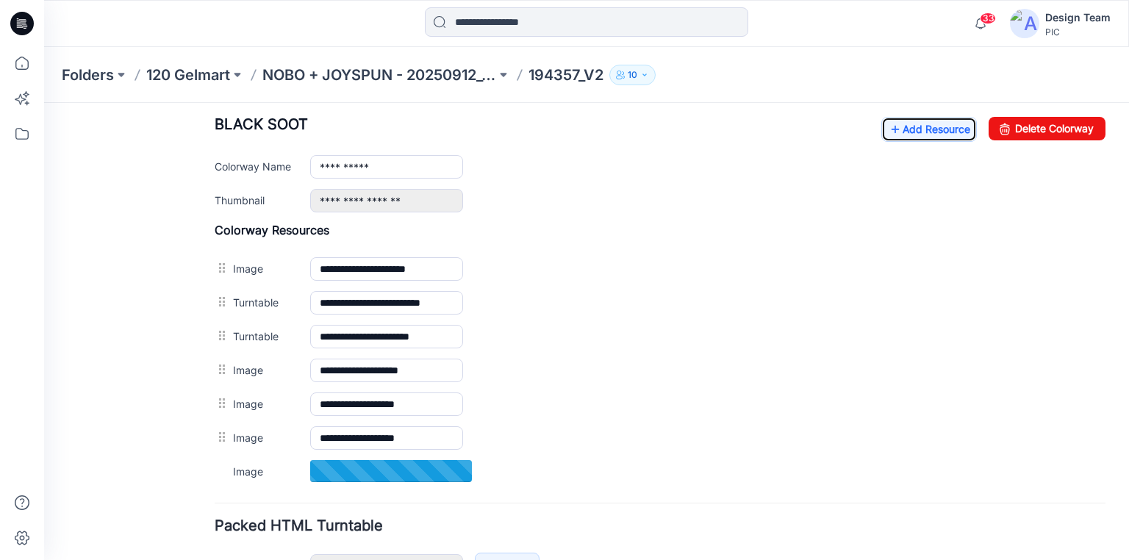
scroll to position [498, 0]
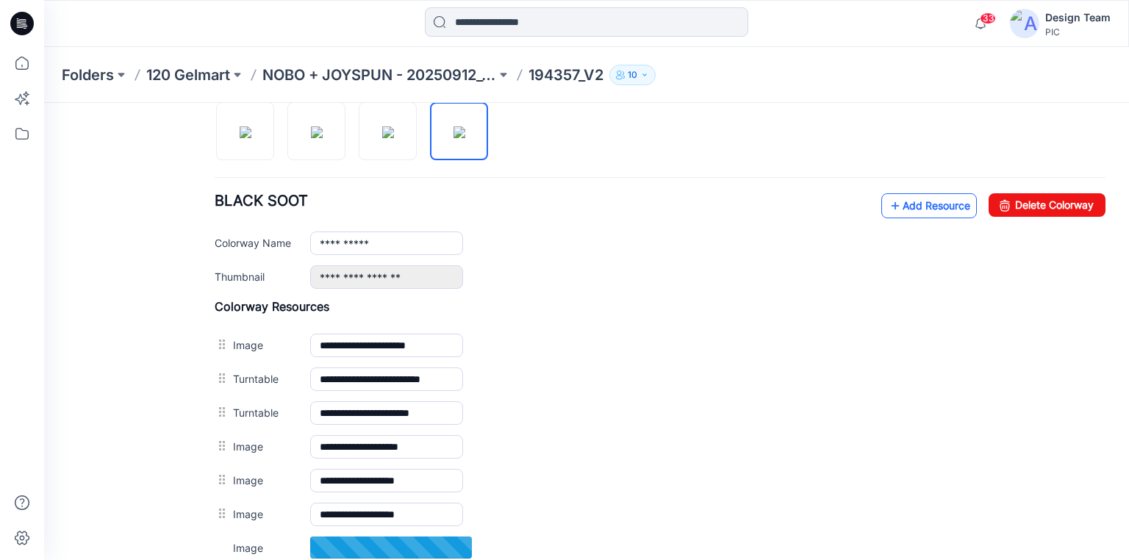
click at [900, 197] on link "Add Resource" at bounding box center [929, 205] width 96 height 25
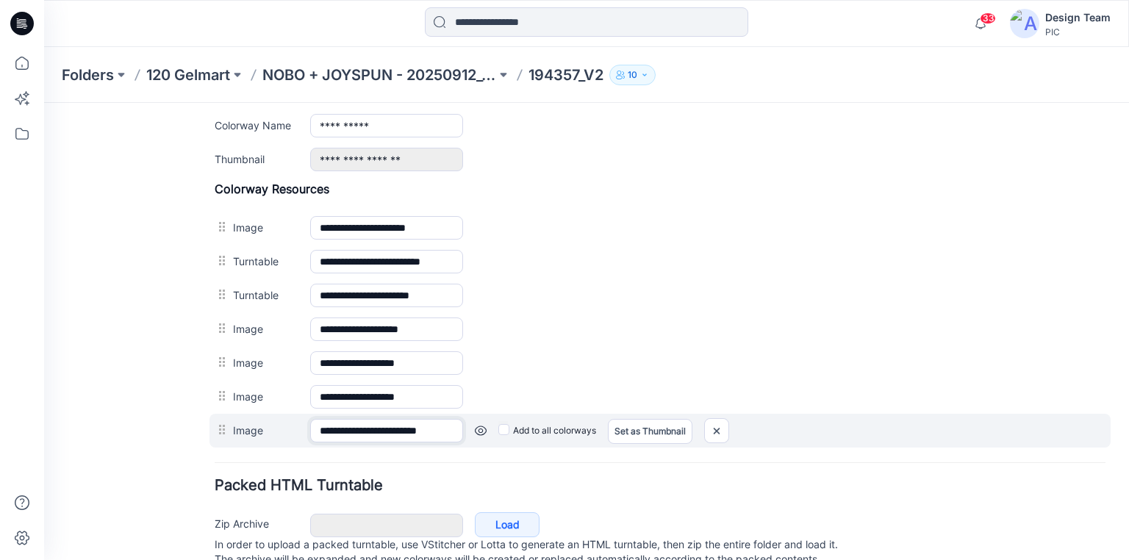
scroll to position [0, 8]
drag, startPoint x: 416, startPoint y: 429, endPoint x: 463, endPoint y: 428, distance: 47.1
click at [463, 428] on div "**********" at bounding box center [659, 431] width 901 height 34
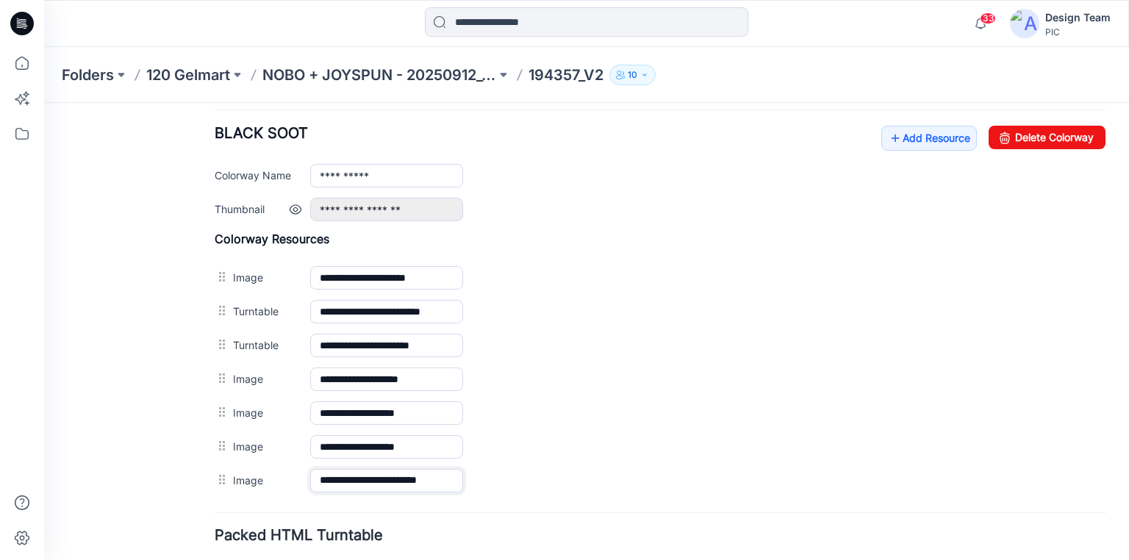
scroll to position [498, 0]
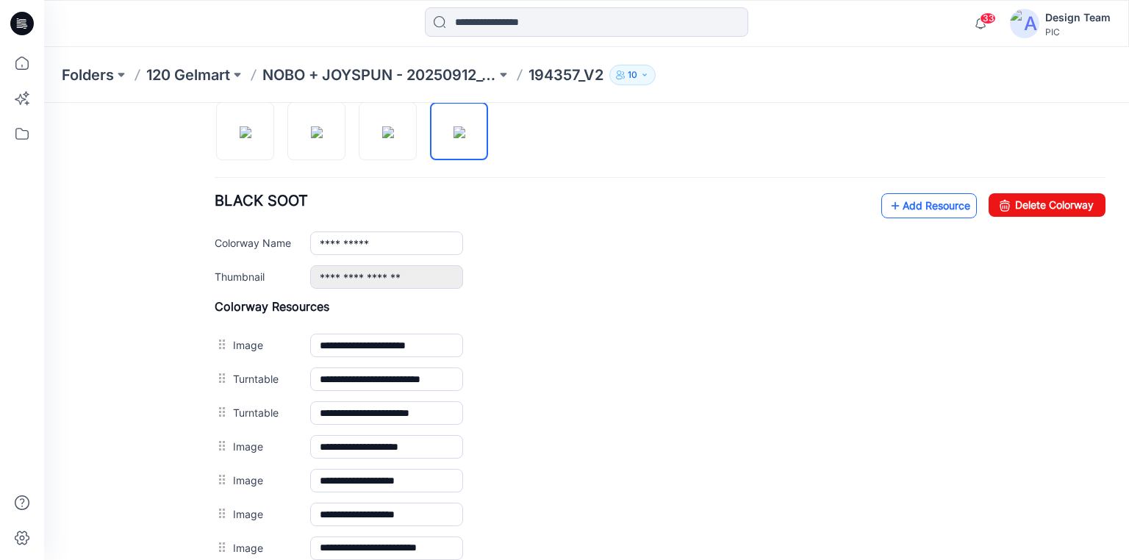
click at [906, 206] on link "Add Resource" at bounding box center [929, 205] width 96 height 25
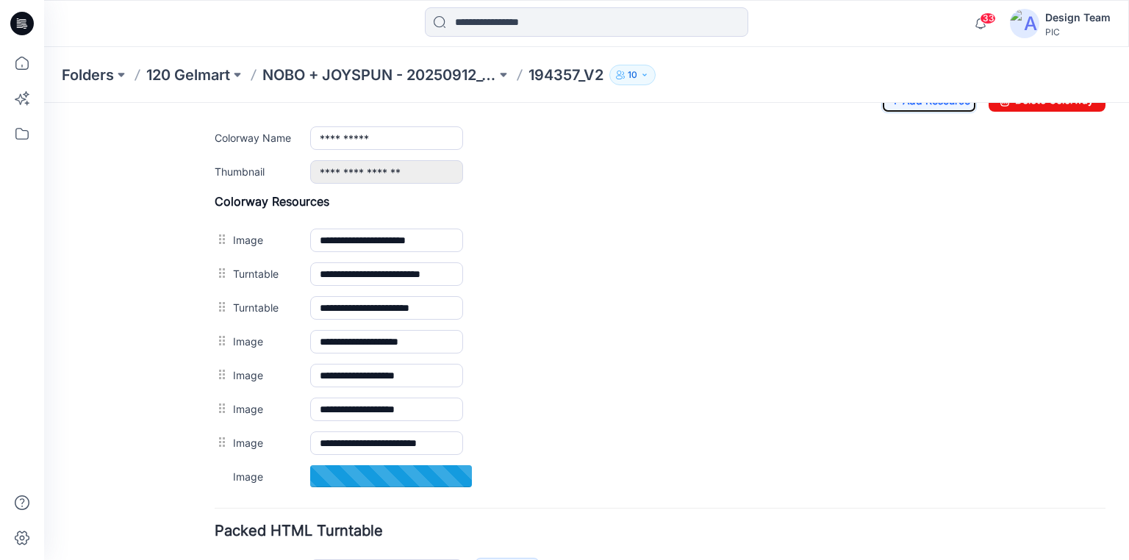
scroll to position [582, 0]
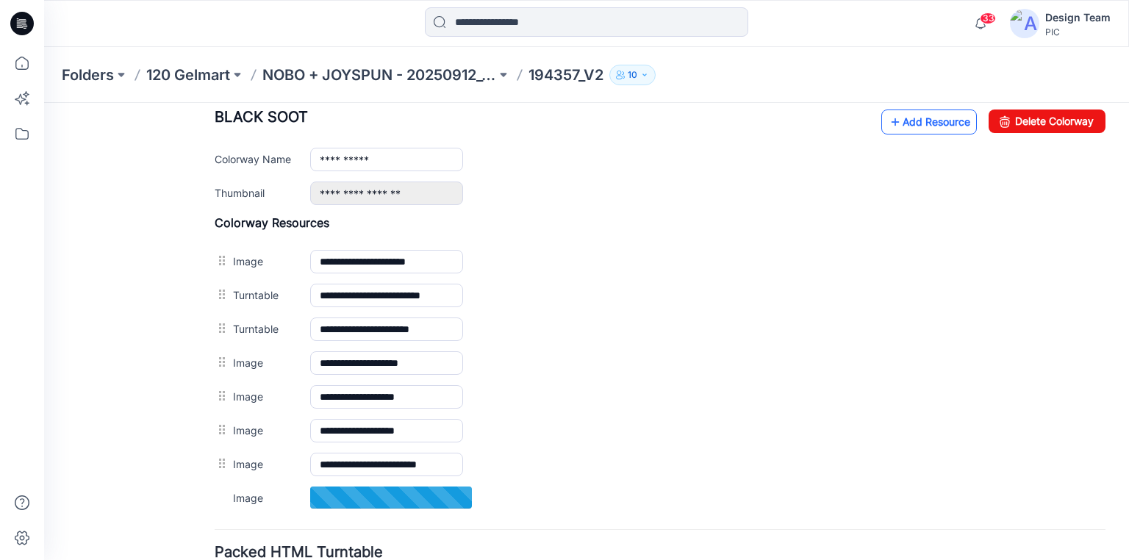
click at [893, 118] on link "Add Resource" at bounding box center [929, 122] width 96 height 25
click at [906, 118] on link "Add Resource" at bounding box center [929, 122] width 96 height 25
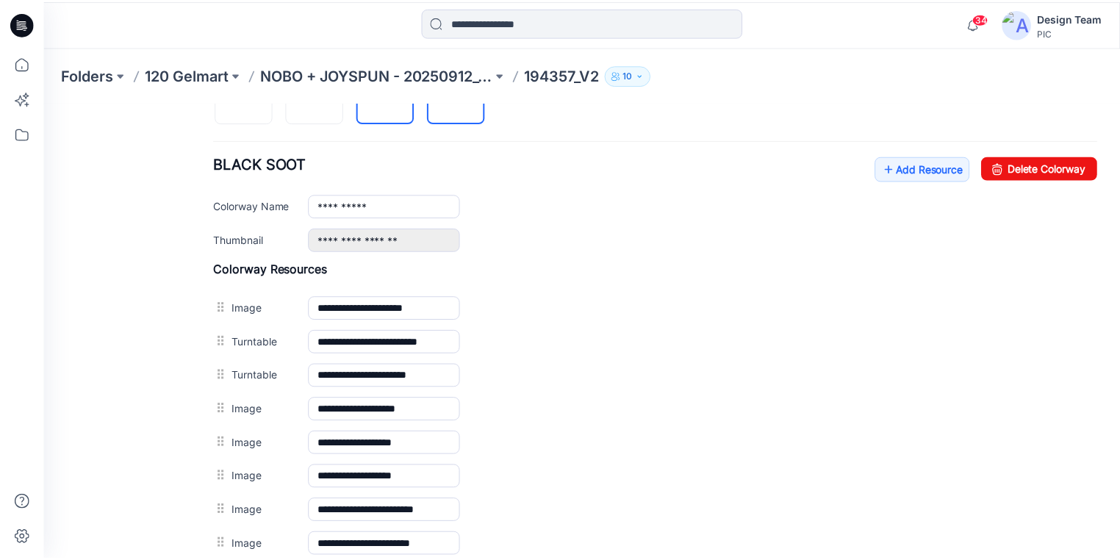
scroll to position [523, 0]
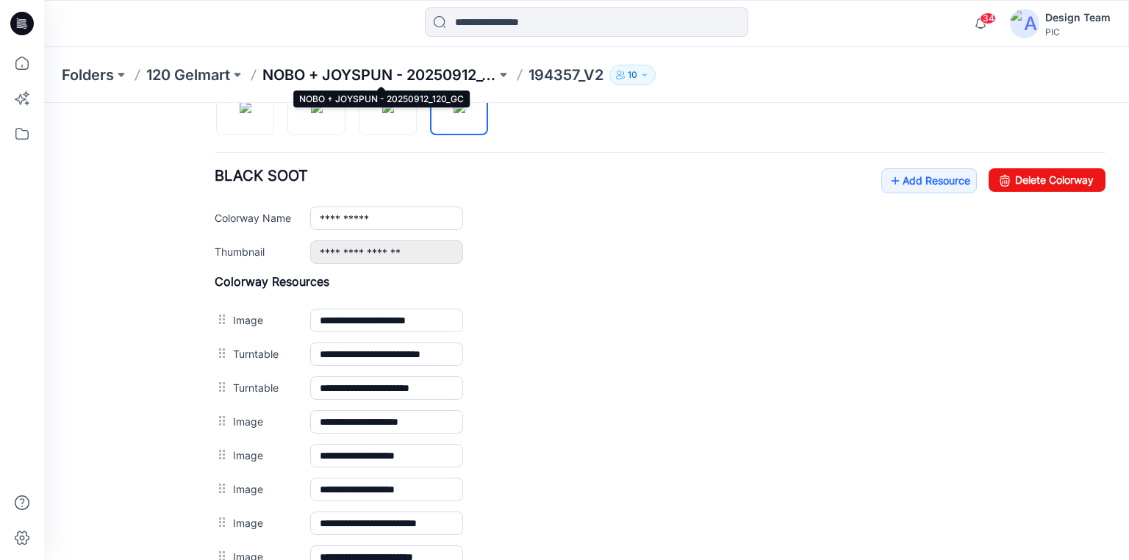
click at [428, 73] on p "NOBO + JOYSPUN - 20250912_120_GC" at bounding box center [379, 75] width 234 height 21
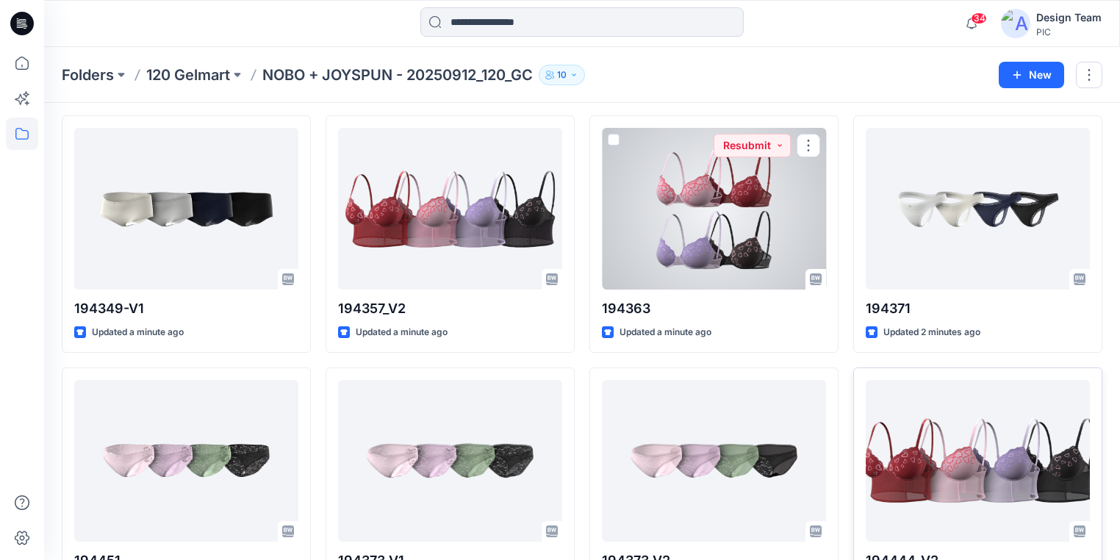
scroll to position [176, 0]
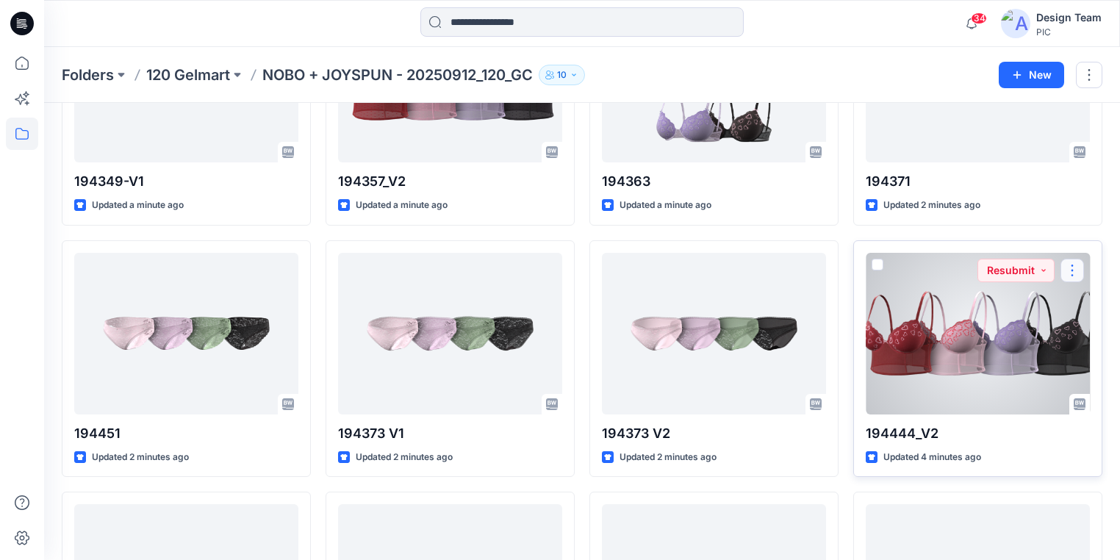
click at [1076, 273] on button "button" at bounding box center [1072, 271] width 24 height 24
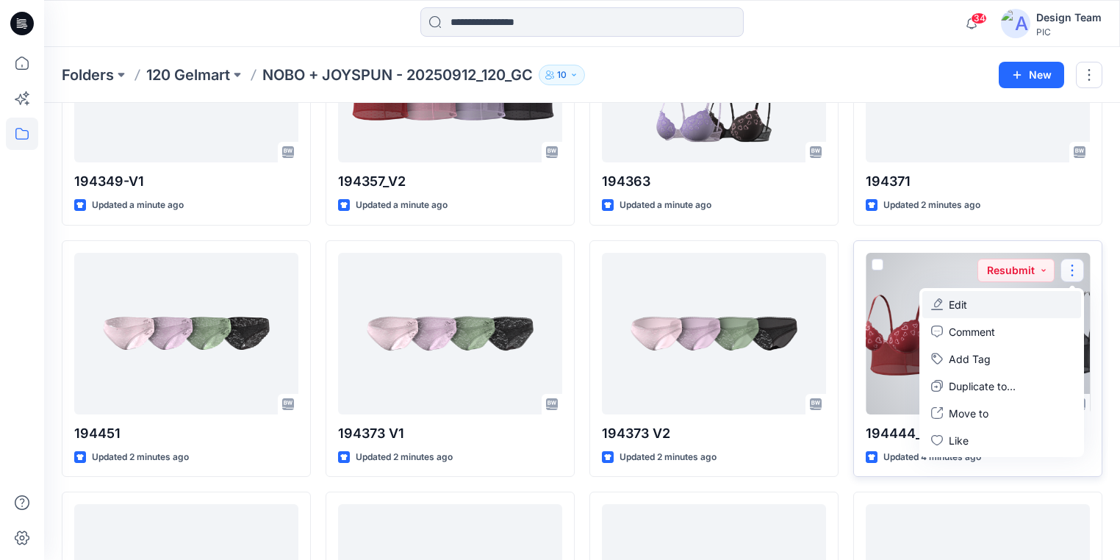
click at [971, 301] on button "Edit" at bounding box center [1001, 304] width 159 height 27
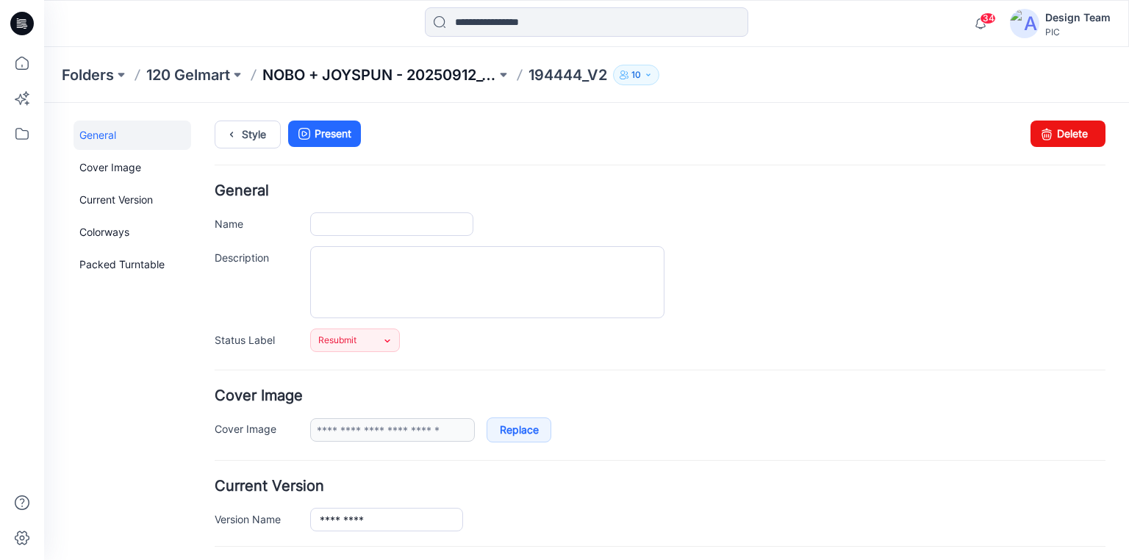
type input "*********"
type input "**********"
click at [414, 82] on p "NOBO + JOYSPUN - 20250912_120_GC" at bounding box center [379, 75] width 234 height 21
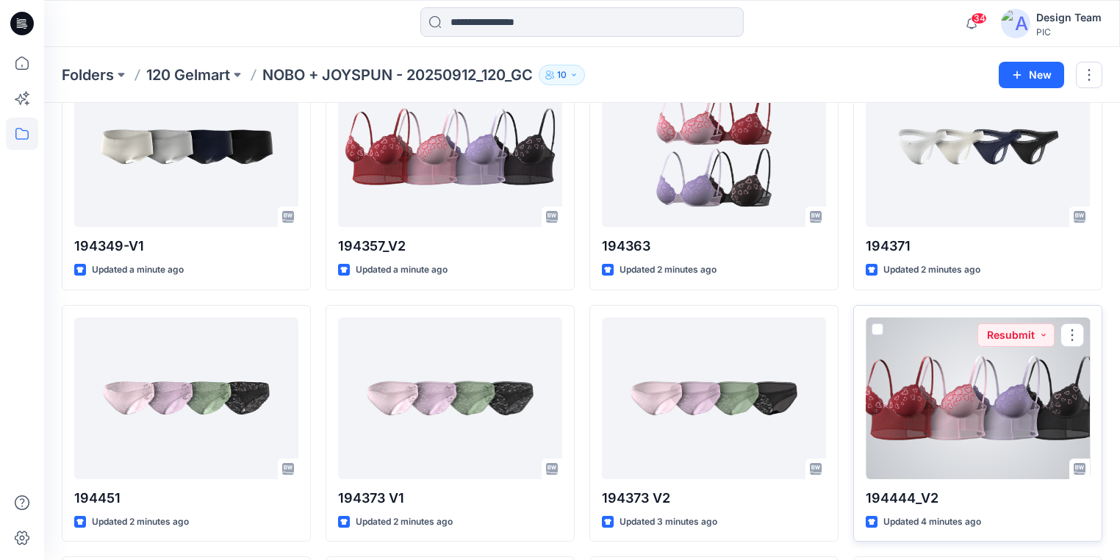
scroll to position [118, 0]
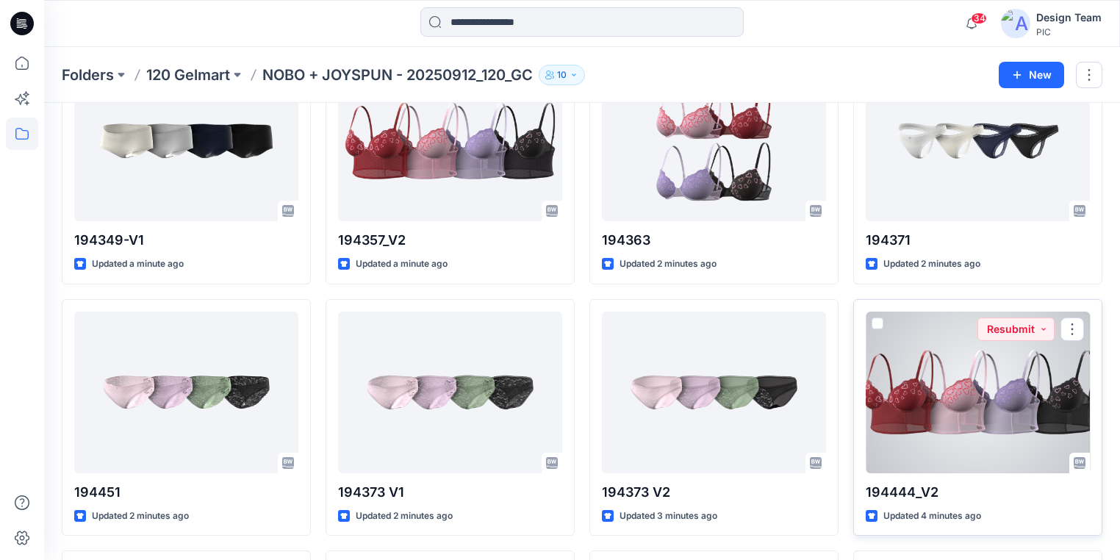
click at [952, 445] on div at bounding box center [978, 393] width 224 height 162
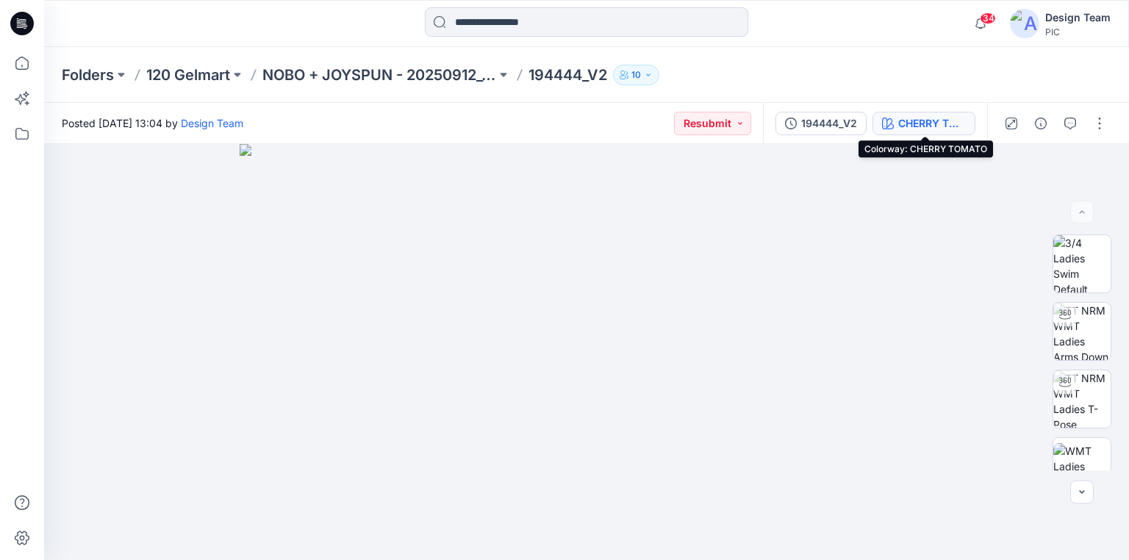
click at [906, 121] on div "CHERRY TOMATO" at bounding box center [932, 123] width 68 height 16
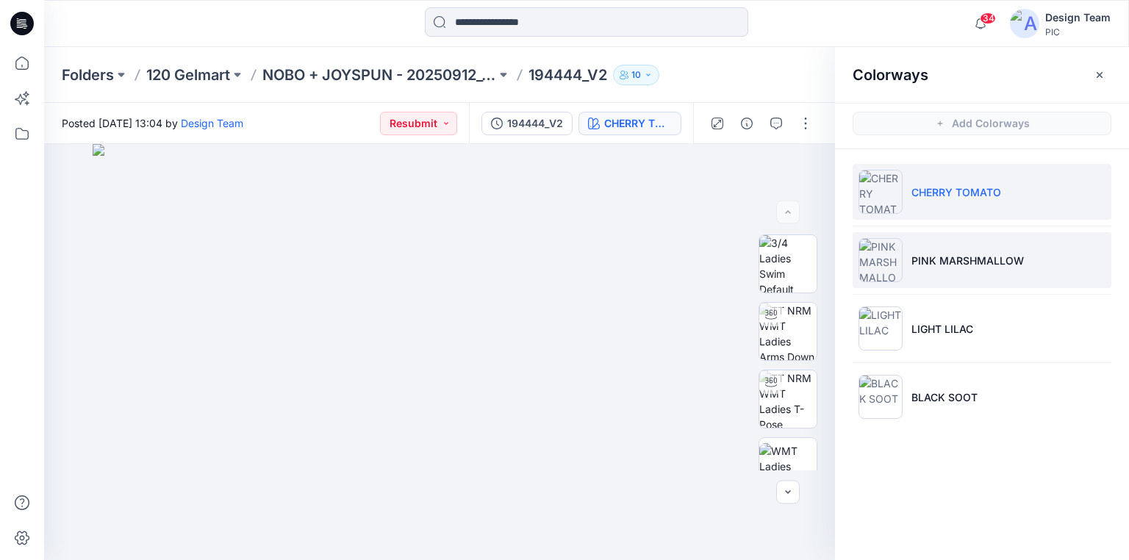
click at [927, 265] on p "PINK MARSHMALLOW" at bounding box center [967, 260] width 112 height 15
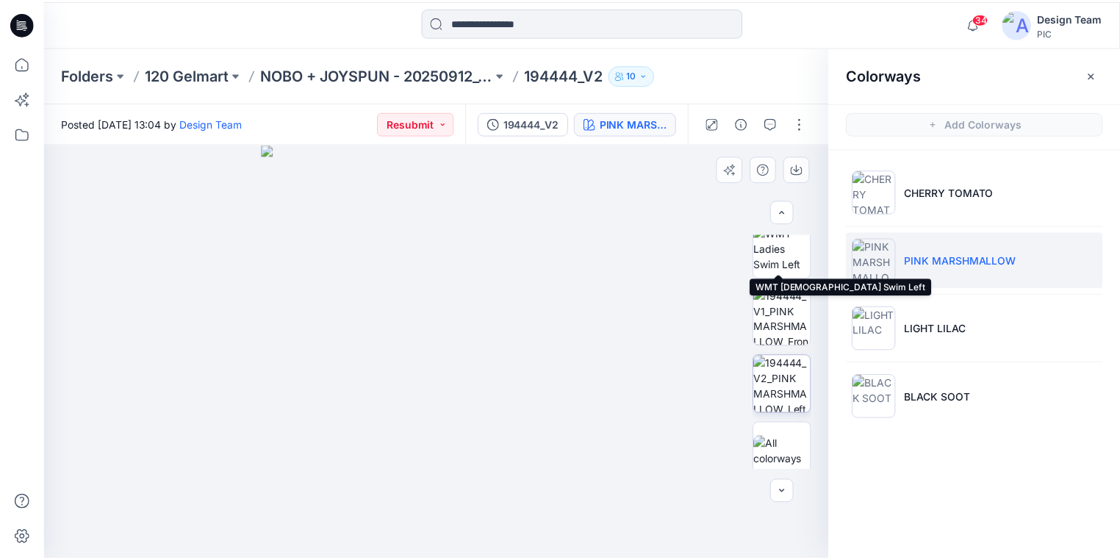
scroll to position [363, 0]
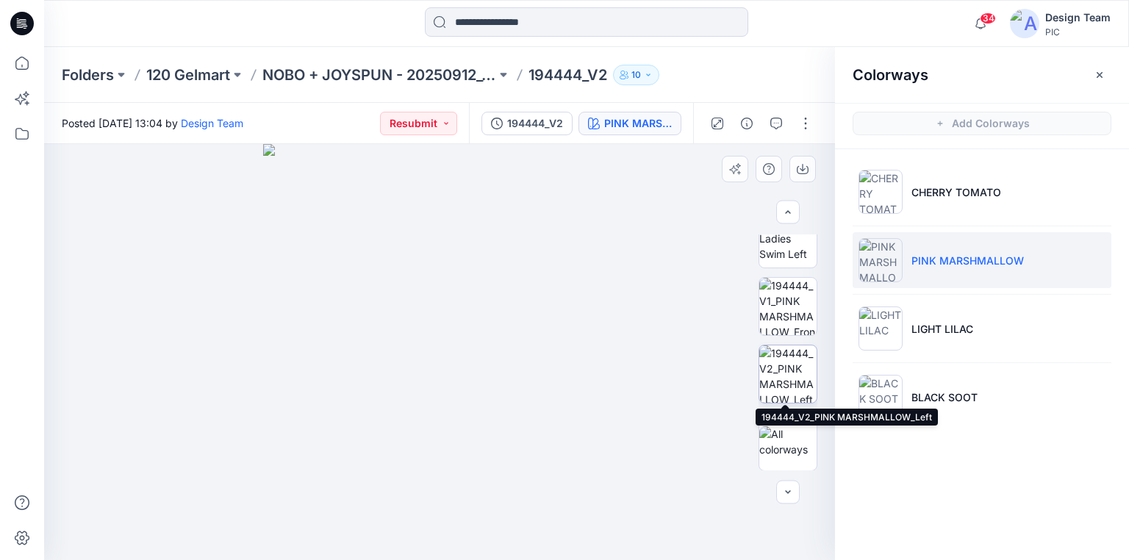
click at [791, 373] on img at bounding box center [787, 373] width 57 height 57
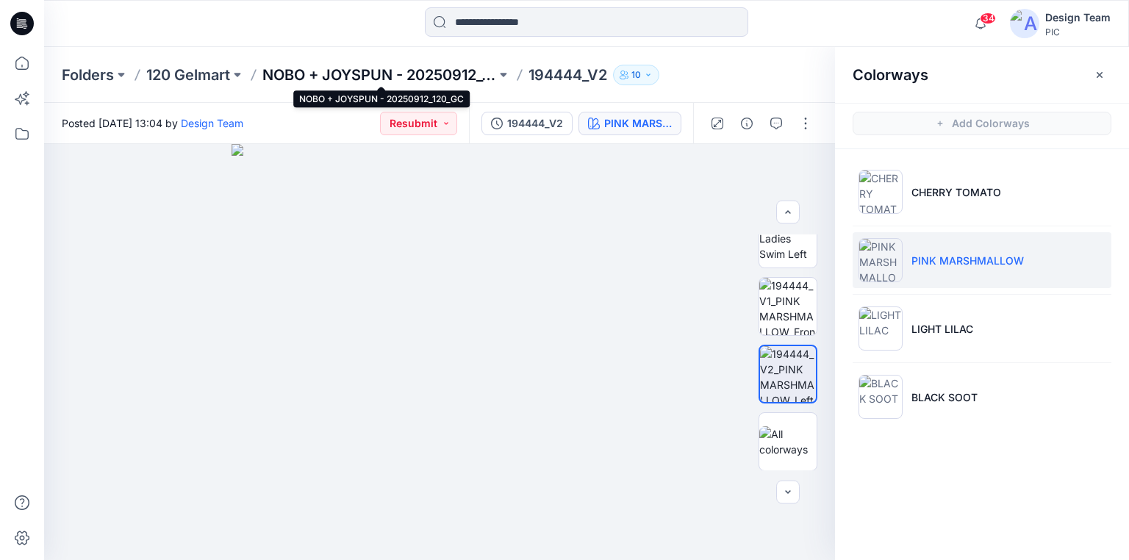
click at [428, 78] on p "NOBO + JOYSPUN - 20250912_120_GC" at bounding box center [379, 75] width 234 height 21
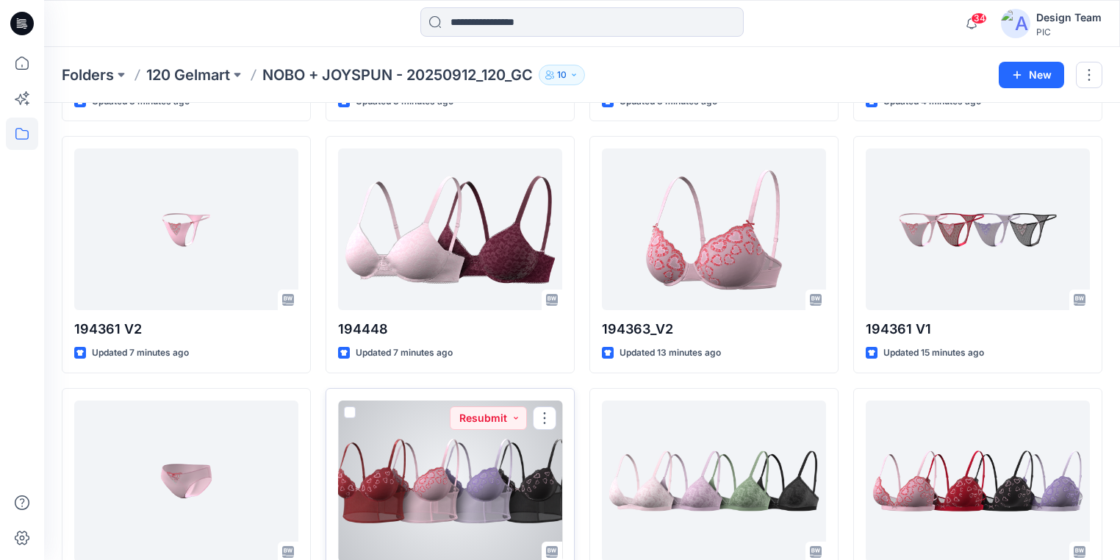
scroll to position [591, 0]
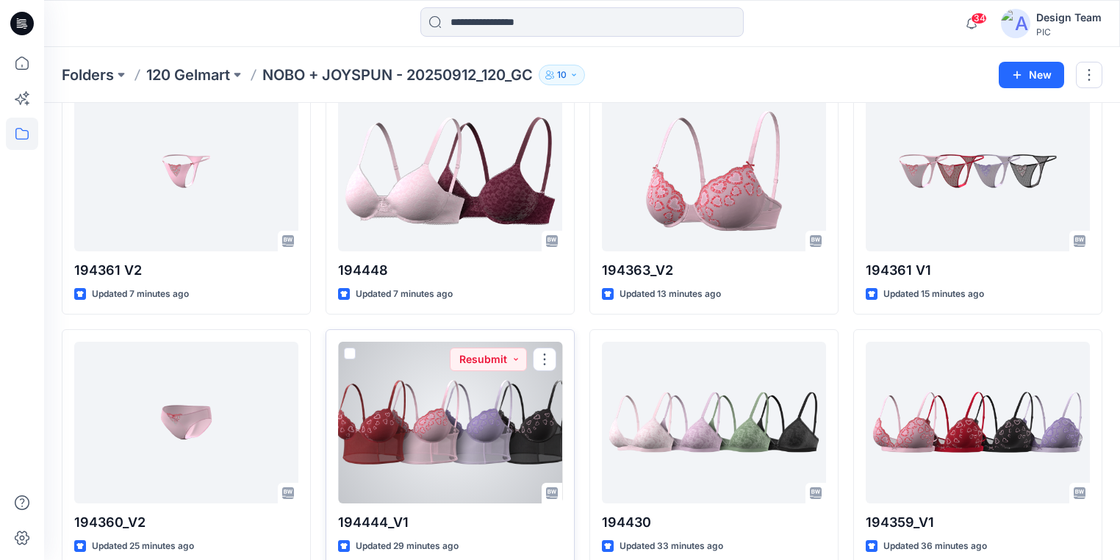
click at [465, 412] on div at bounding box center [450, 423] width 224 height 162
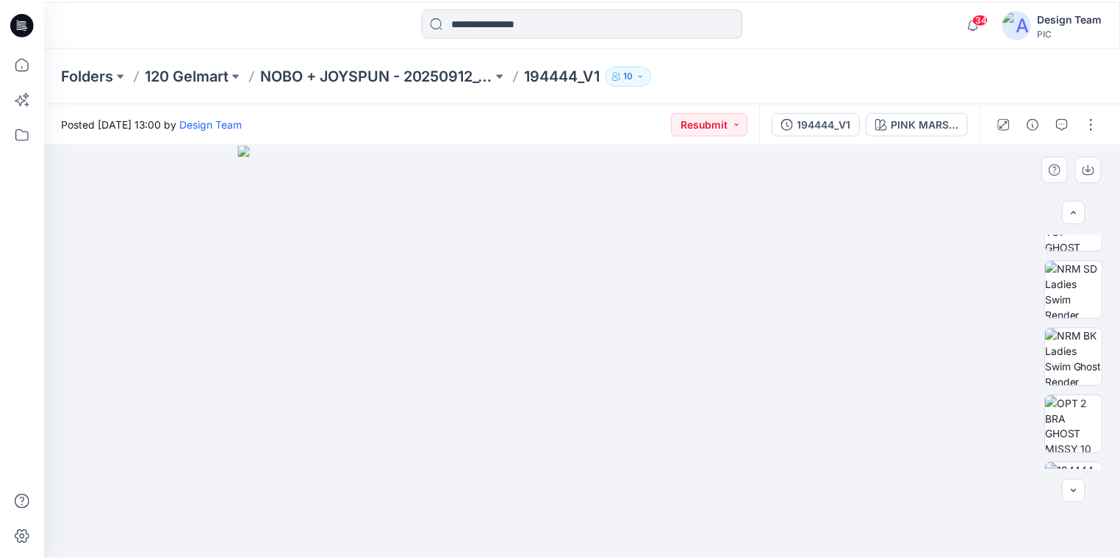
scroll to position [470, 0]
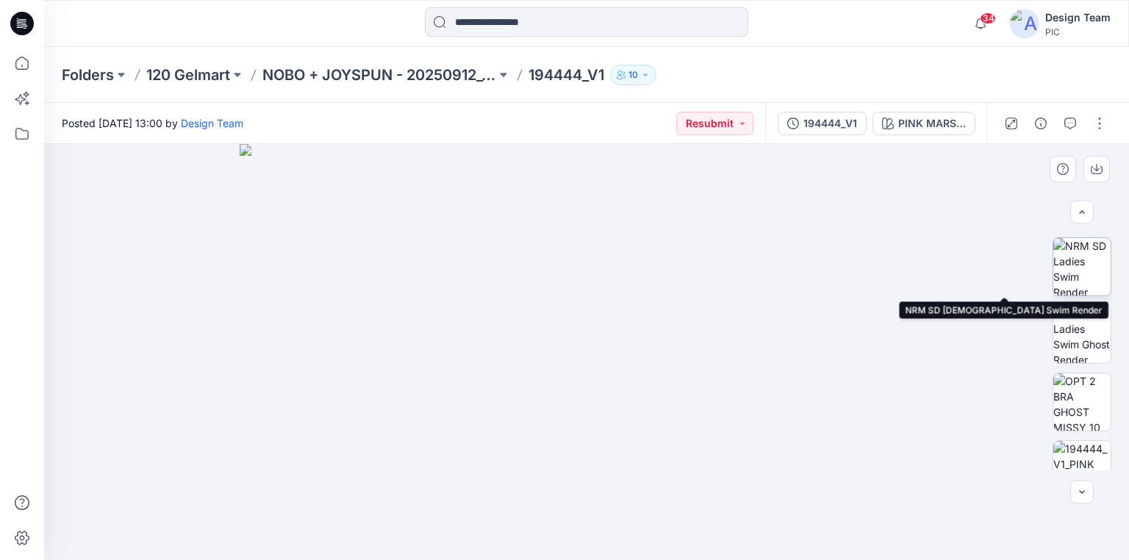
click at [1082, 278] on img at bounding box center [1081, 266] width 57 height 57
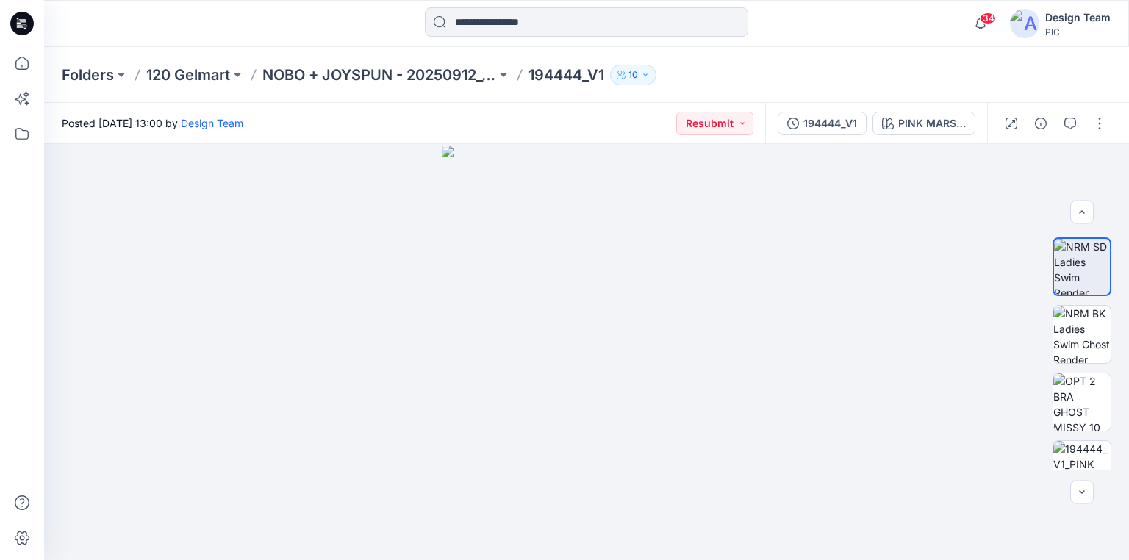
click at [19, 23] on icon at bounding box center [19, 23] width 4 height 1
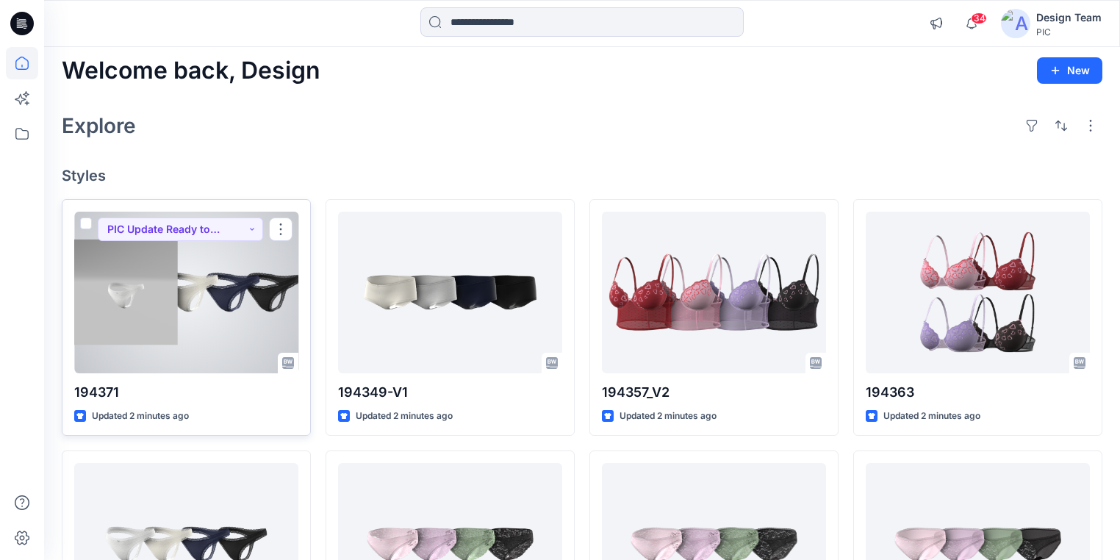
scroll to position [59, 0]
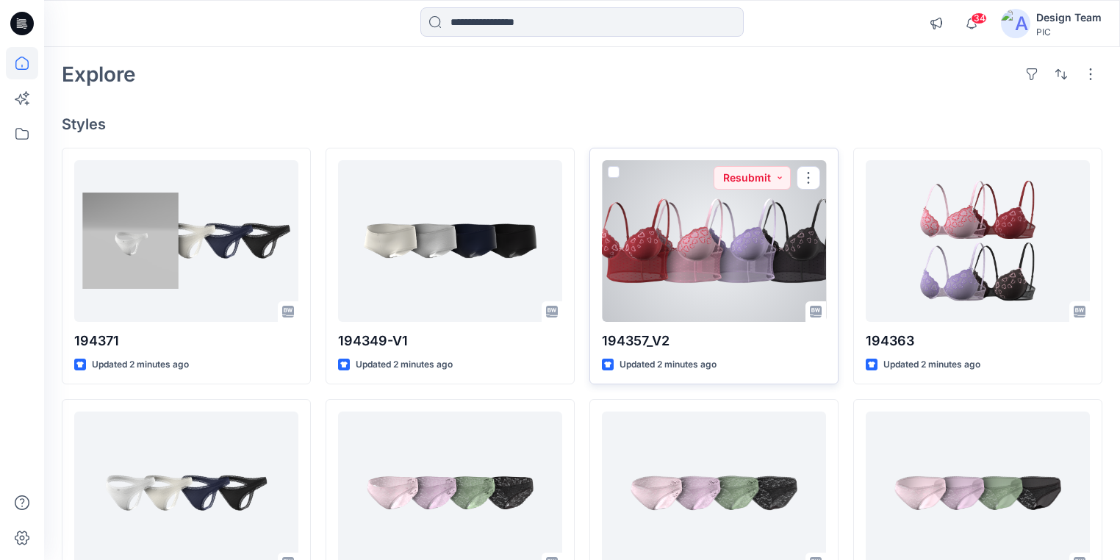
click at [704, 270] on div at bounding box center [714, 241] width 224 height 162
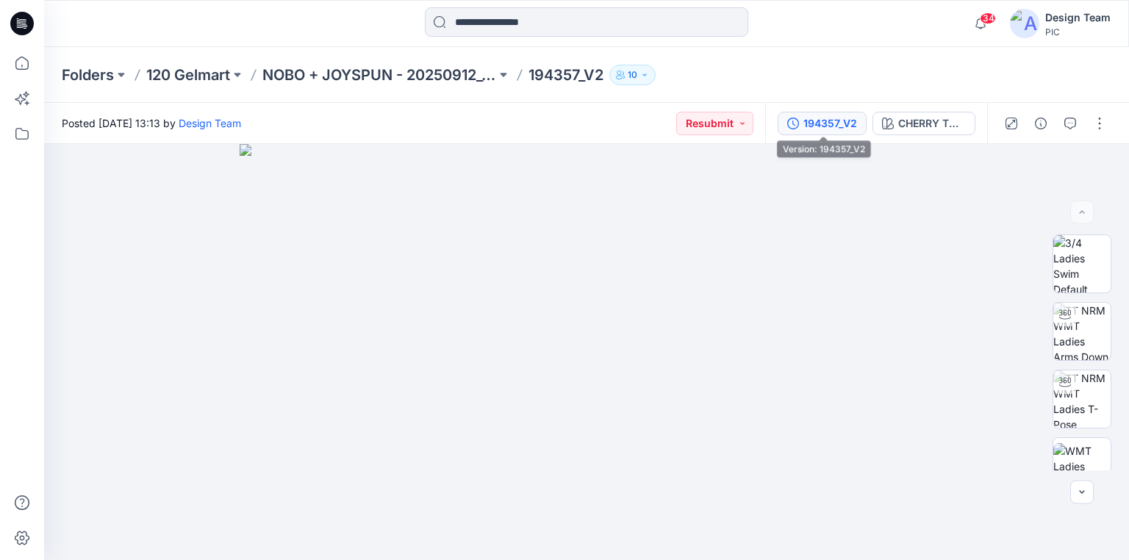
click at [829, 115] on div "194357_V2" at bounding box center [830, 123] width 54 height 16
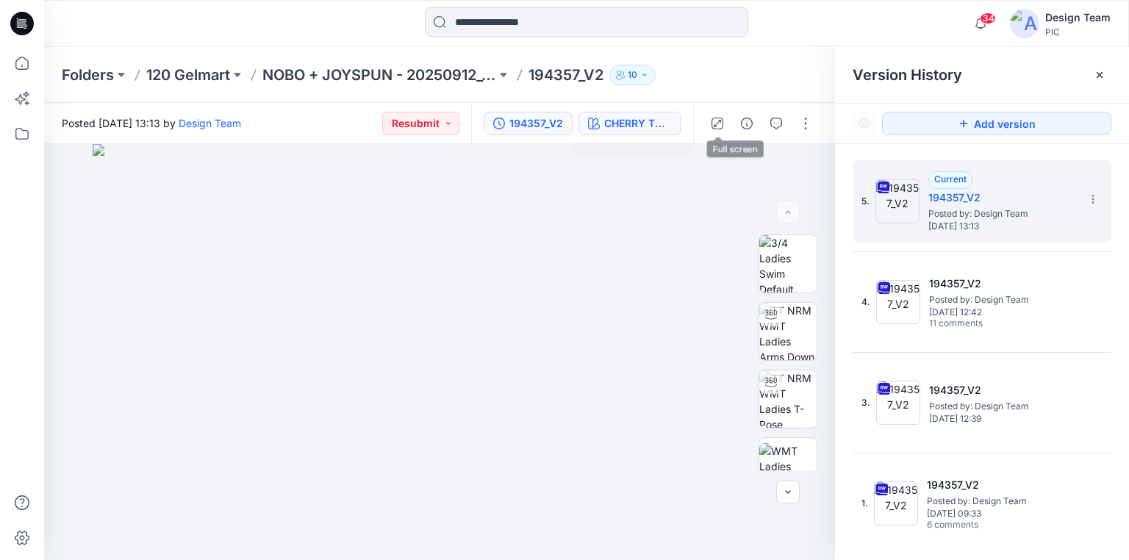
click at [667, 118] on div "CHERRY TOMATO" at bounding box center [638, 123] width 68 height 16
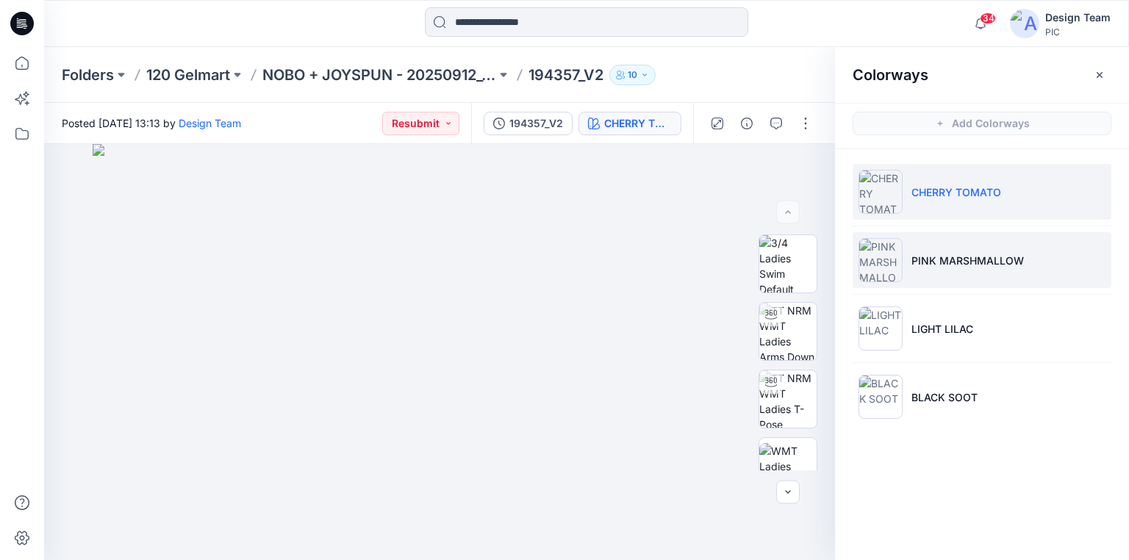
click at [929, 261] on p "PINK MARSHMALLOW" at bounding box center [967, 260] width 112 height 15
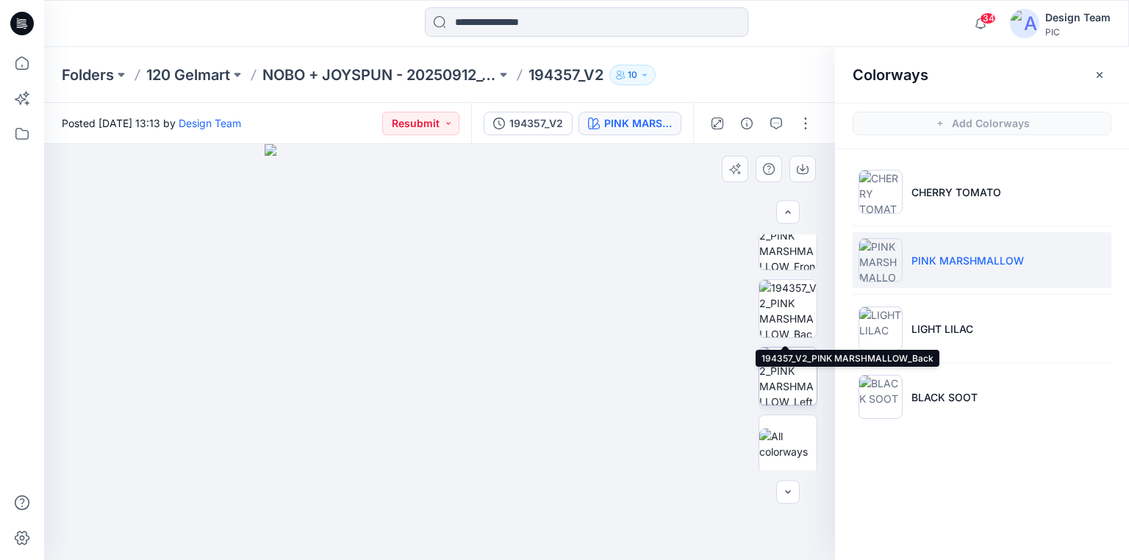
scroll to position [431, 0]
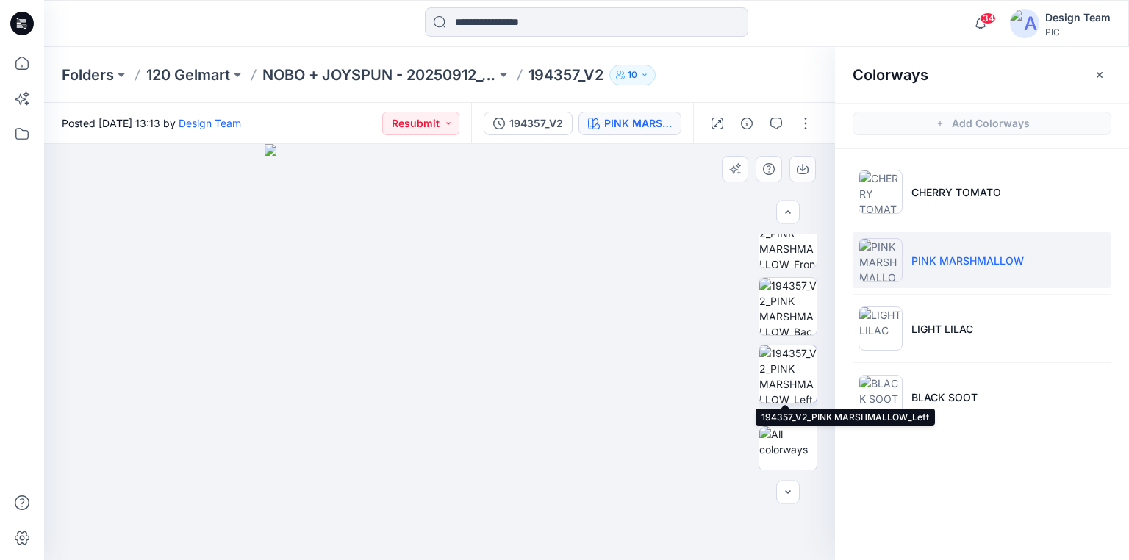
click at [783, 383] on img at bounding box center [787, 373] width 57 height 57
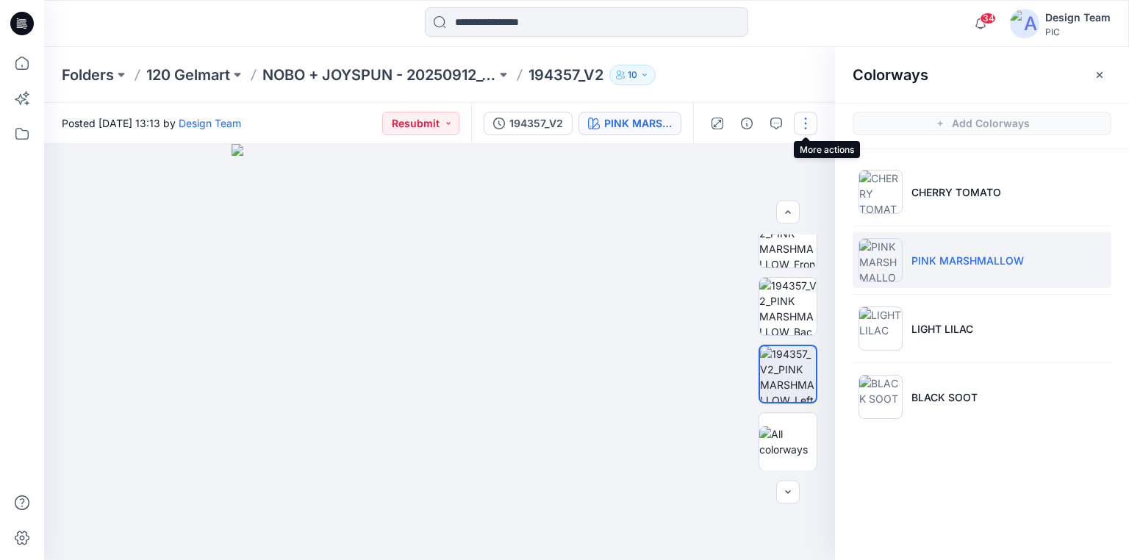
click at [805, 122] on button "button" at bounding box center [806, 124] width 24 height 24
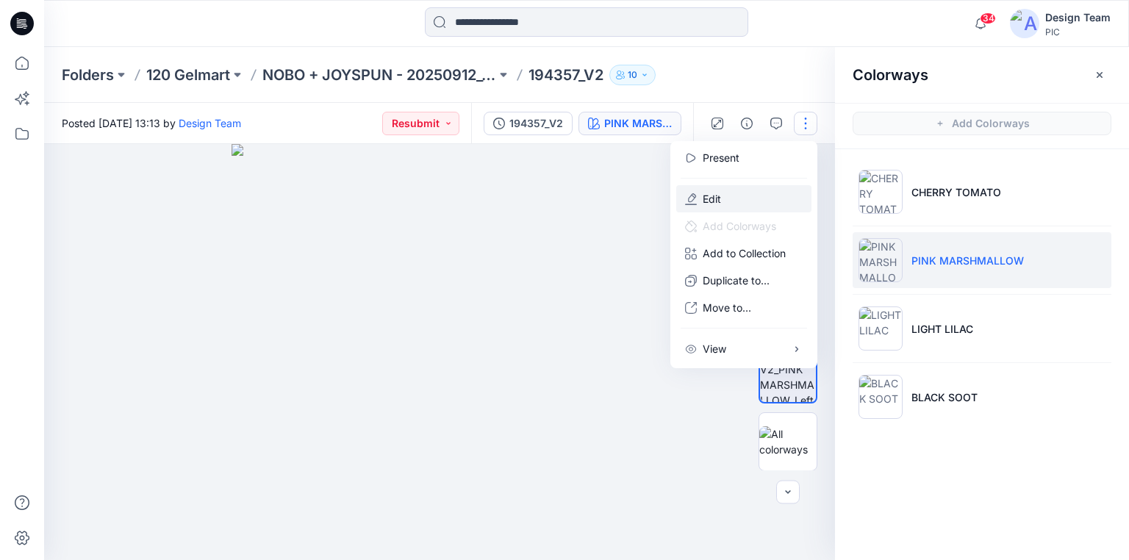
click at [717, 195] on p "Edit" at bounding box center [712, 198] width 18 height 15
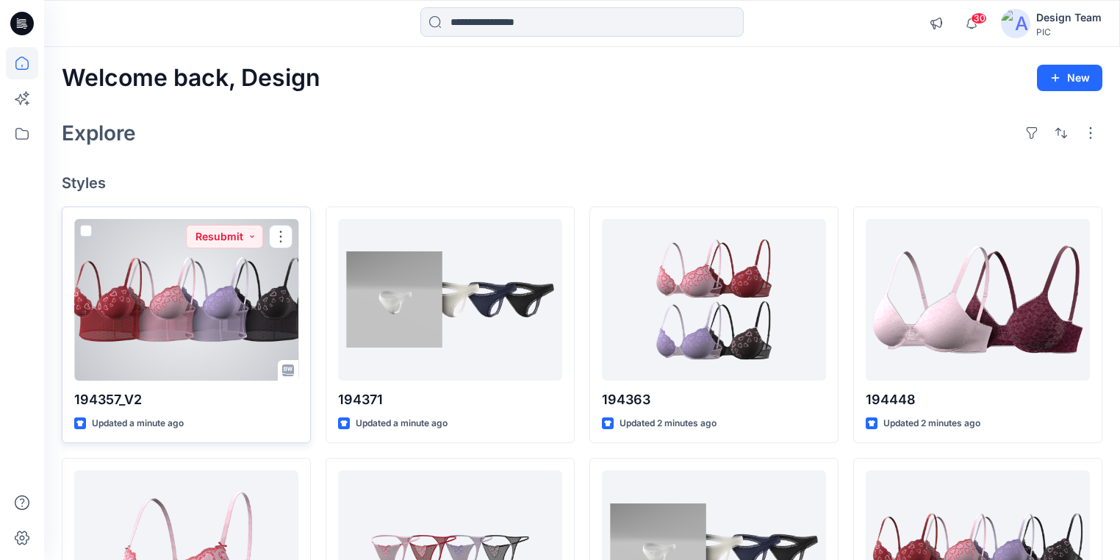
click at [236, 315] on div at bounding box center [186, 300] width 224 height 162
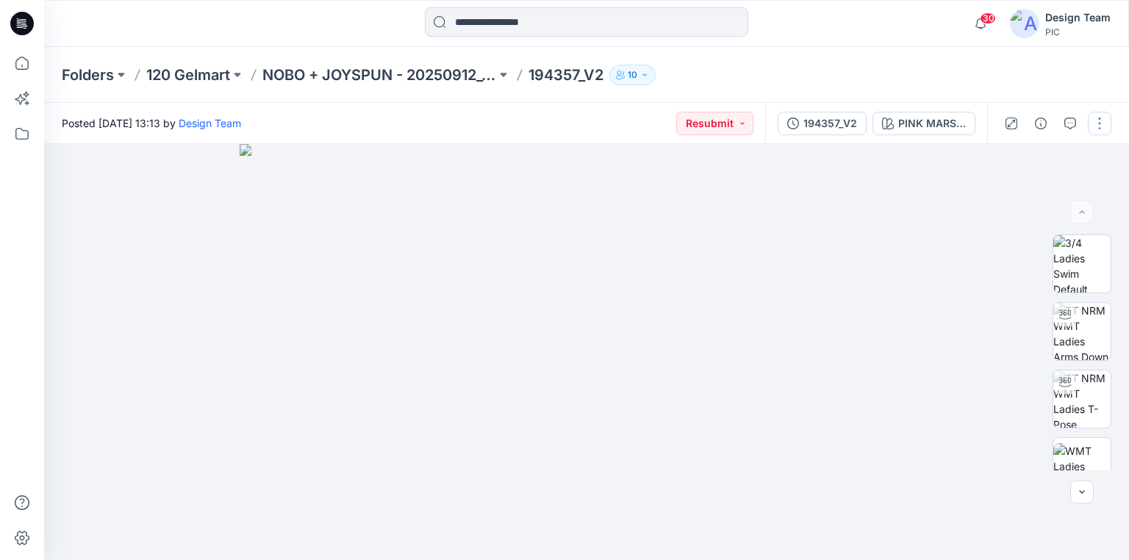
click at [1102, 127] on button "button" at bounding box center [1100, 124] width 24 height 24
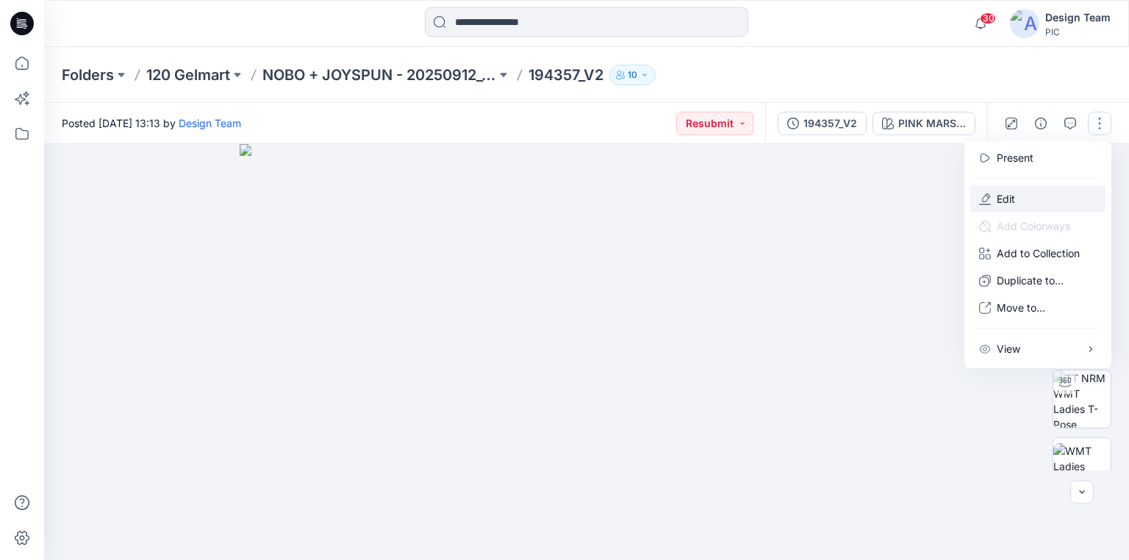
click at [1014, 198] on p "Edit" at bounding box center [1006, 198] width 18 height 15
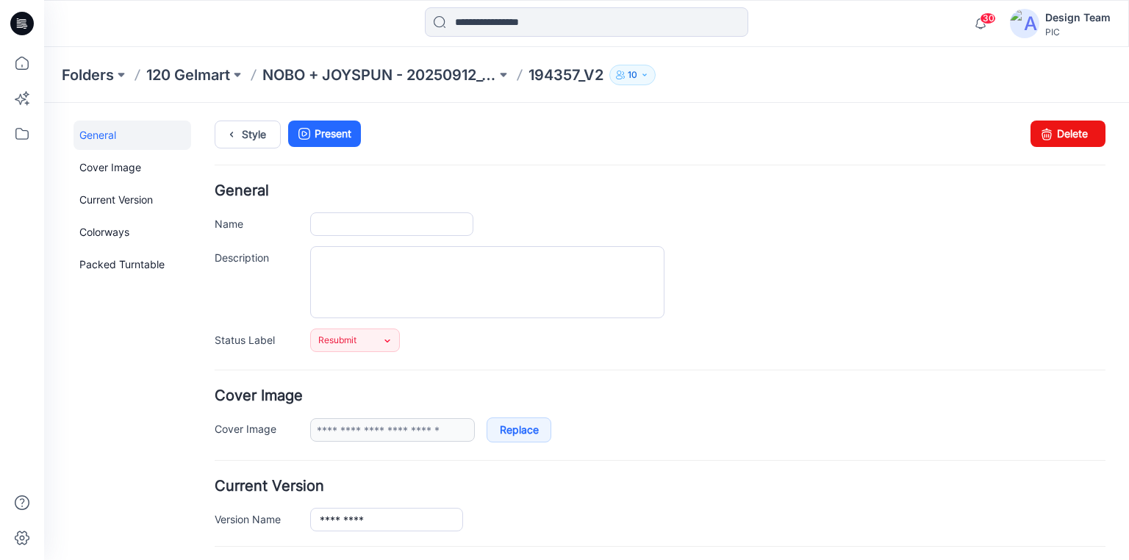
type input "*********"
type input "**********"
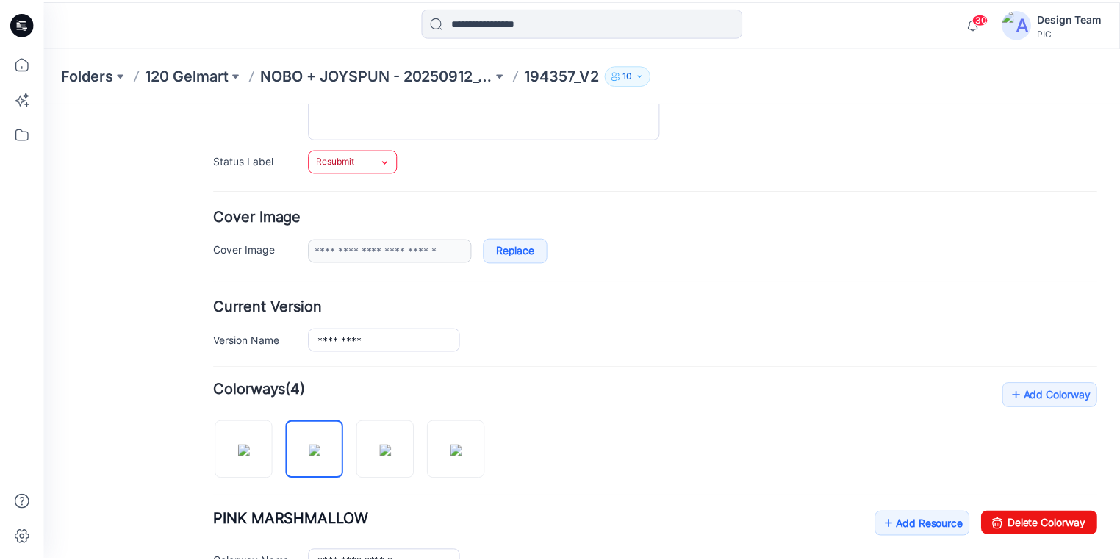
scroll to position [176, 0]
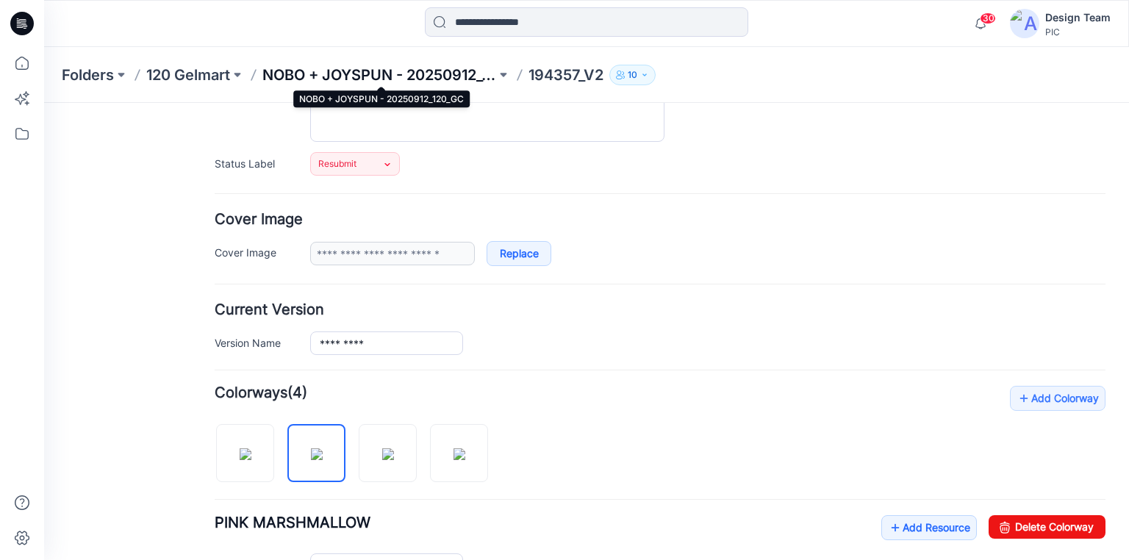
click at [418, 75] on p "NOBO + JOYSPUN - 20250912_120_GC" at bounding box center [379, 75] width 234 height 21
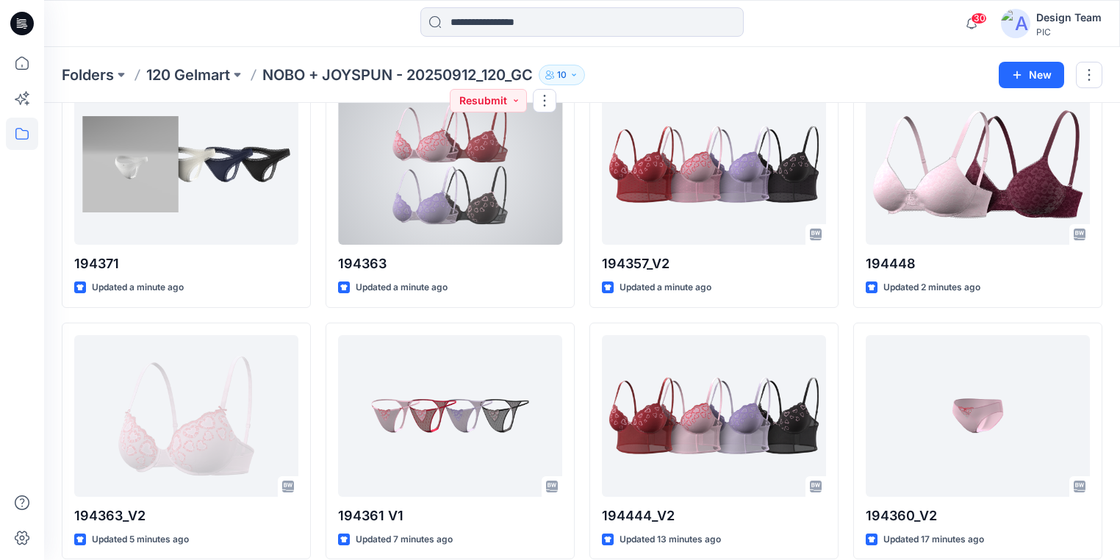
scroll to position [118, 0]
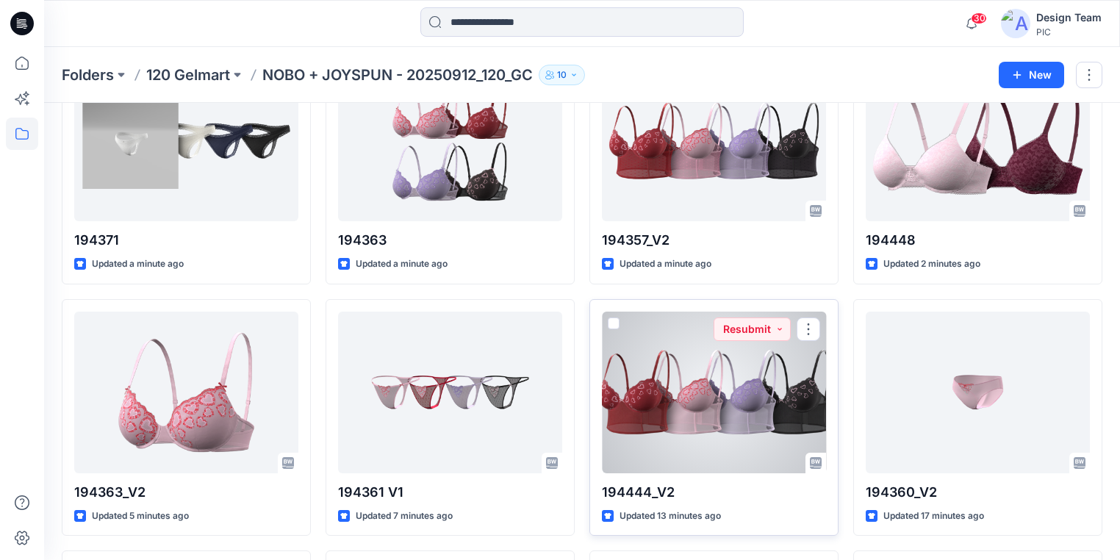
click at [656, 386] on div at bounding box center [714, 393] width 224 height 162
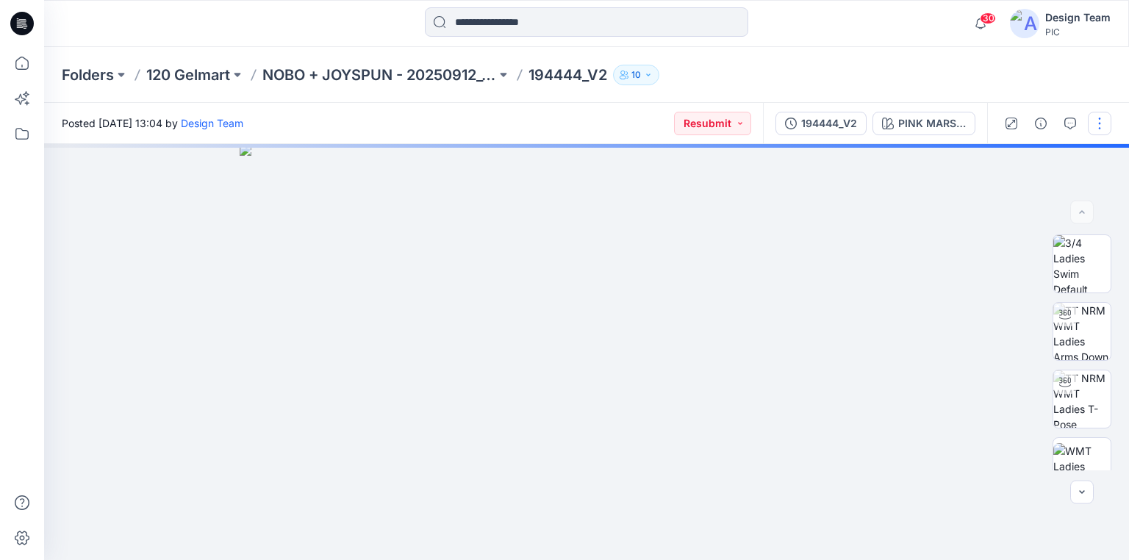
click at [1094, 132] on button "button" at bounding box center [1100, 124] width 24 height 24
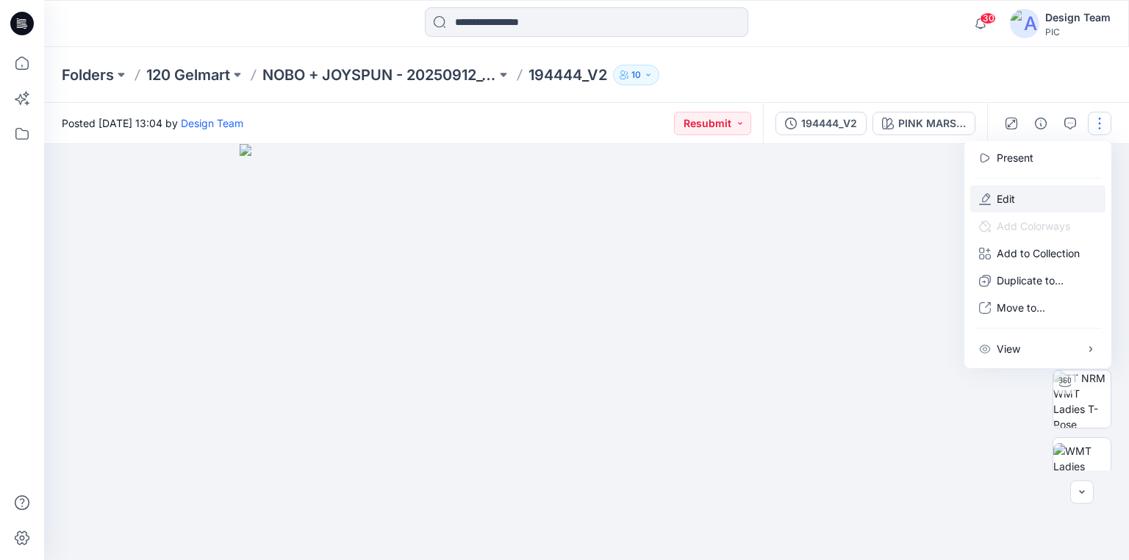
click at [1004, 191] on p "Edit" at bounding box center [1006, 198] width 18 height 15
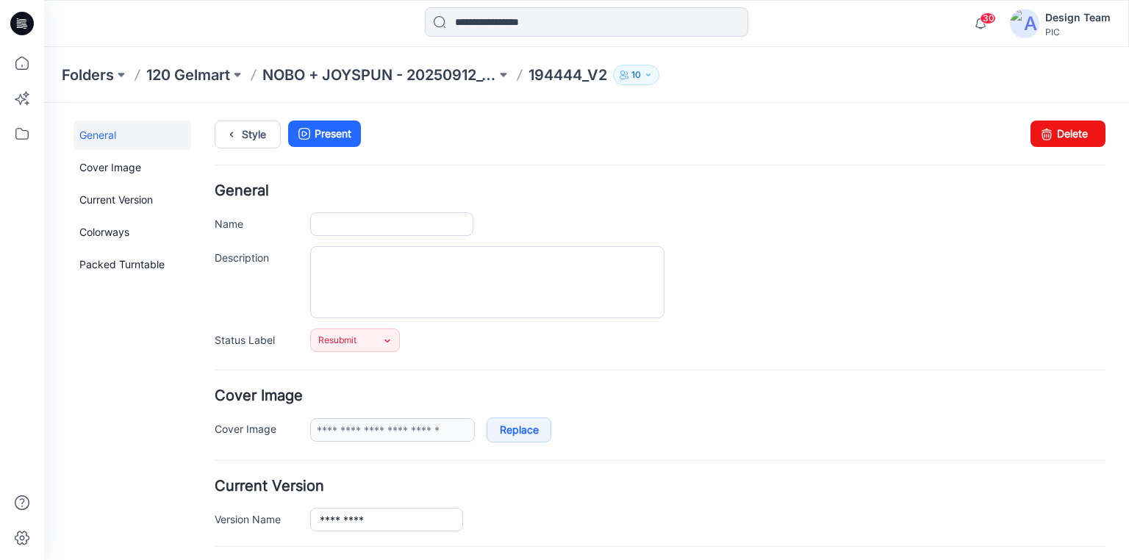
type input "*********"
type input "**********"
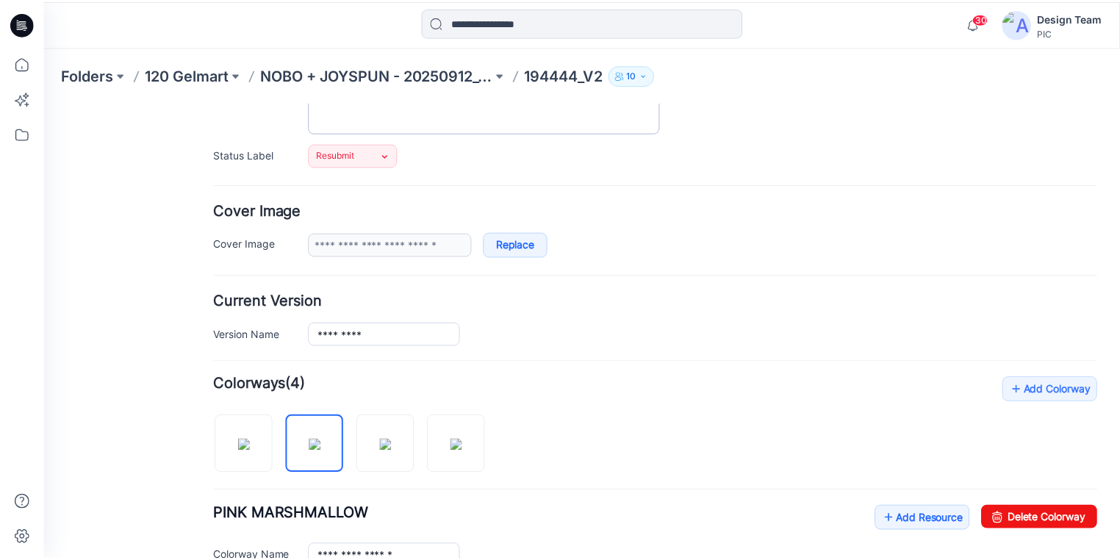
scroll to position [118, 0]
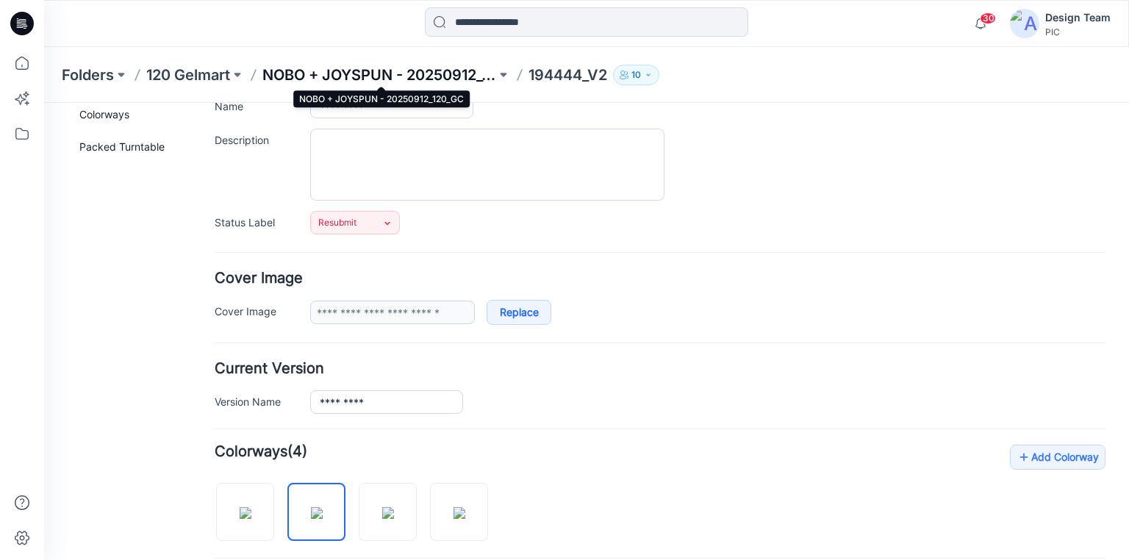
click at [428, 75] on p "NOBO + JOYSPUN - 20250912_120_GC" at bounding box center [379, 75] width 234 height 21
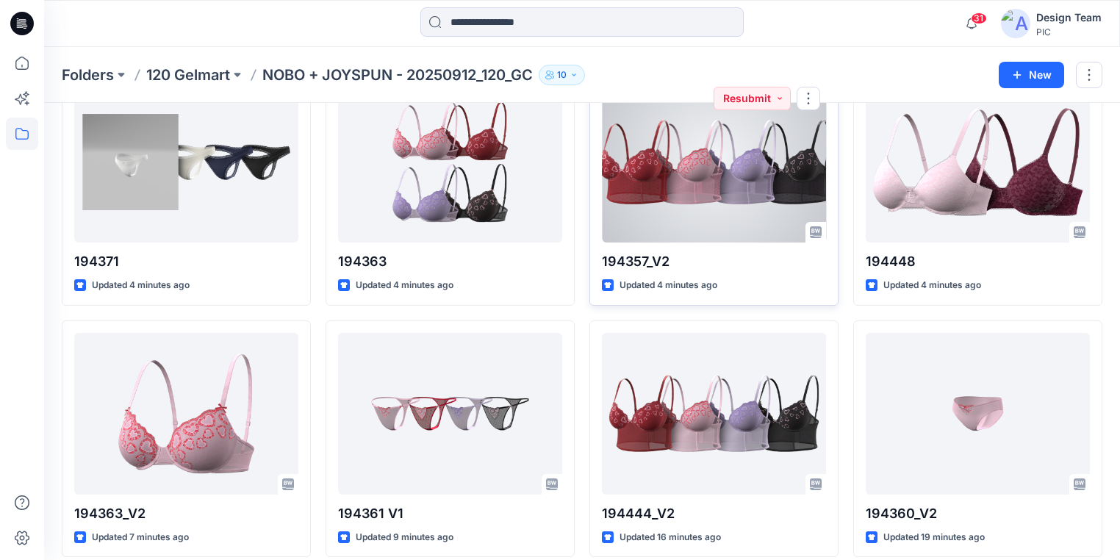
scroll to position [118, 0]
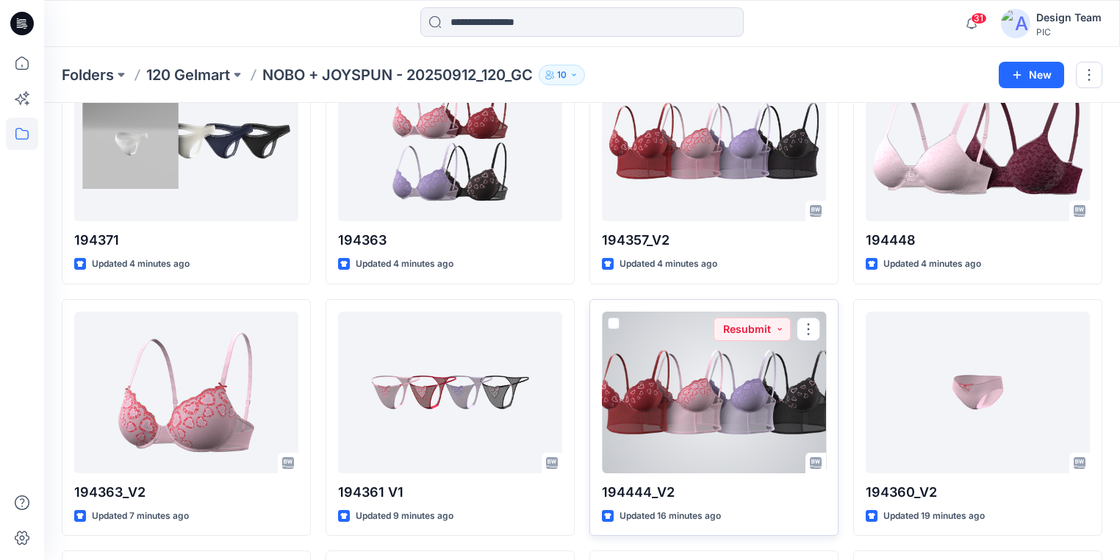
click at [733, 373] on div at bounding box center [714, 393] width 224 height 162
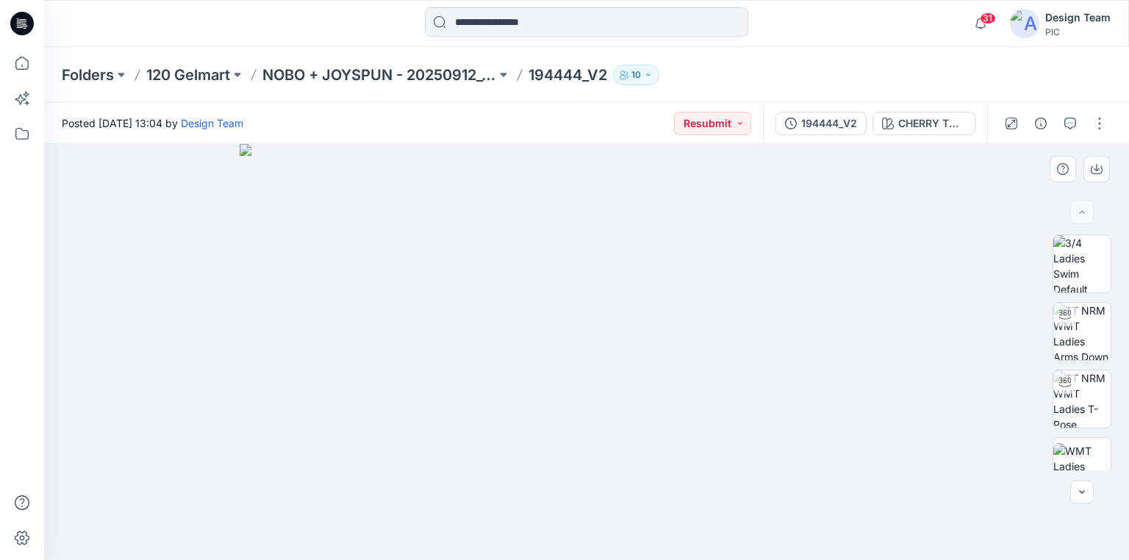
click at [567, 361] on img at bounding box center [587, 352] width 694 height 416
click at [920, 121] on div "CHERRY TOMATO" at bounding box center [932, 123] width 68 height 16
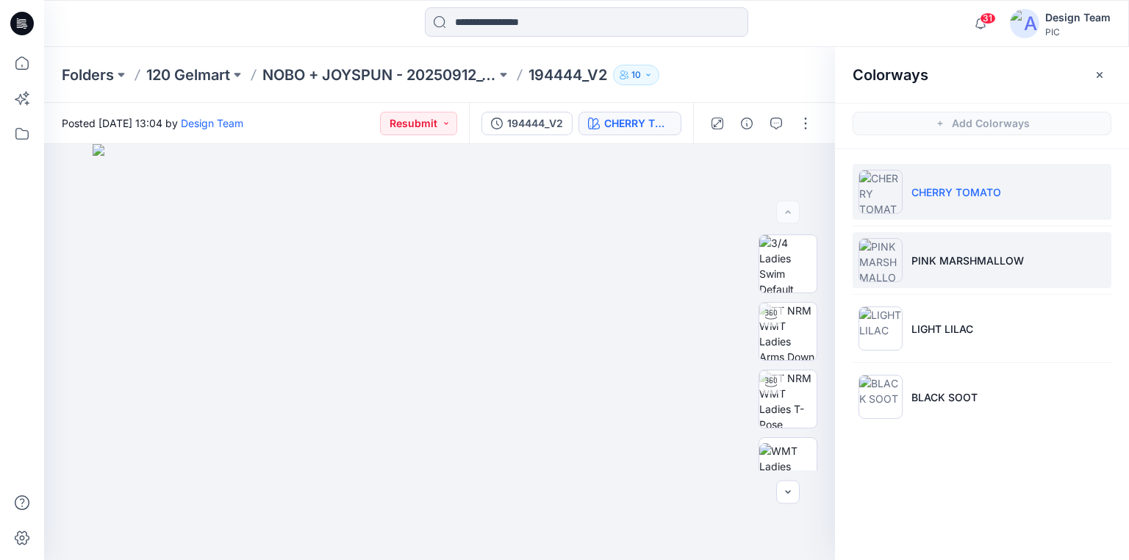
click at [944, 263] on p "PINK MARSHMALLOW" at bounding box center [967, 260] width 112 height 15
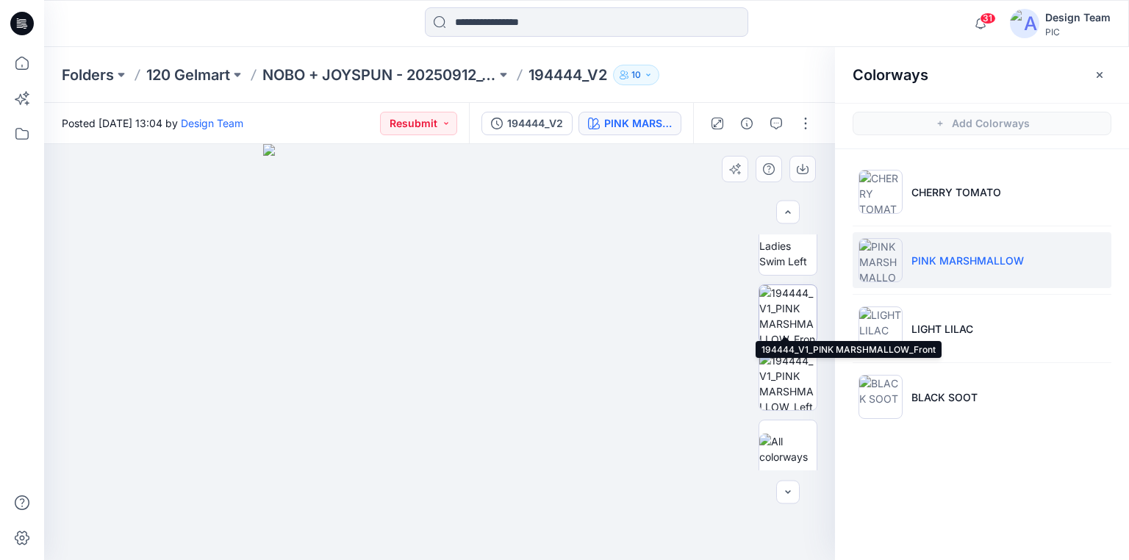
scroll to position [363, 0]
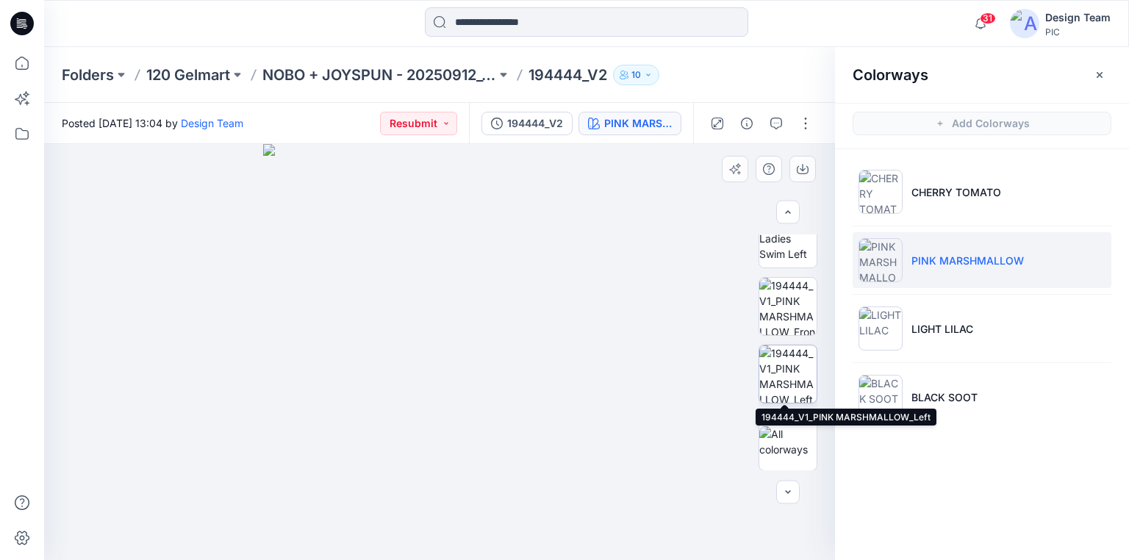
click at [783, 367] on img at bounding box center [787, 373] width 57 height 57
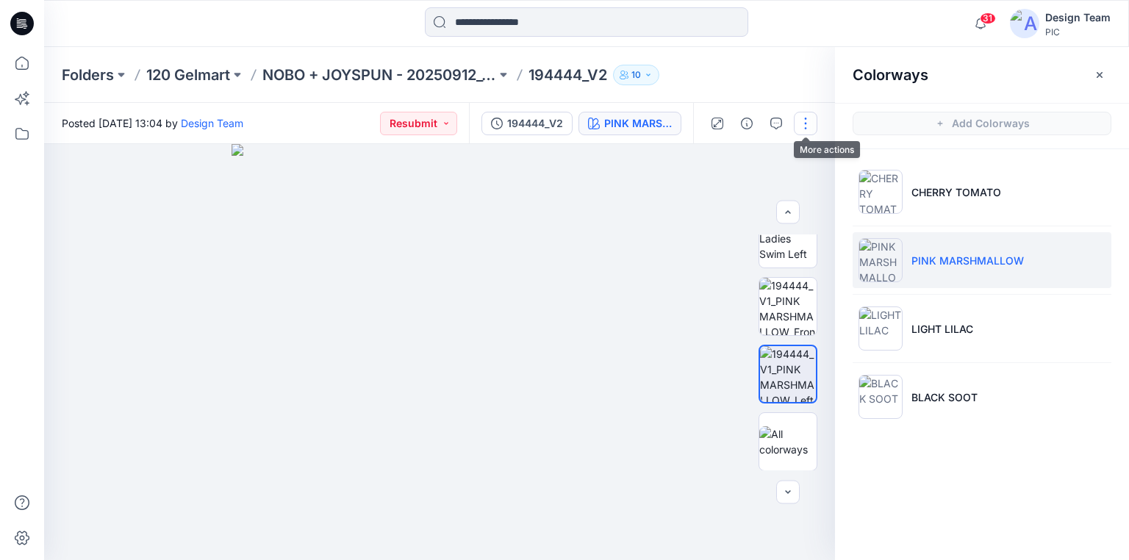
click at [804, 121] on button "button" at bounding box center [806, 124] width 24 height 24
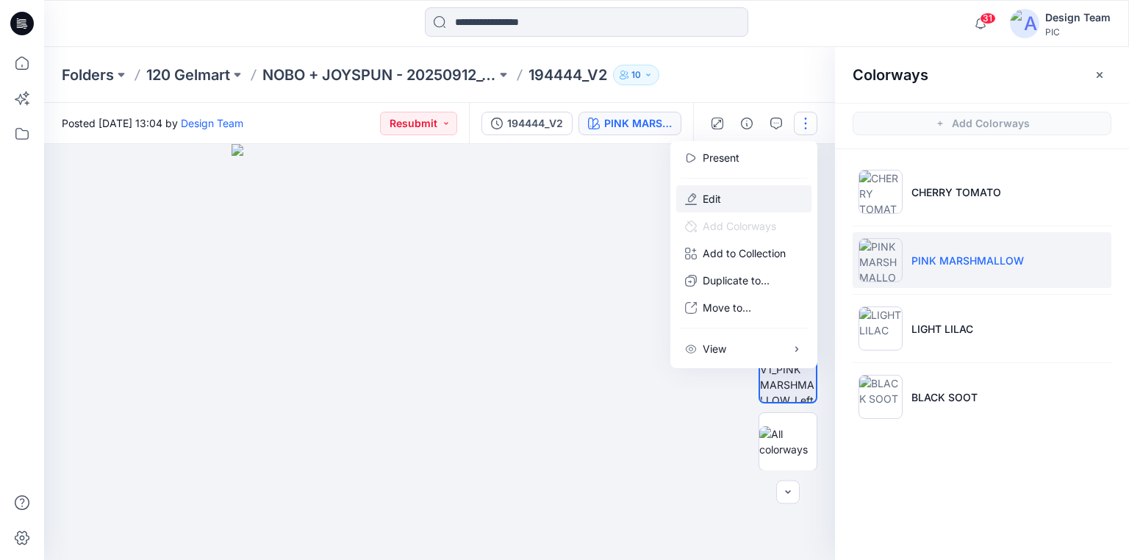
click at [714, 193] on p "Edit" at bounding box center [712, 198] width 18 height 15
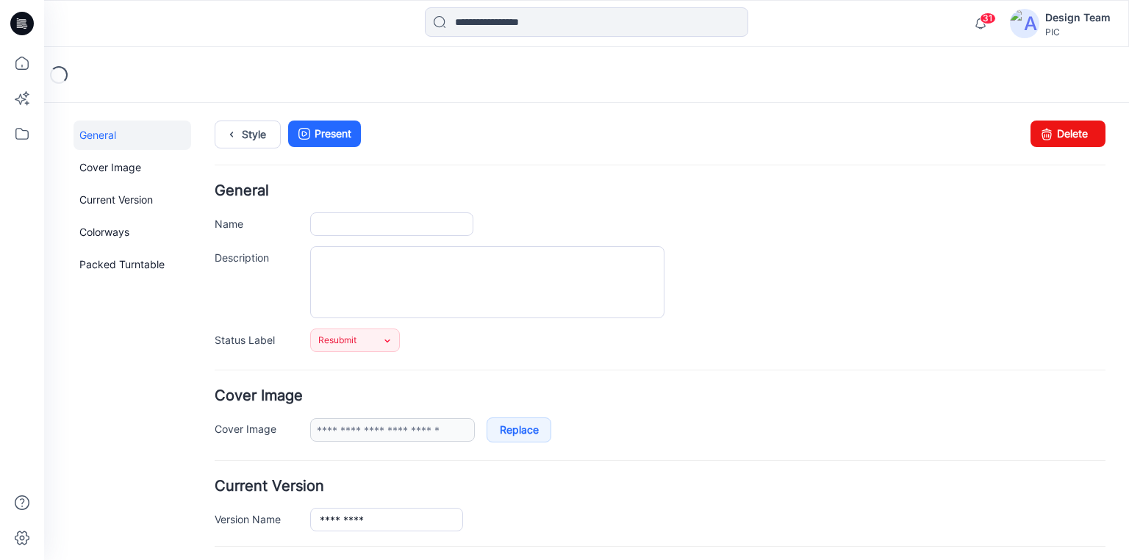
type input "*********"
type input "**********"
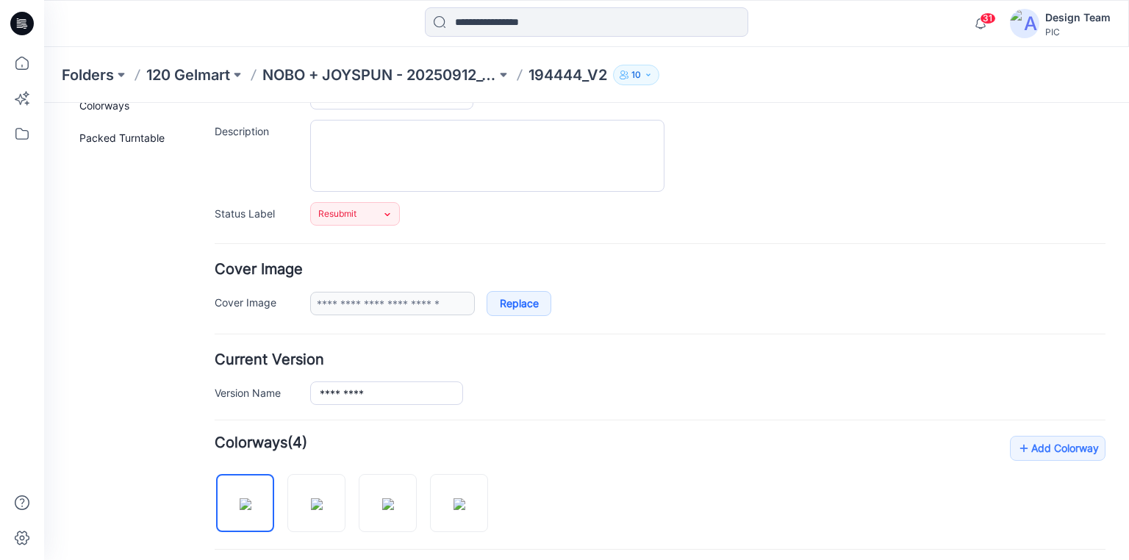
scroll to position [176, 0]
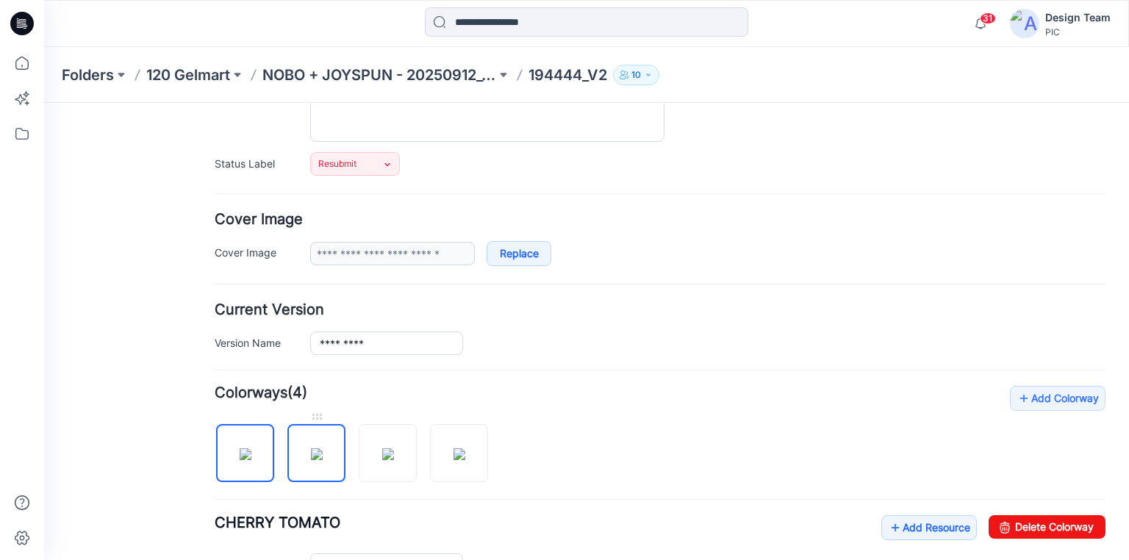
click at [318, 460] on img at bounding box center [317, 454] width 12 height 12
type input "**********"
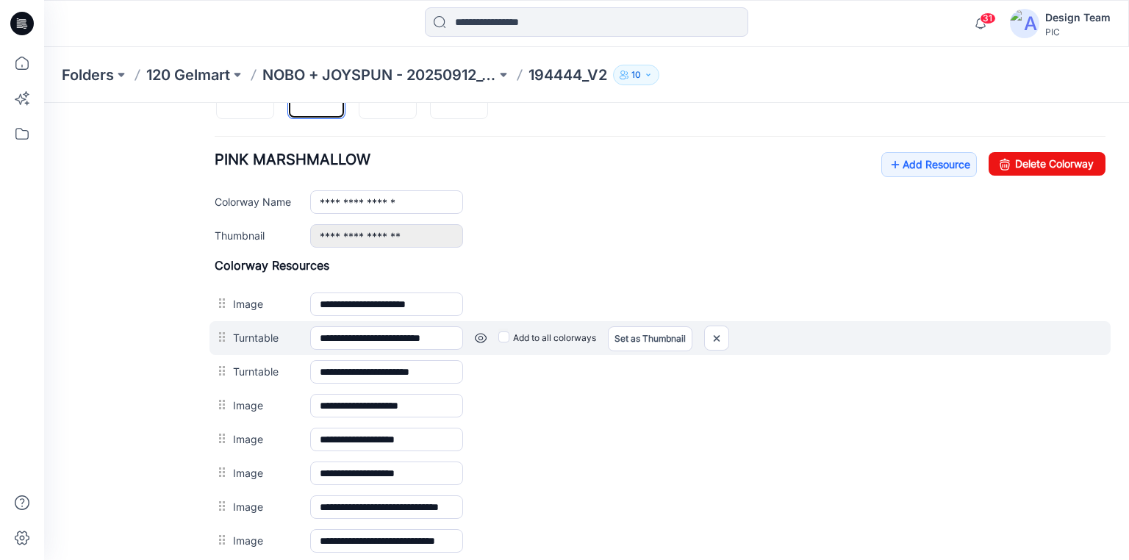
scroll to position [588, 0]
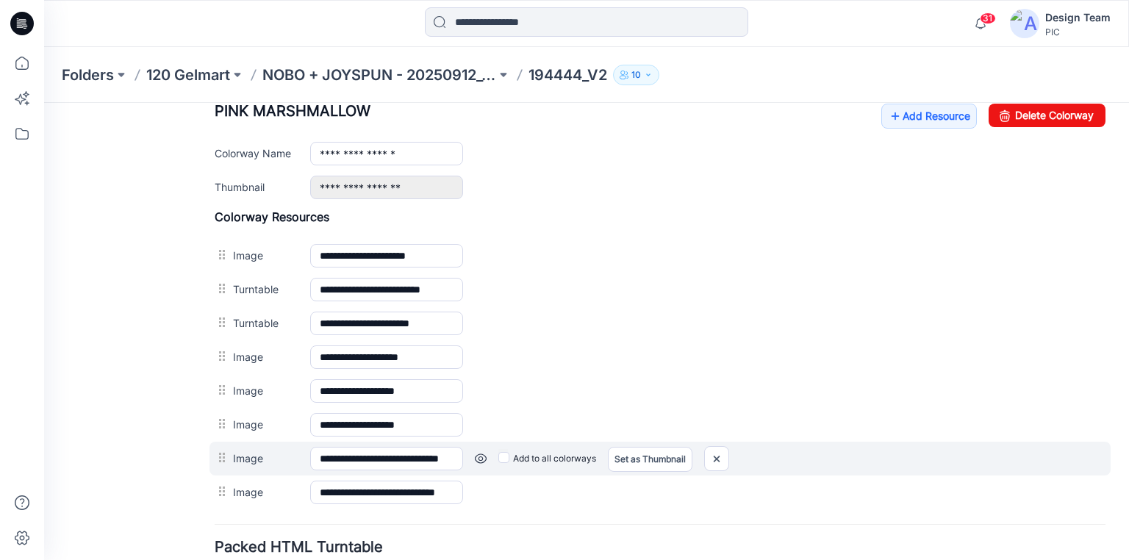
click at [481, 456] on link at bounding box center [481, 459] width 12 height 12
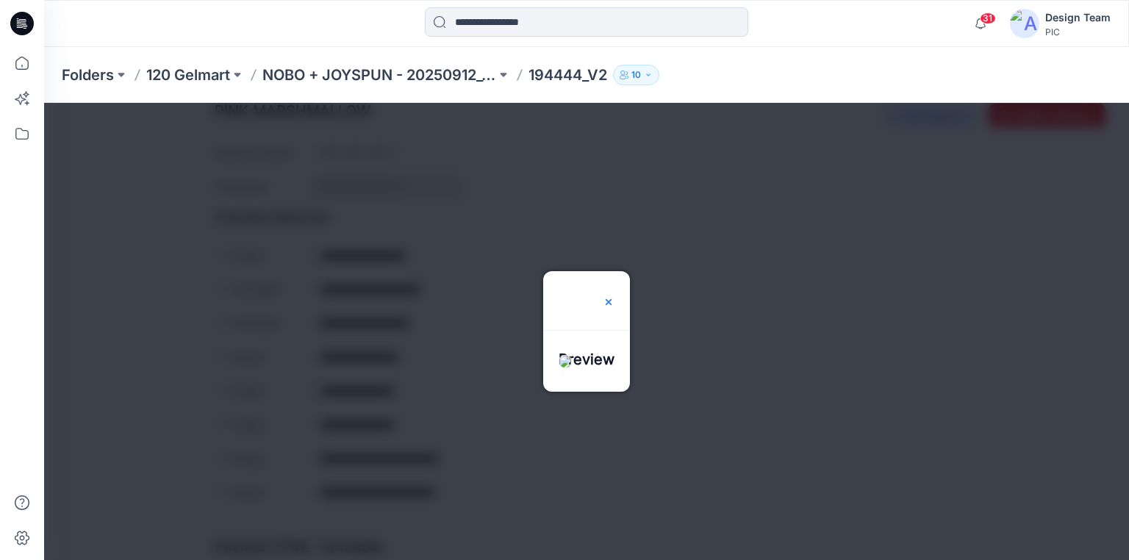
click at [614, 296] on img at bounding box center [609, 302] width 12 height 12
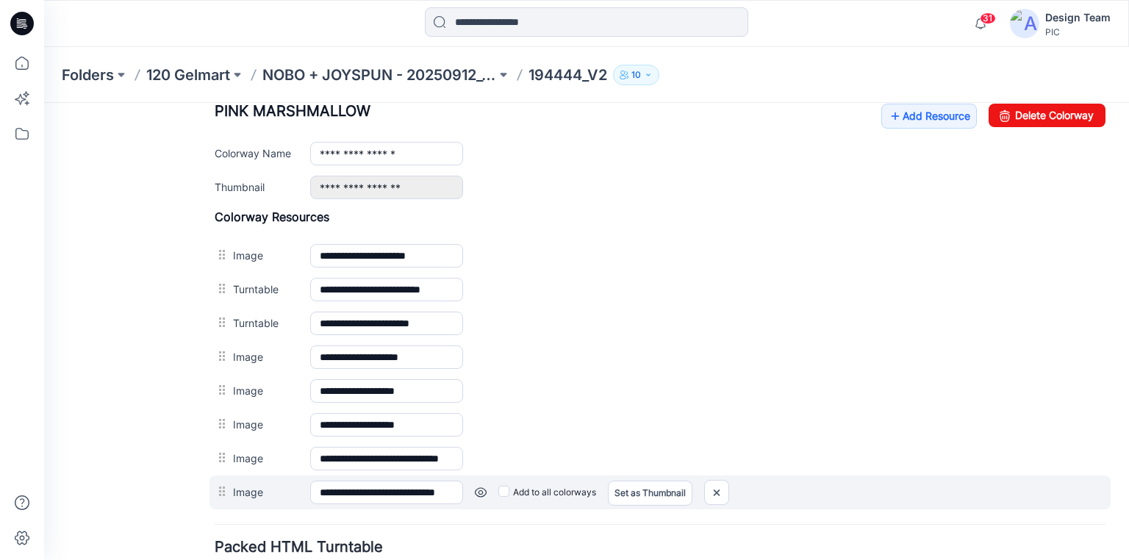
click at [480, 487] on link at bounding box center [481, 493] width 12 height 12
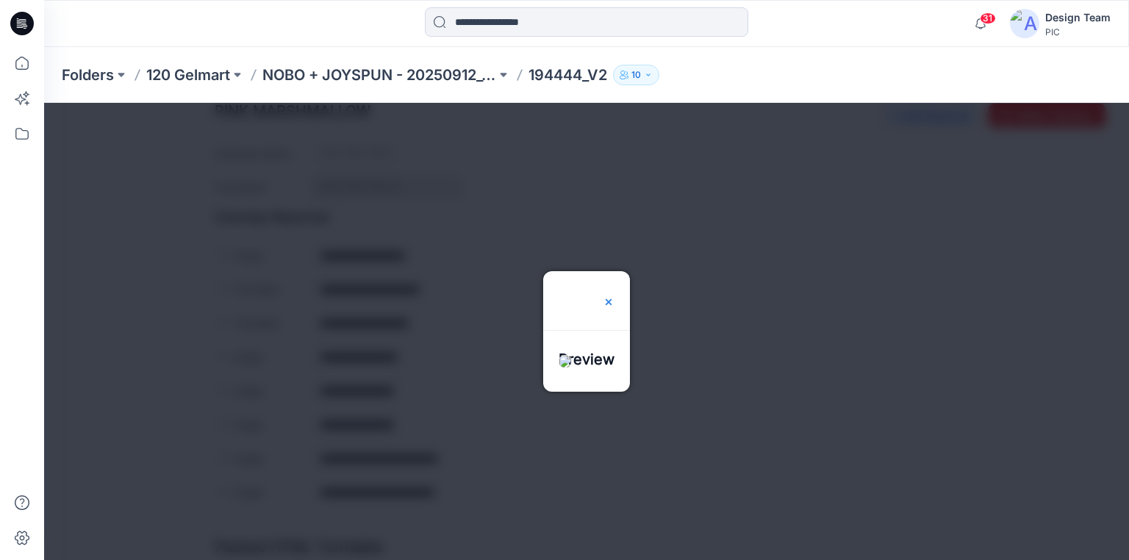
click at [614, 296] on img at bounding box center [609, 302] width 12 height 12
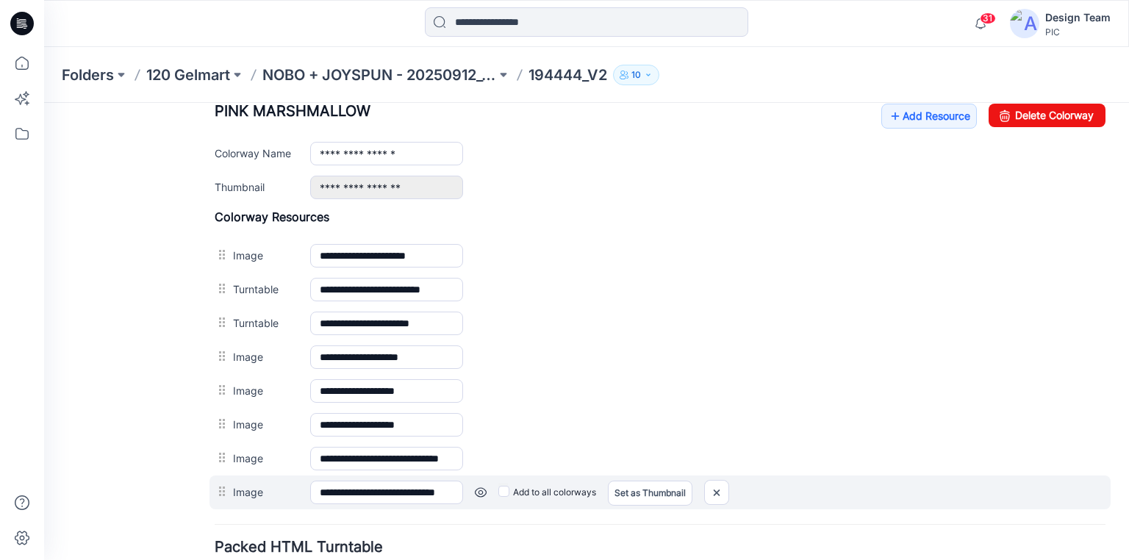
click at [475, 487] on link at bounding box center [481, 493] width 12 height 12
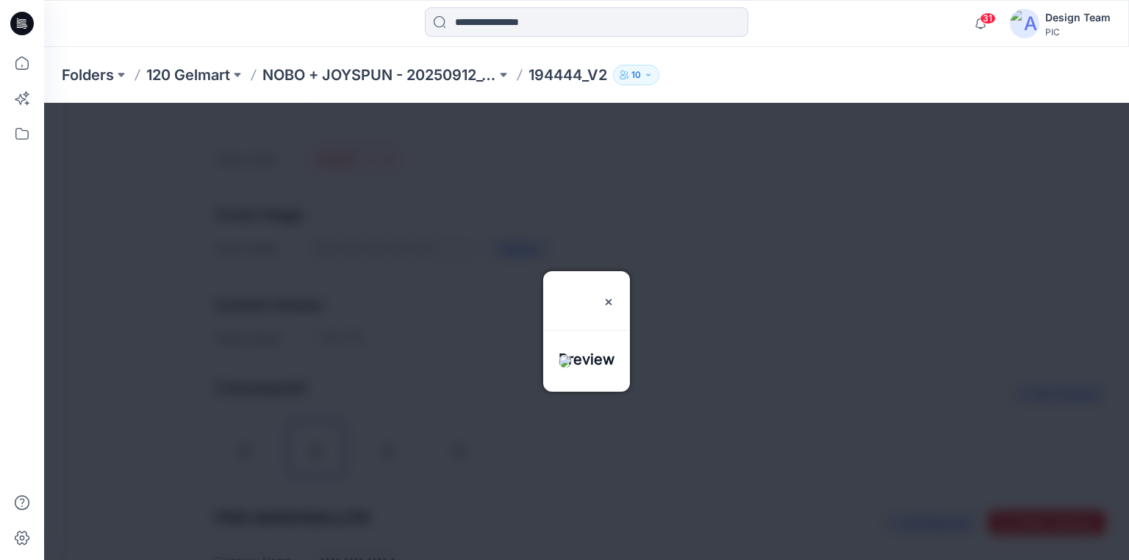
scroll to position [176, 0]
click at [614, 296] on img at bounding box center [609, 302] width 12 height 12
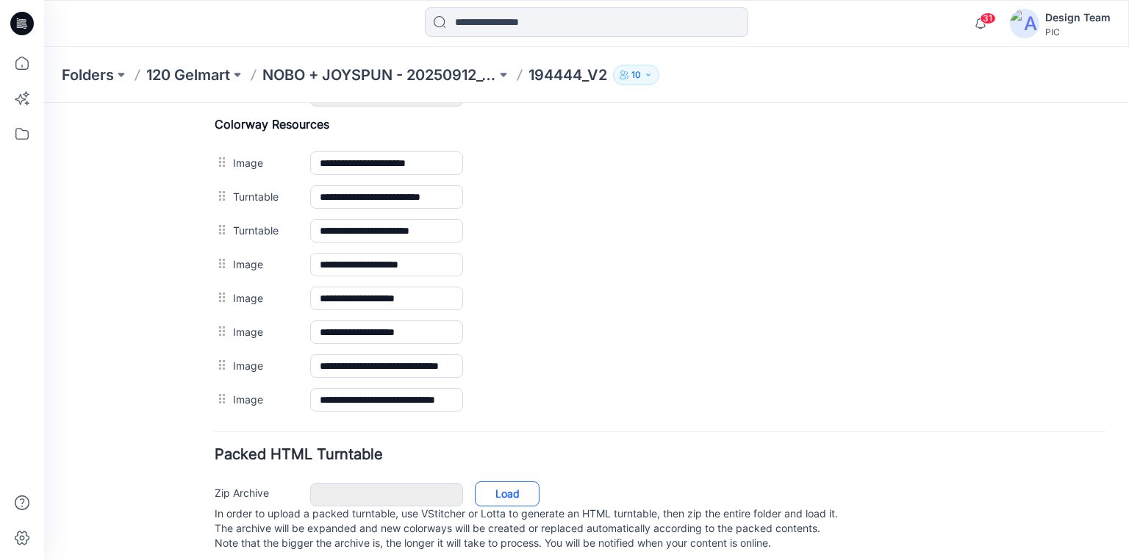
scroll to position [700, 0]
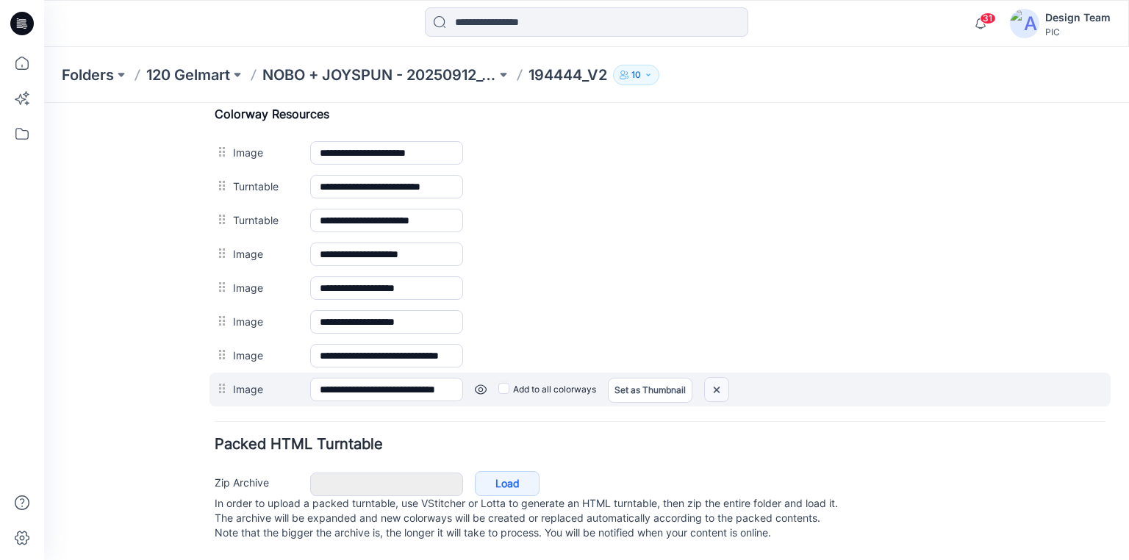
click at [714, 378] on img at bounding box center [717, 390] width 24 height 24
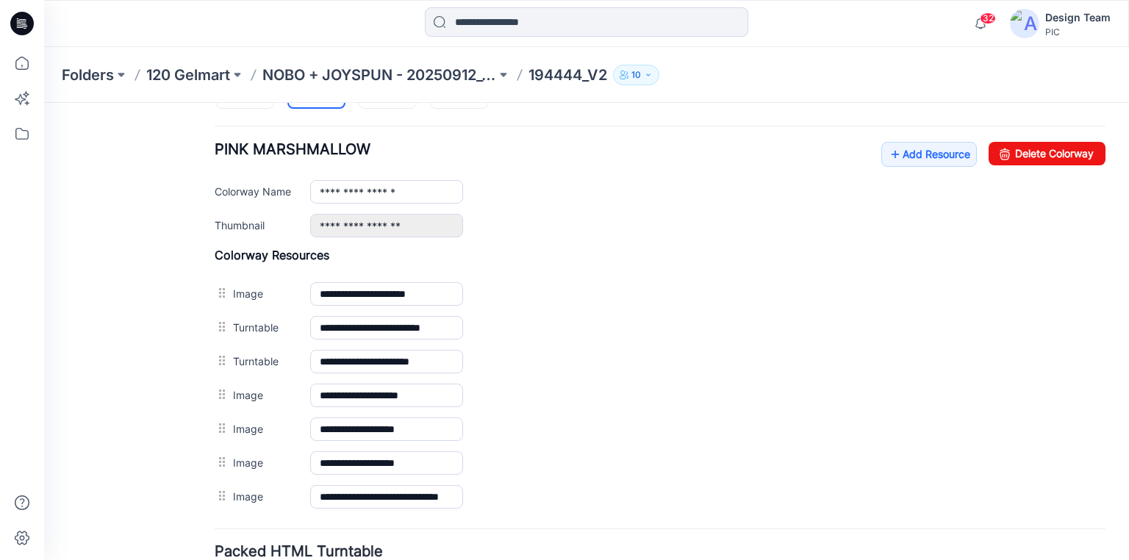
scroll to position [549, 0]
click at [908, 154] on link "Add Resource" at bounding box center [929, 155] width 96 height 25
click at [916, 154] on link "Add Resource" at bounding box center [929, 155] width 96 height 25
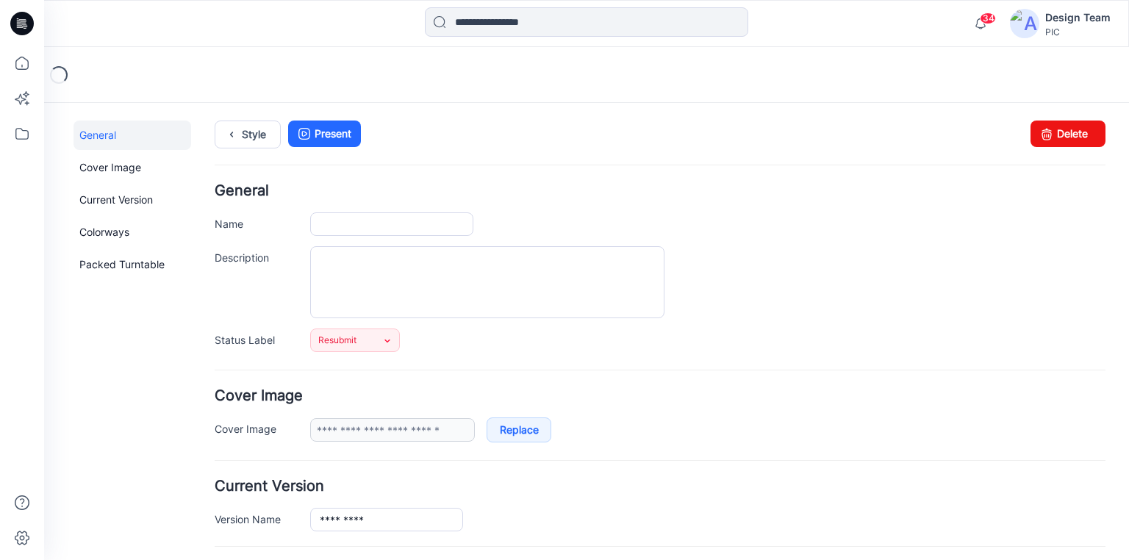
type input "*********"
type input "**********"
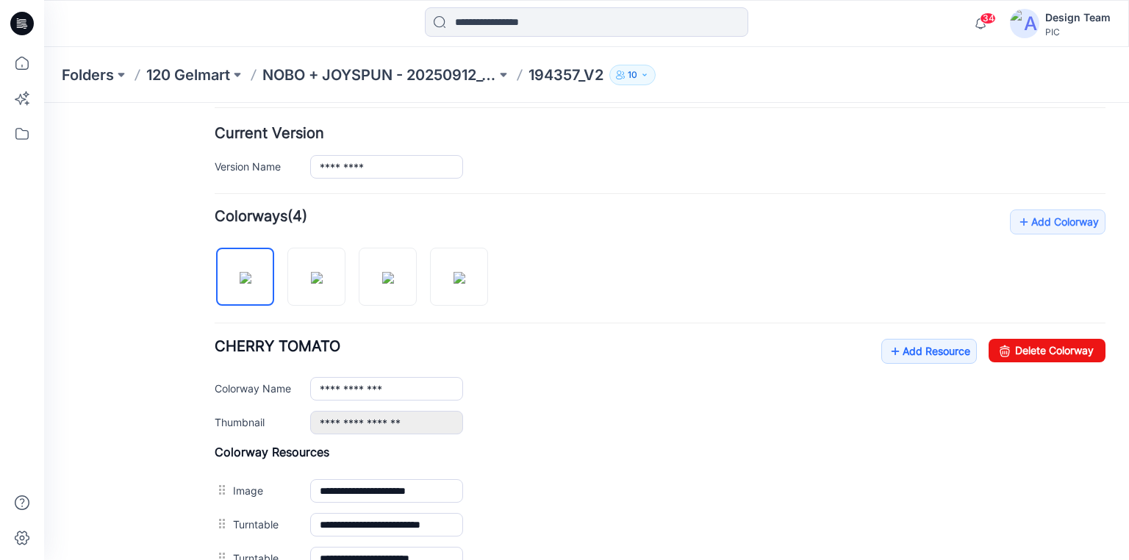
scroll to position [412, 0]
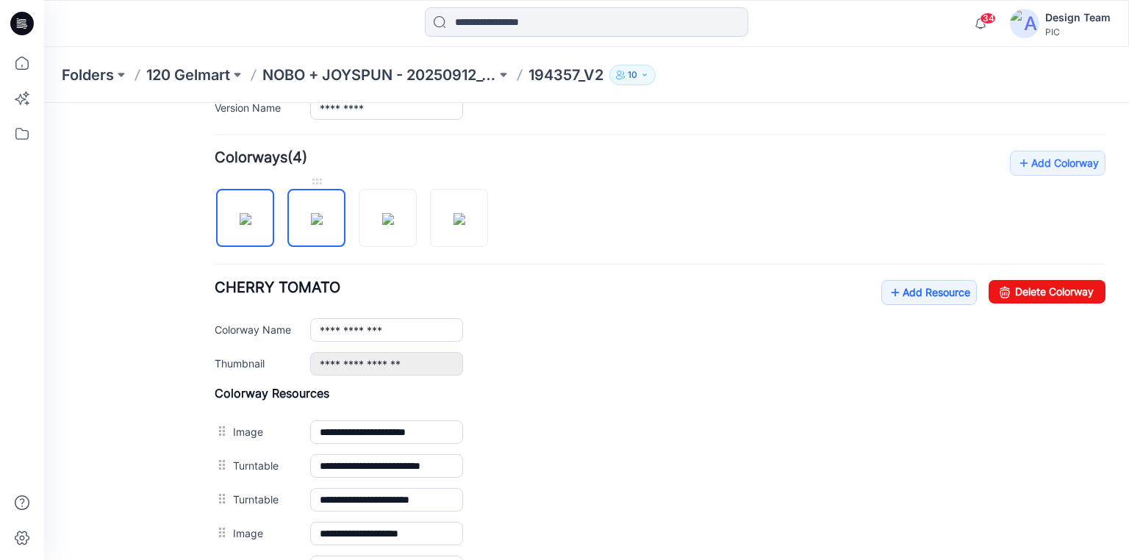
click at [311, 218] on img at bounding box center [317, 219] width 12 height 12
type input "**********"
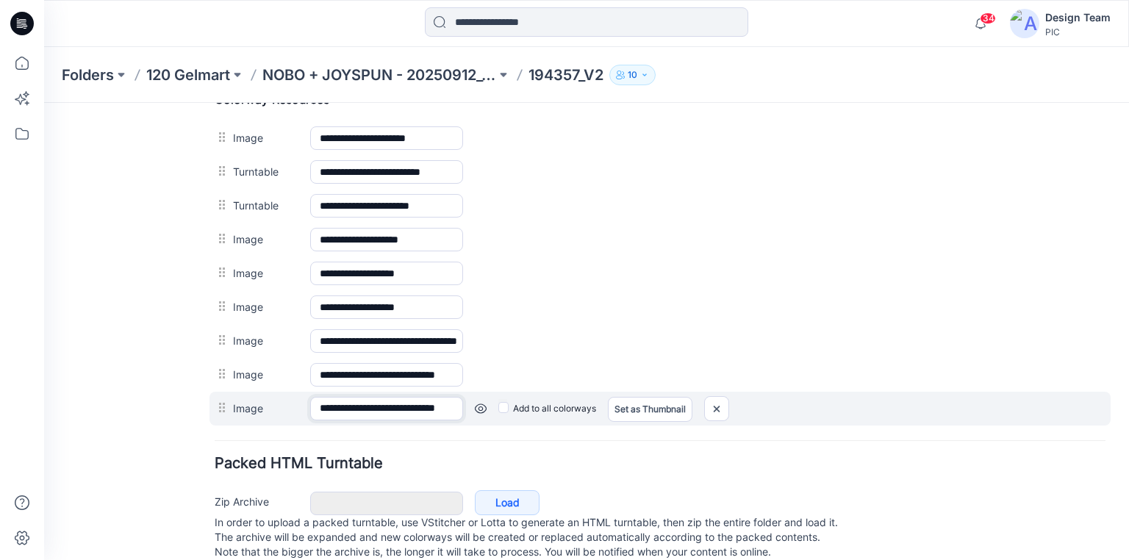
scroll to position [0, 46]
drag, startPoint x: 426, startPoint y: 402, endPoint x: 464, endPoint y: 403, distance: 38.2
click at [464, 403] on div "**********" at bounding box center [659, 409] width 901 height 34
click at [722, 403] on img at bounding box center [717, 409] width 24 height 24
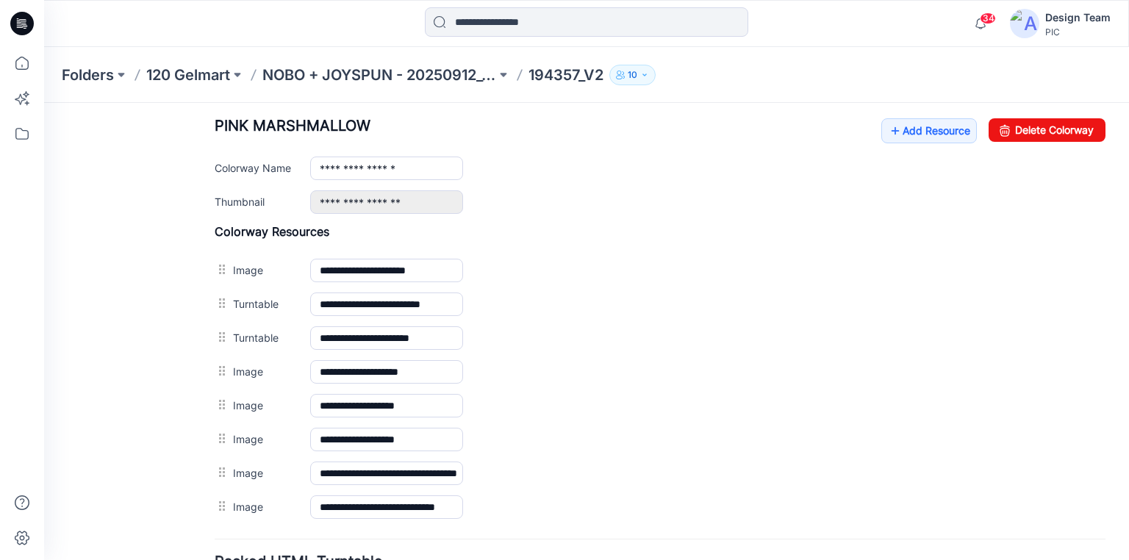
scroll to position [464, 0]
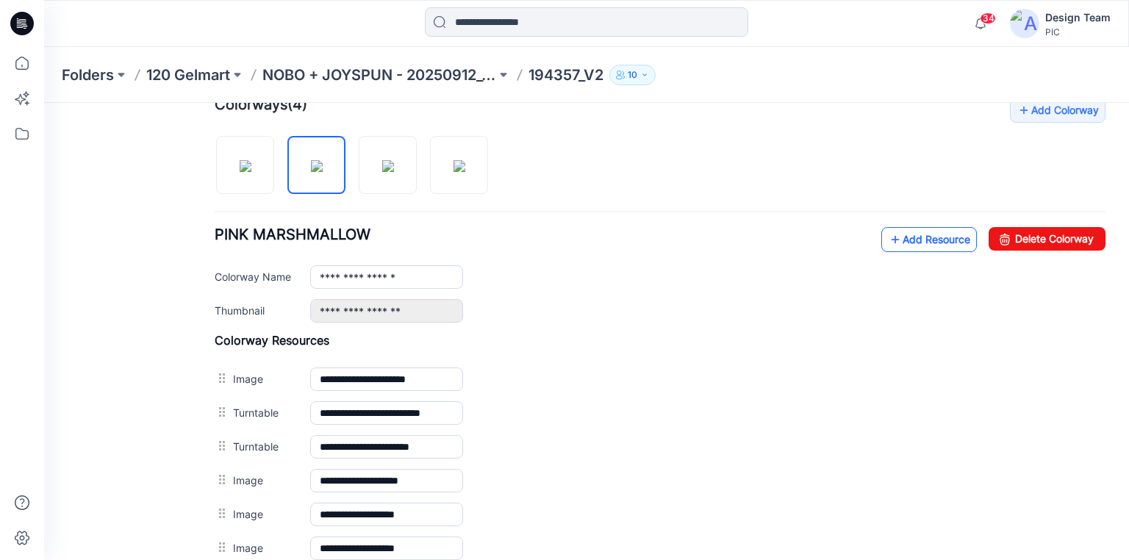
click at [933, 231] on link "Add Resource" at bounding box center [929, 239] width 96 height 25
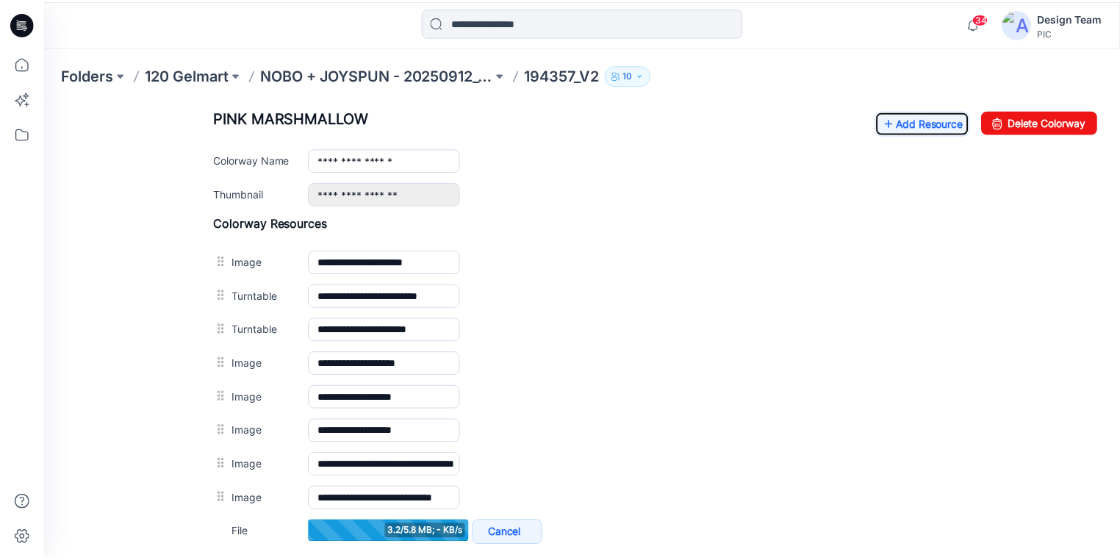
scroll to position [582, 0]
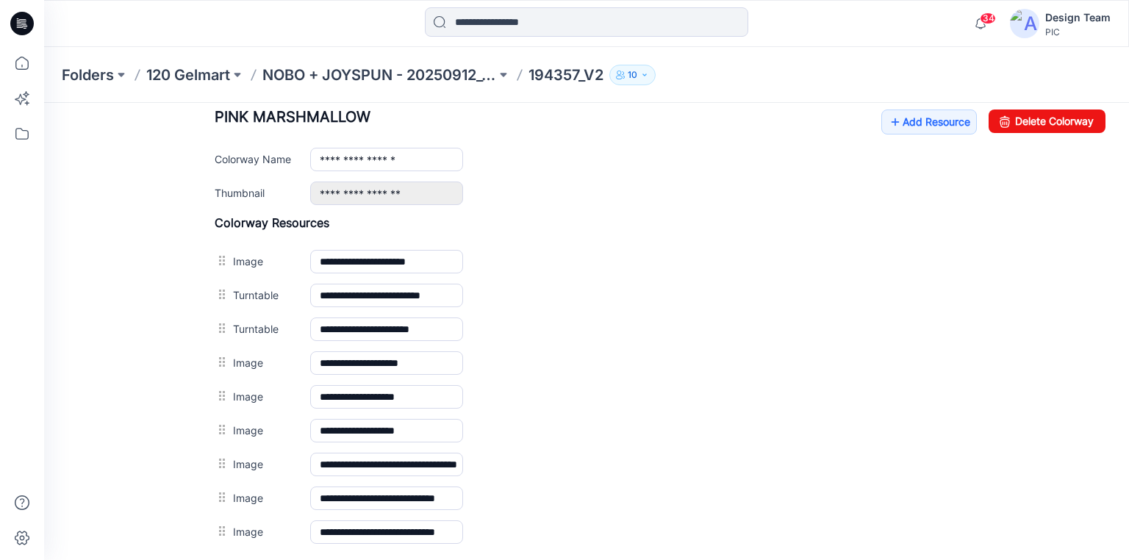
click at [26, 25] on icon at bounding box center [22, 24] width 24 height 24
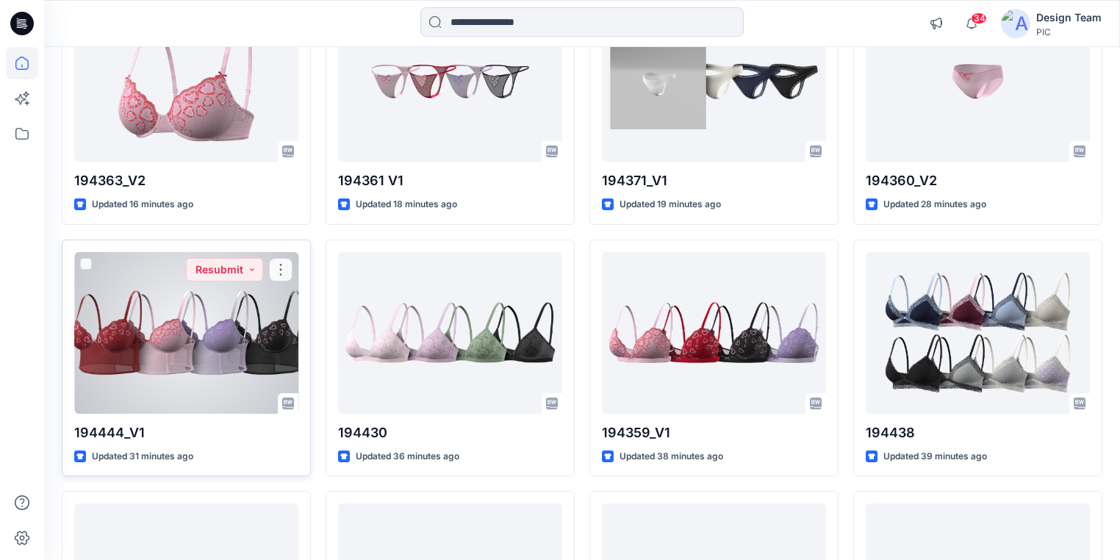
scroll to position [985, 0]
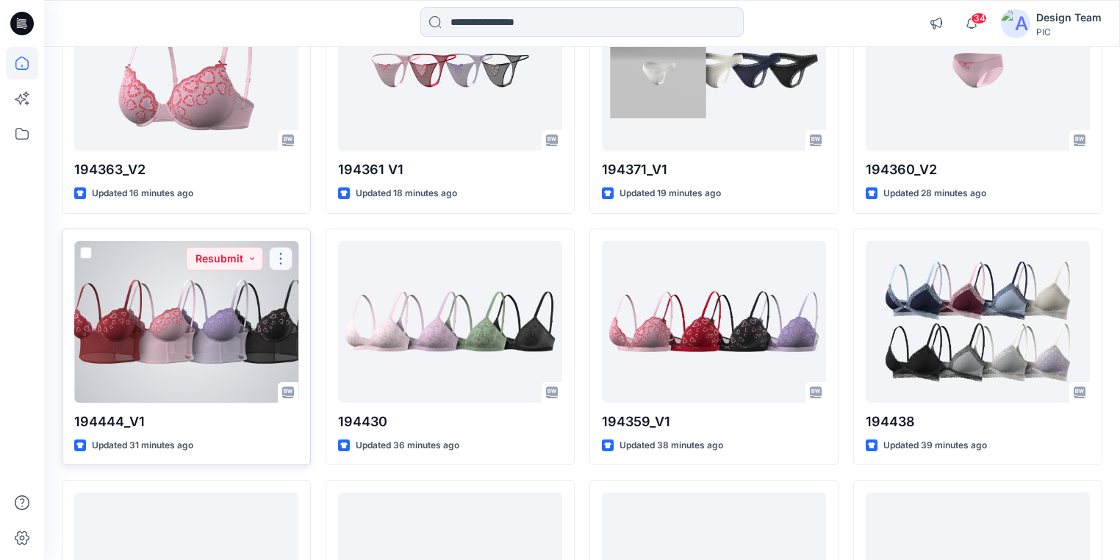
click at [278, 256] on button "button" at bounding box center [281, 259] width 24 height 24
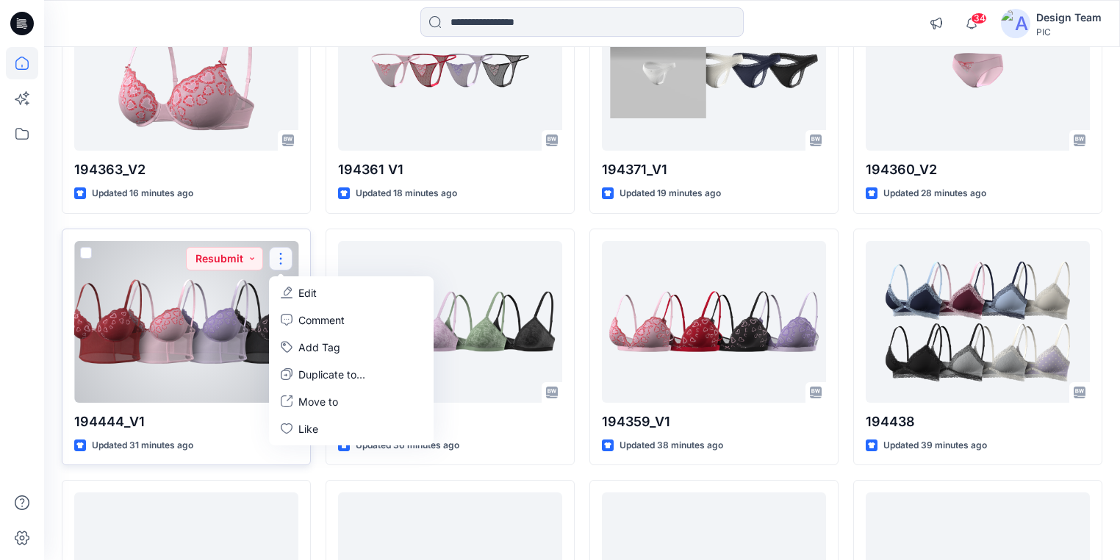
click at [317, 288] on button "Edit" at bounding box center [351, 292] width 159 height 27
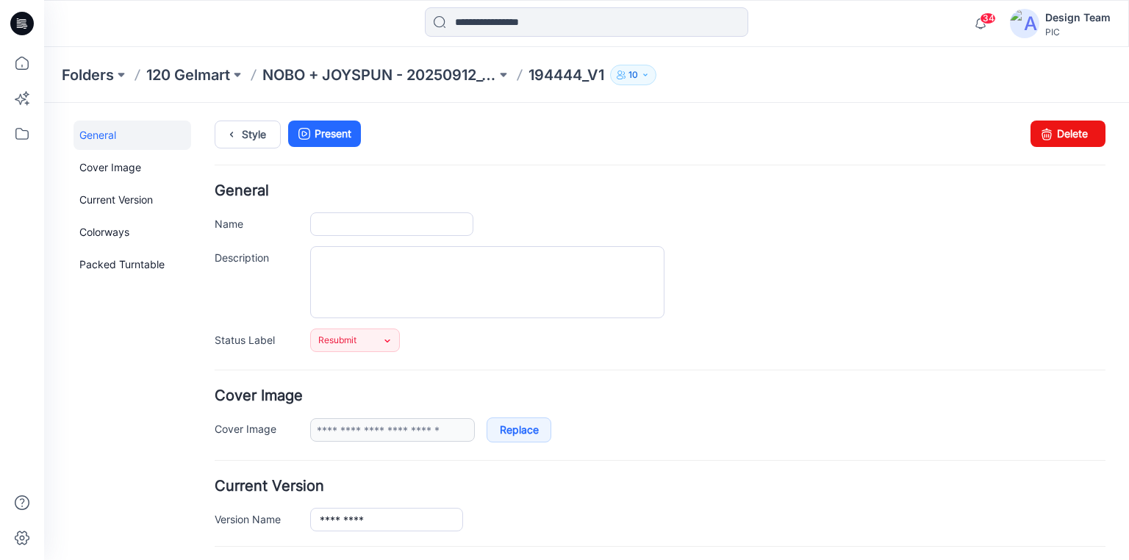
type input "*********"
type input "**********"
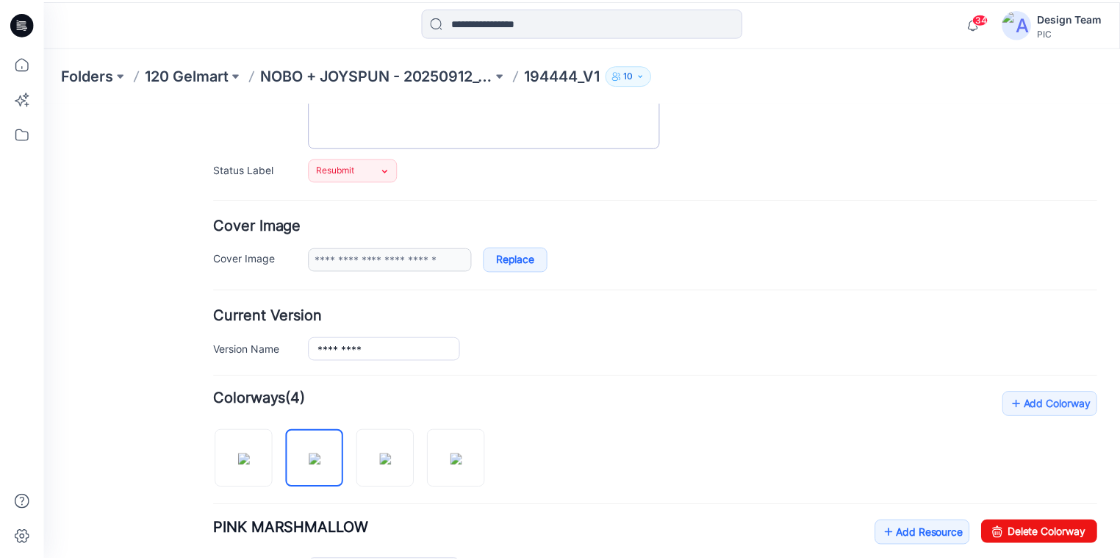
scroll to position [59, 0]
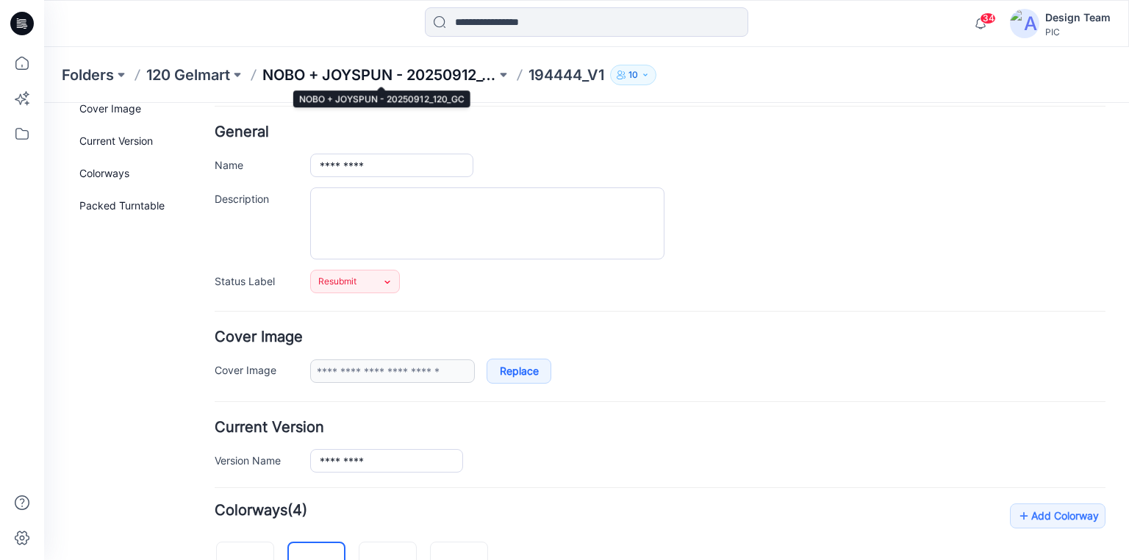
click at [406, 75] on p "NOBO + JOYSPUN - 20250912_120_GC" at bounding box center [379, 75] width 234 height 21
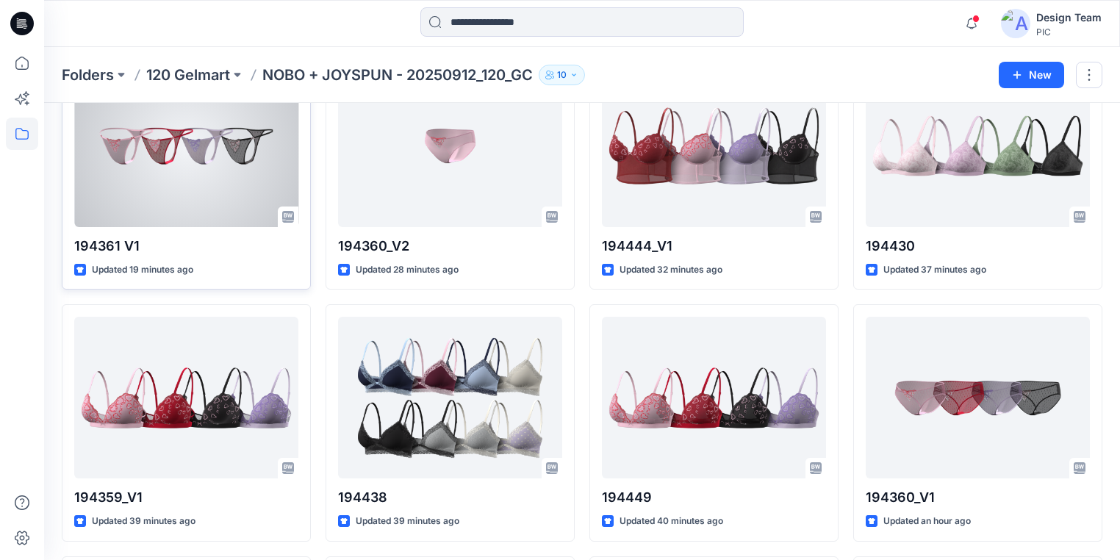
scroll to position [864, 0]
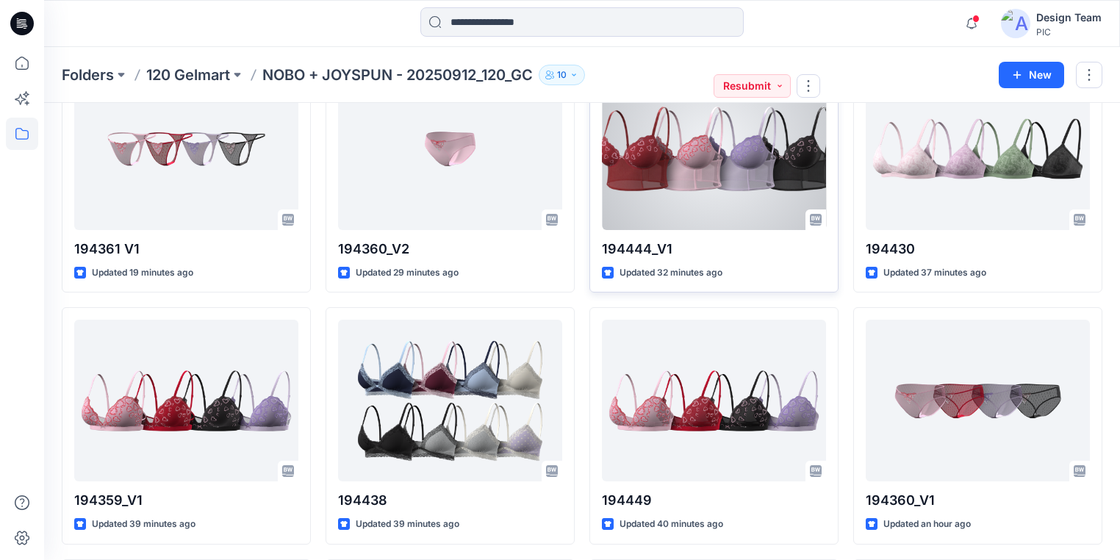
click at [755, 182] on div at bounding box center [714, 149] width 224 height 162
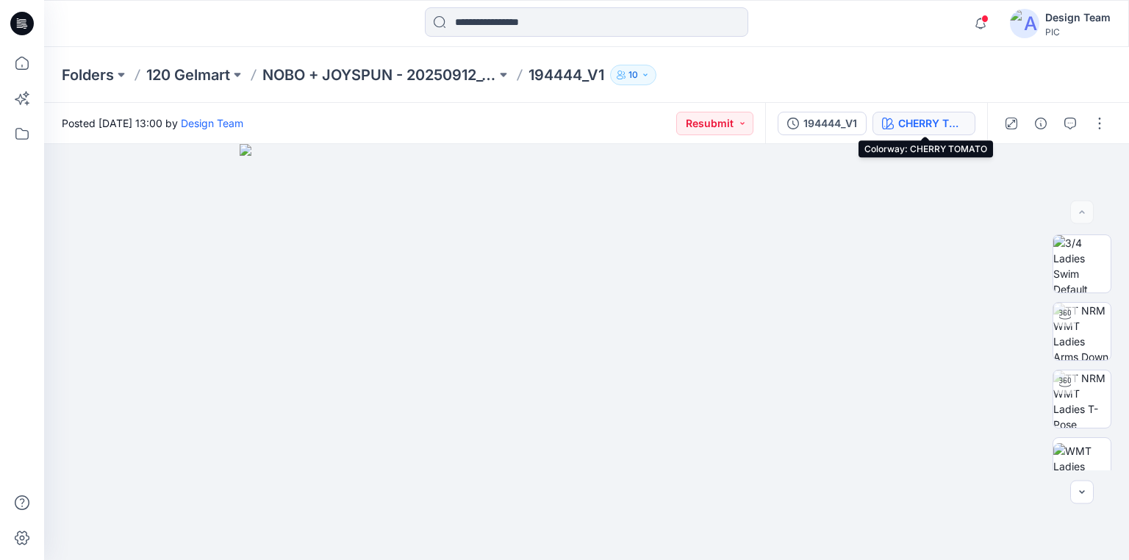
click at [926, 121] on div "CHERRY TOMATO" at bounding box center [932, 123] width 68 height 16
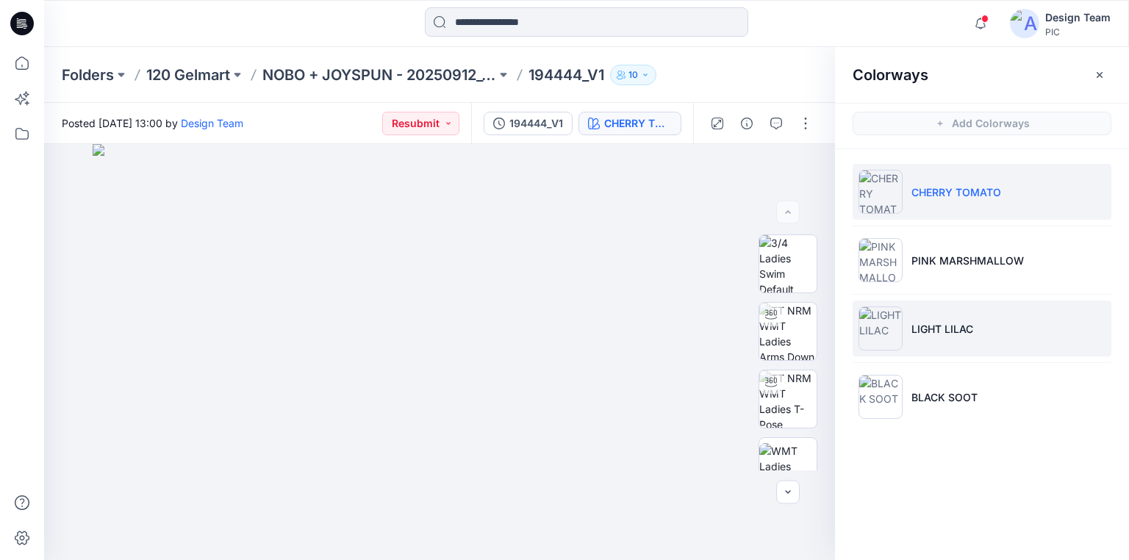
click at [954, 315] on li "LIGHT LILAC" at bounding box center [981, 329] width 259 height 56
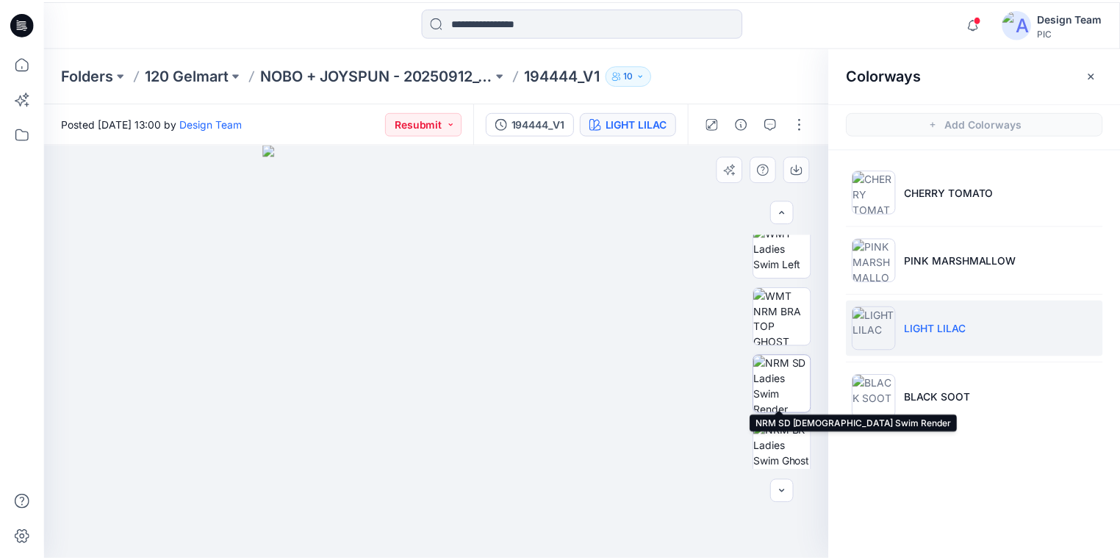
scroll to position [412, 0]
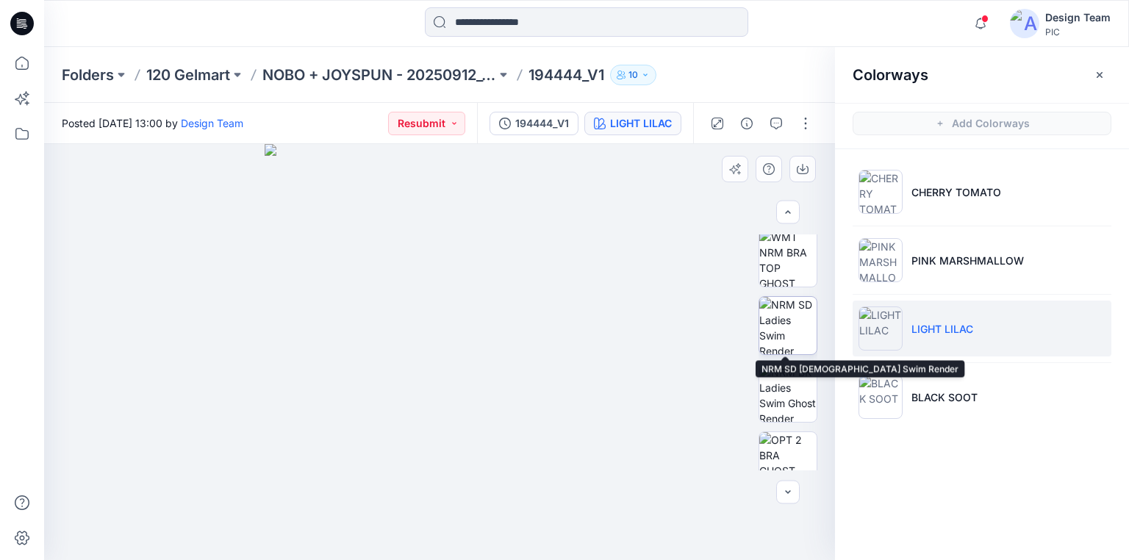
click at [788, 338] on img at bounding box center [787, 325] width 57 height 57
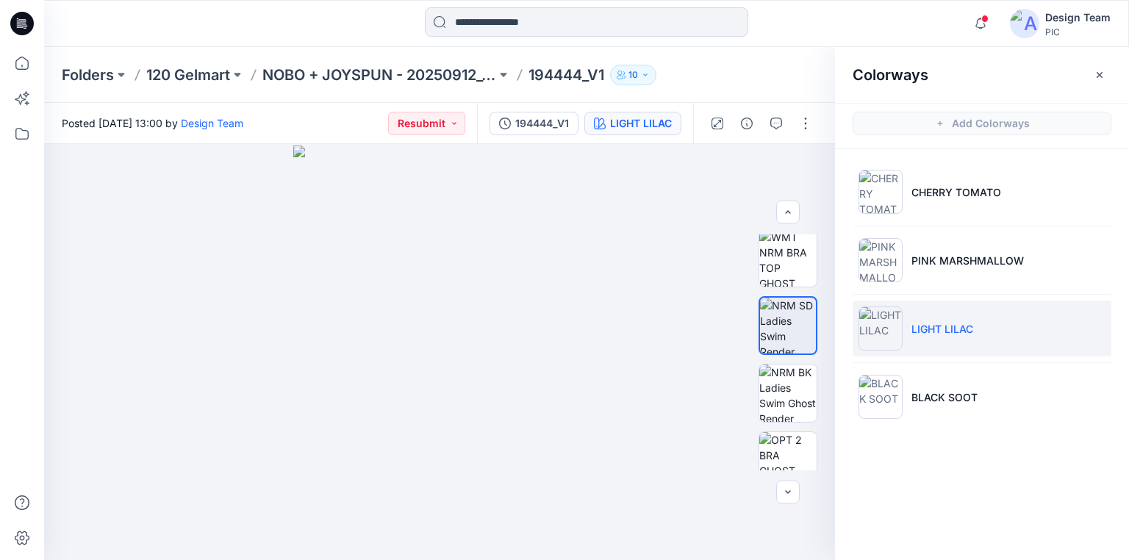
click at [28, 21] on icon at bounding box center [22, 24] width 24 height 24
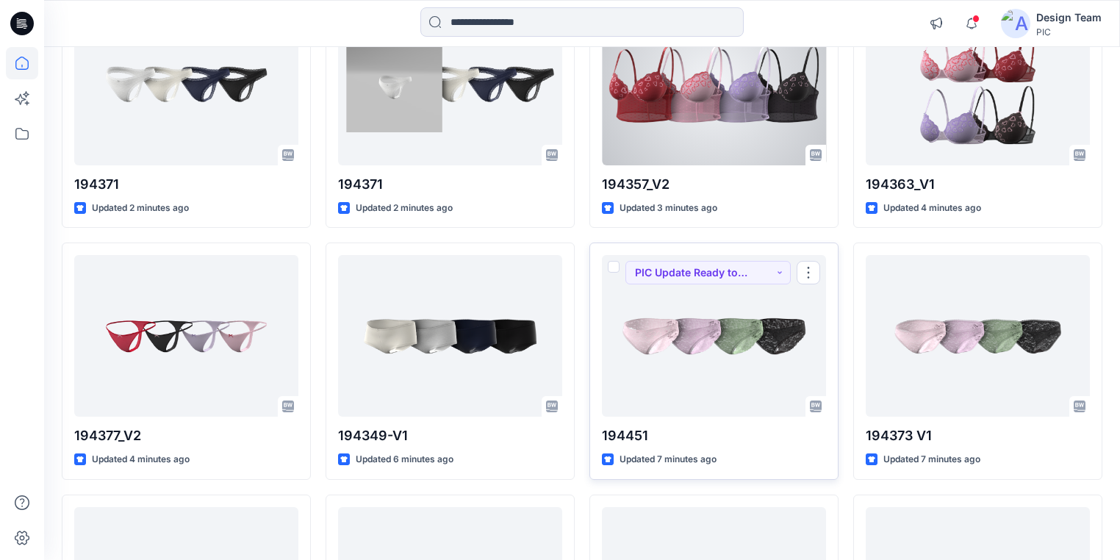
scroll to position [59, 0]
